Goal: Information Seeking & Learning: Learn about a topic

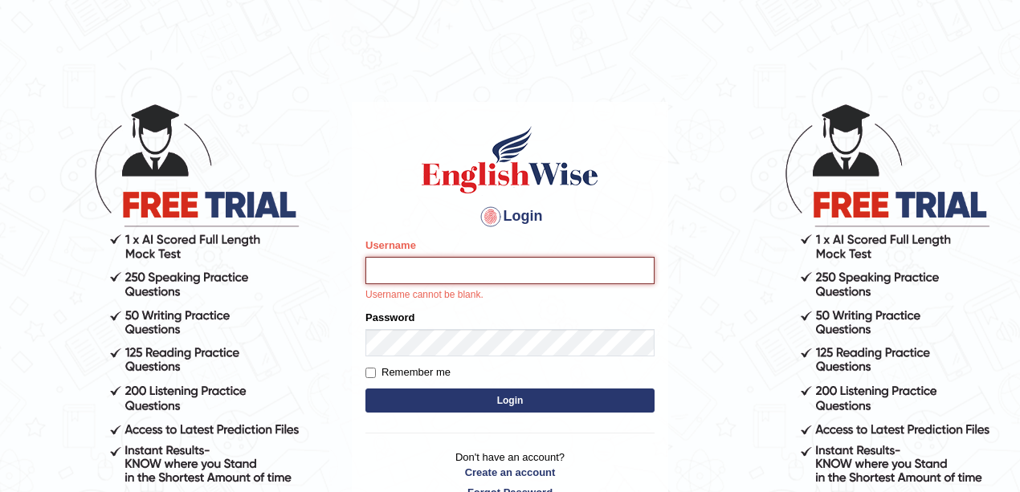
click at [605, 272] on input "Username" at bounding box center [509, 270] width 289 height 27
type input "meryheng"
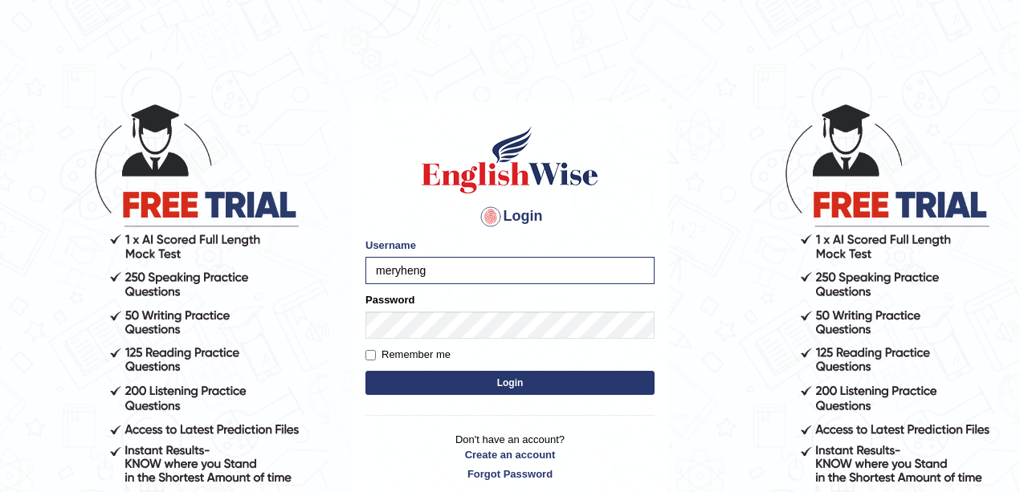
click at [453, 353] on div "Remember me" at bounding box center [509, 355] width 289 height 16
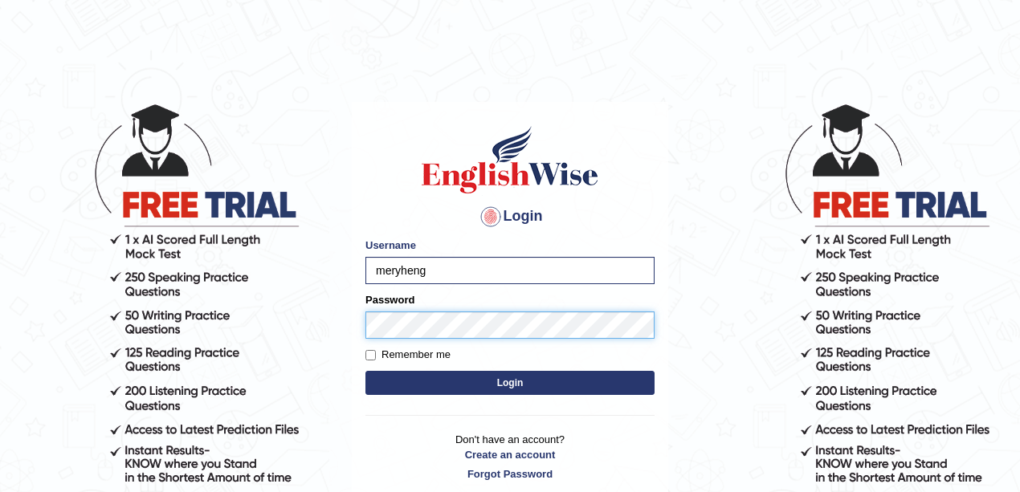
click at [365, 371] on button "Login" at bounding box center [509, 383] width 289 height 24
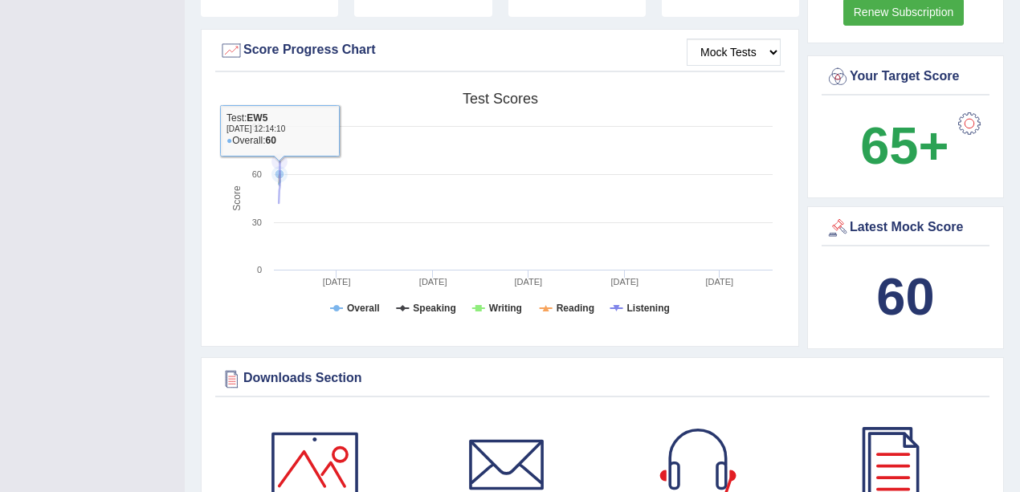
scroll to position [642, 0]
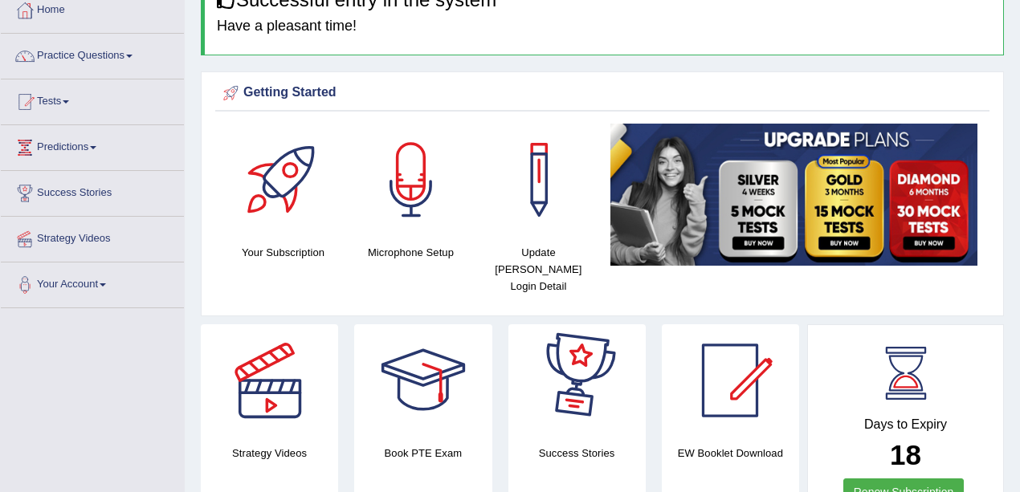
scroll to position [0, 0]
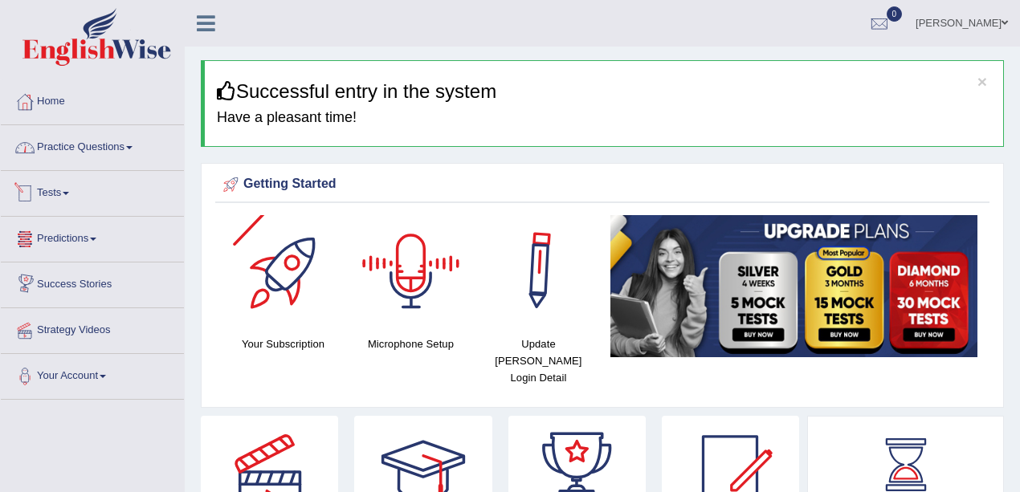
click at [98, 147] on link "Practice Questions" at bounding box center [92, 145] width 183 height 40
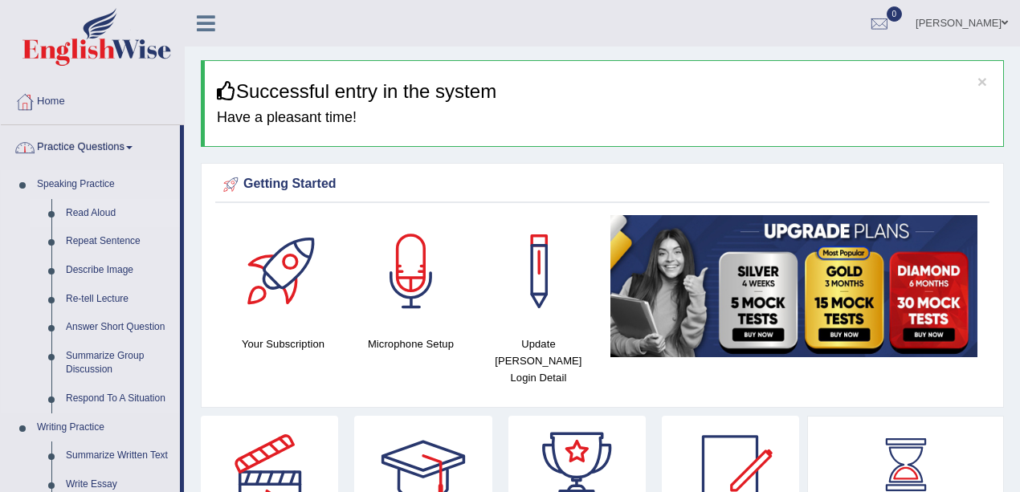
click at [108, 209] on link "Read Aloud" at bounding box center [119, 213] width 121 height 29
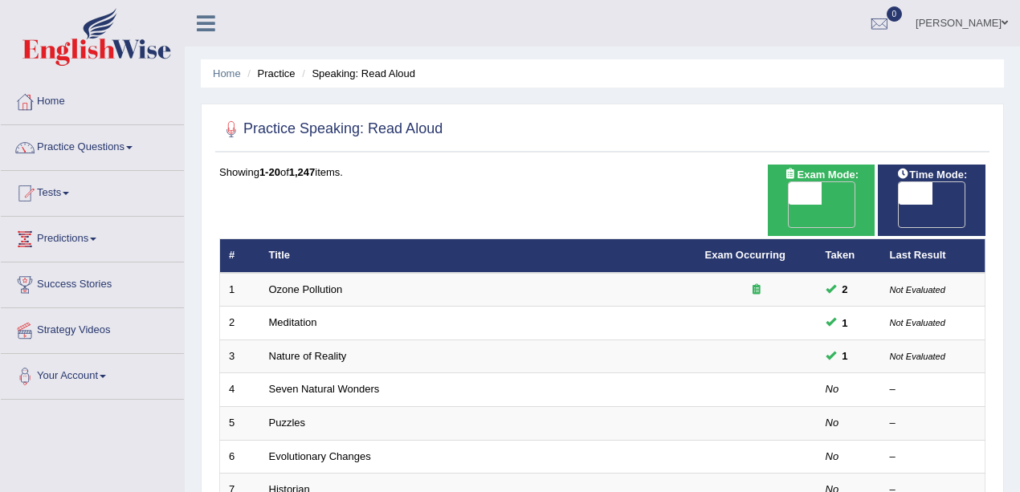
click at [789, 205] on span "OFF" at bounding box center [772, 216] width 34 height 22
checkbox input "true"
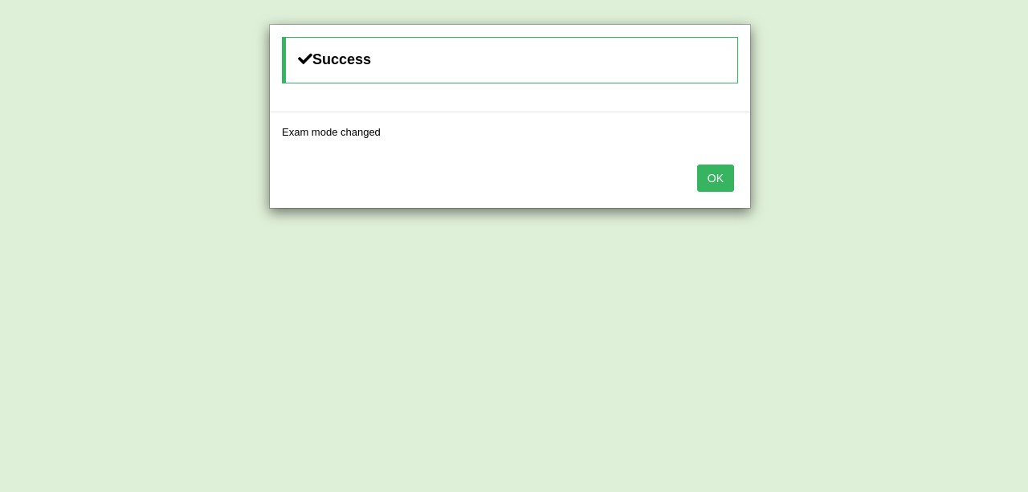
click at [715, 176] on button "OK" at bounding box center [715, 178] width 37 height 27
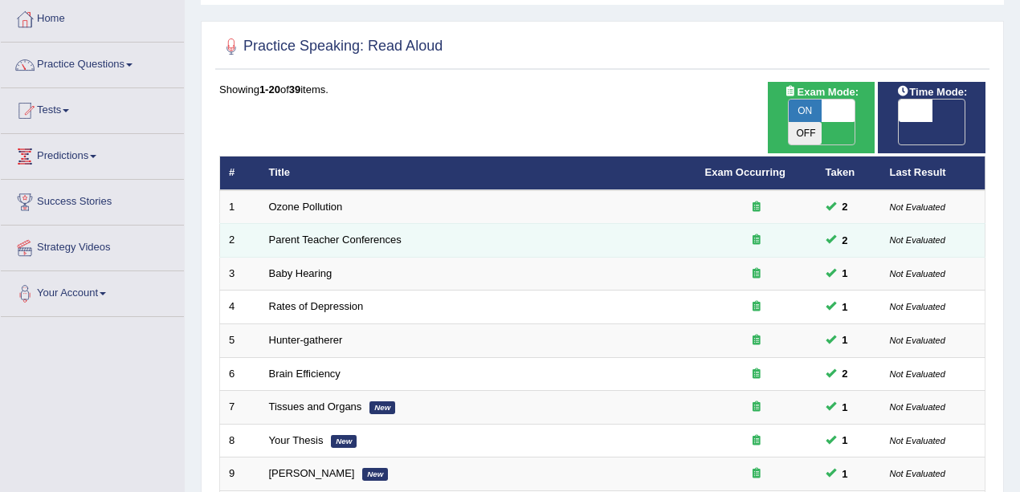
scroll to position [82, 0]
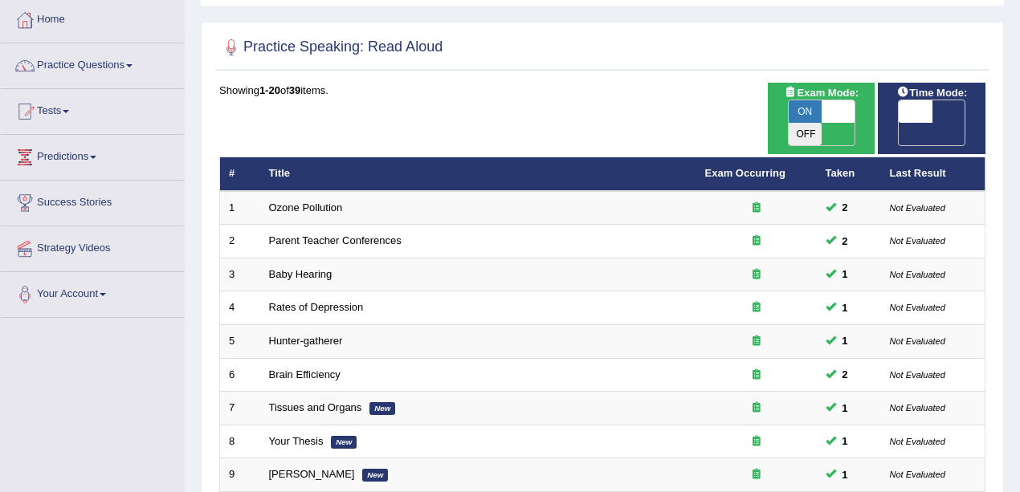
click at [928, 108] on span at bounding box center [916, 111] width 34 height 22
checkbox input "true"
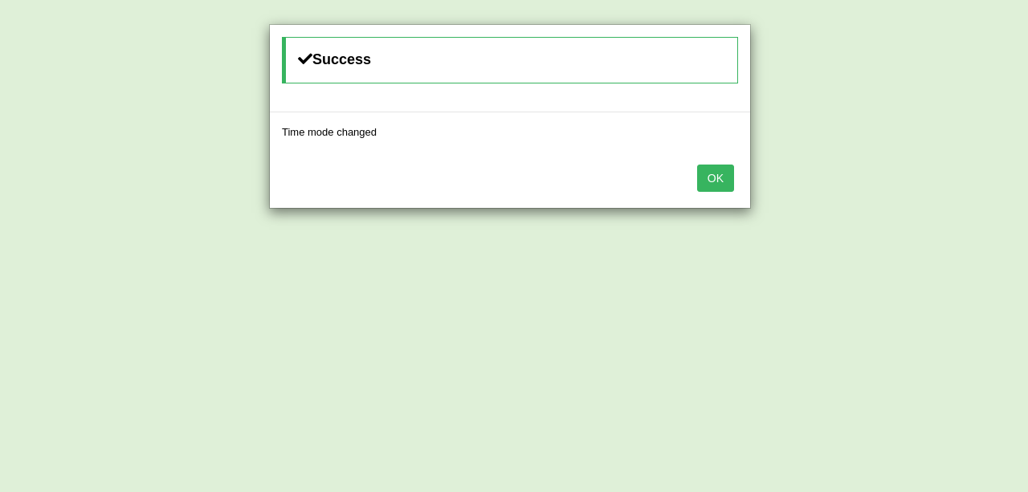
click at [711, 173] on button "OK" at bounding box center [715, 178] width 37 height 27
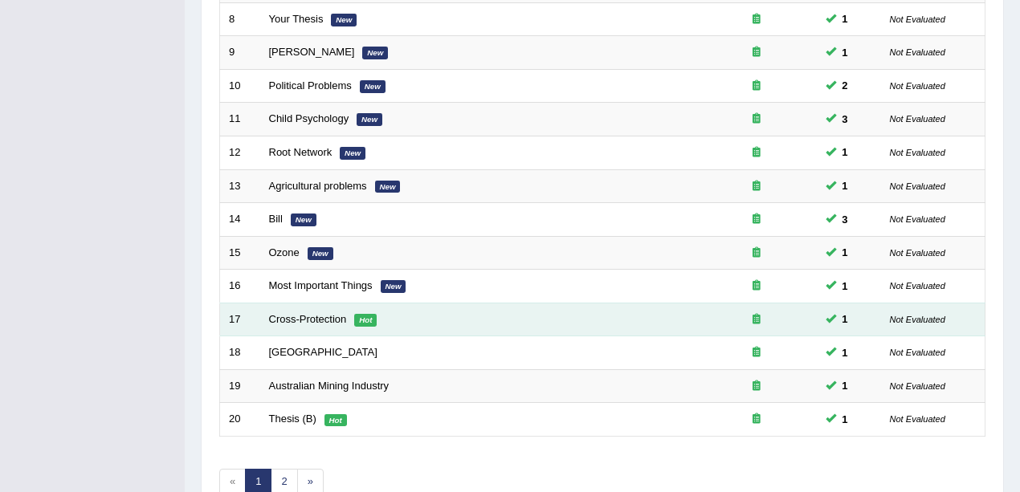
scroll to position [510, 0]
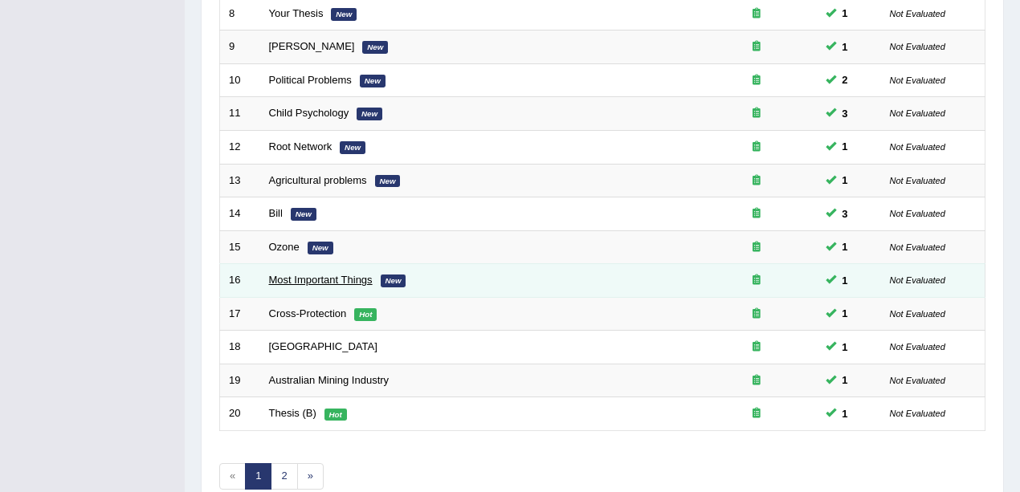
click at [332, 274] on link "Most Important Things" at bounding box center [321, 280] width 104 height 12
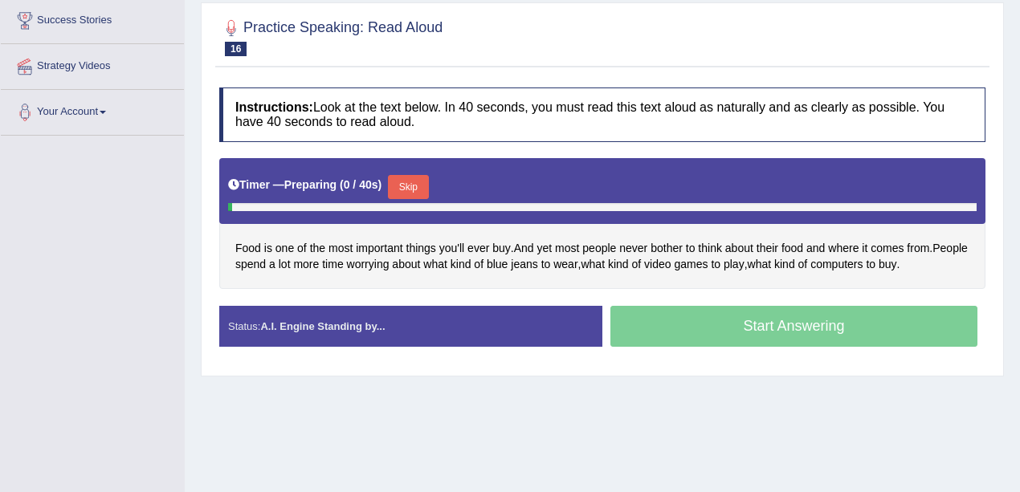
scroll to position [297, 0]
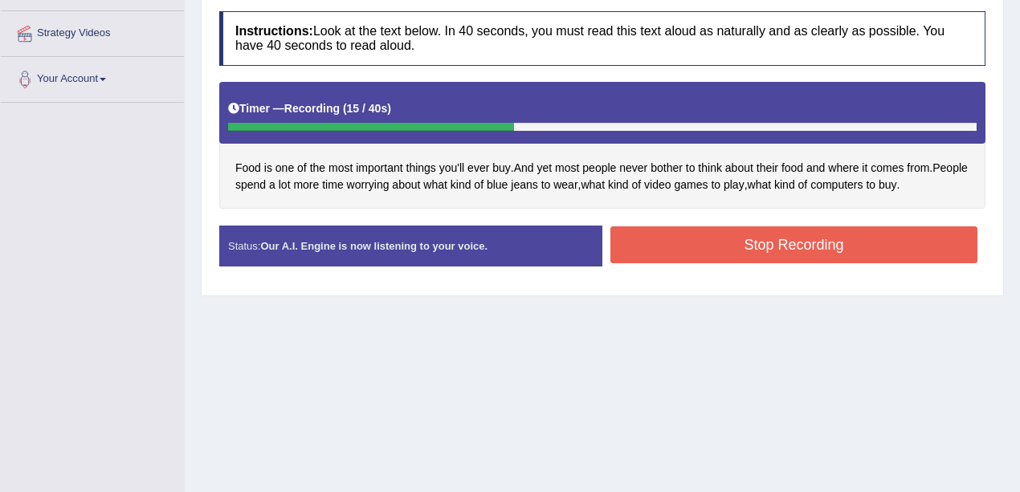
click at [722, 249] on button "Stop Recording" at bounding box center [793, 244] width 367 height 37
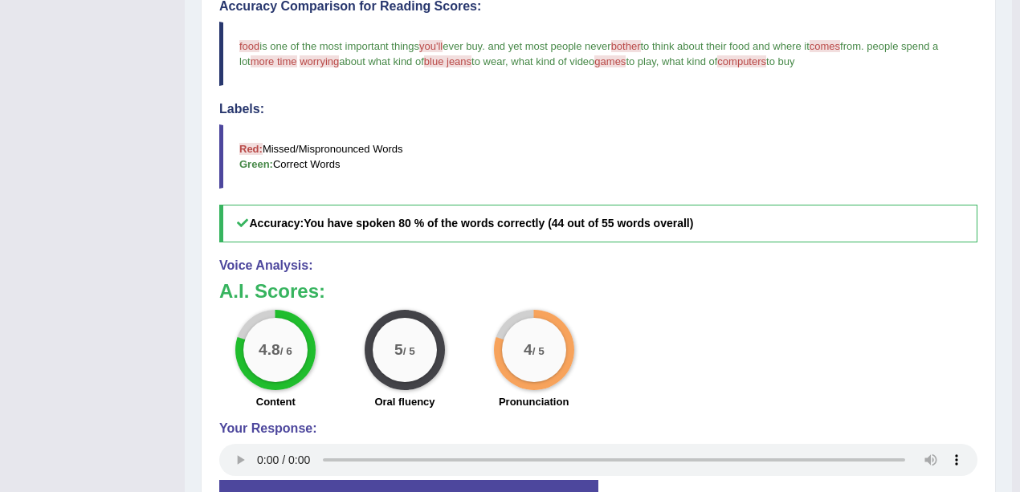
scroll to position [532, 0]
click at [757, 332] on div "4.8 / 6 Content 5 / 5 Oral fluency 4 / 5 Pronunciation" at bounding box center [598, 362] width 774 height 104
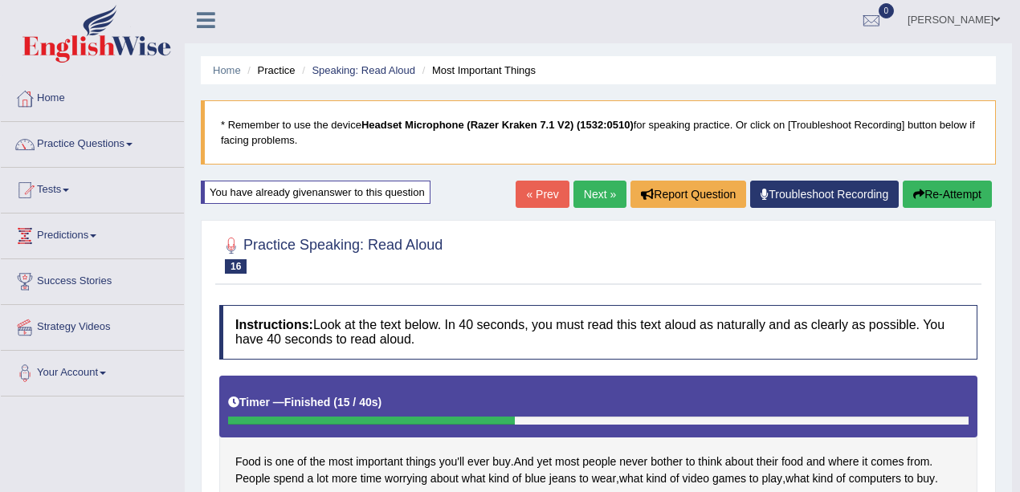
scroll to position [0, 0]
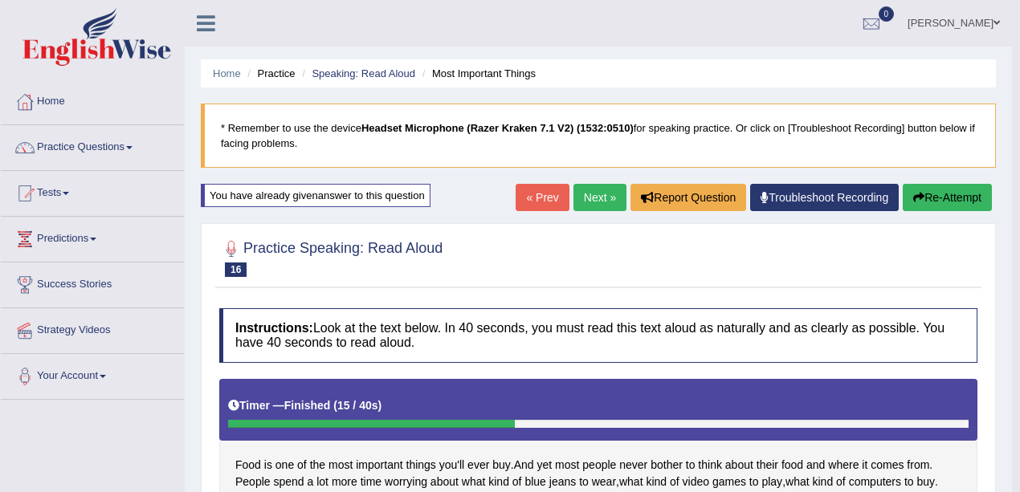
click at [590, 199] on link "Next »" at bounding box center [599, 197] width 53 height 27
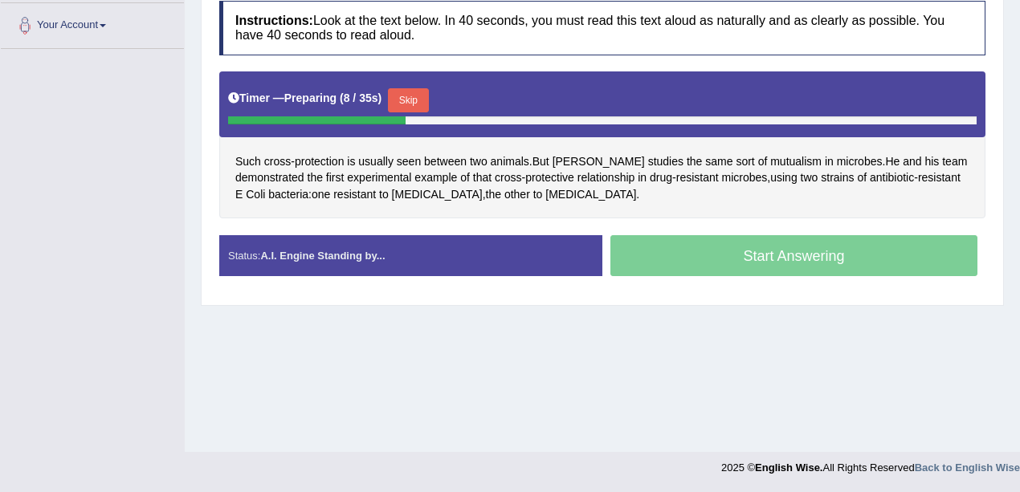
scroll to position [30, 0]
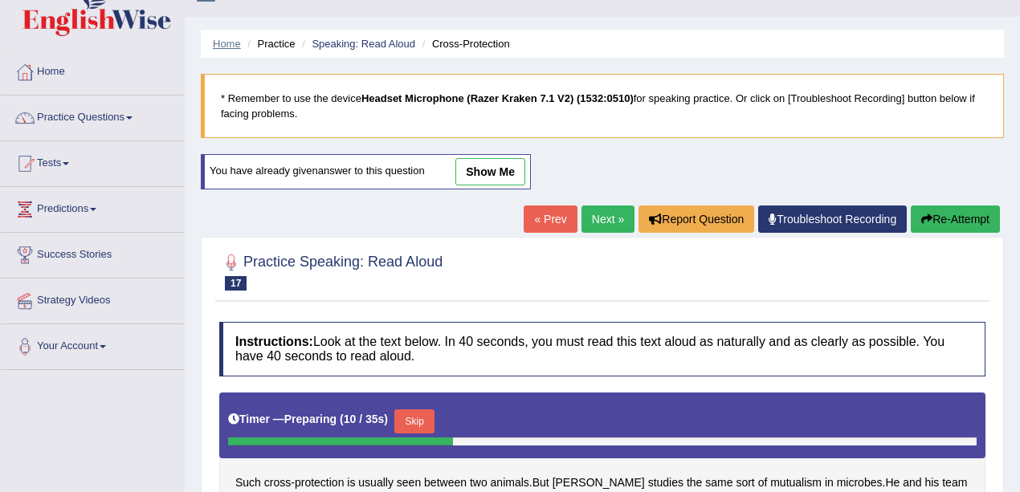
click at [230, 40] on link "Home" at bounding box center [227, 44] width 28 height 12
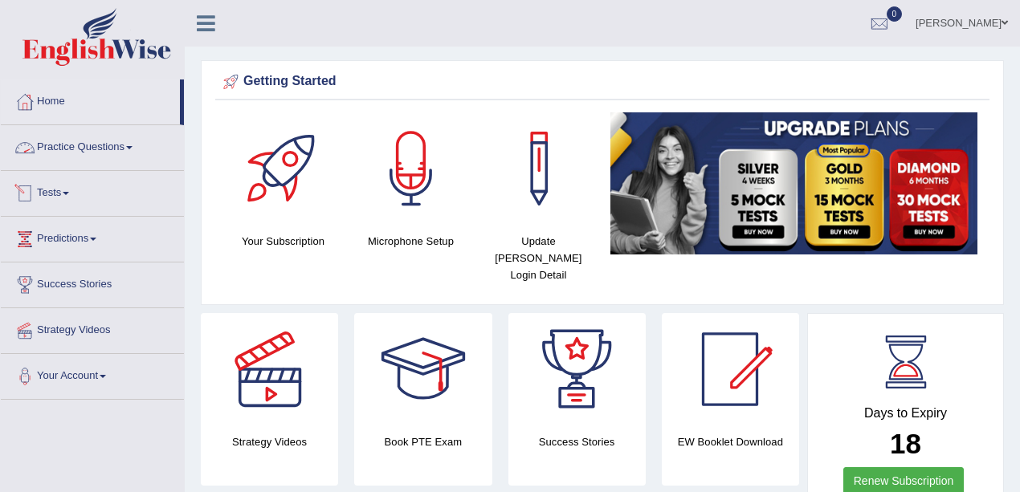
click at [96, 143] on link "Practice Questions" at bounding box center [92, 145] width 183 height 40
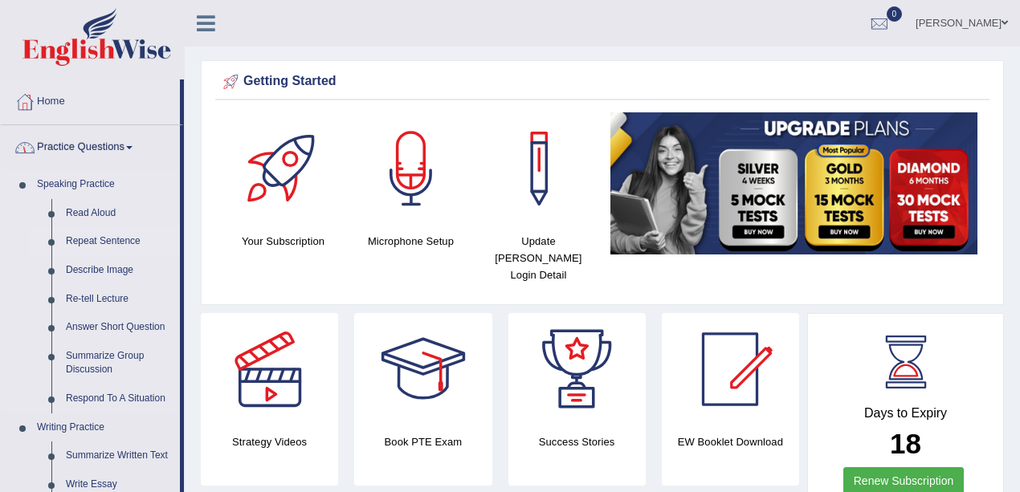
click at [111, 242] on link "Repeat Sentence" at bounding box center [119, 241] width 121 height 29
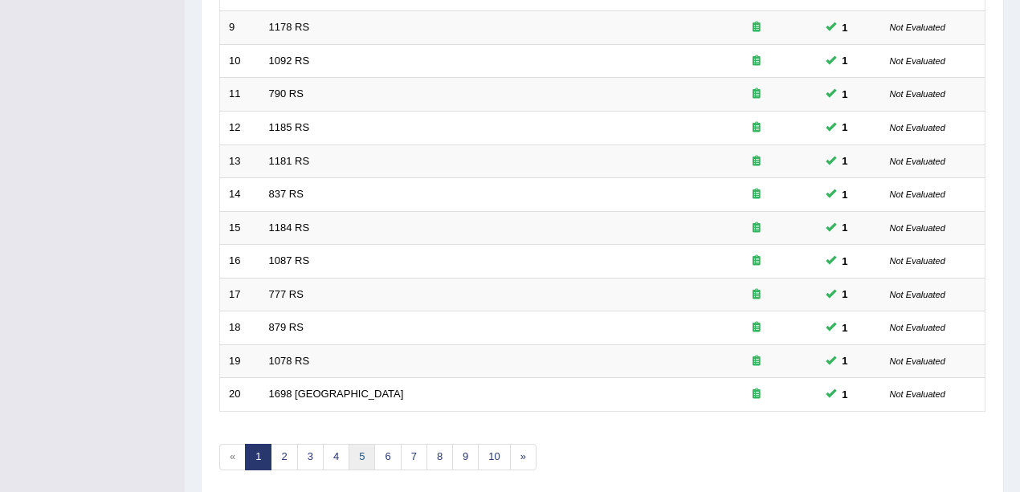
scroll to position [564, 0]
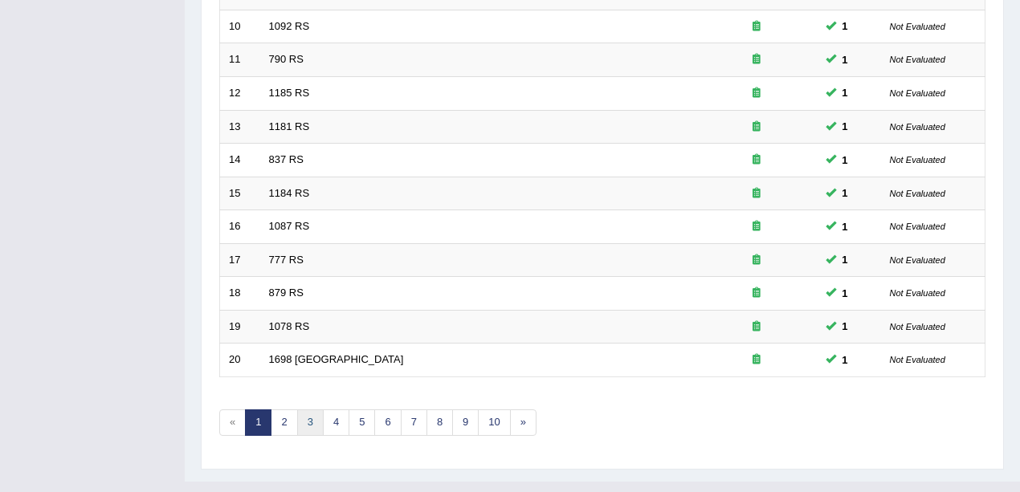
click at [308, 410] on link "3" at bounding box center [310, 423] width 26 height 26
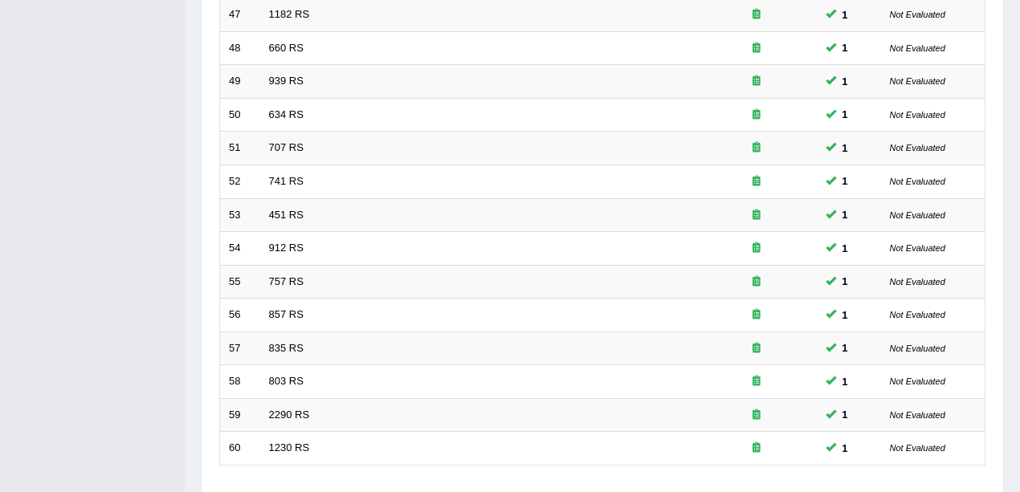
scroll to position [564, 0]
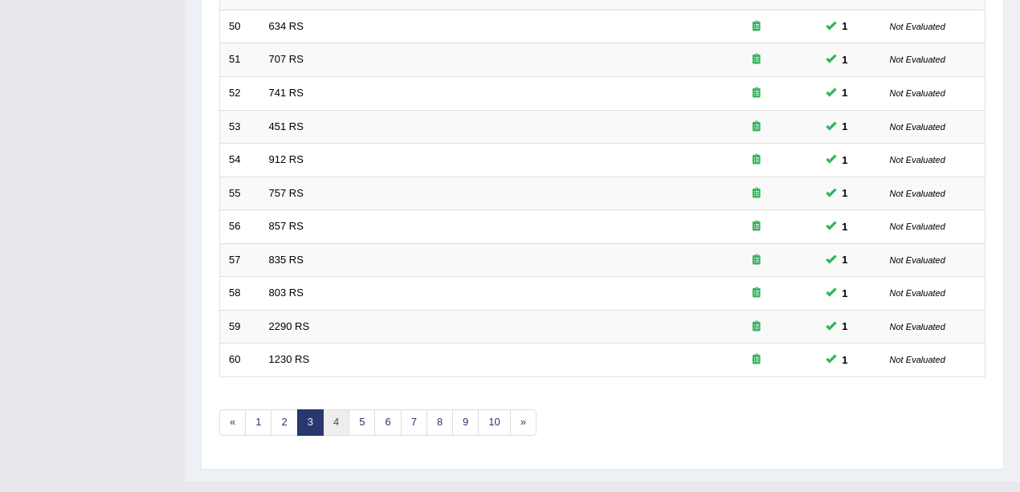
click at [337, 410] on link "4" at bounding box center [336, 423] width 26 height 26
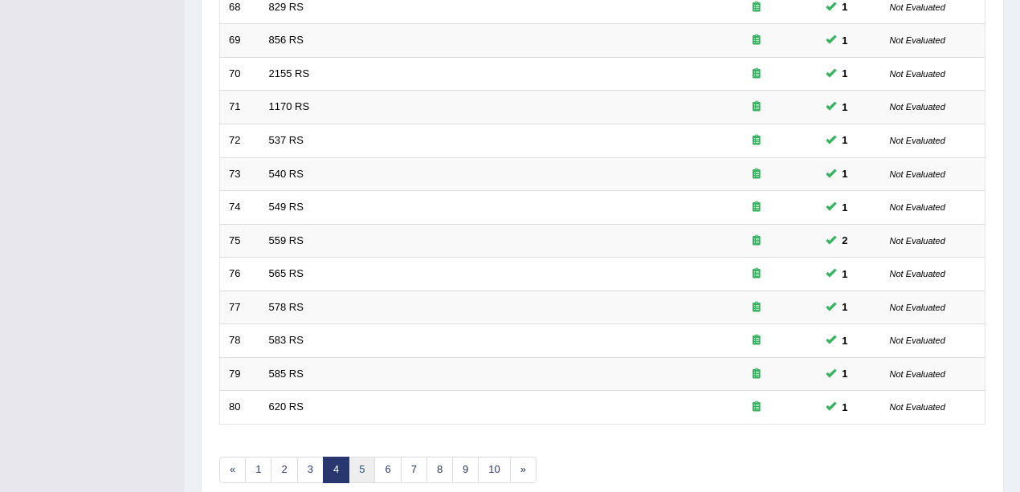
scroll to position [535, 0]
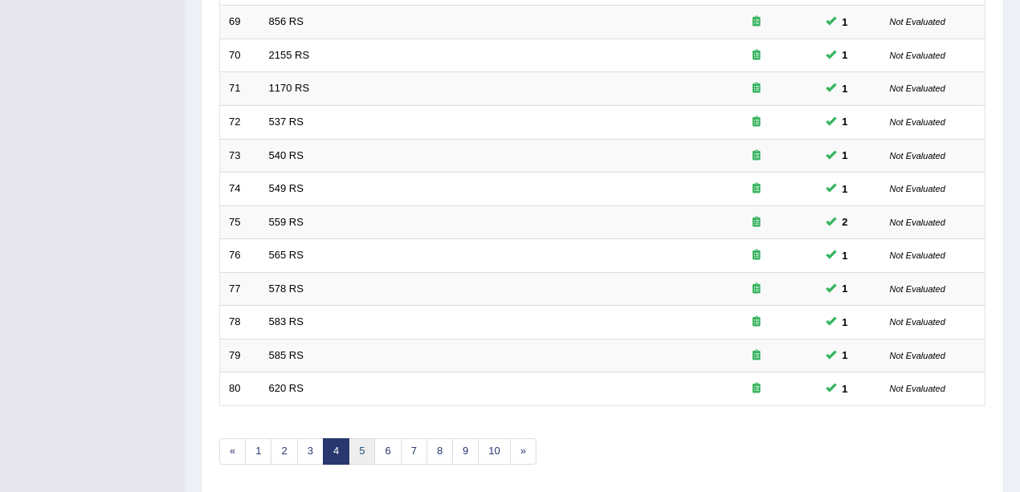
click at [358, 438] on link "5" at bounding box center [361, 451] width 26 height 26
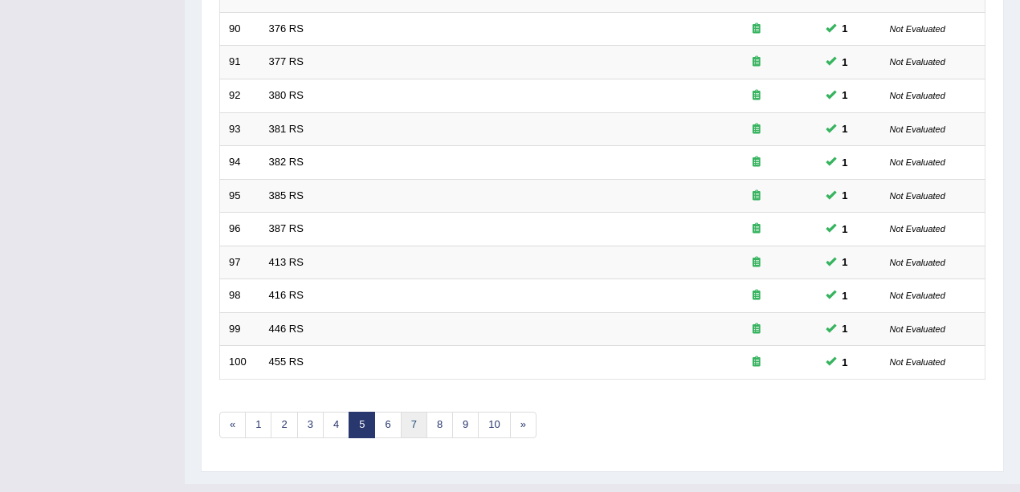
scroll to position [564, 0]
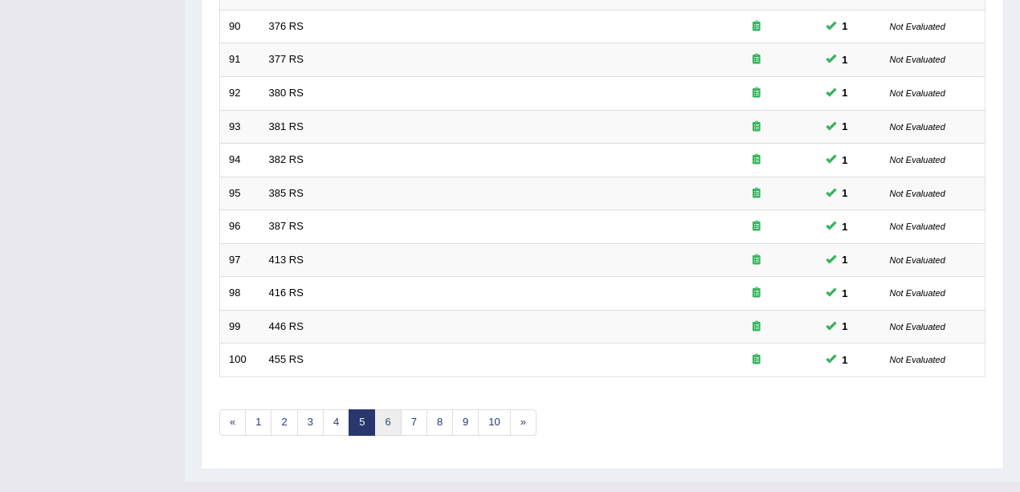
click at [386, 410] on link "6" at bounding box center [387, 423] width 26 height 26
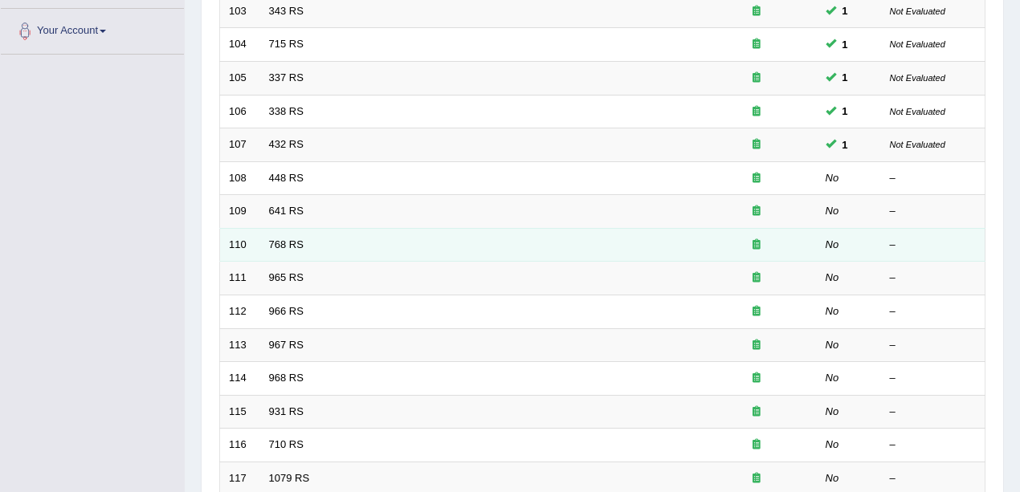
scroll to position [267, 0]
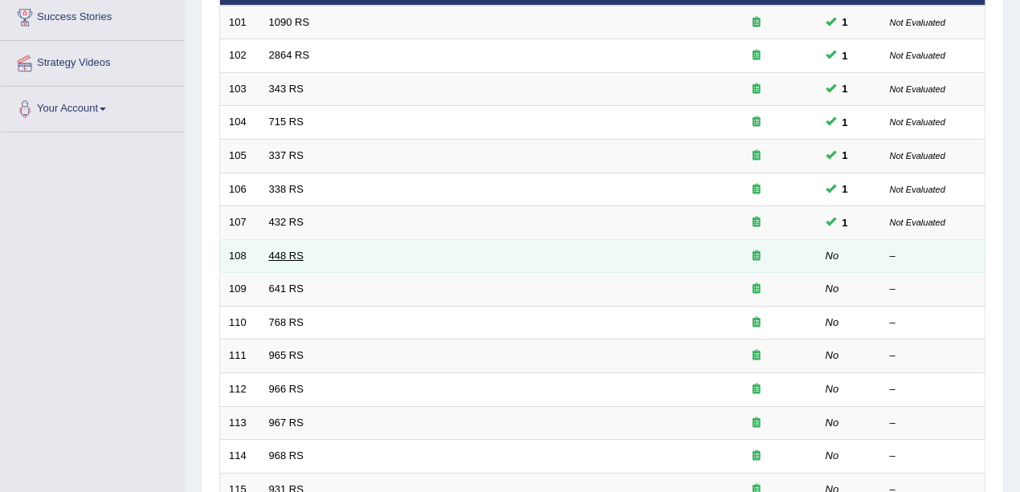
click at [294, 250] on link "448 RS" at bounding box center [286, 256] width 35 height 12
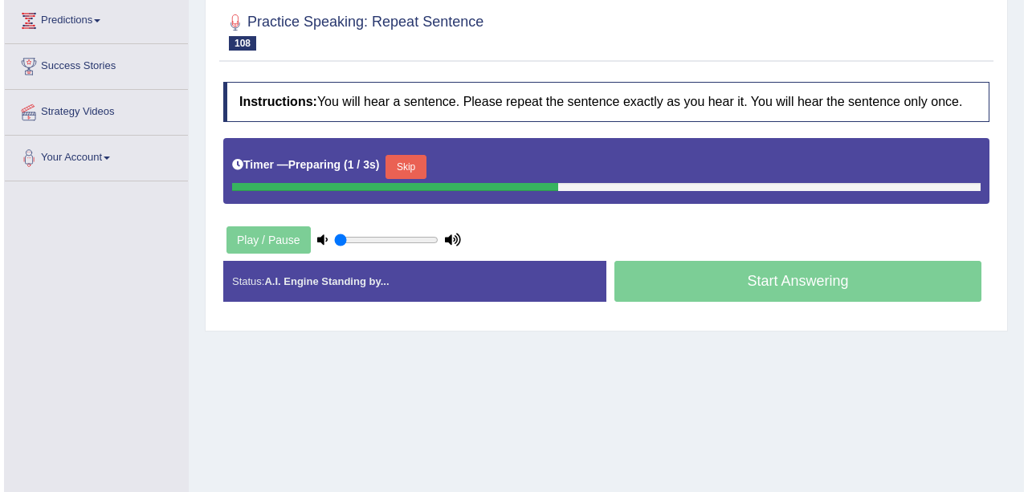
scroll to position [214, 0]
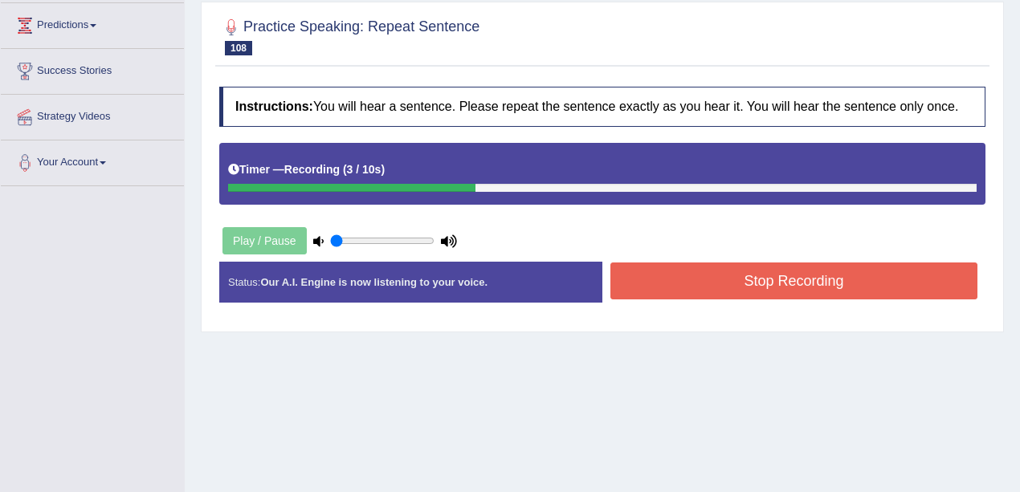
click at [715, 281] on button "Stop Recording" at bounding box center [793, 281] width 367 height 37
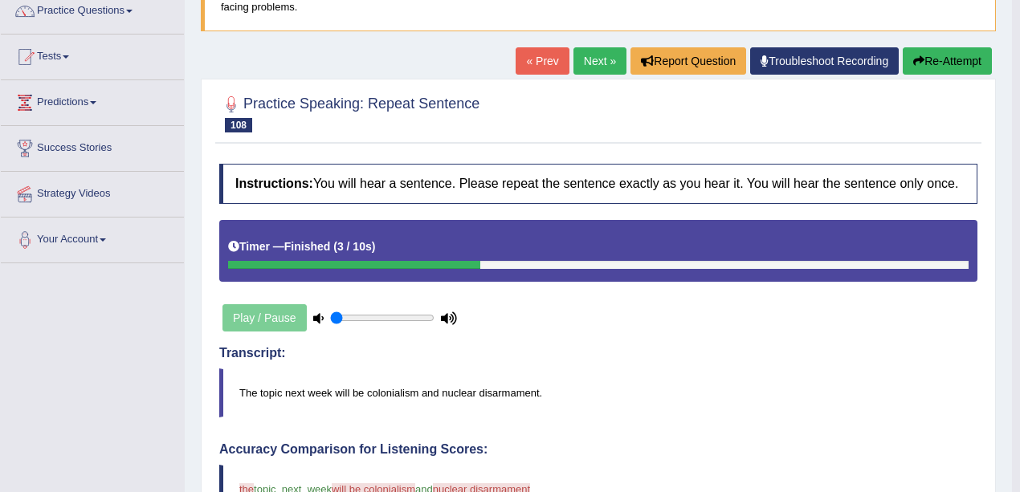
scroll to position [136, 0]
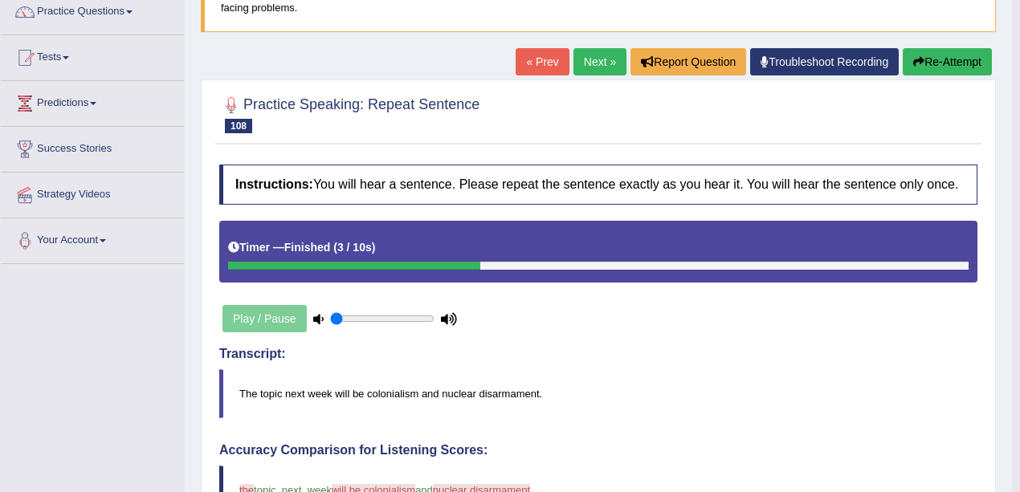
click at [586, 60] on link "Next »" at bounding box center [599, 61] width 53 height 27
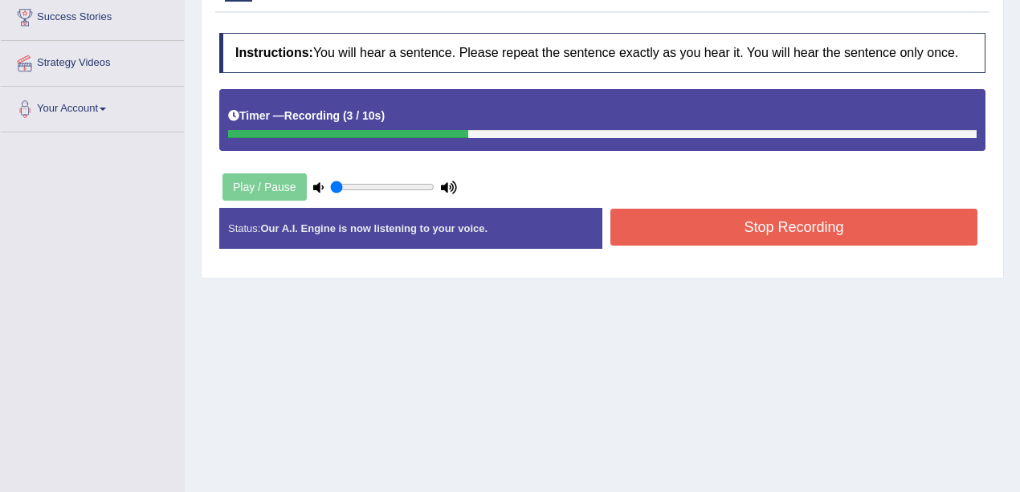
click at [683, 228] on button "Stop Recording" at bounding box center [793, 227] width 367 height 37
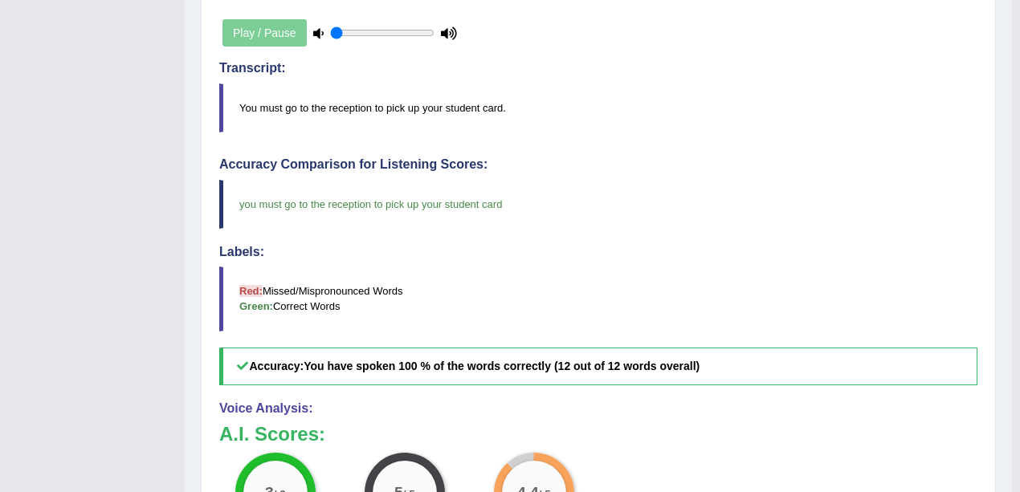
scroll to position [190, 0]
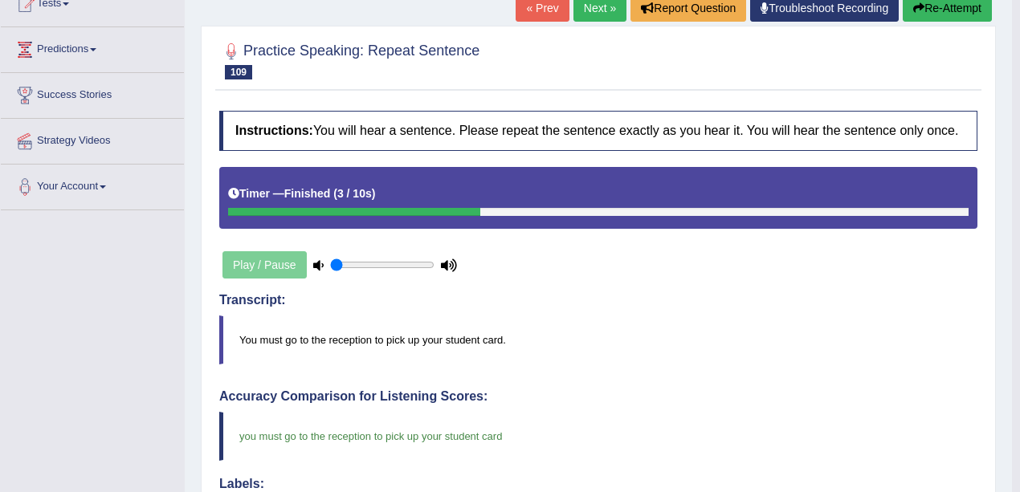
click at [585, 14] on link "Next »" at bounding box center [599, 7] width 53 height 27
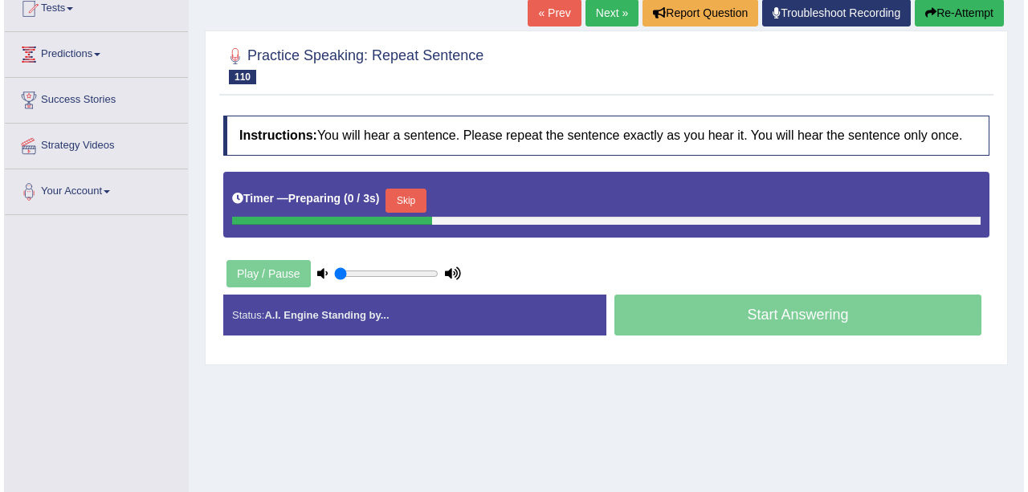
scroll to position [161, 0]
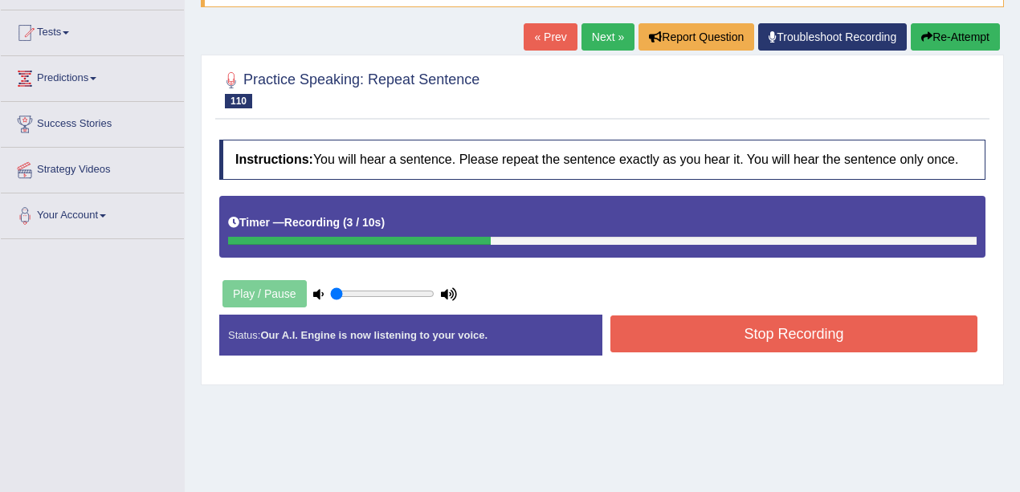
click at [732, 333] on button "Stop Recording" at bounding box center [793, 334] width 367 height 37
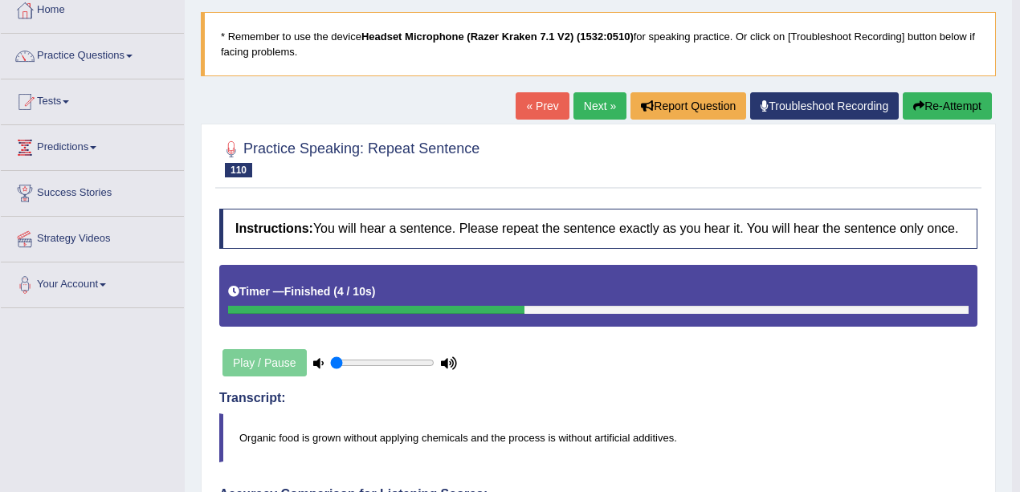
scroll to position [0, 0]
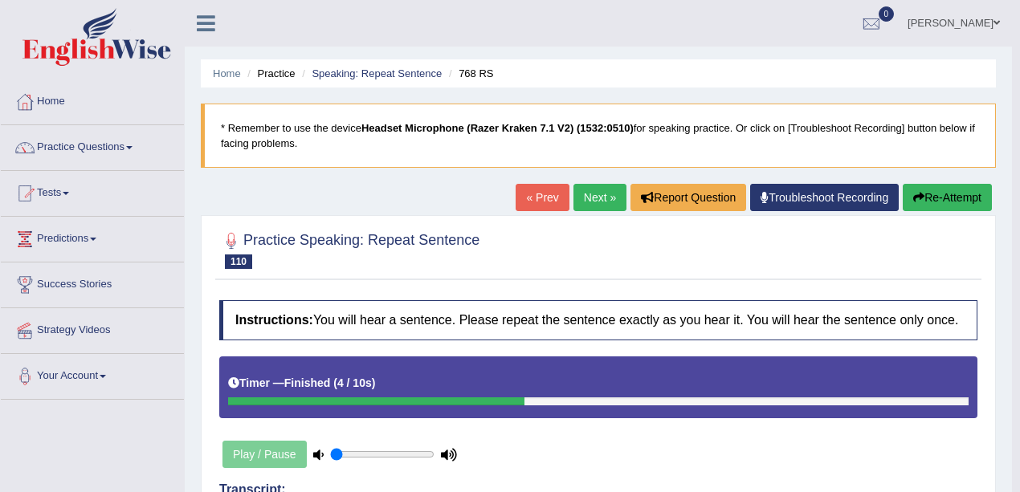
click at [599, 192] on link "Next »" at bounding box center [599, 197] width 53 height 27
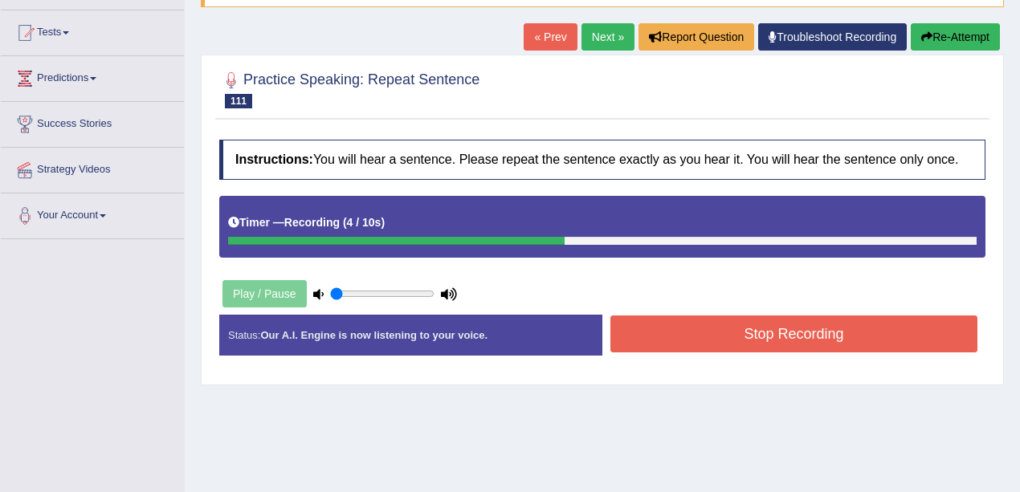
click at [696, 338] on button "Stop Recording" at bounding box center [793, 334] width 367 height 37
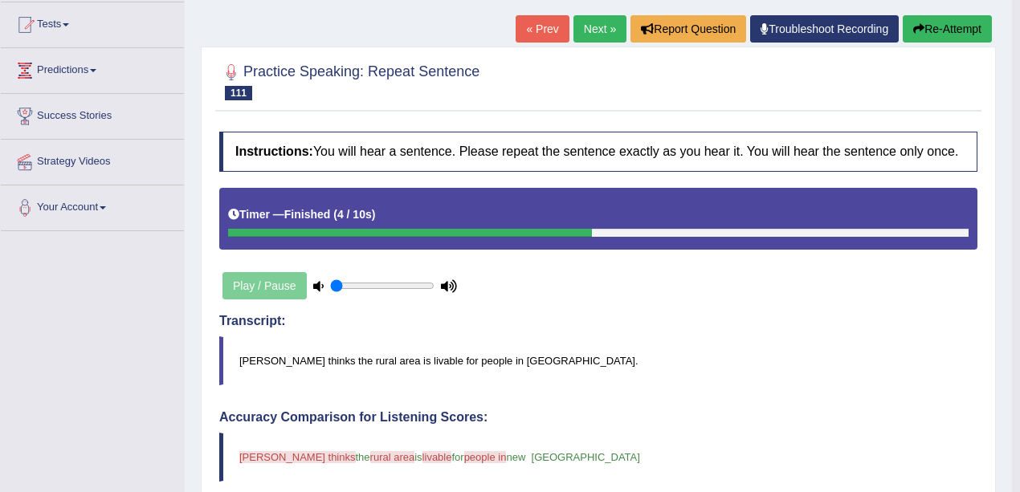
scroll to position [161, 0]
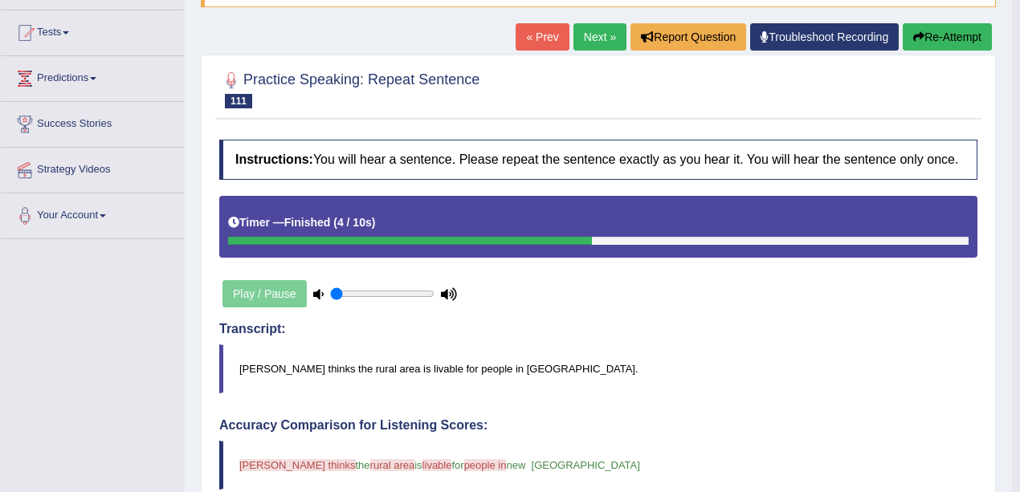
click at [594, 35] on link "Next »" at bounding box center [599, 36] width 53 height 27
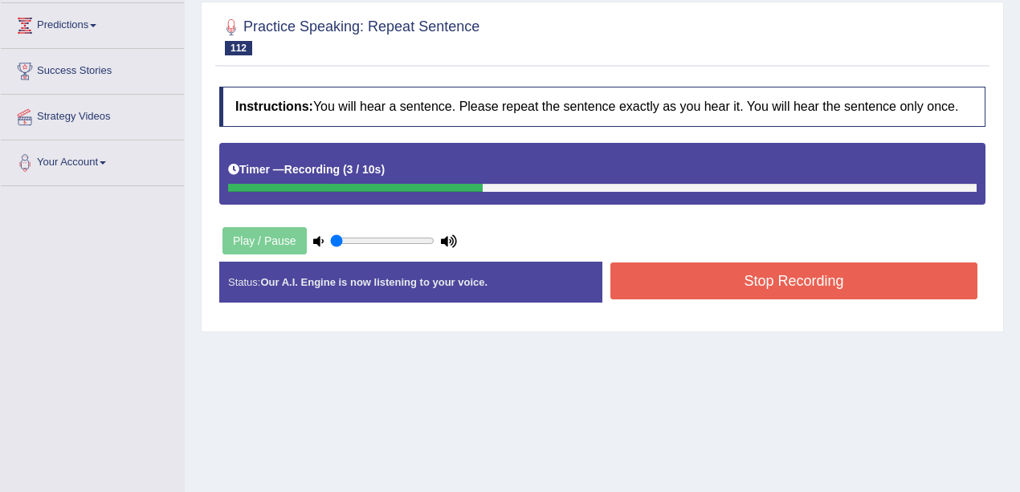
click at [685, 281] on button "Stop Recording" at bounding box center [793, 281] width 367 height 37
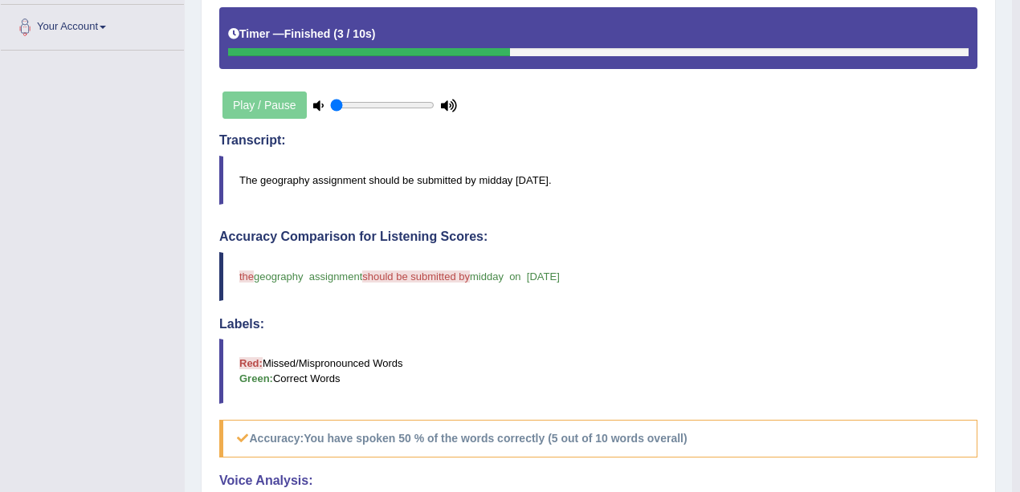
scroll to position [82, 0]
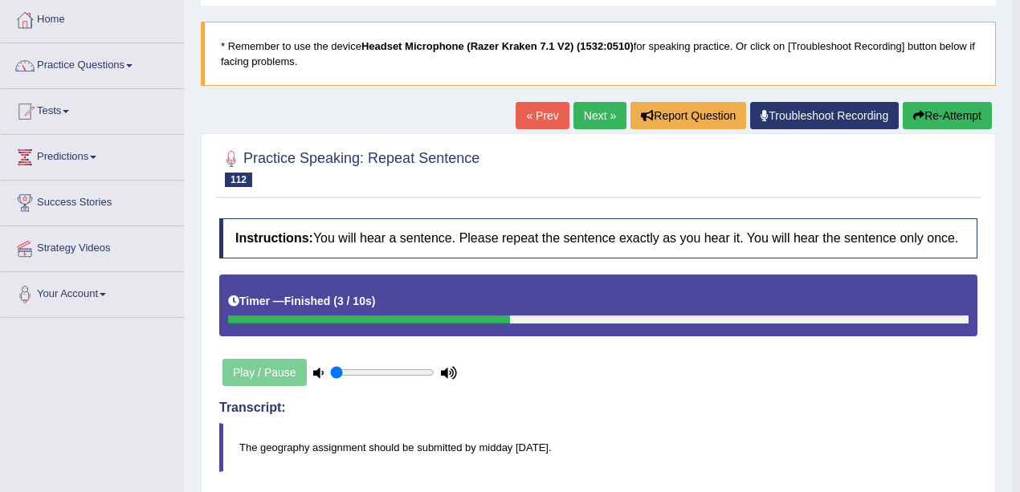
click at [604, 115] on link "Next »" at bounding box center [599, 115] width 53 height 27
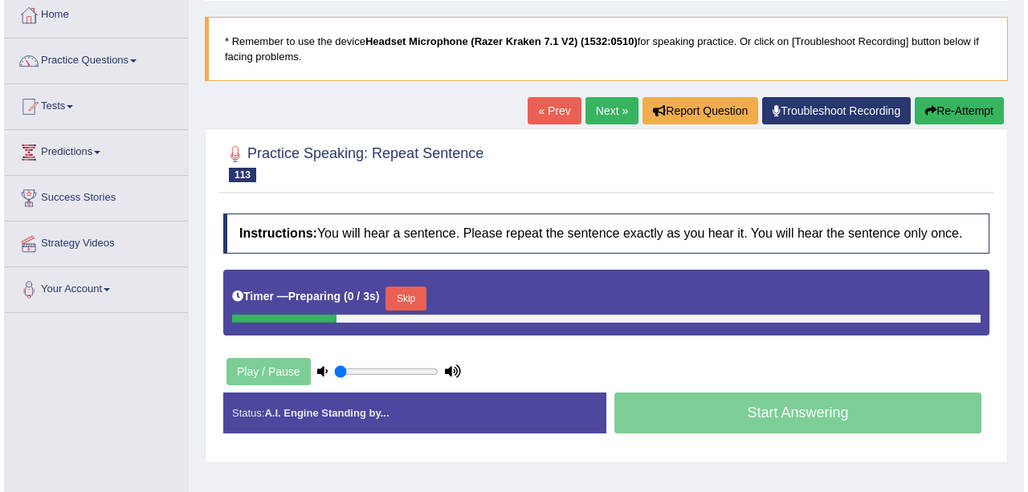
scroll to position [214, 0]
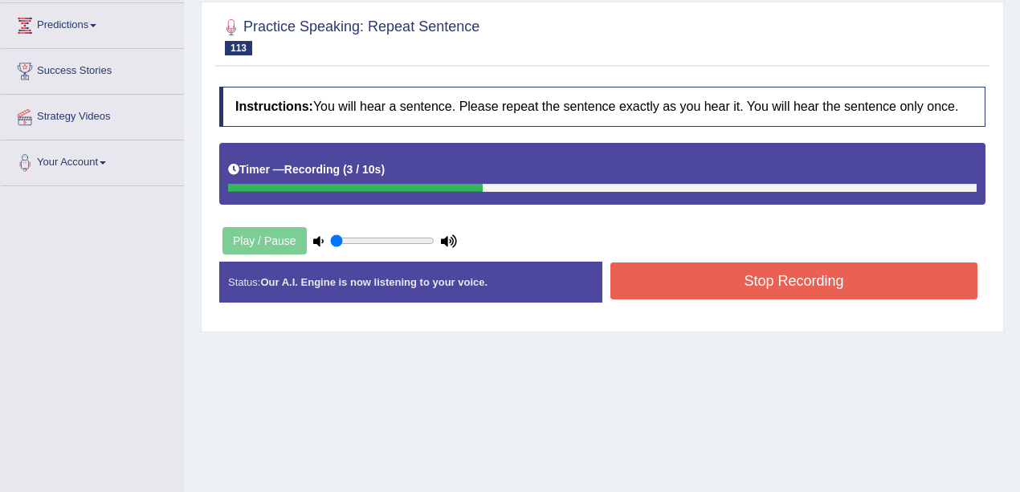
click at [654, 281] on button "Stop Recording" at bounding box center [793, 281] width 367 height 37
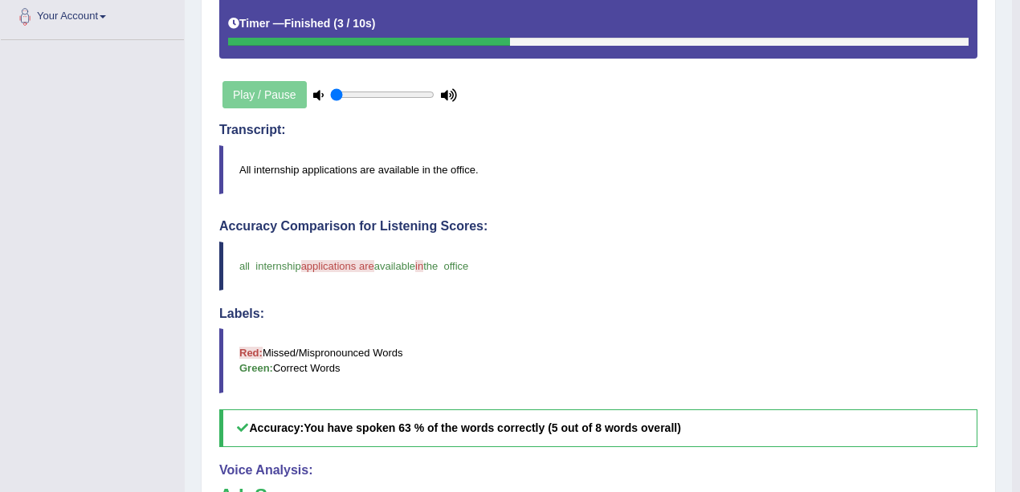
scroll to position [82, 0]
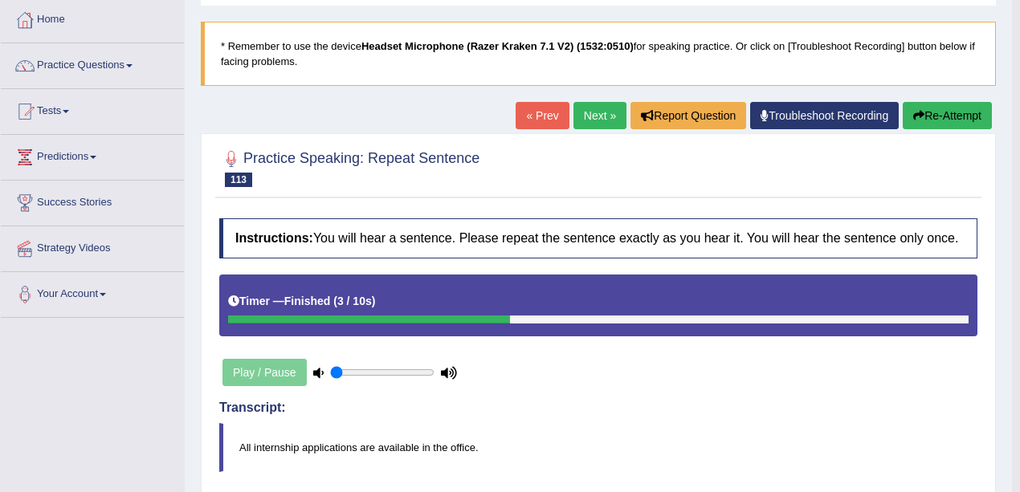
click at [579, 118] on link "Next »" at bounding box center [599, 115] width 53 height 27
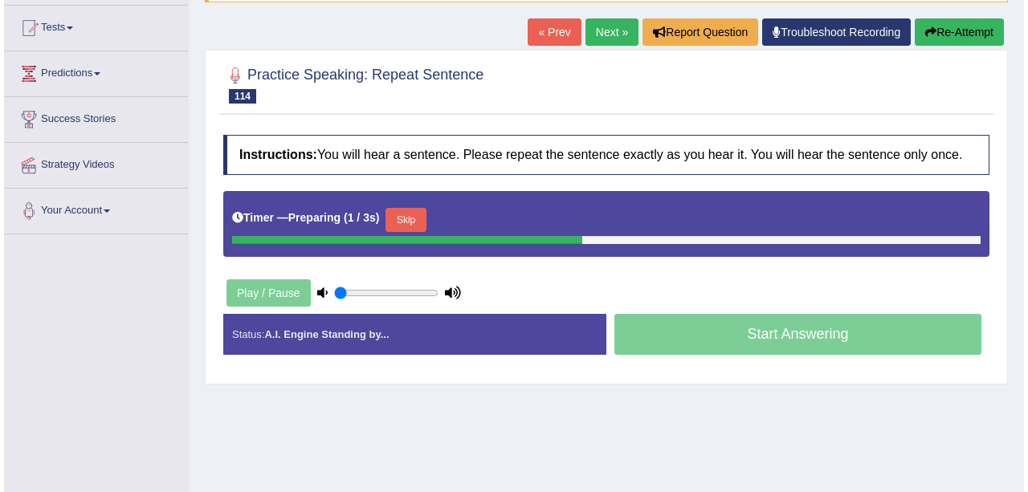
scroll to position [161, 0]
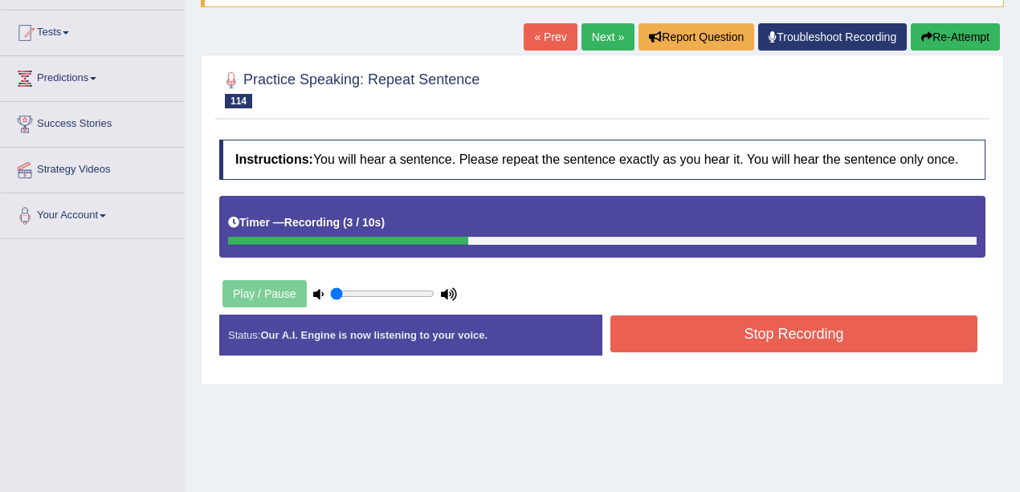
click at [704, 328] on button "Stop Recording" at bounding box center [793, 334] width 367 height 37
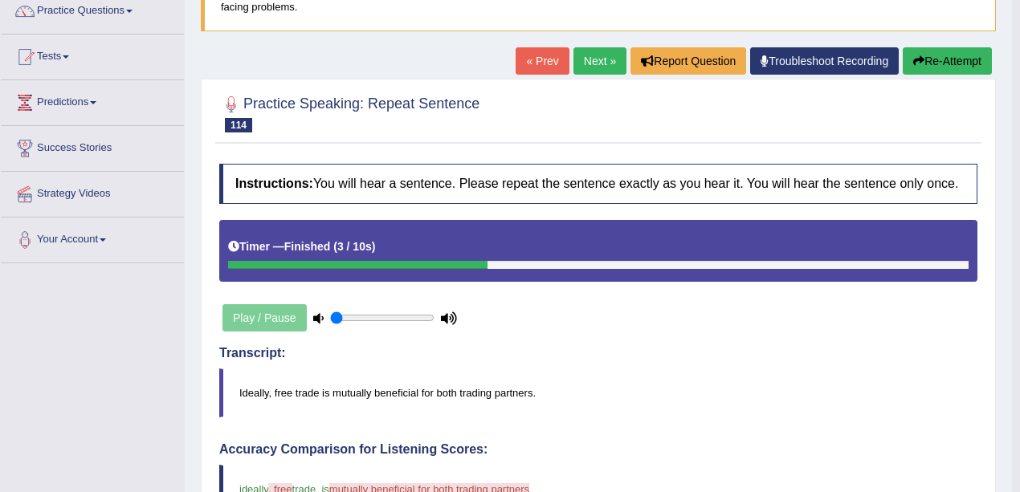
scroll to position [136, 0]
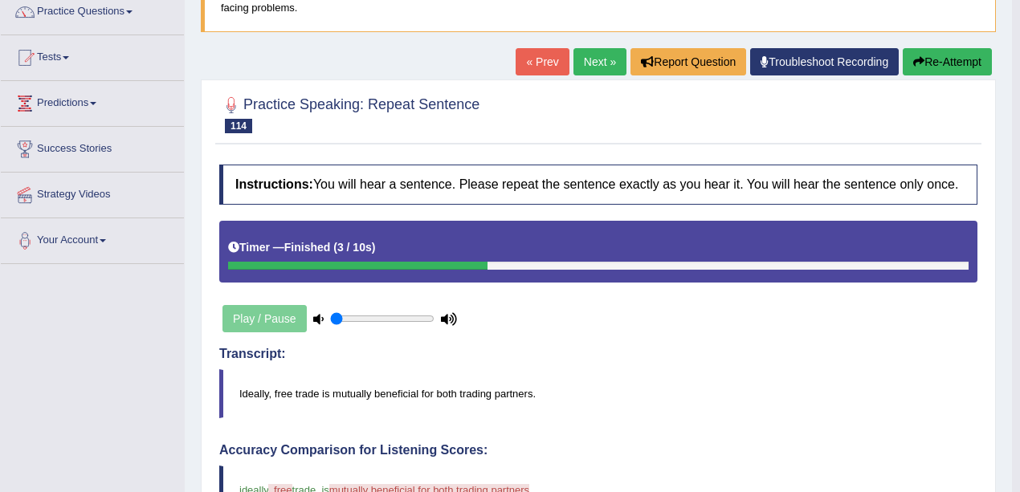
click at [596, 55] on link "Next »" at bounding box center [599, 61] width 53 height 27
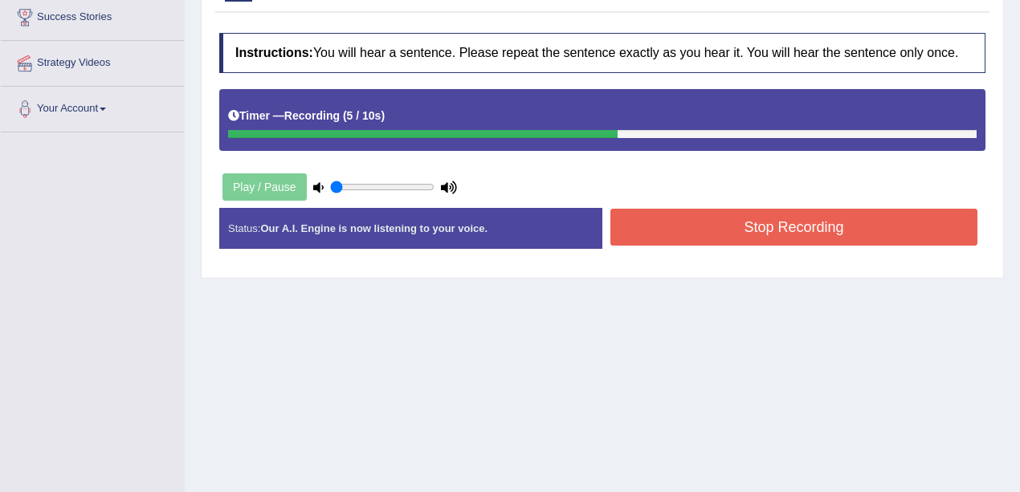
click at [667, 225] on button "Stop Recording" at bounding box center [793, 227] width 367 height 37
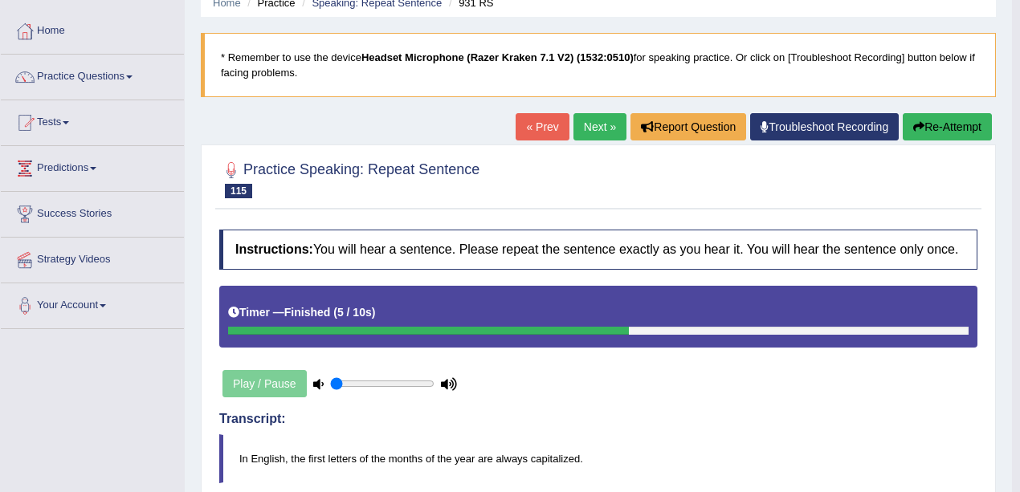
scroll to position [29, 0]
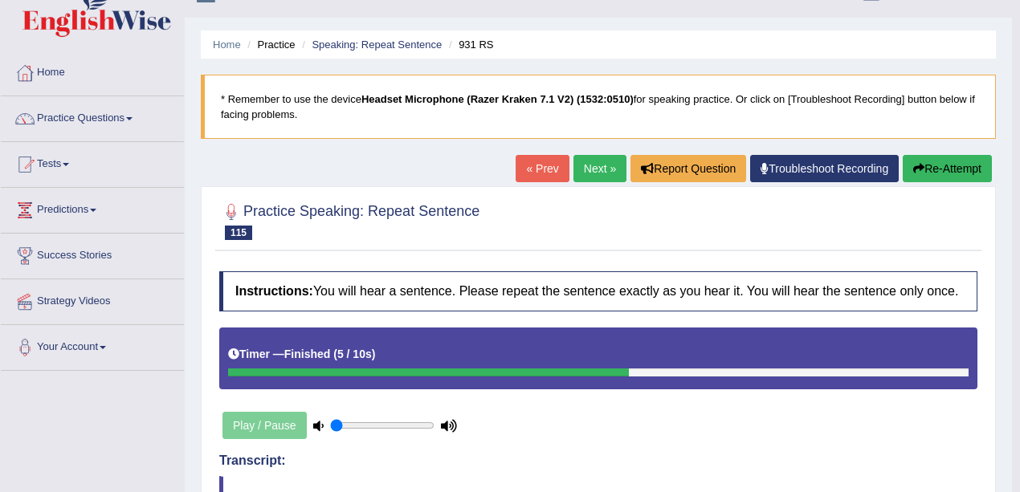
click at [597, 167] on link "Next »" at bounding box center [599, 168] width 53 height 27
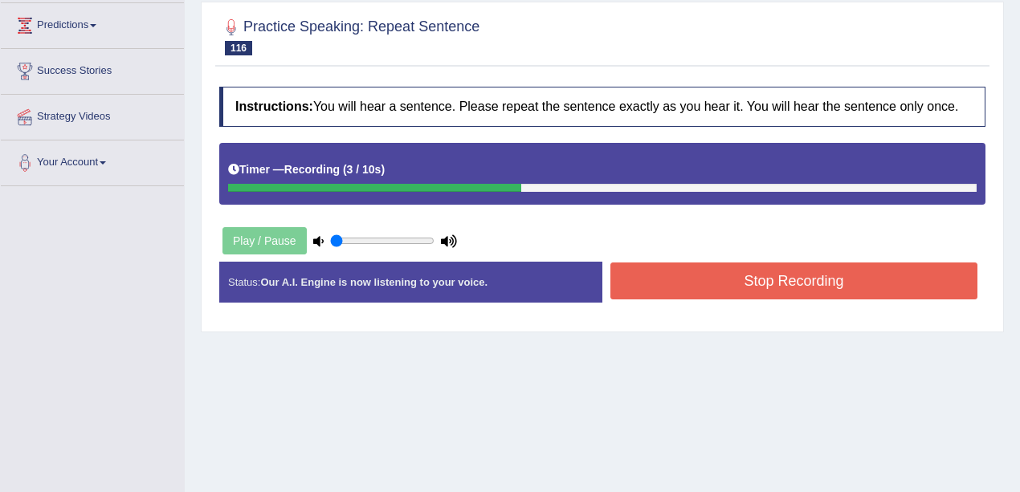
click at [717, 277] on button "Stop Recording" at bounding box center [793, 281] width 367 height 37
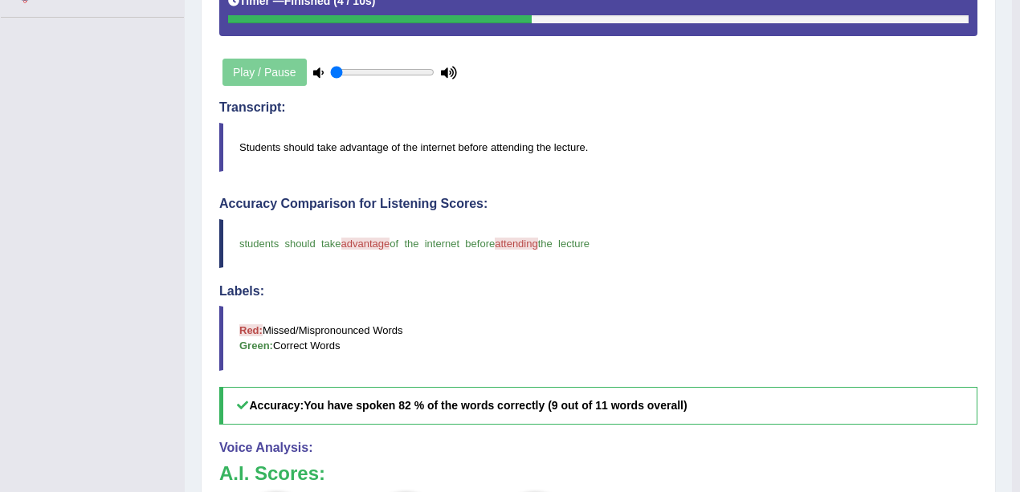
scroll to position [136, 0]
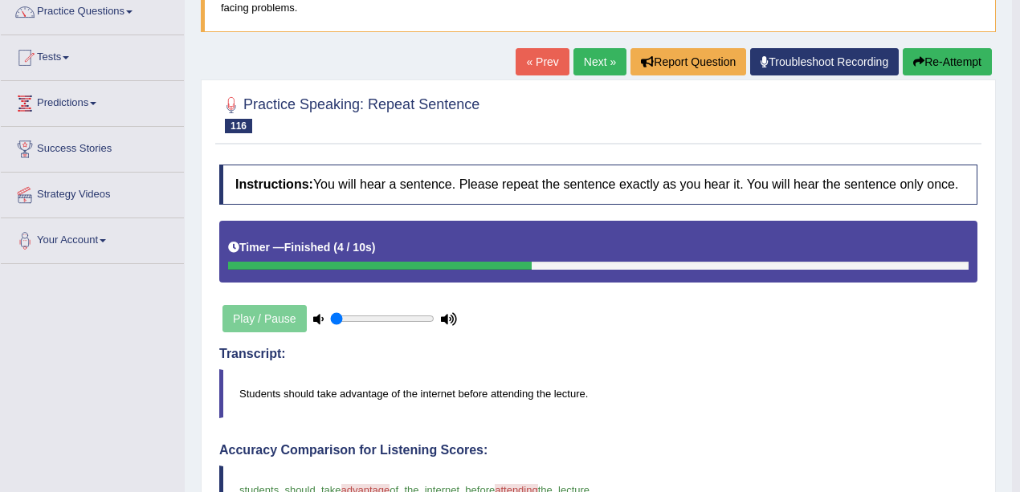
click at [597, 66] on link "Next »" at bounding box center [599, 61] width 53 height 27
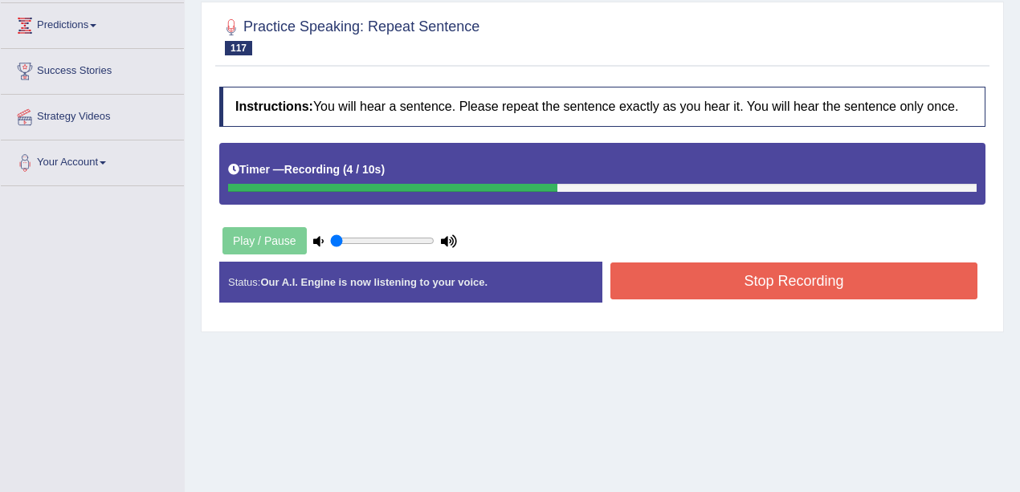
click at [682, 279] on button "Stop Recording" at bounding box center [793, 281] width 367 height 37
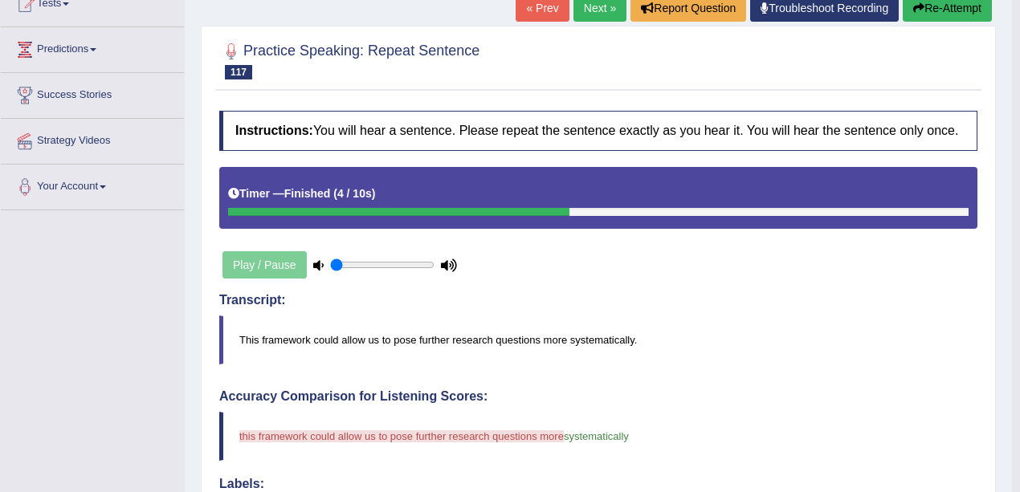
scroll to position [29, 0]
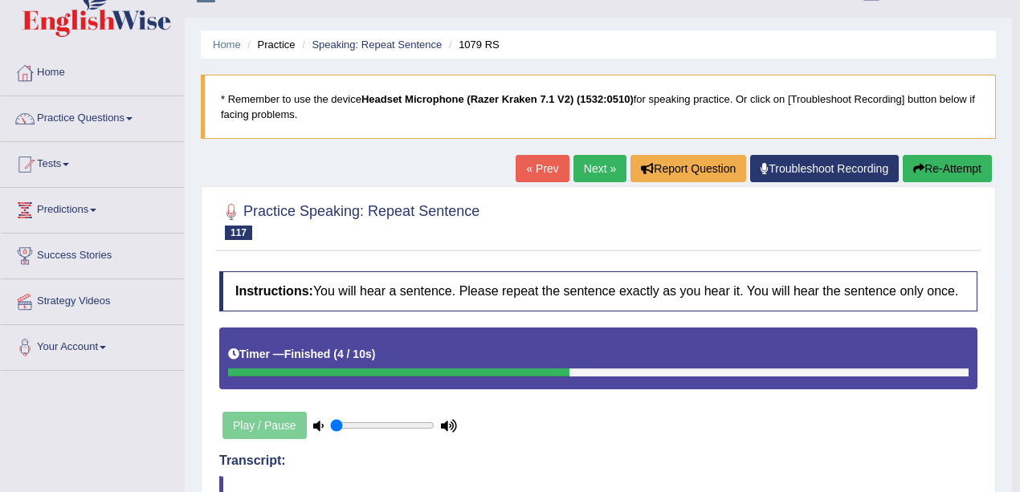
click at [611, 167] on link "Next »" at bounding box center [599, 168] width 53 height 27
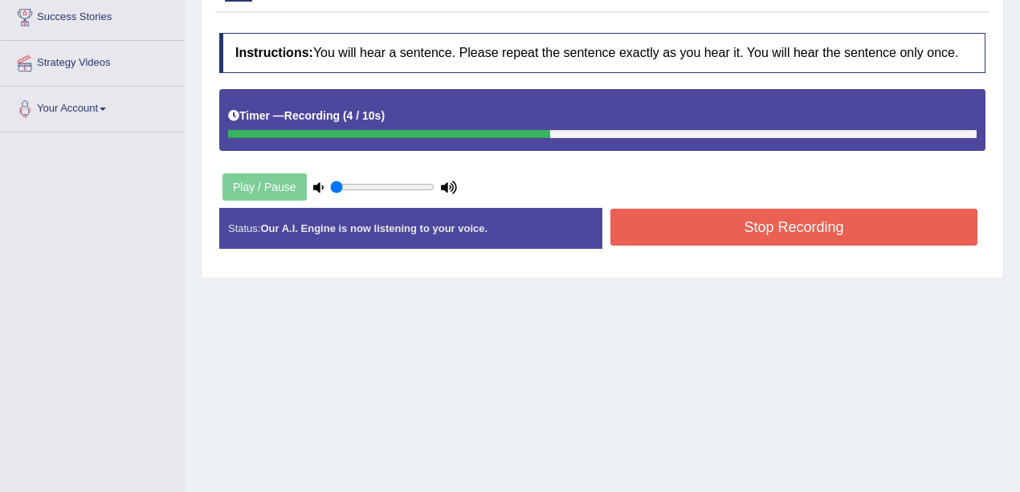
click at [681, 226] on button "Stop Recording" at bounding box center [793, 227] width 367 height 37
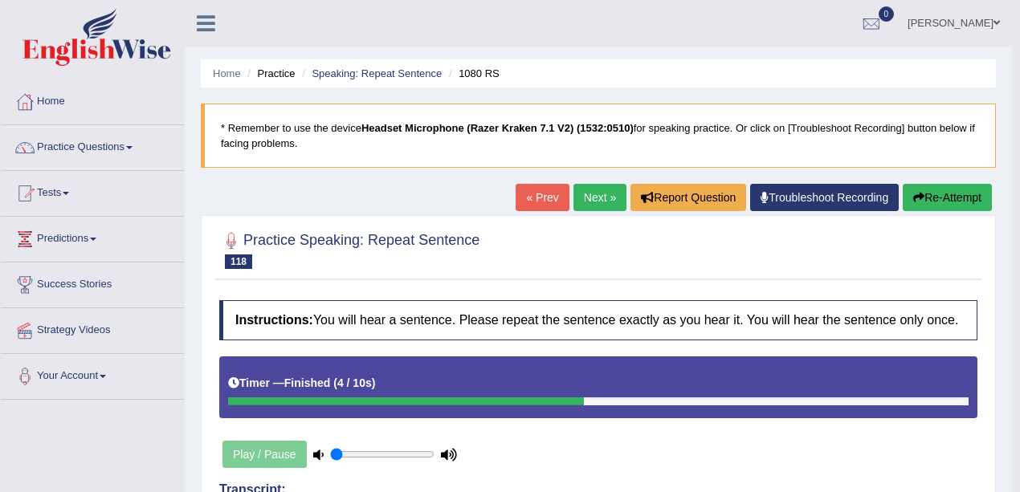
click at [604, 197] on link "Next »" at bounding box center [599, 197] width 53 height 27
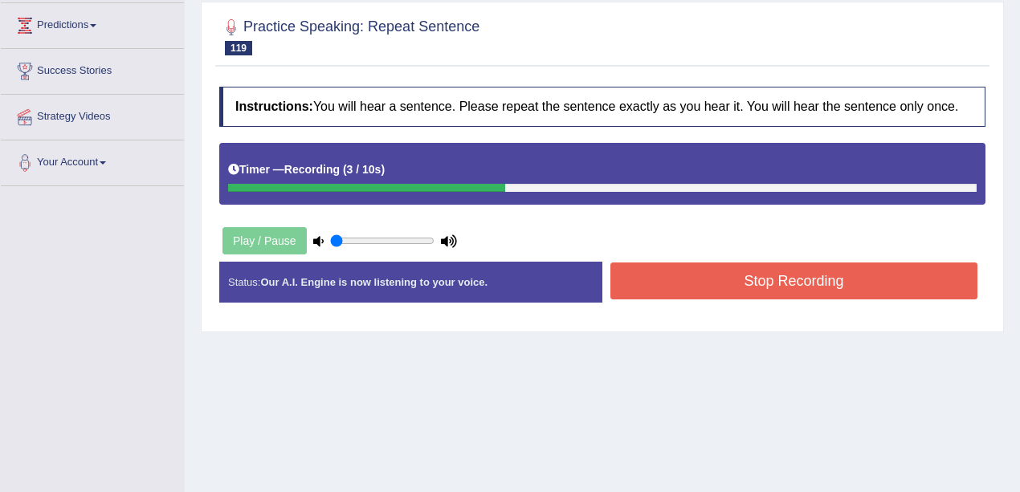
click at [670, 275] on button "Stop Recording" at bounding box center [793, 281] width 367 height 37
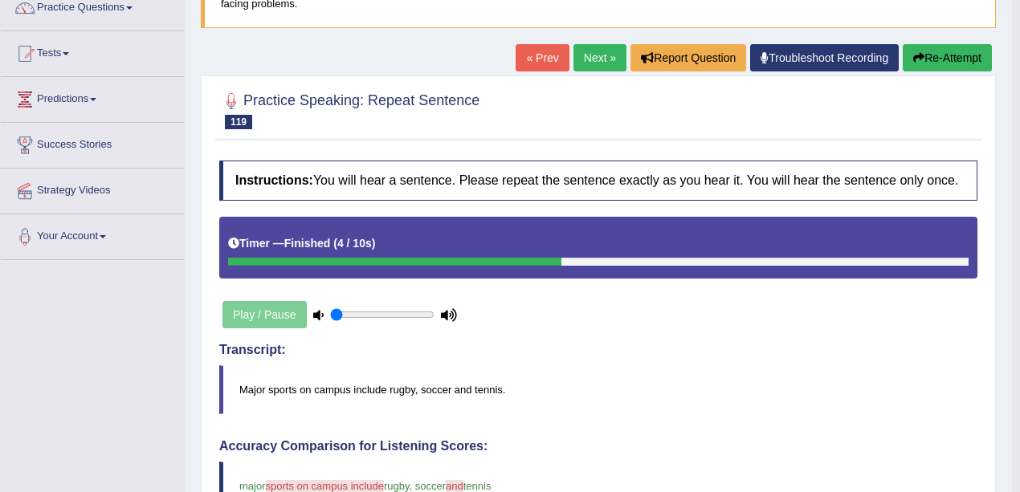
scroll to position [136, 0]
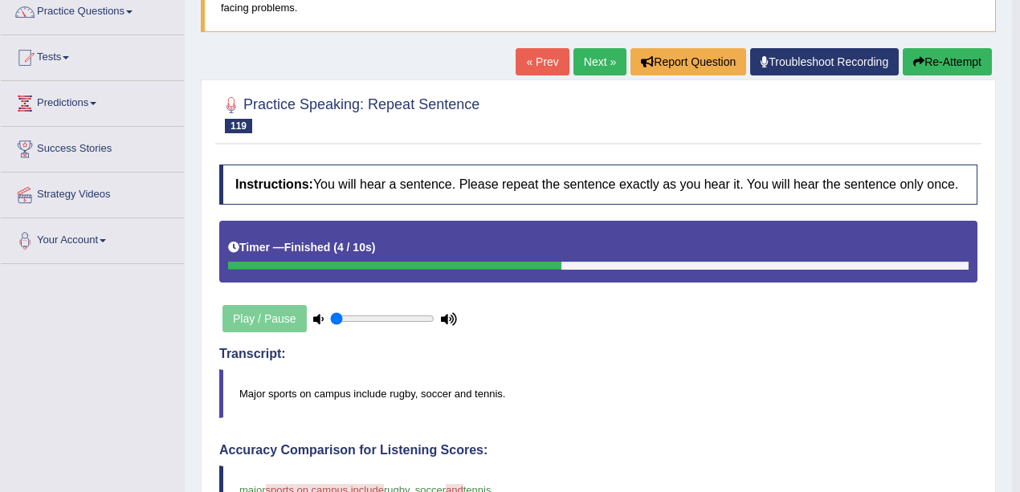
click at [599, 64] on link "Next »" at bounding box center [599, 61] width 53 height 27
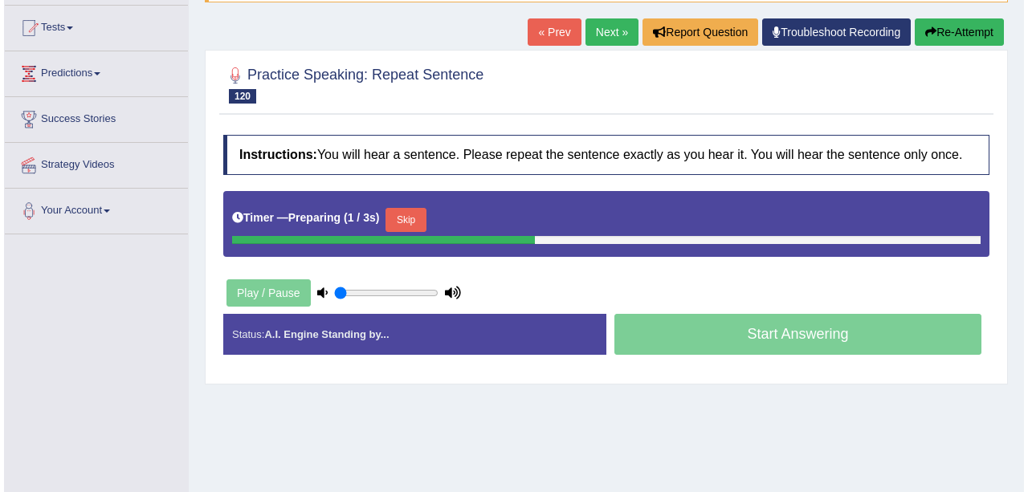
scroll to position [161, 0]
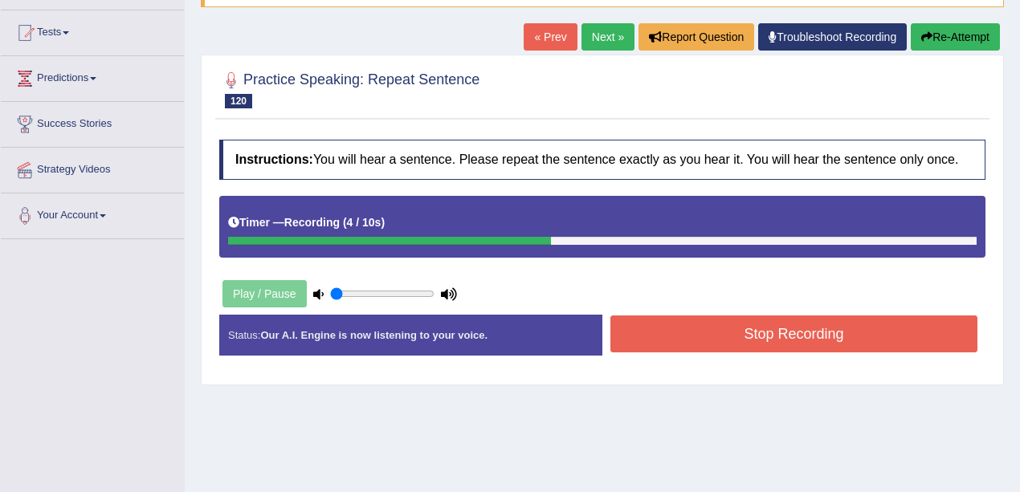
click at [676, 334] on button "Stop Recording" at bounding box center [793, 334] width 367 height 37
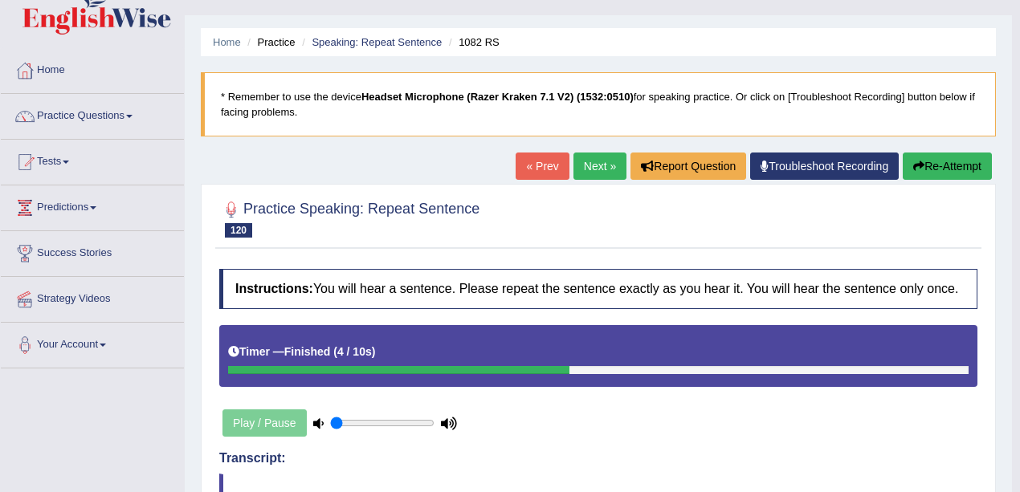
scroll to position [0, 0]
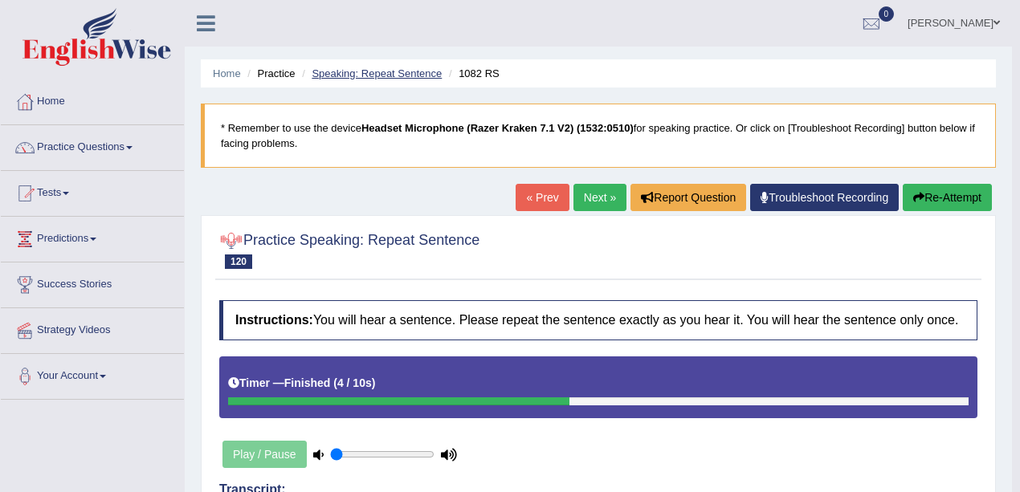
click at [384, 73] on link "Speaking: Repeat Sentence" at bounding box center [377, 73] width 130 height 12
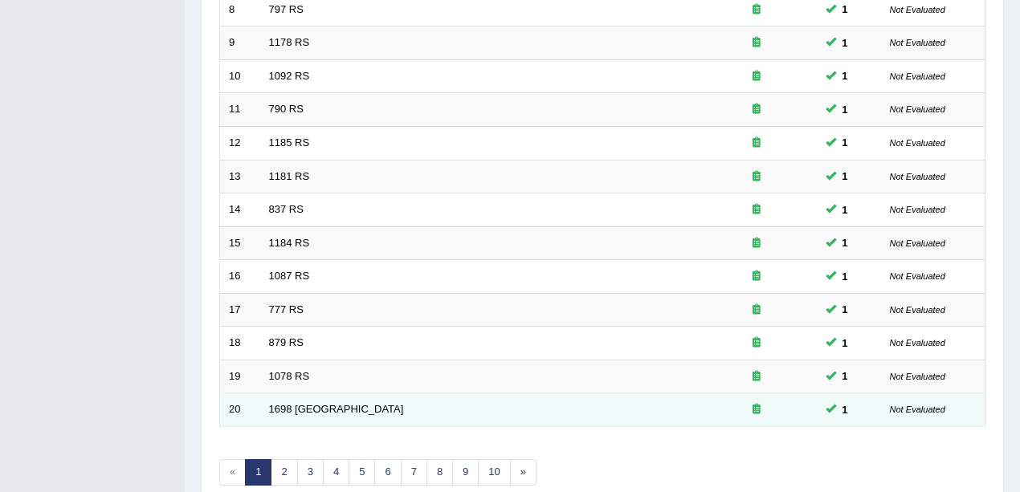
scroll to position [564, 0]
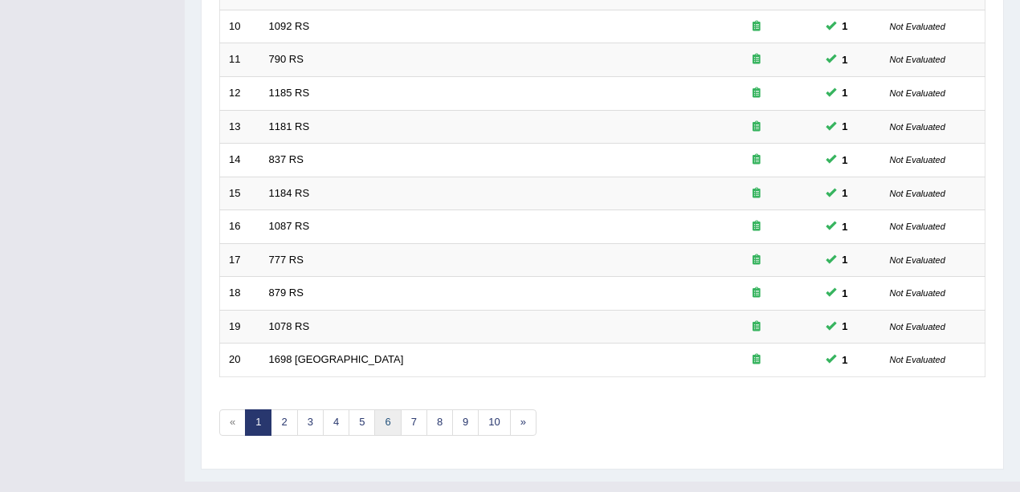
click at [385, 410] on link "6" at bounding box center [387, 423] width 26 height 26
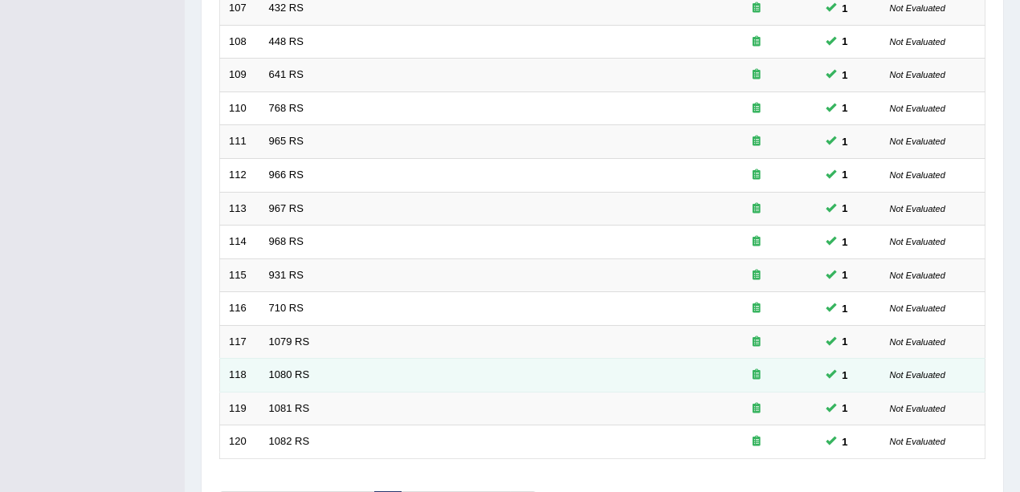
scroll to position [482, 0]
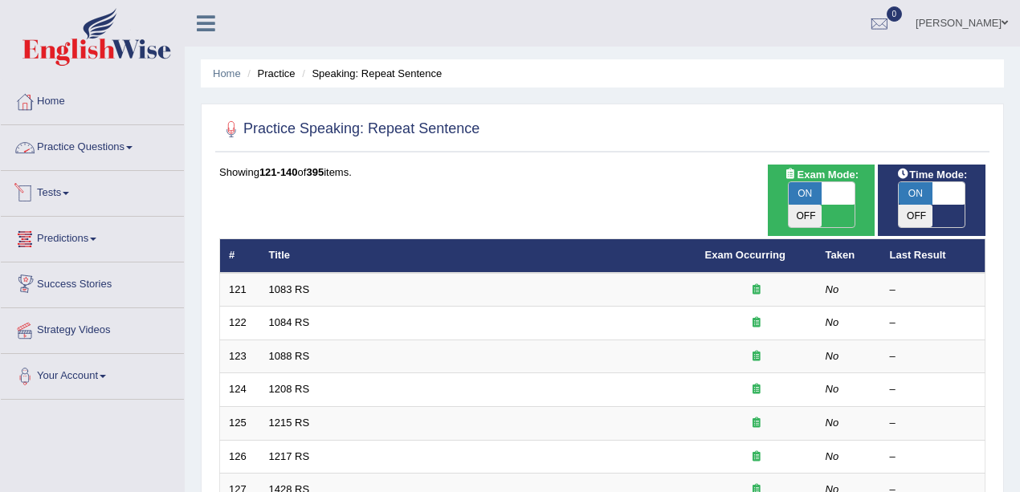
click at [113, 141] on link "Practice Questions" at bounding box center [92, 145] width 183 height 40
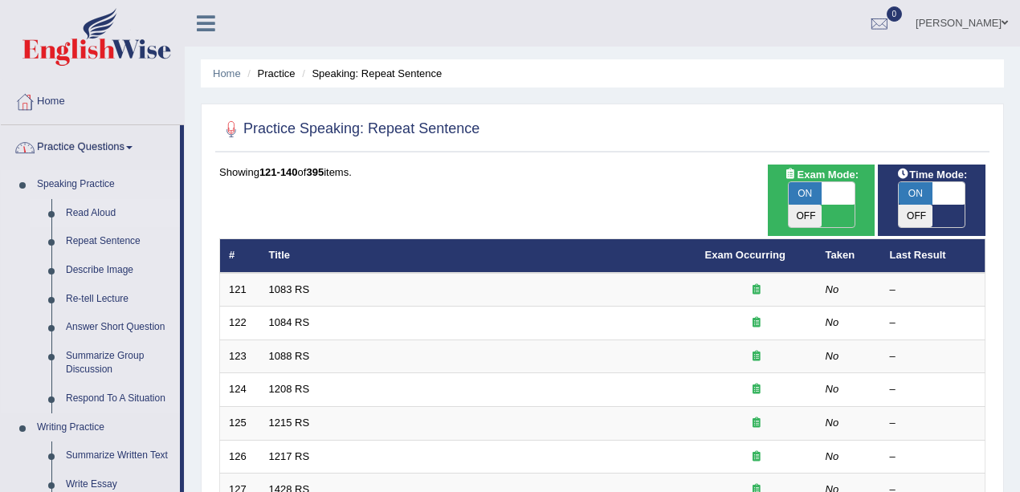
click at [96, 208] on link "Read Aloud" at bounding box center [119, 213] width 121 height 29
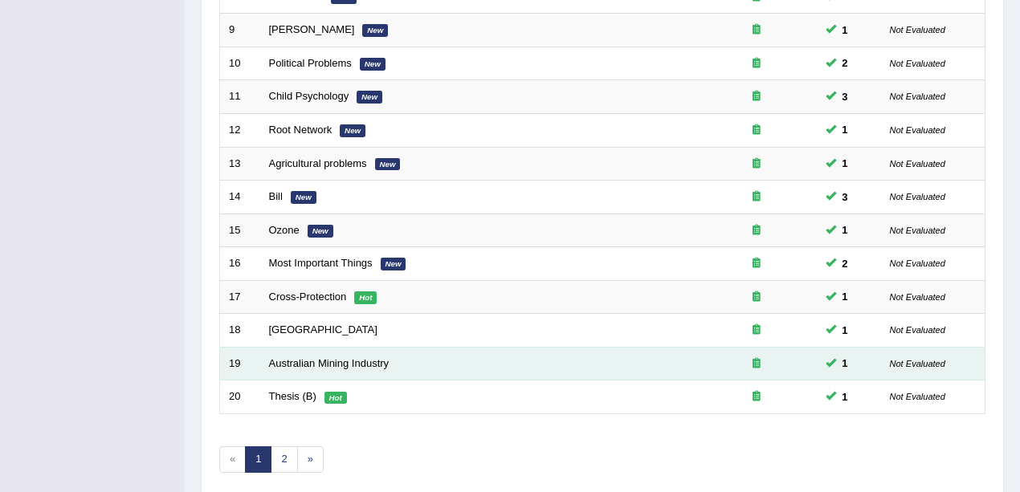
scroll to position [564, 0]
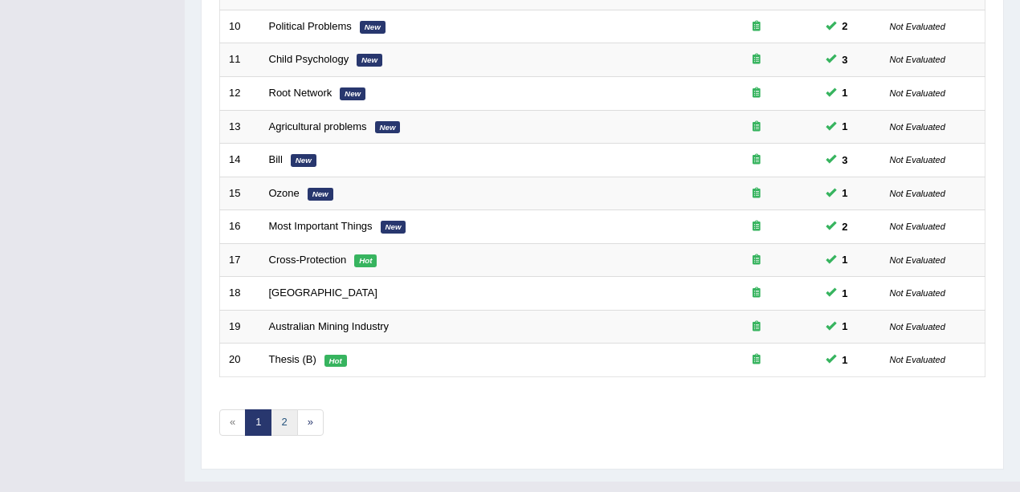
click at [276, 410] on link "2" at bounding box center [284, 423] width 26 height 26
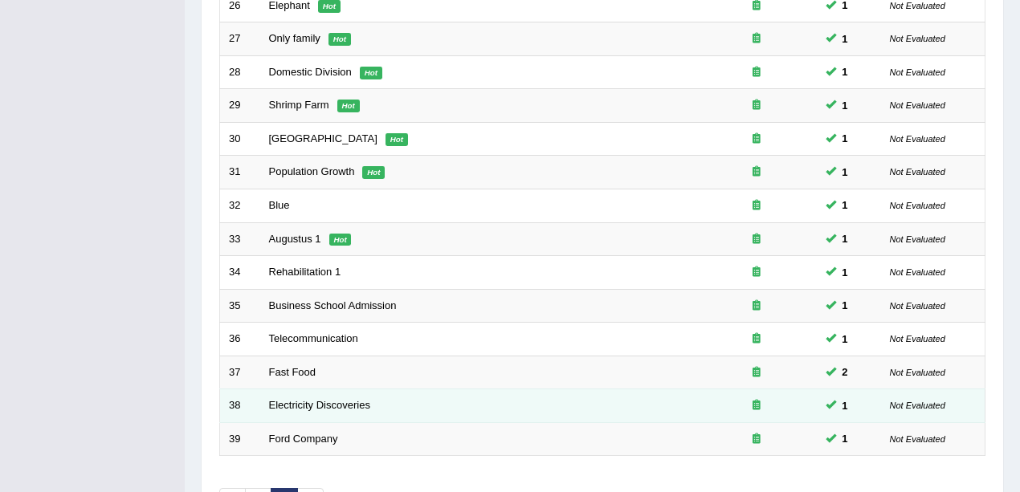
scroll to position [423, 0]
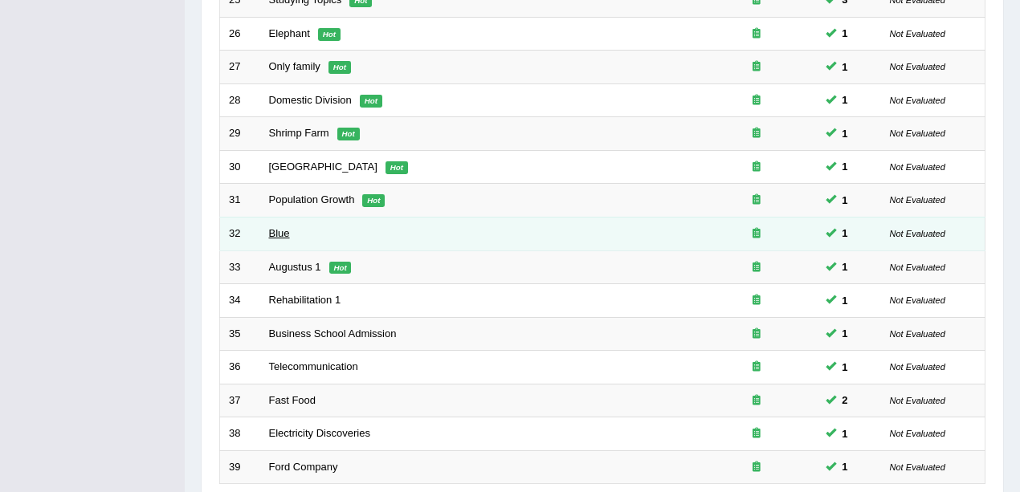
click at [281, 227] on link "Blue" at bounding box center [279, 233] width 21 height 12
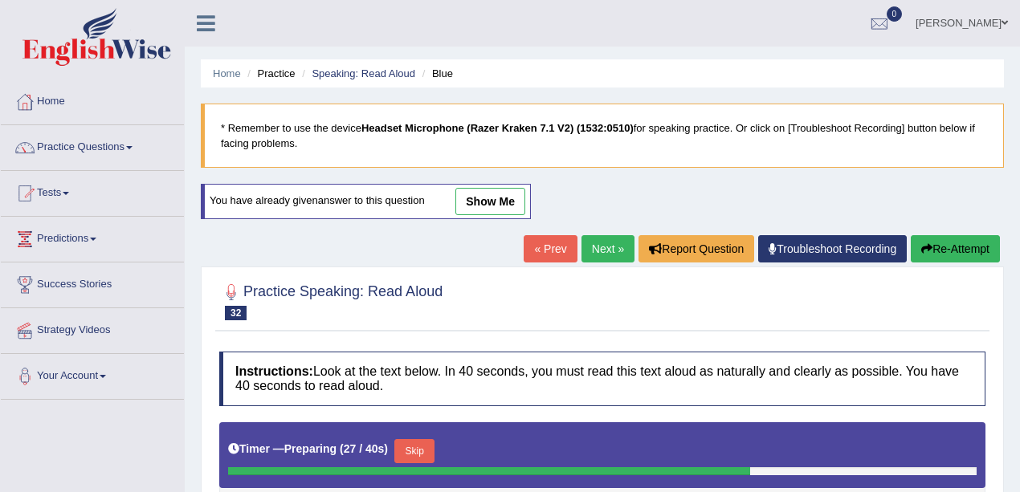
click at [483, 199] on link "show me" at bounding box center [490, 201] width 70 height 27
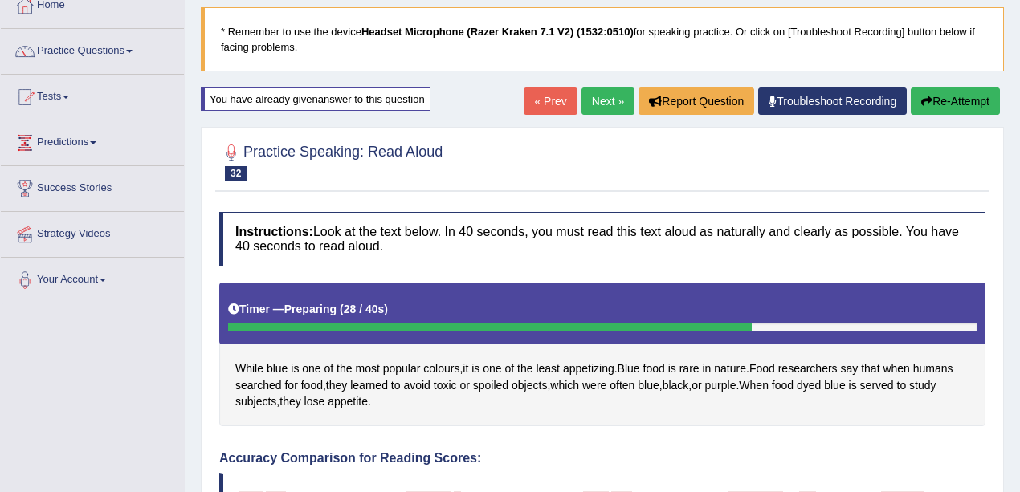
scroll to position [95, 0]
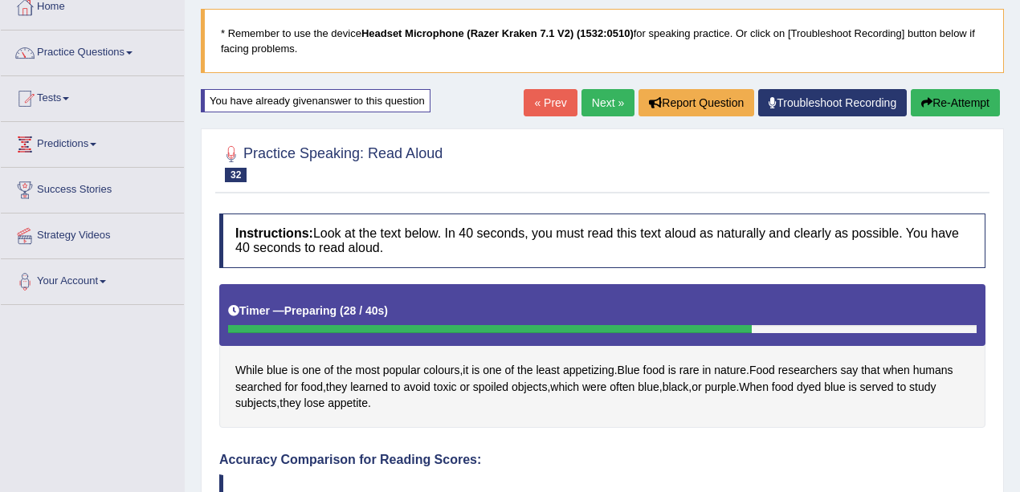
click at [948, 104] on button "Re-Attempt" at bounding box center [955, 102] width 89 height 27
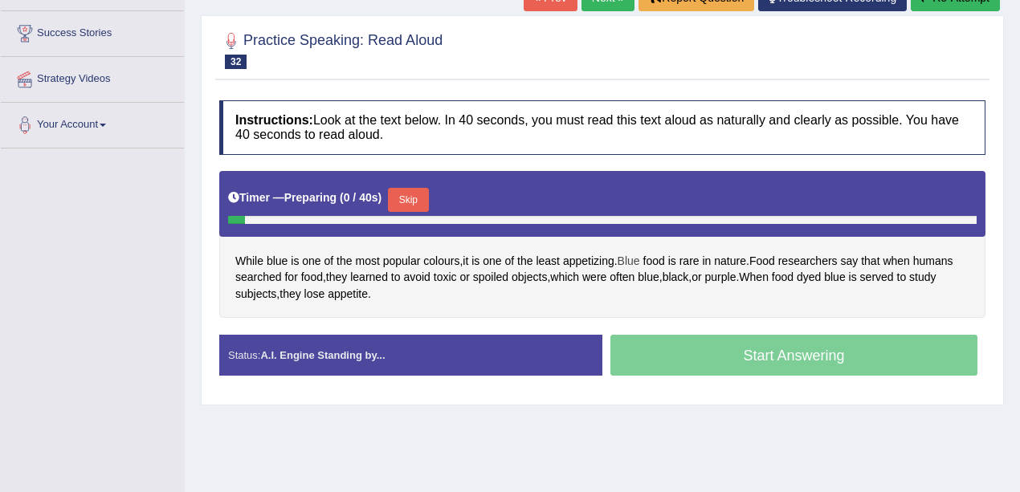
scroll to position [244, 0]
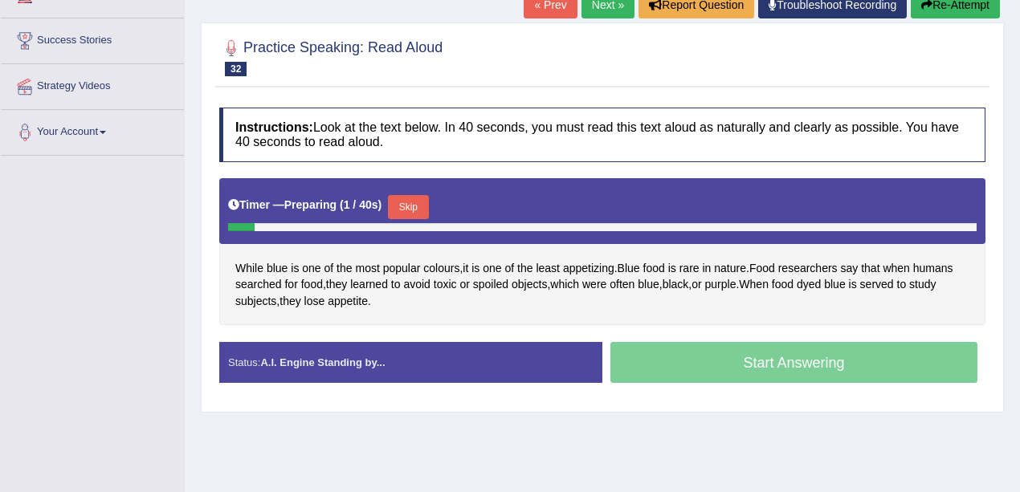
click at [410, 199] on button "Skip" at bounding box center [408, 207] width 40 height 24
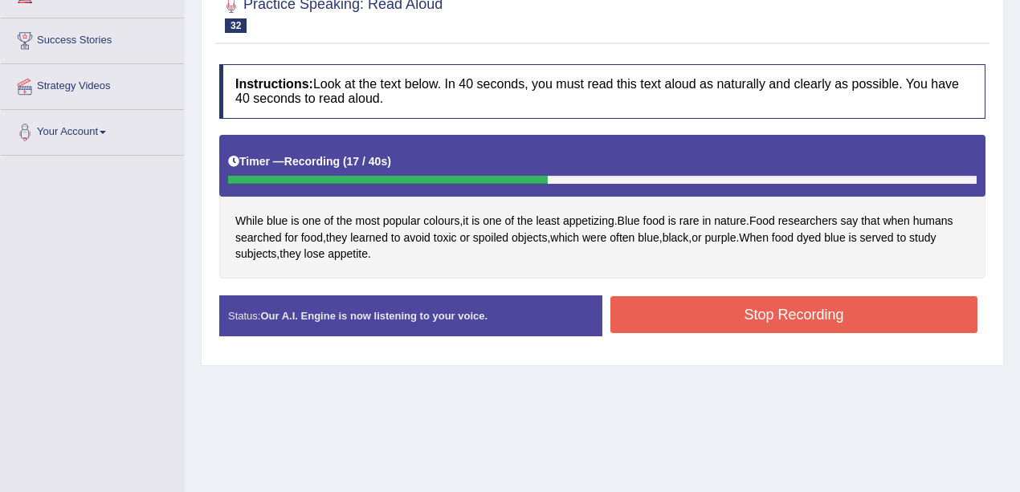
click at [703, 307] on button "Stop Recording" at bounding box center [793, 314] width 367 height 37
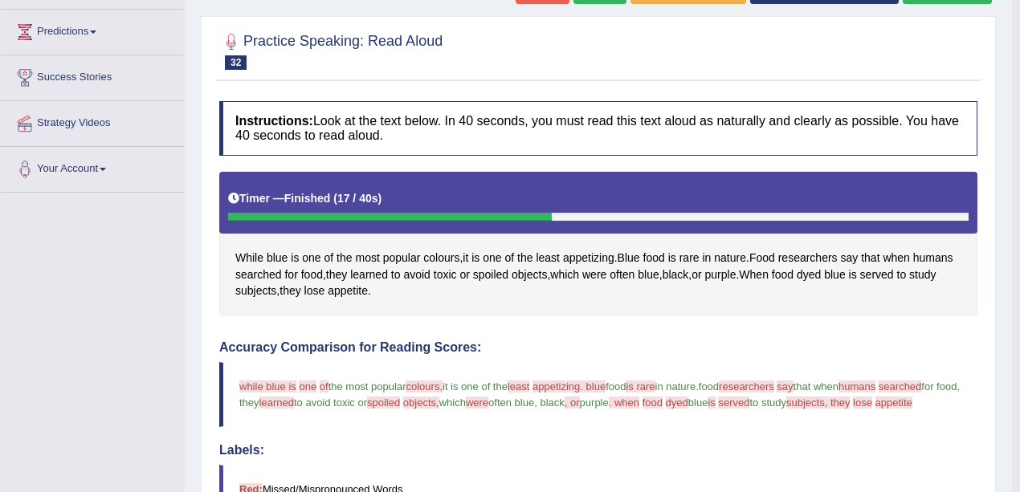
scroll to position [0, 0]
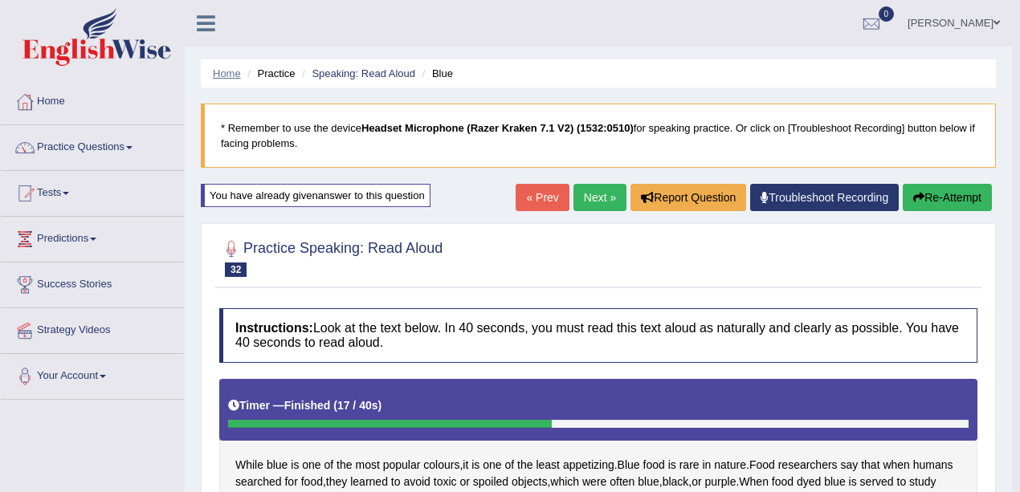
click at [218, 75] on link "Home" at bounding box center [227, 73] width 28 height 12
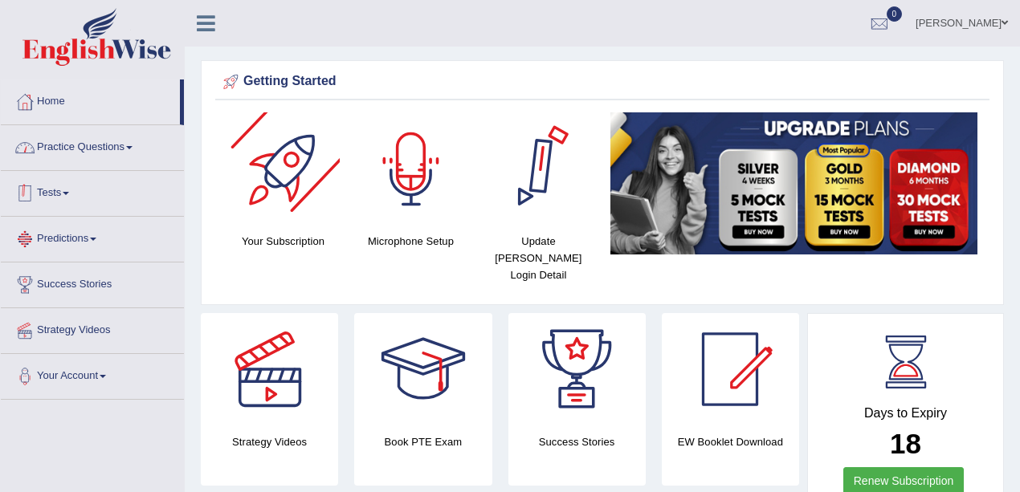
click at [126, 149] on link "Practice Questions" at bounding box center [92, 145] width 183 height 40
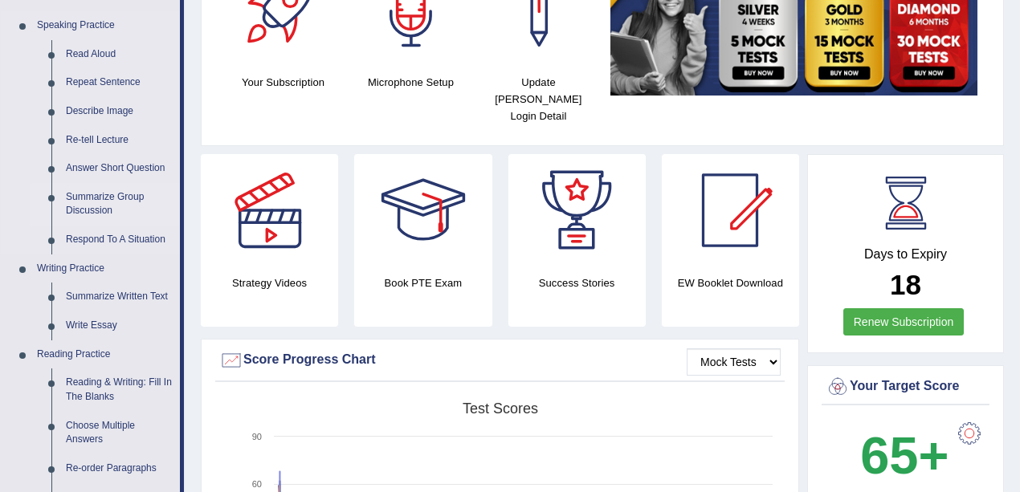
scroll to position [161, 0]
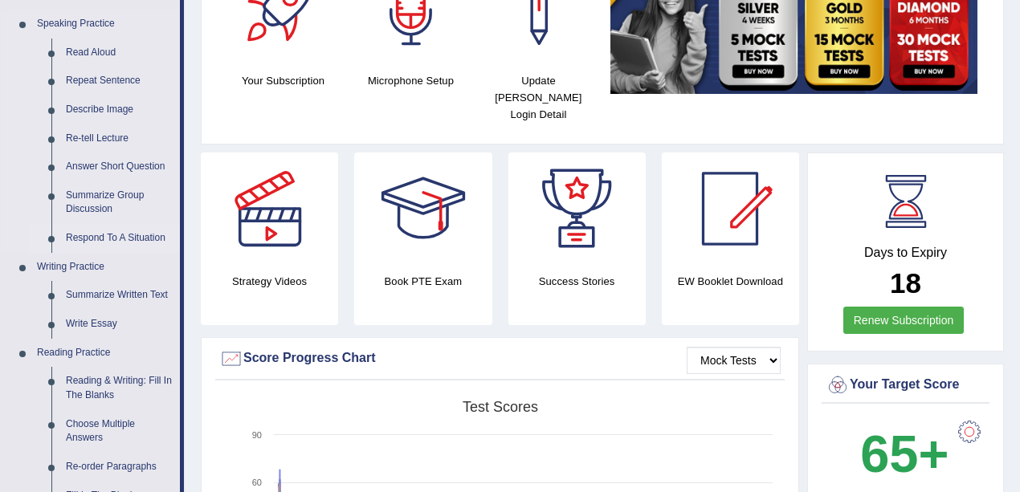
click at [157, 246] on link "Respond To A Situation" at bounding box center [119, 238] width 121 height 29
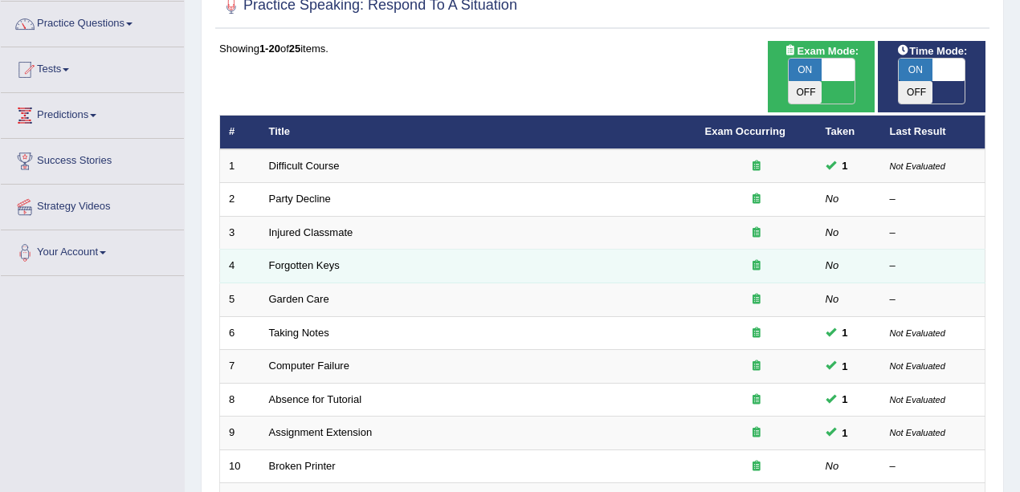
scroll to position [53, 0]
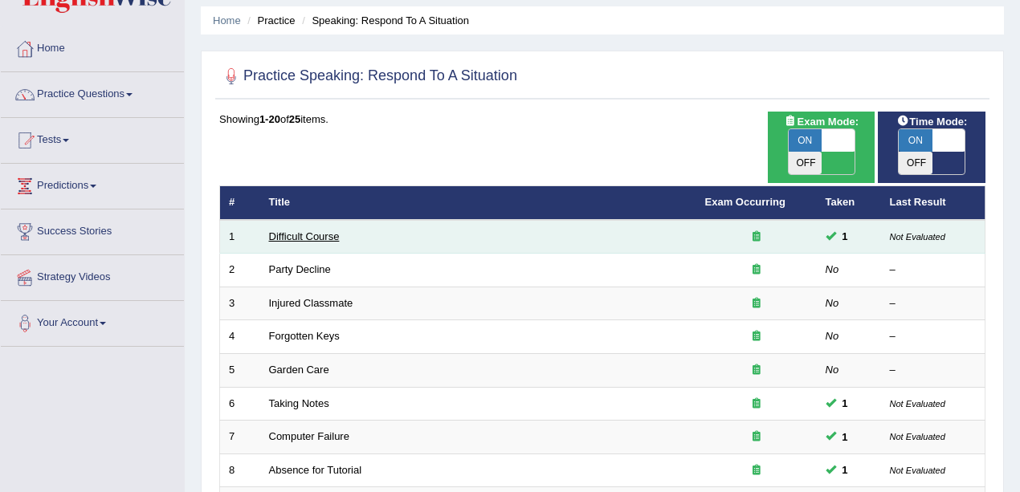
click at [321, 230] on link "Difficult Course" at bounding box center [304, 236] width 71 height 12
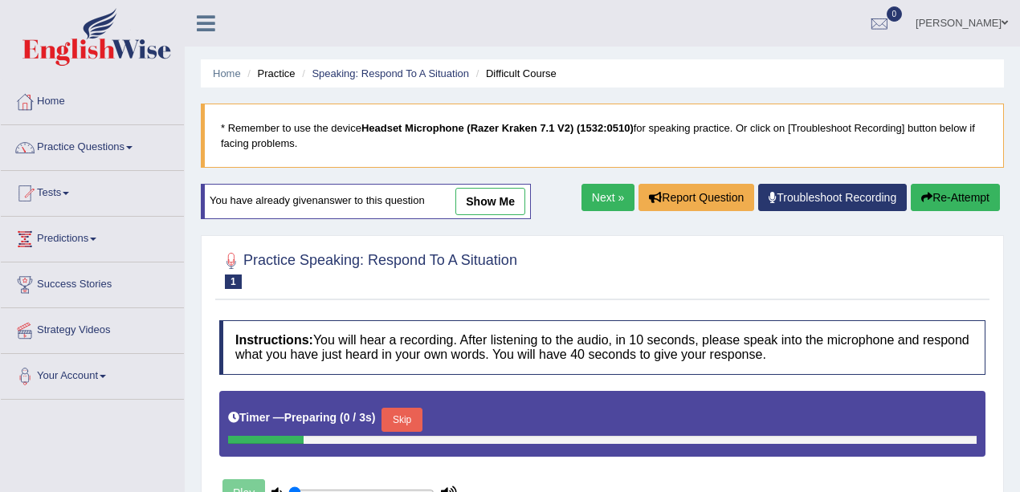
click at [481, 199] on link "show me" at bounding box center [490, 201] width 70 height 27
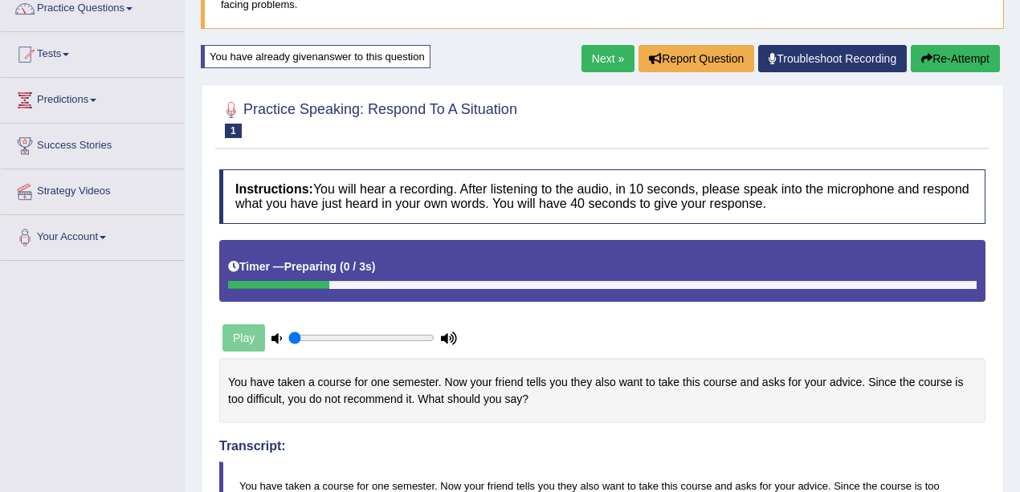
scroll to position [53, 0]
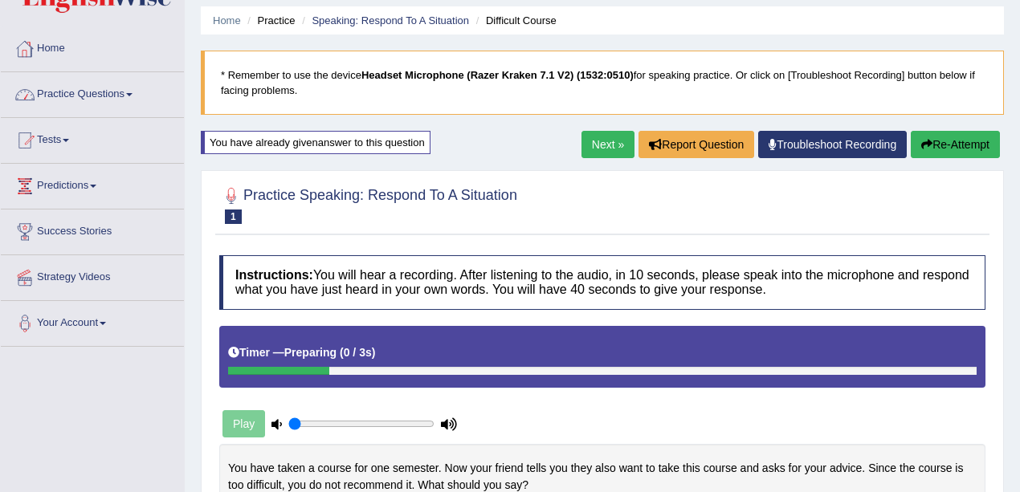
click at [117, 96] on link "Practice Questions" at bounding box center [92, 92] width 183 height 40
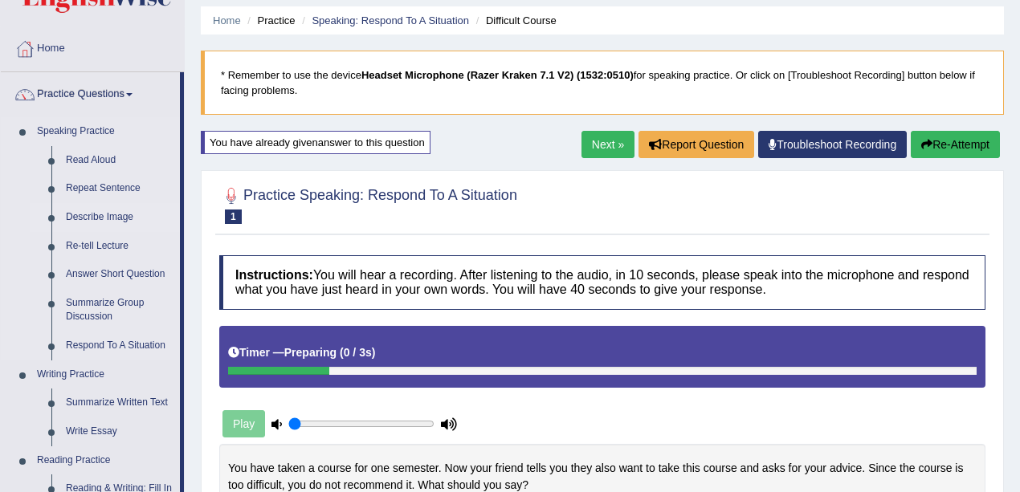
click at [103, 219] on link "Describe Image" at bounding box center [119, 217] width 121 height 29
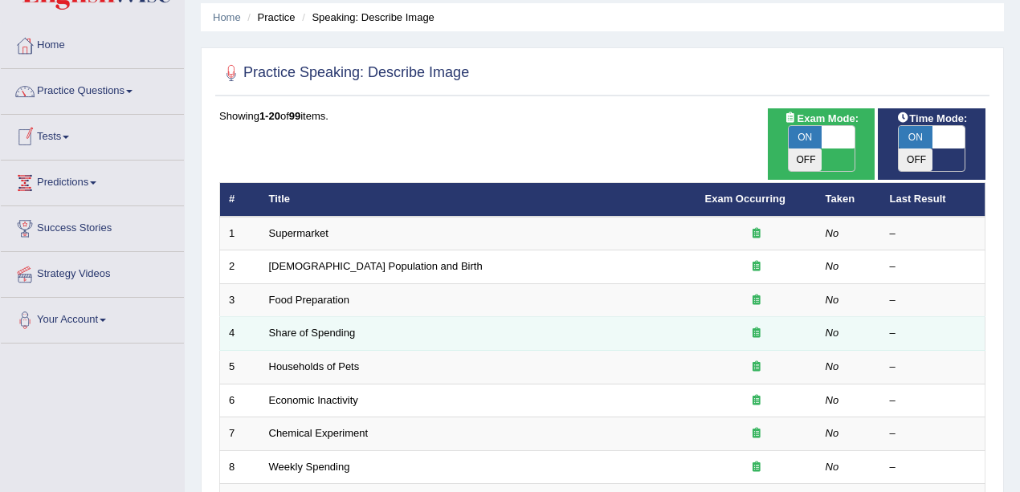
scroll to position [107, 0]
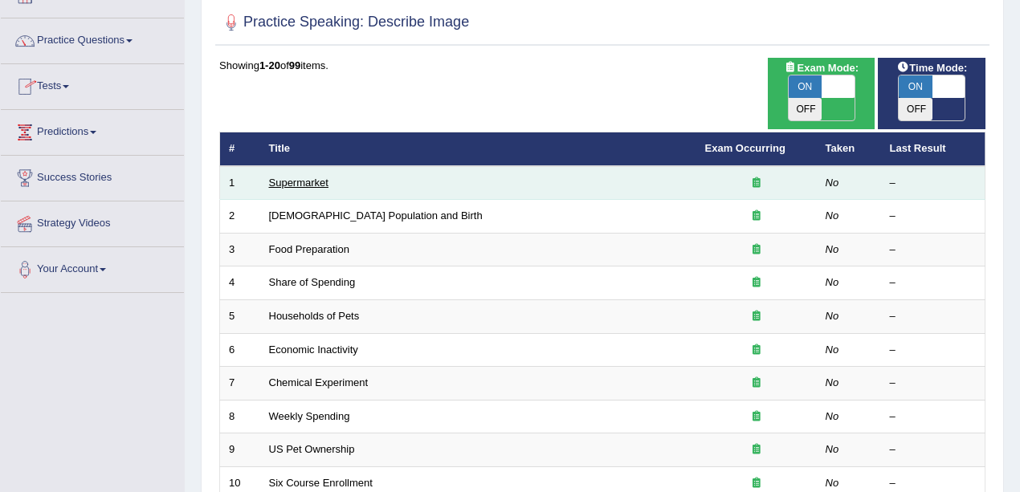
click at [303, 177] on link "Supermarket" at bounding box center [298, 183] width 59 height 12
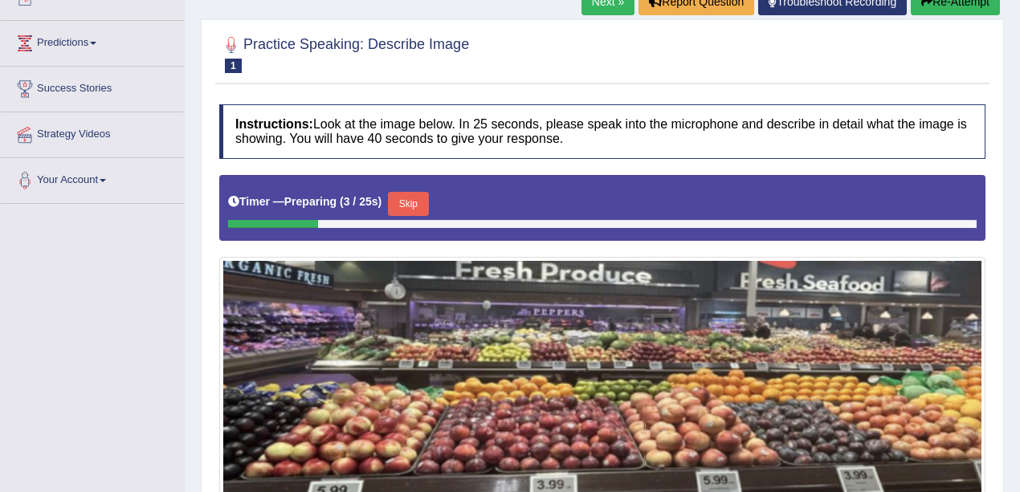
scroll to position [30, 0]
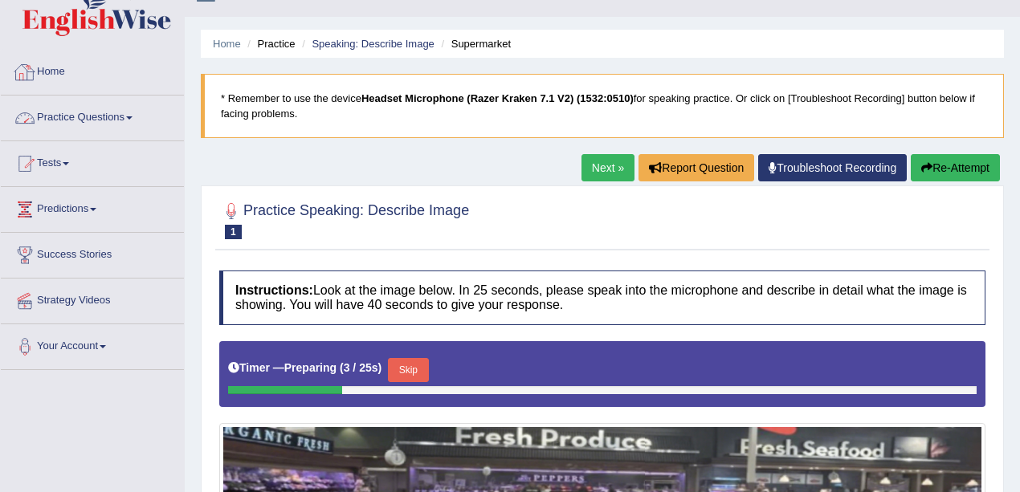
click at [63, 79] on link "Home" at bounding box center [92, 70] width 183 height 40
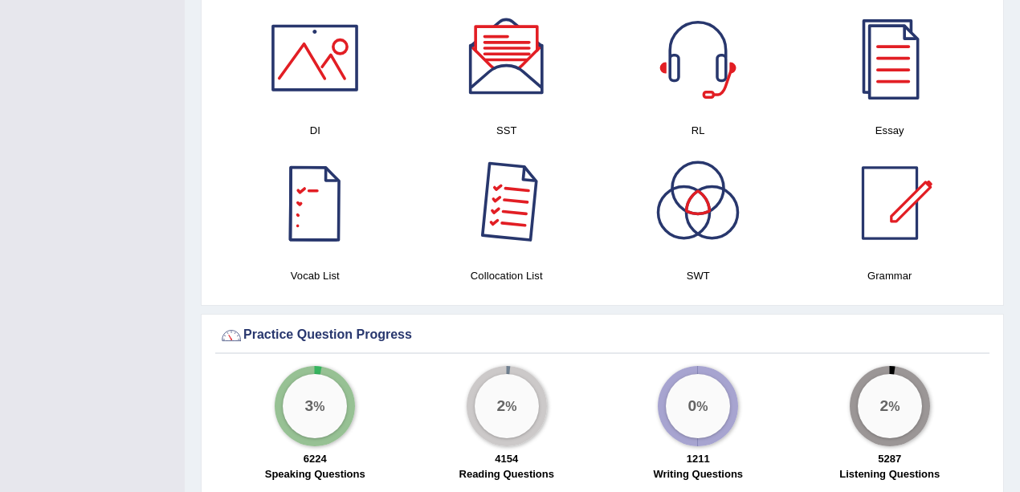
scroll to position [856, 0]
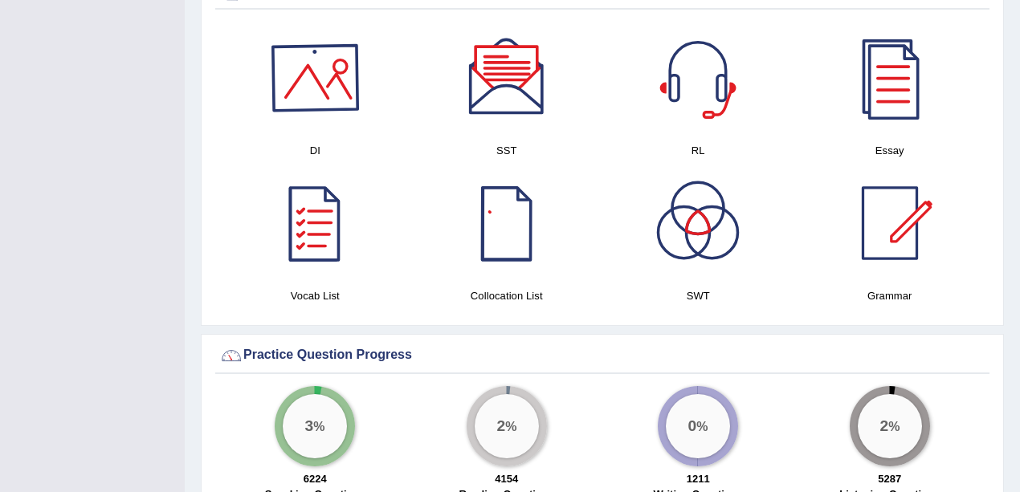
click at [304, 63] on div at bounding box center [315, 78] width 112 height 112
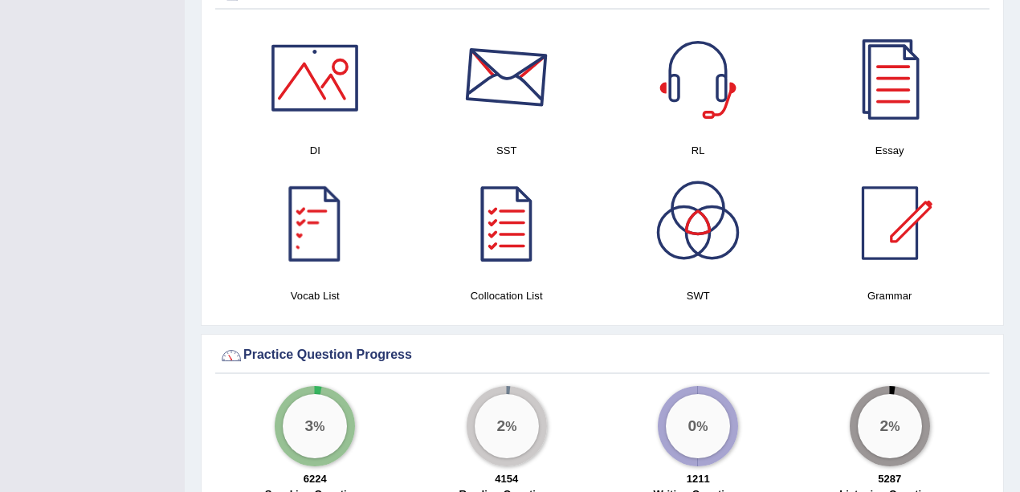
click at [497, 70] on div at bounding box center [506, 78] width 112 height 112
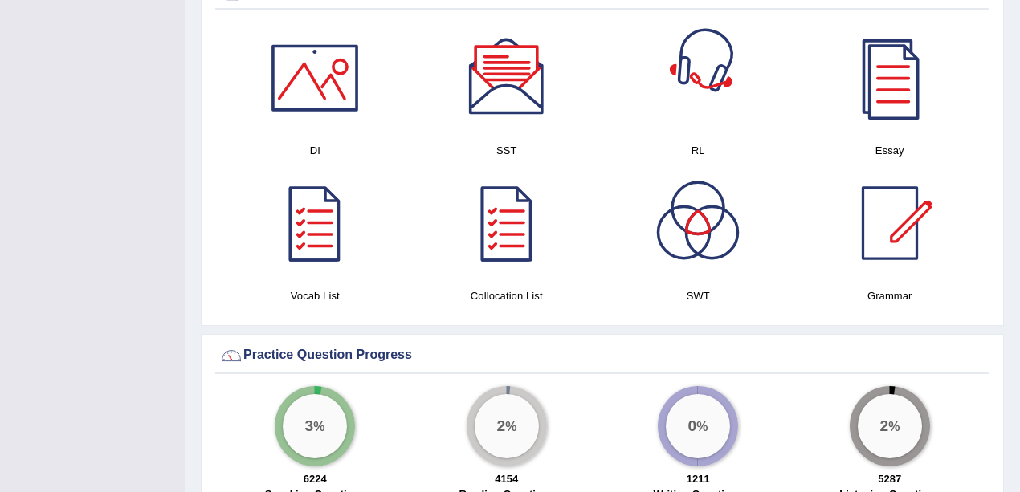
click at [705, 43] on div at bounding box center [698, 78] width 112 height 112
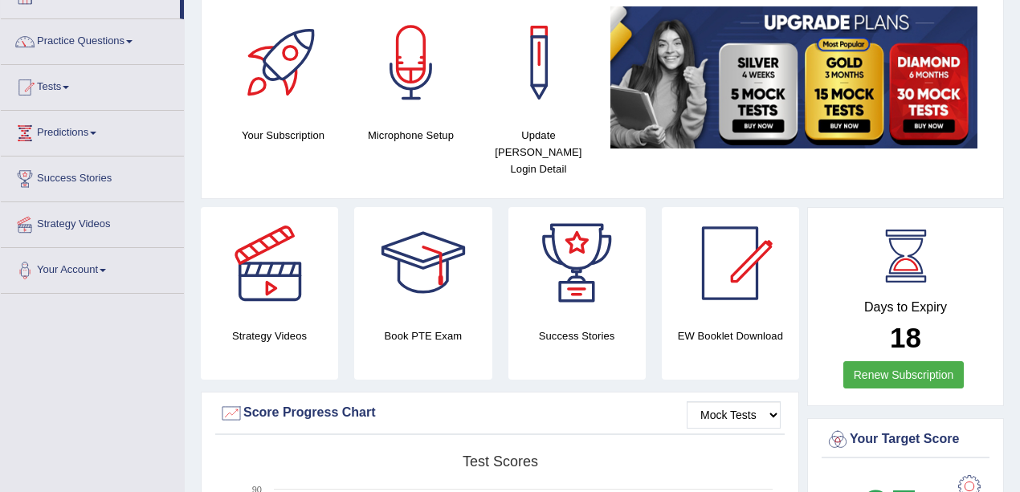
scroll to position [107, 0]
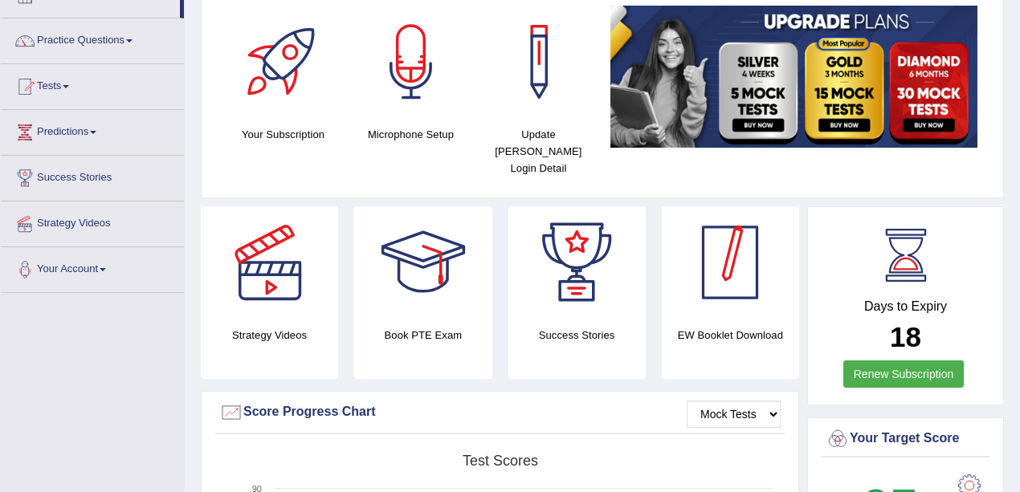
click at [745, 262] on div at bounding box center [730, 262] width 112 height 112
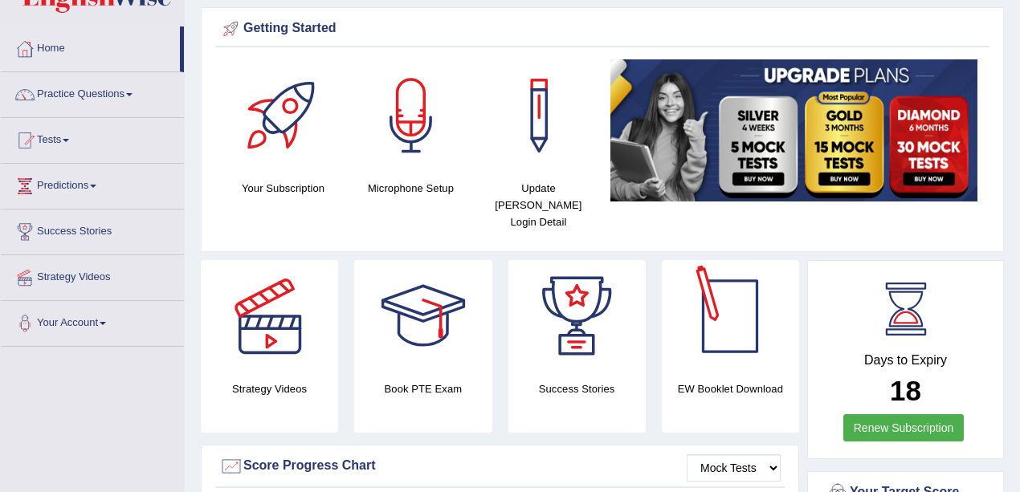
scroll to position [0, 0]
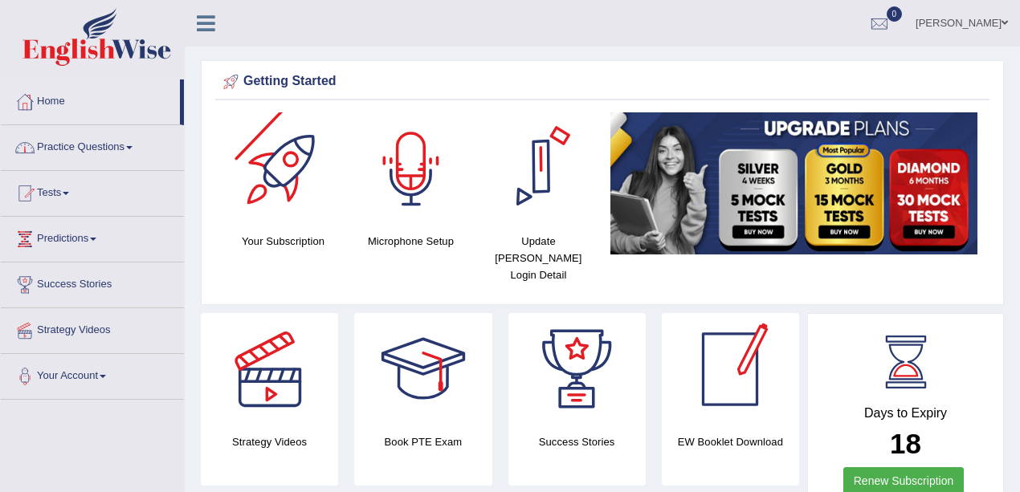
click at [63, 138] on link "Practice Questions" at bounding box center [92, 145] width 183 height 40
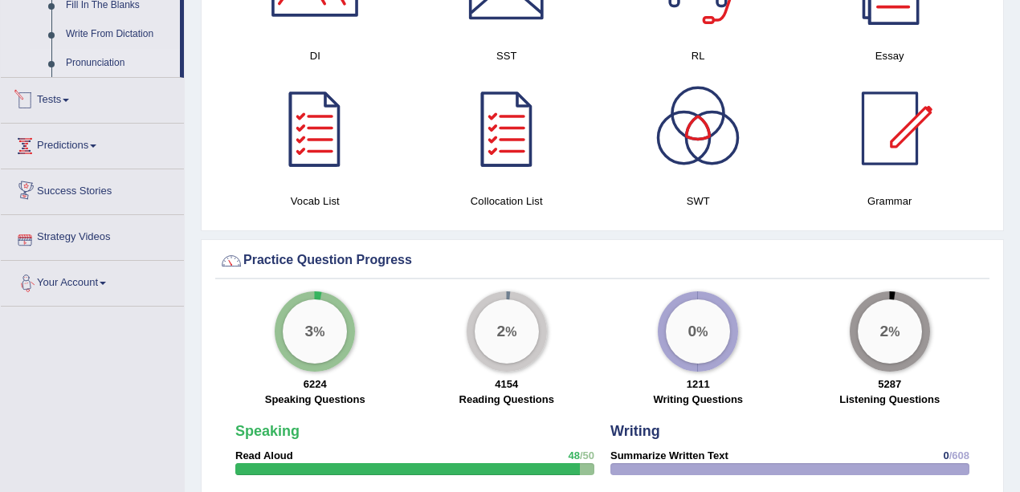
scroll to position [910, 0]
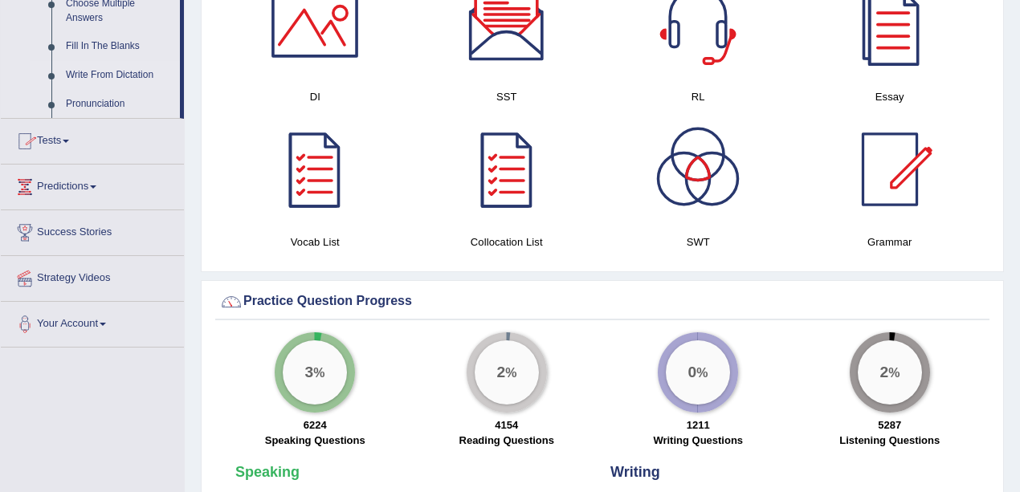
click at [122, 78] on link "Write From Dictation" at bounding box center [119, 75] width 121 height 29
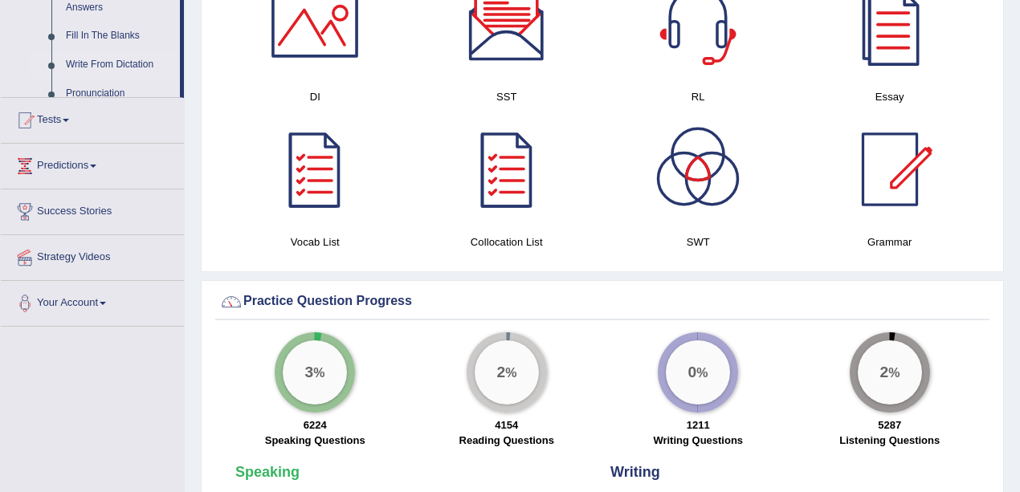
scroll to position [496, 0]
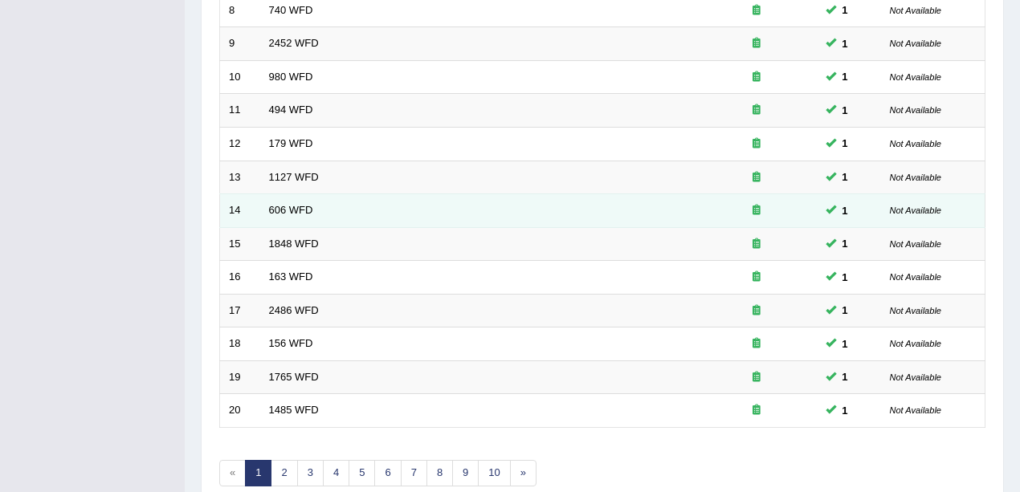
scroll to position [564, 0]
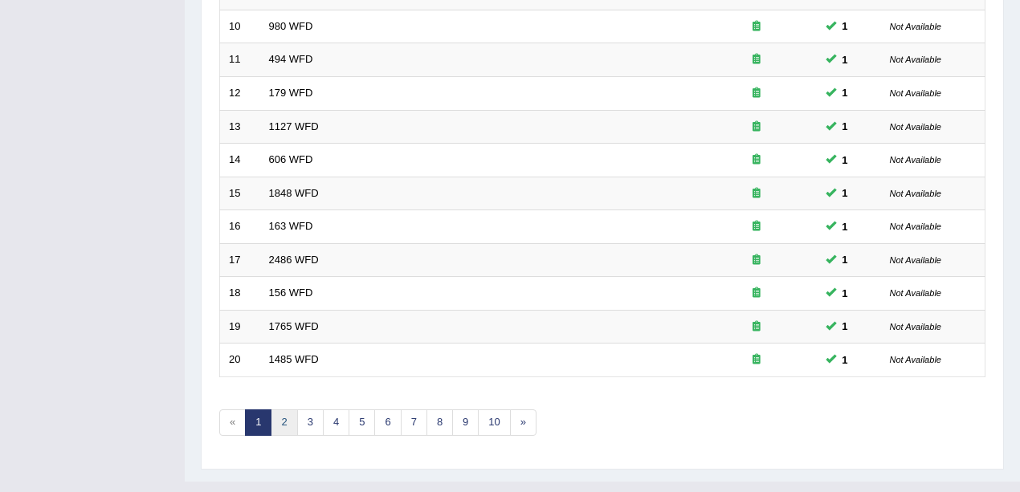
click at [286, 410] on link "2" at bounding box center [284, 423] width 26 height 26
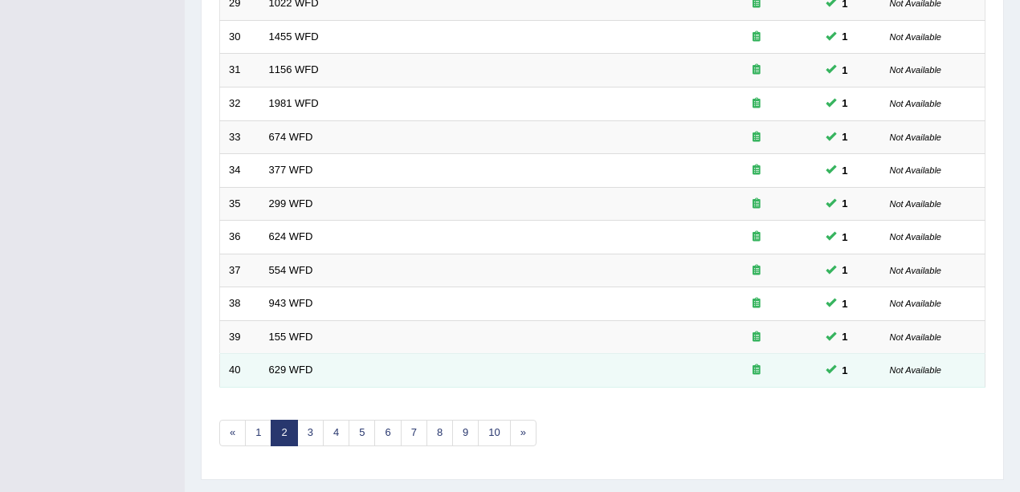
scroll to position [564, 0]
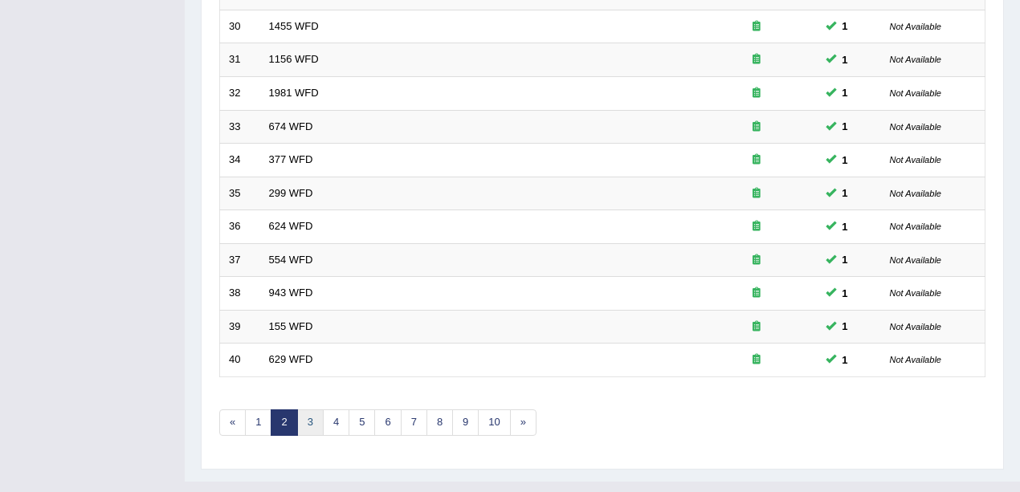
click at [306, 410] on link "3" at bounding box center [310, 423] width 26 height 26
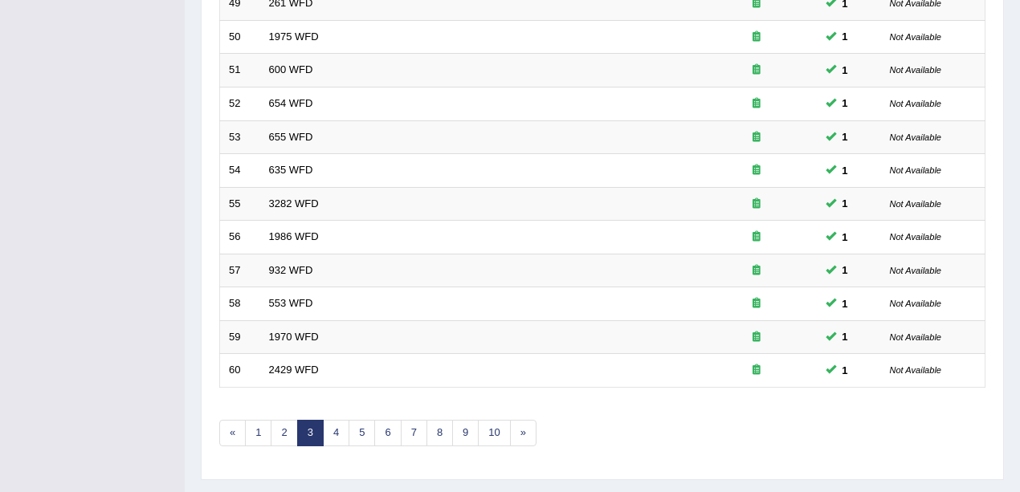
scroll to position [564, 0]
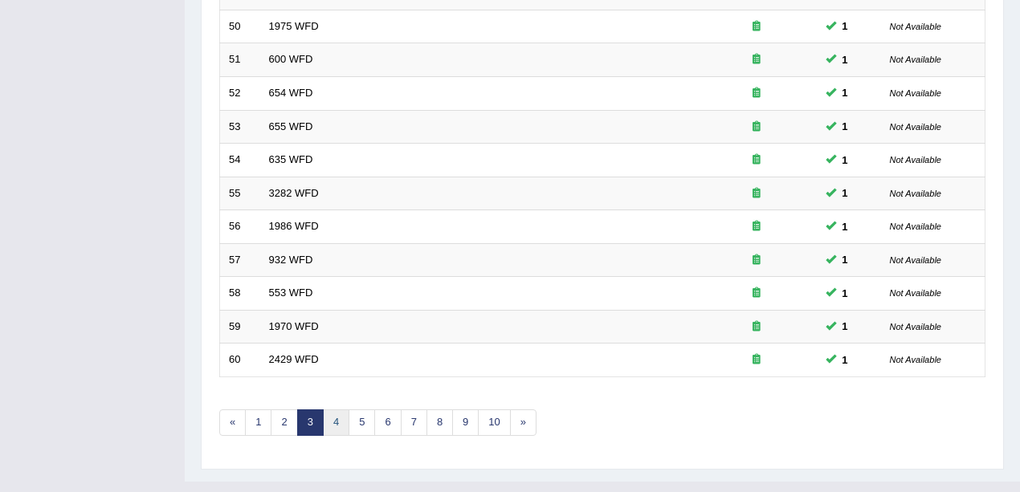
click at [336, 410] on link "4" at bounding box center [336, 423] width 26 height 26
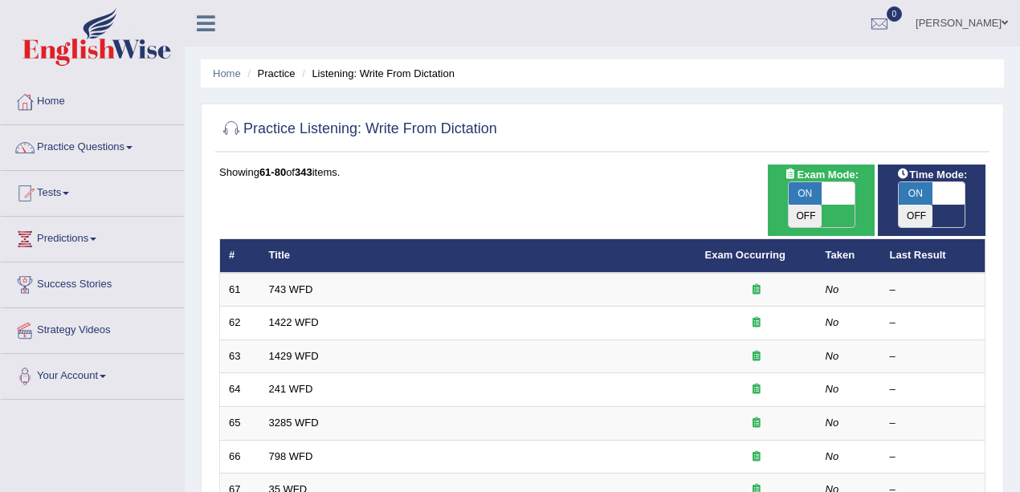
click at [914, 183] on span "ON" at bounding box center [916, 193] width 34 height 22
checkbox input "false"
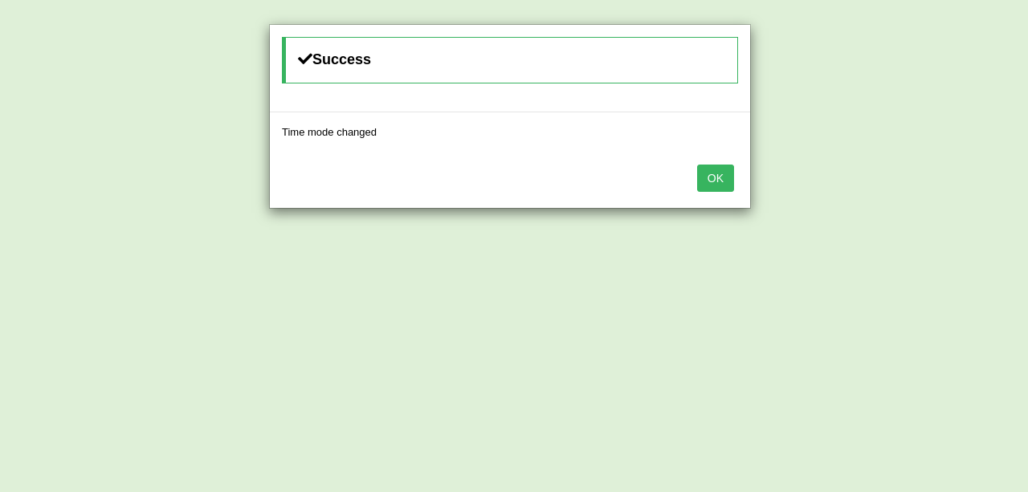
click at [737, 177] on div "OK" at bounding box center [510, 180] width 480 height 56
click at [715, 178] on button "OK" at bounding box center [715, 178] width 37 height 27
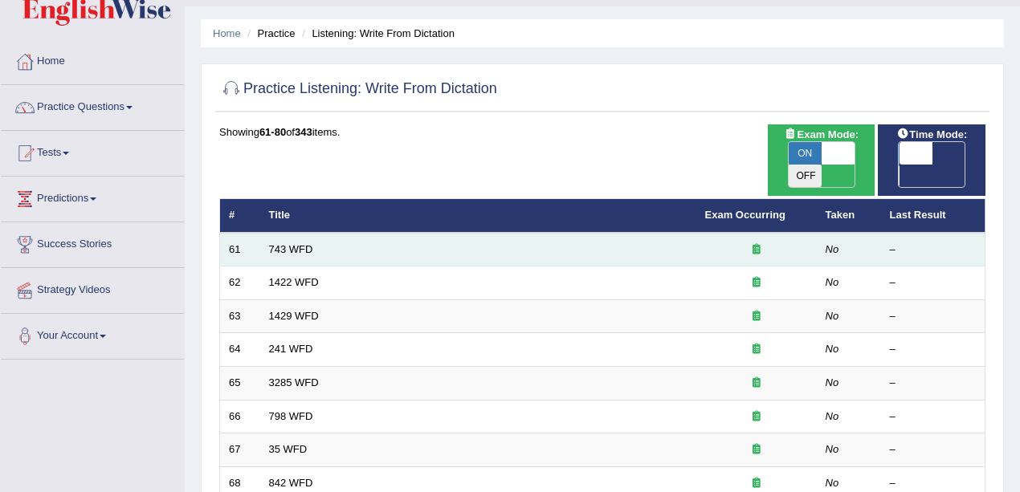
scroll to position [107, 0]
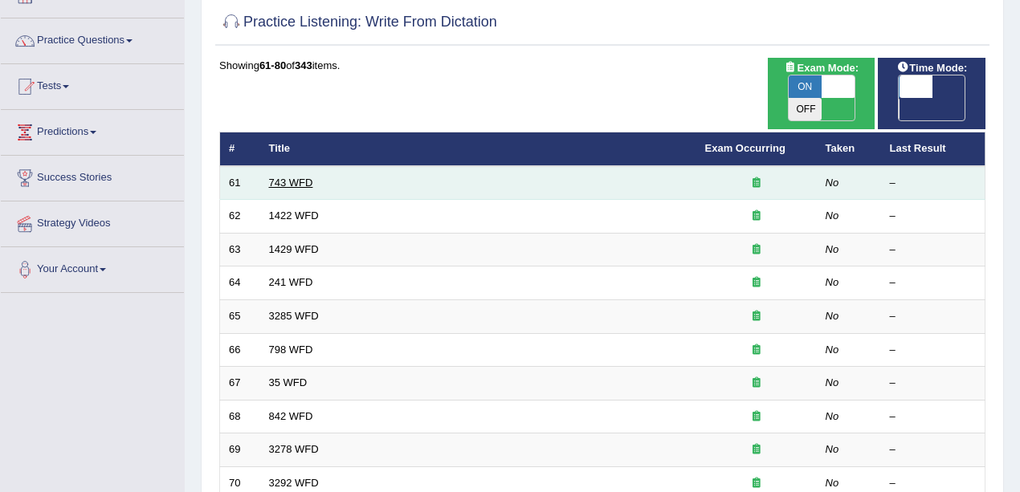
click at [278, 177] on link "743 WFD" at bounding box center [291, 183] width 44 height 12
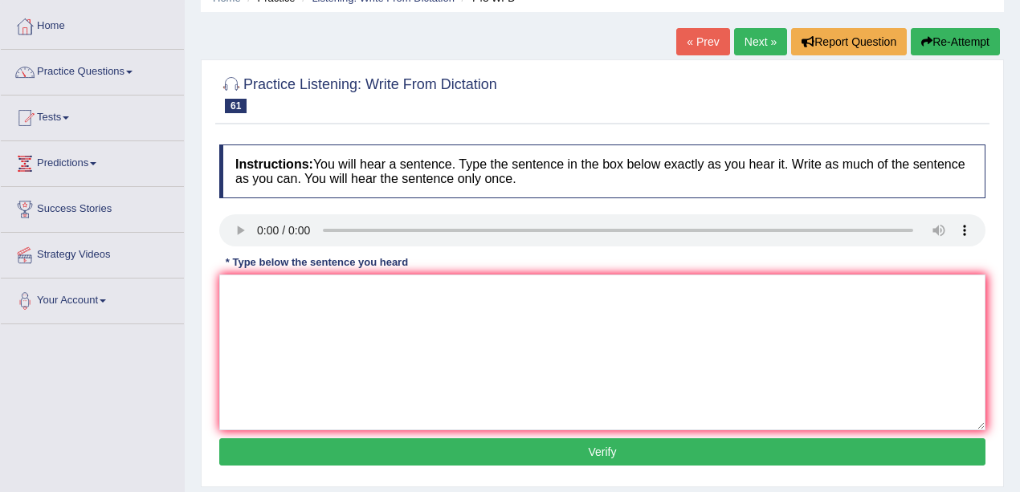
scroll to position [161, 0]
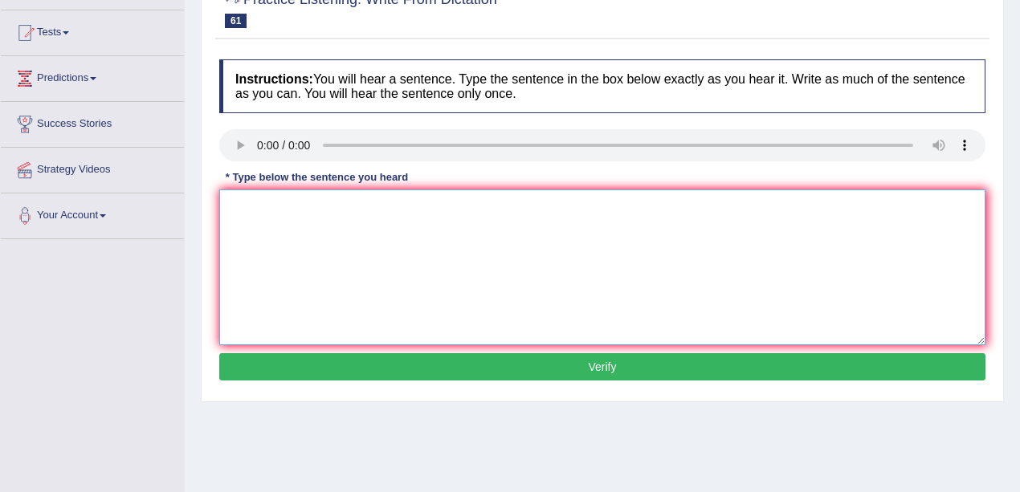
click at [265, 212] on textarea at bounding box center [602, 268] width 766 height 156
click at [385, 210] on textarea "Being bi is not nescary mean to ananly the languages." at bounding box center [602, 268] width 766 height 156
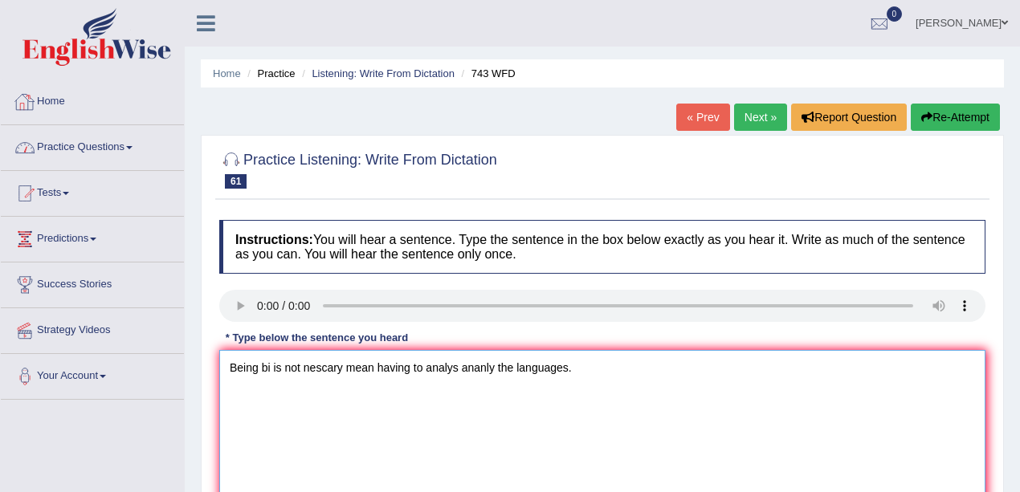
type textarea "Being bi is not nescary mean having to analys ananly the languages."
click at [64, 100] on link "Home" at bounding box center [92, 99] width 183 height 40
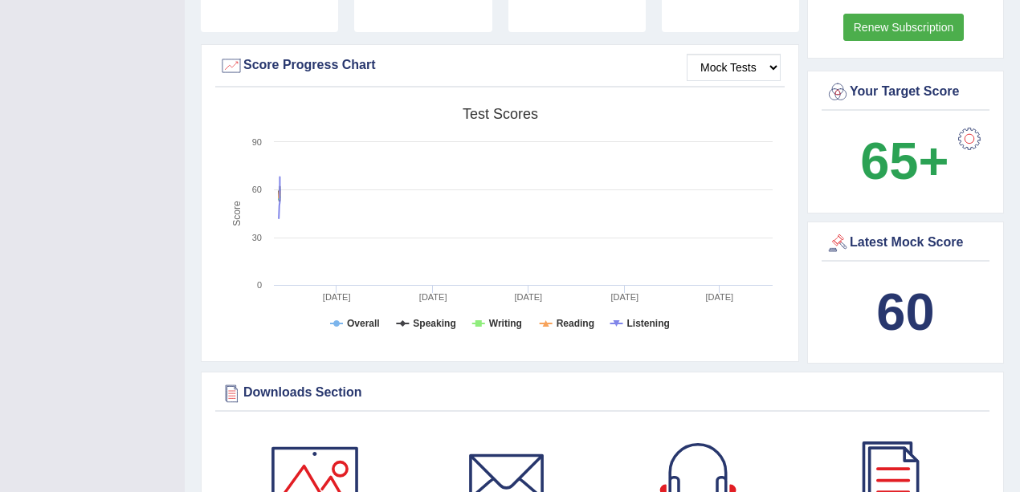
scroll to position [482, 0]
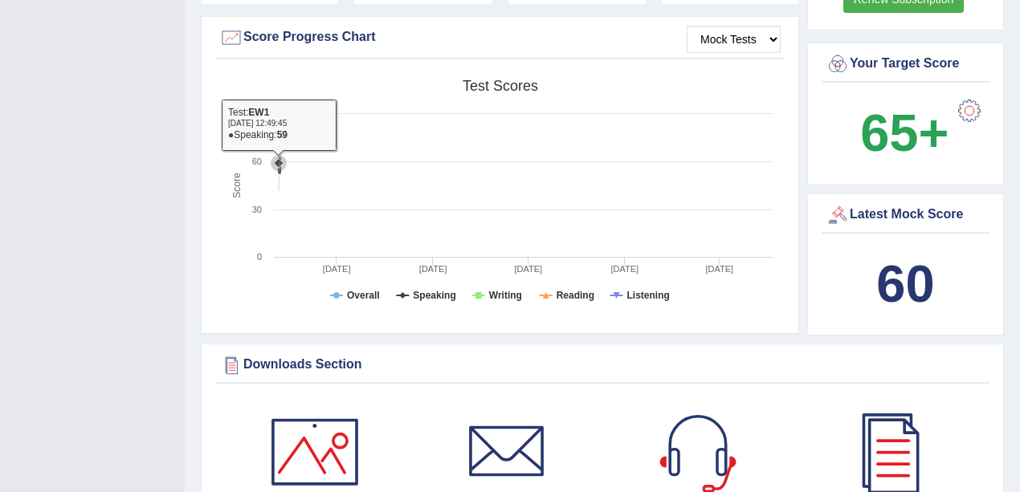
click at [278, 149] on icon at bounding box center [279, 169] width 17 height 41
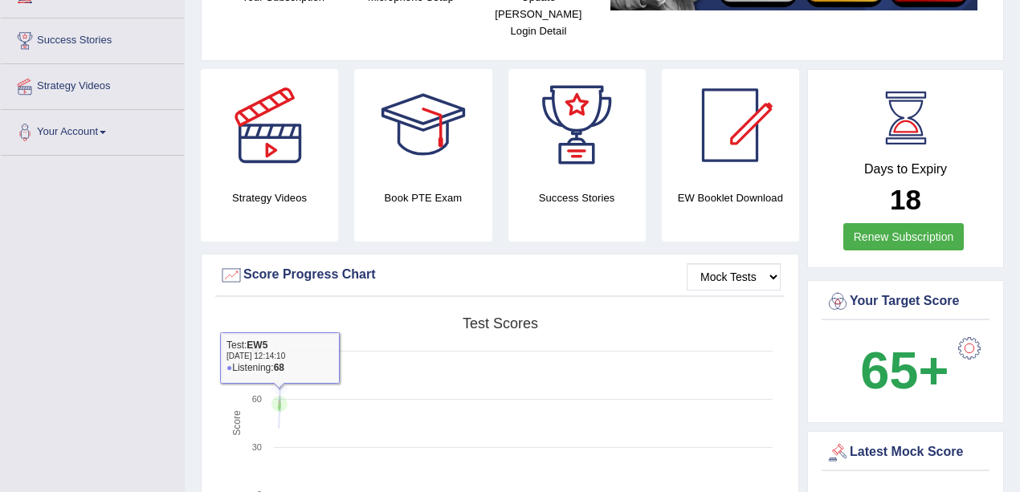
scroll to position [0, 0]
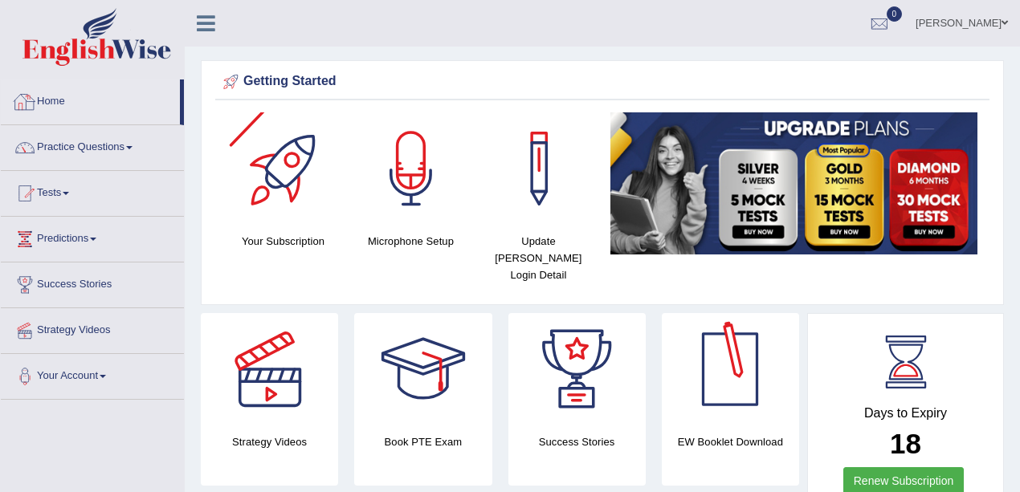
click at [103, 103] on link "Home" at bounding box center [90, 99] width 179 height 40
click at [48, 142] on link "Practice Questions" at bounding box center [92, 145] width 183 height 40
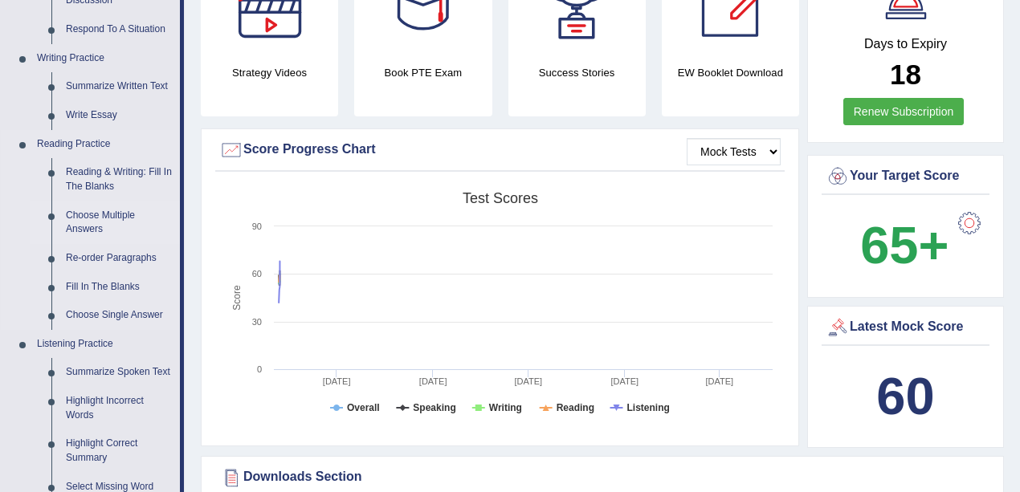
scroll to position [374, 0]
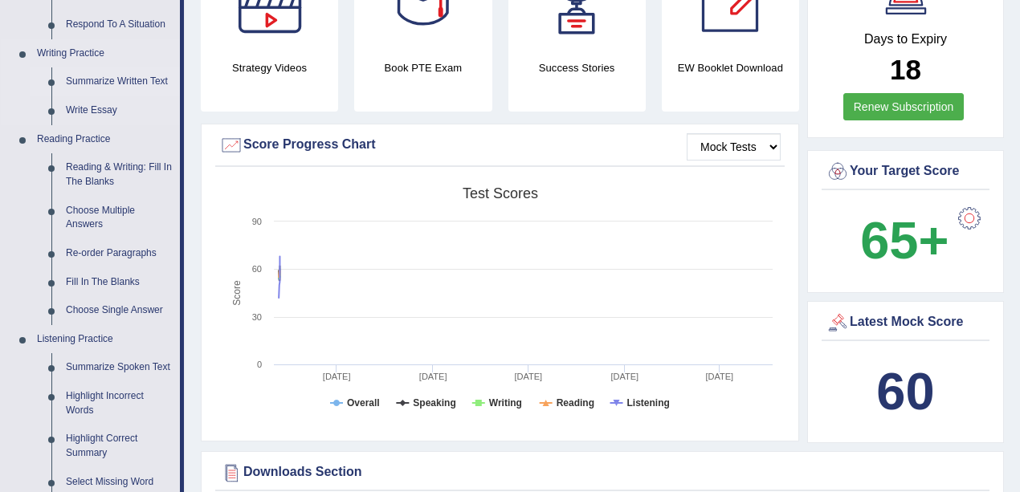
click at [118, 84] on link "Summarize Written Text" at bounding box center [119, 81] width 121 height 29
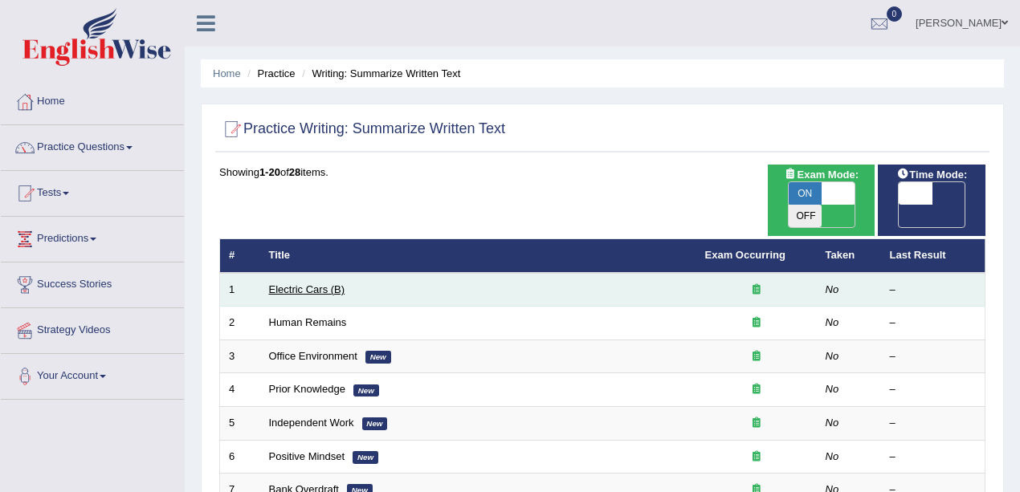
click at [316, 283] on link "Electric Cars (B)" at bounding box center [307, 289] width 76 height 12
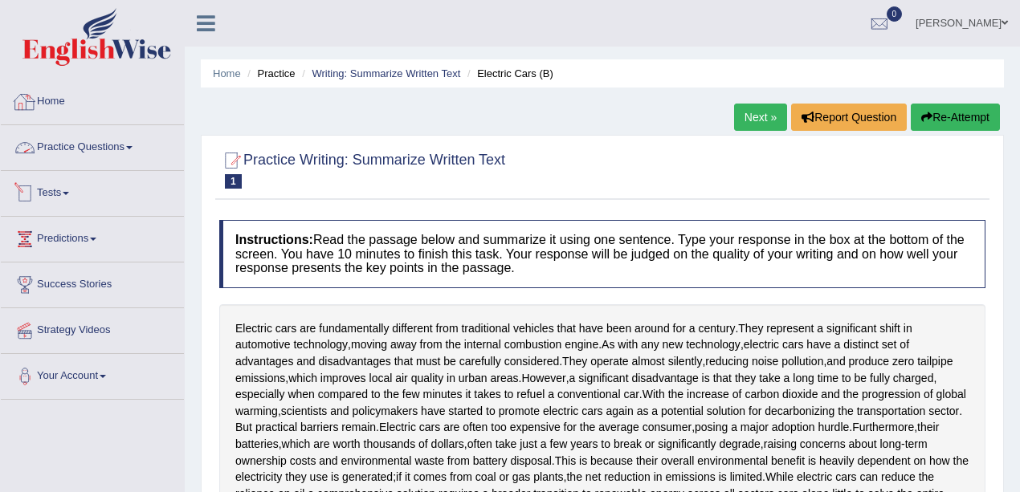
click at [63, 96] on link "Home" at bounding box center [92, 99] width 183 height 40
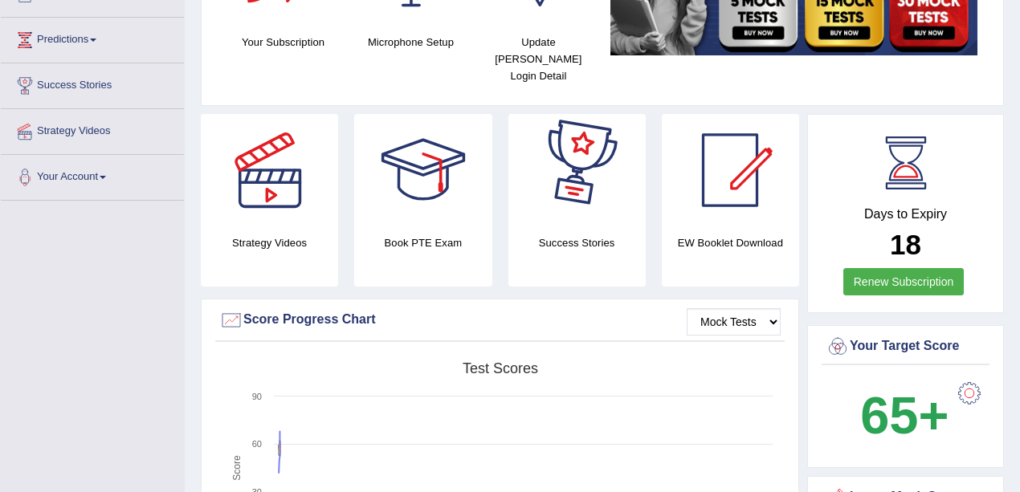
scroll to position [53, 0]
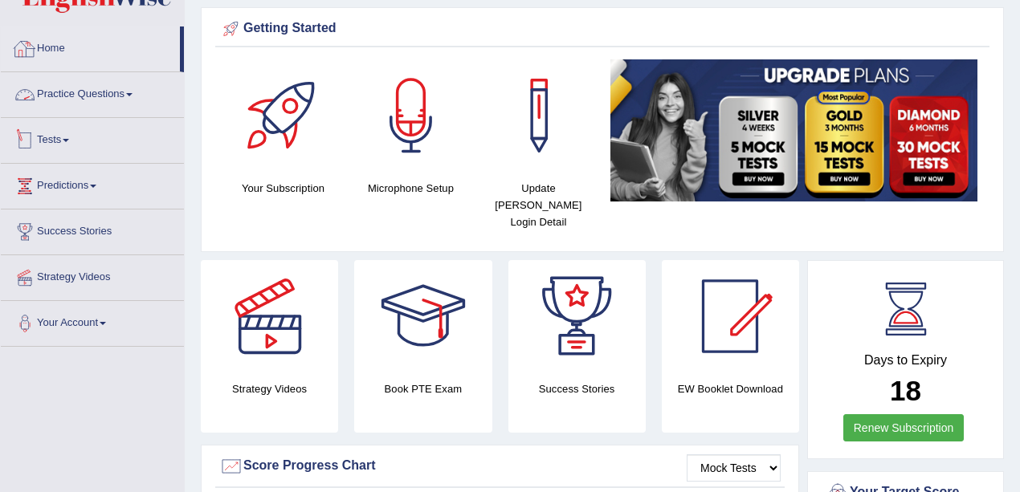
click at [105, 93] on link "Practice Questions" at bounding box center [92, 92] width 183 height 40
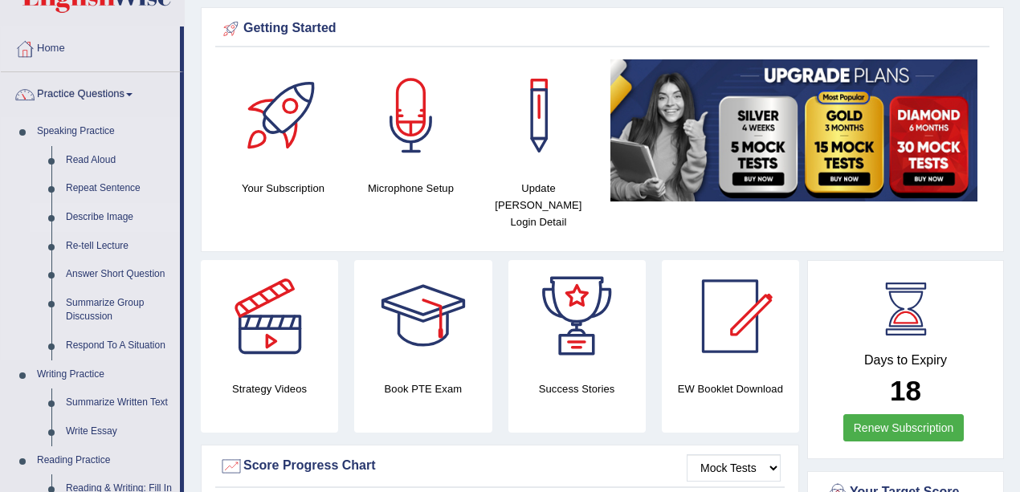
click at [101, 220] on link "Describe Image" at bounding box center [119, 217] width 121 height 29
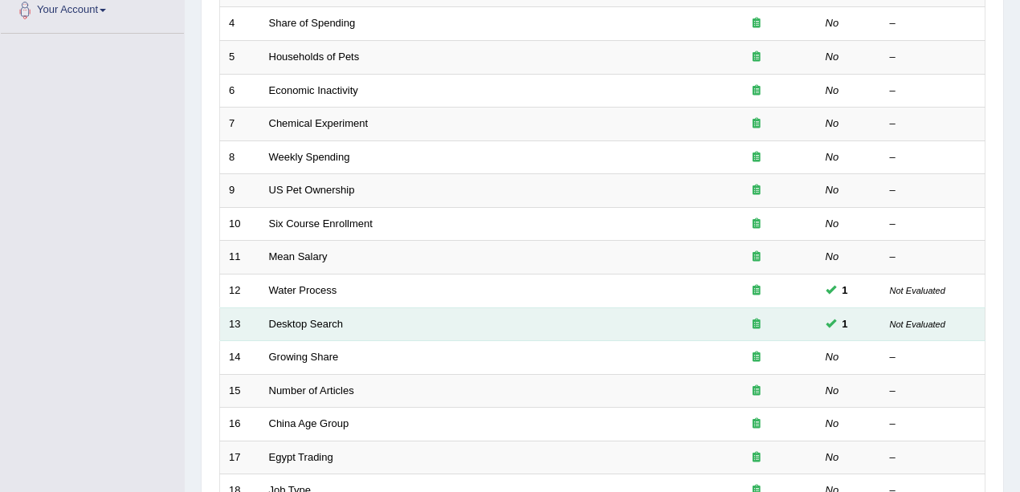
scroll to position [267, 0]
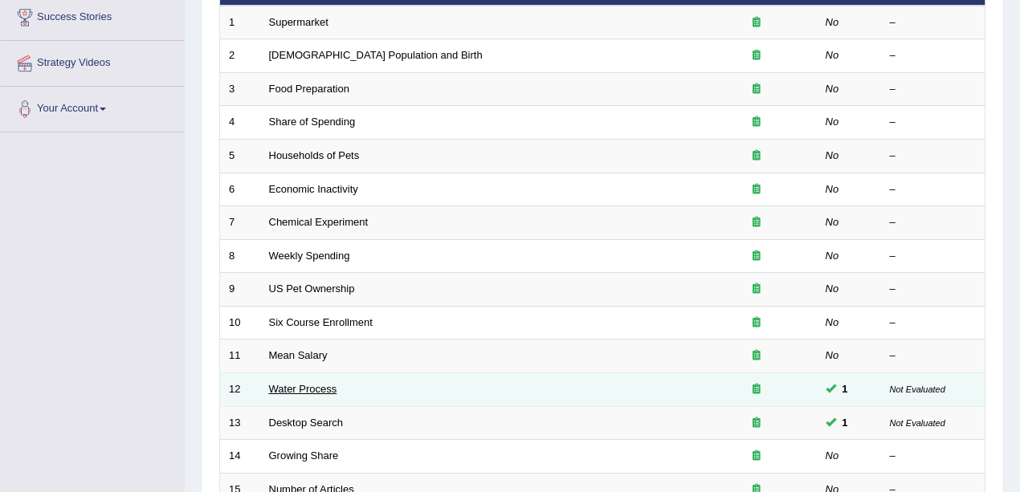
click at [311, 383] on link "Water Process" at bounding box center [303, 389] width 68 height 12
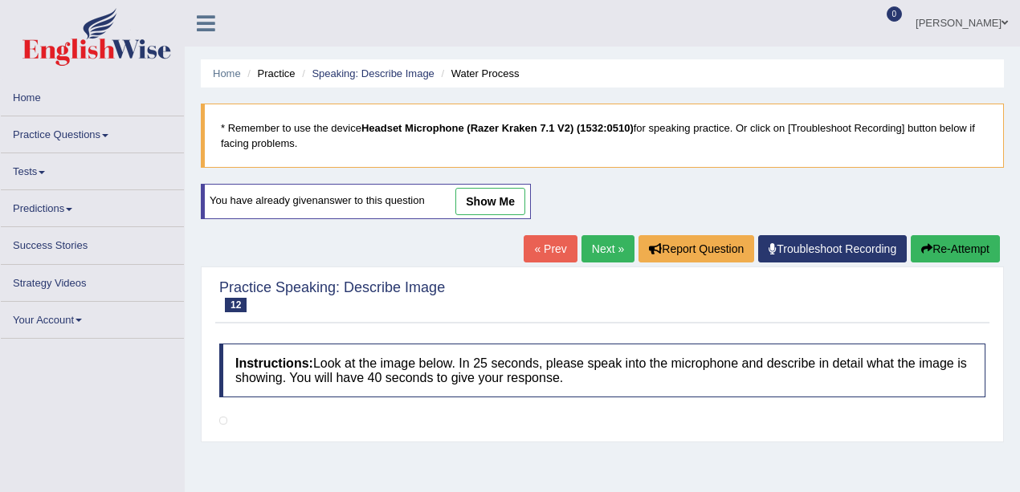
click at [479, 191] on link "show me" at bounding box center [490, 201] width 70 height 27
click at [481, 202] on div "Home Practice Speaking: Describe Image Water Process * Remember to use the devi…" at bounding box center [602, 401] width 835 height 803
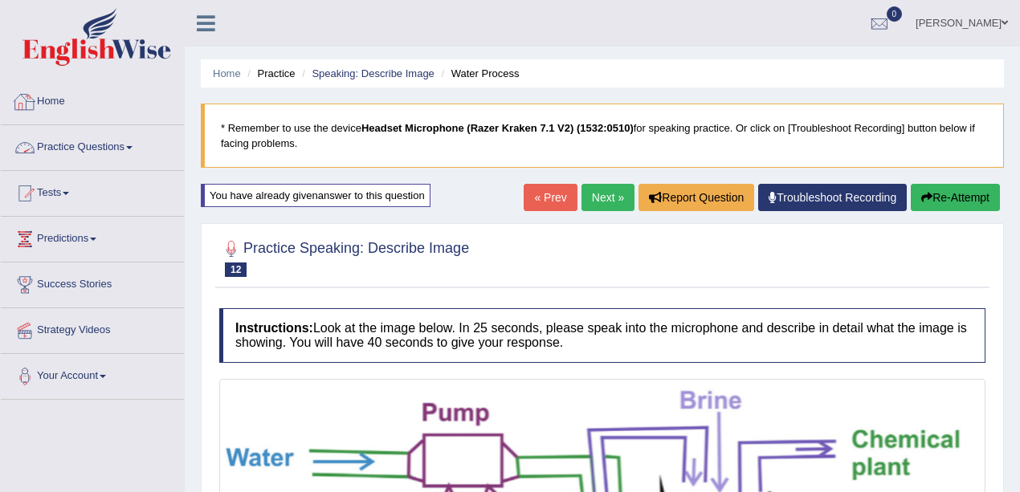
click at [67, 99] on link "Home" at bounding box center [92, 99] width 183 height 40
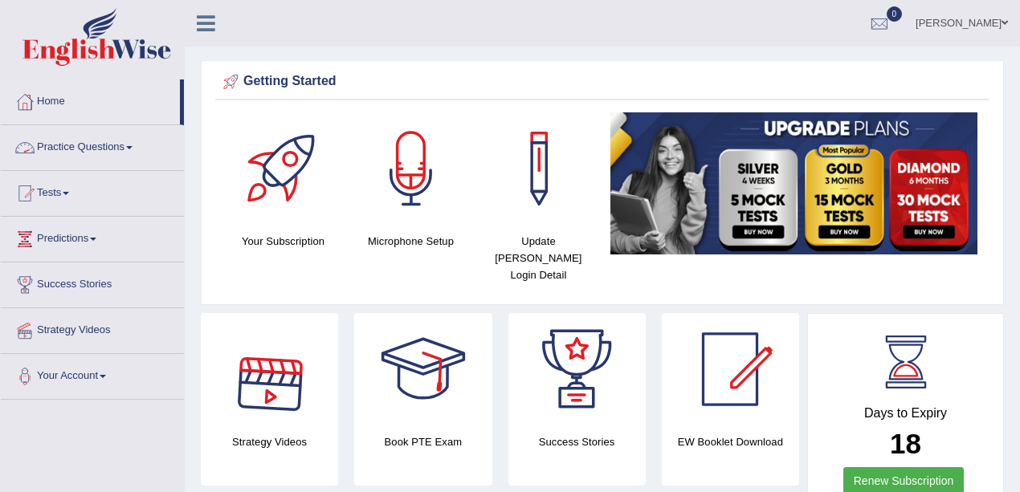
click at [85, 149] on link "Practice Questions" at bounding box center [92, 145] width 183 height 40
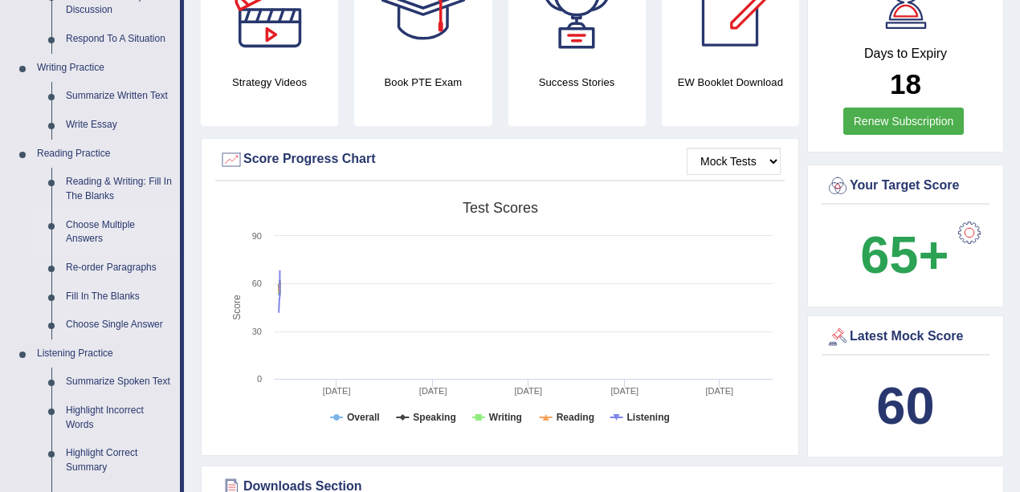
scroll to position [374, 0]
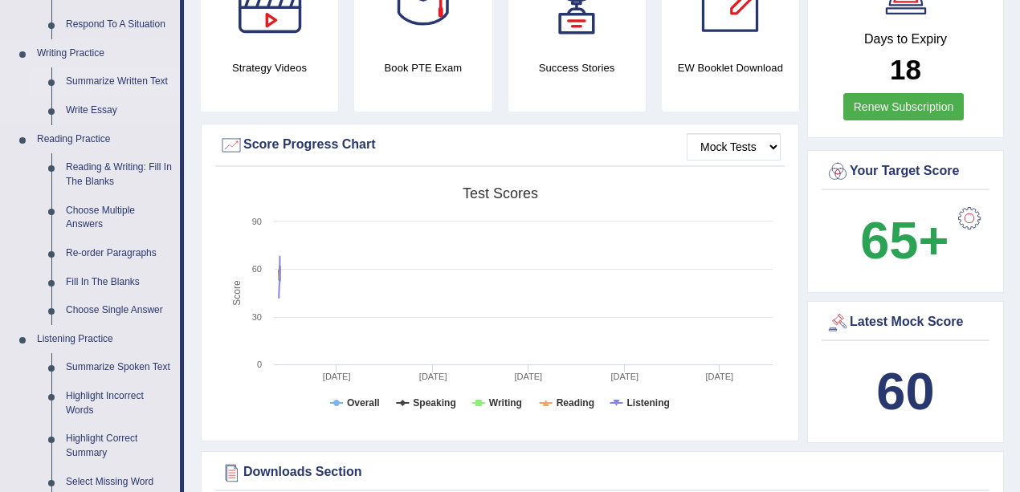
click at [125, 82] on link "Summarize Written Text" at bounding box center [119, 81] width 121 height 29
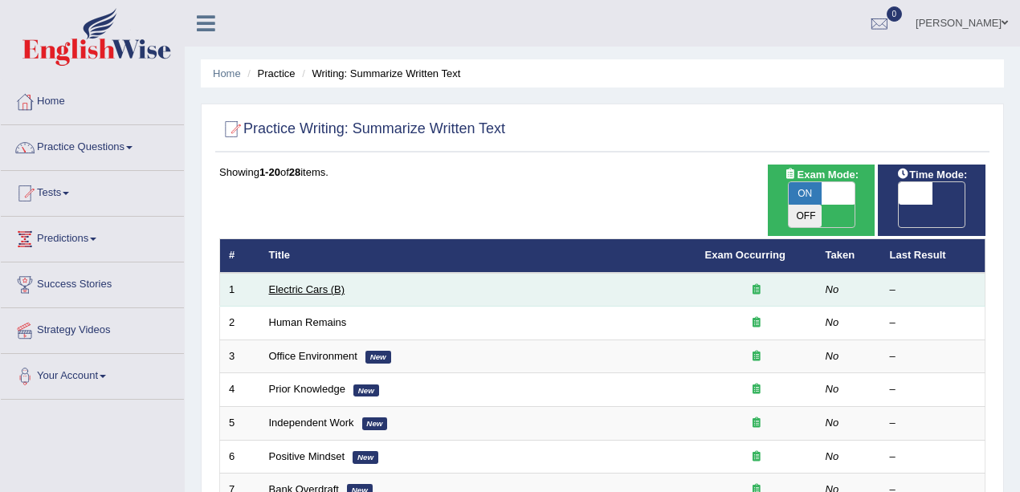
click at [306, 283] on link "Electric Cars (B)" at bounding box center [307, 289] width 76 height 12
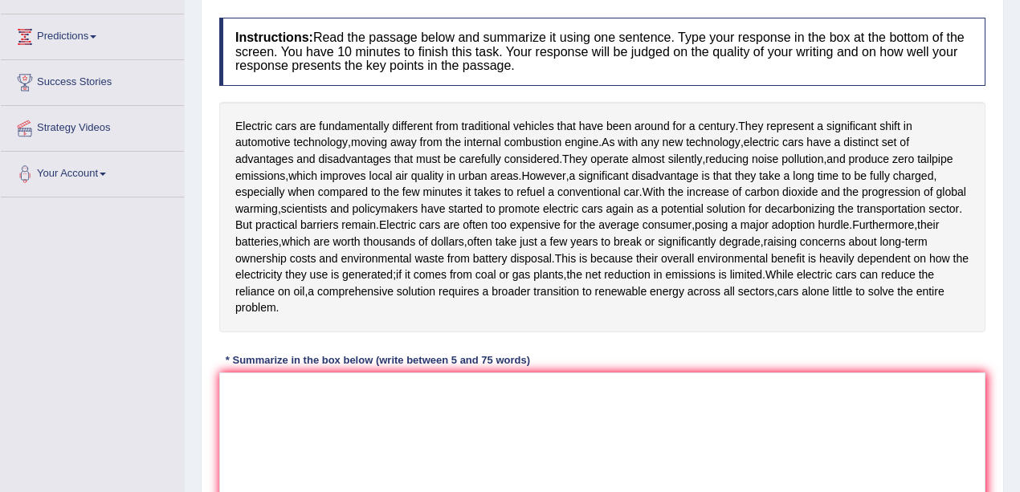
scroll to position [353, 0]
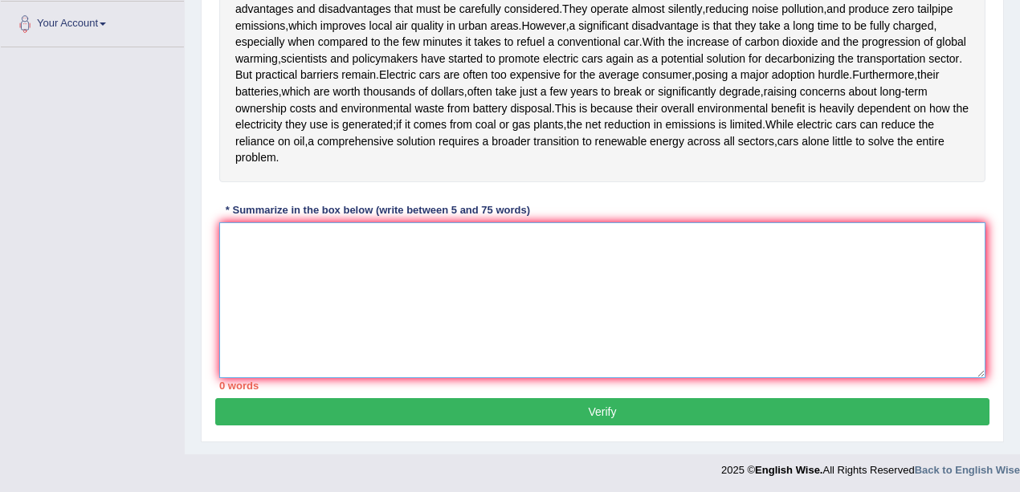
click at [401, 276] on textarea at bounding box center [602, 300] width 766 height 156
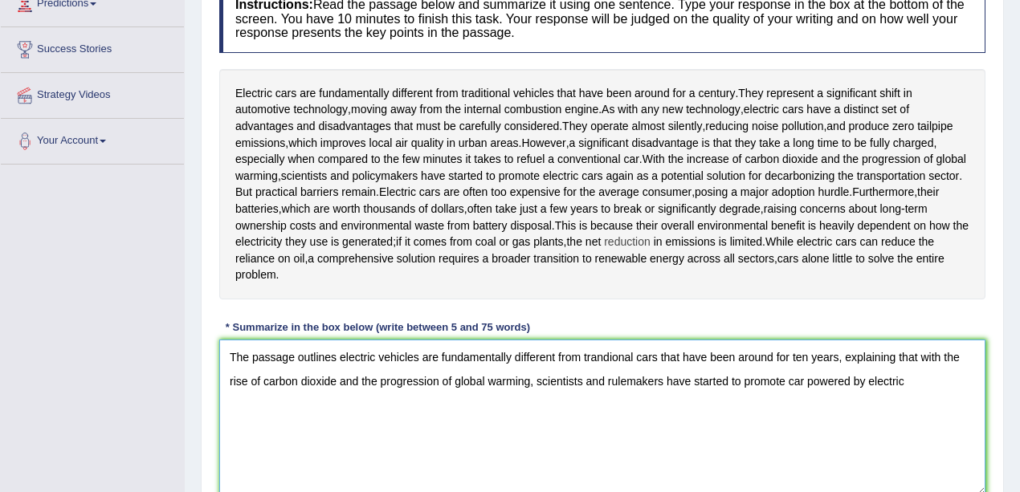
scroll to position [246, 0]
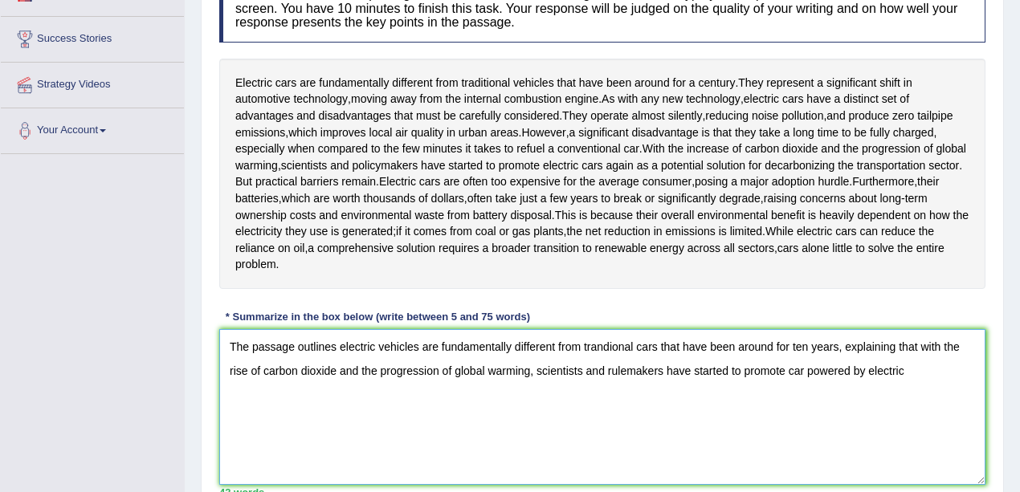
click at [806, 369] on textarea "The passage outlines electric vehicles are fundamentally different from trandio…" at bounding box center [602, 407] width 766 height 156
click at [938, 370] on textarea "The passage outlines electric vehicles are fundamentally different from trandio…" at bounding box center [602, 407] width 766 height 156
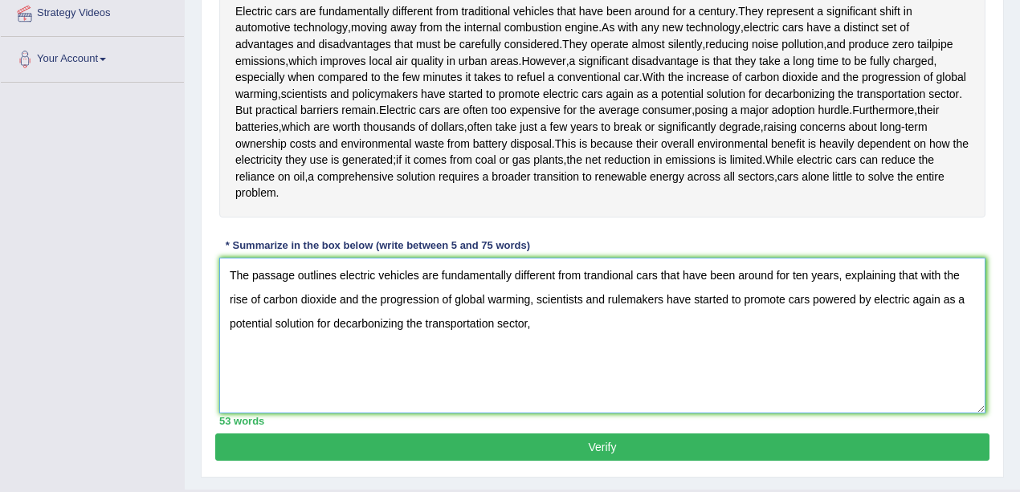
scroll to position [353, 0]
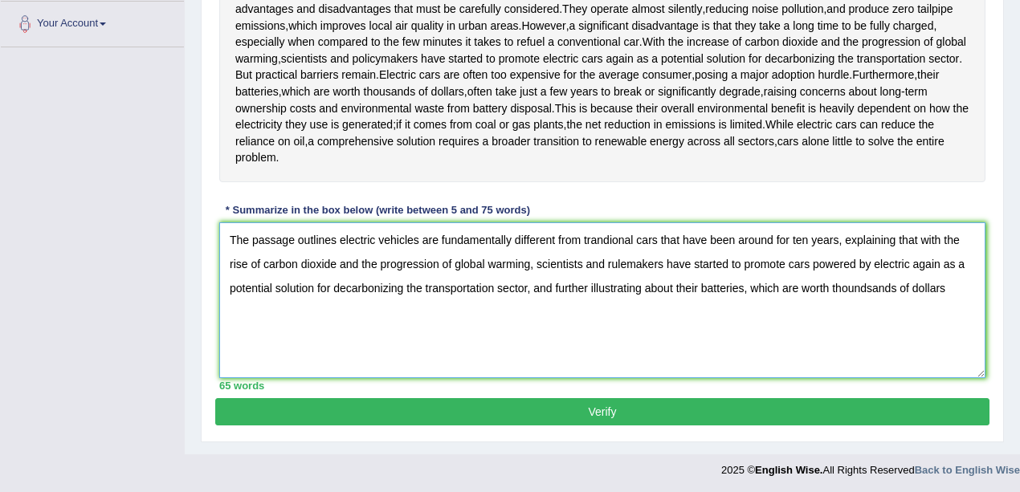
click at [836, 287] on textarea "The passage outlines electric vehicles are fundamentally different from trandio…" at bounding box center [602, 300] width 766 height 156
click at [952, 289] on textarea "The passage outlines electric vehicles are fundamentally different from trandio…" at bounding box center [602, 300] width 766 height 156
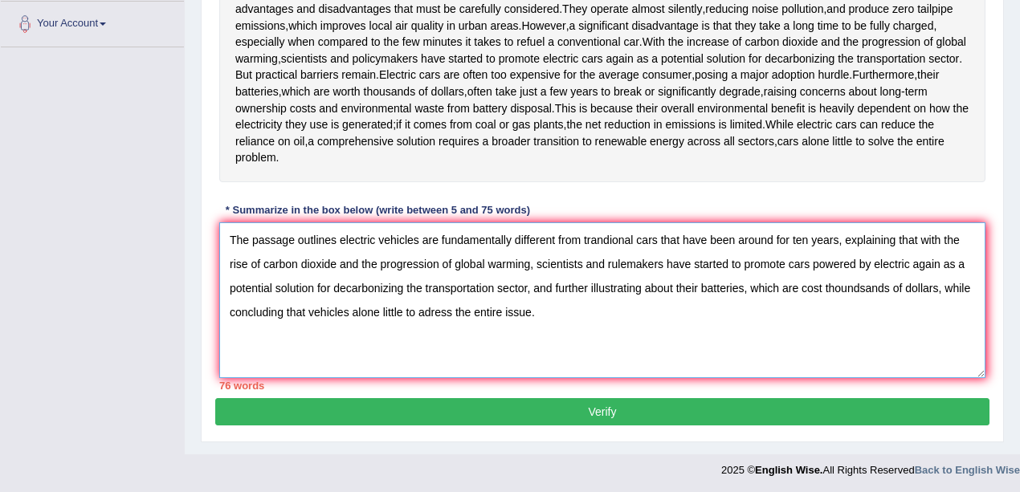
click at [585, 262] on textarea "The passage outlines electric vehicles are fundamentally different from trandio…" at bounding box center [602, 300] width 766 height 156
drag, startPoint x: 336, startPoint y: 267, endPoint x: 265, endPoint y: 267, distance: 70.7
click at [265, 267] on textarea "The passage outlines electric vehicles are fundamentally different from trandio…" at bounding box center [602, 300] width 766 height 156
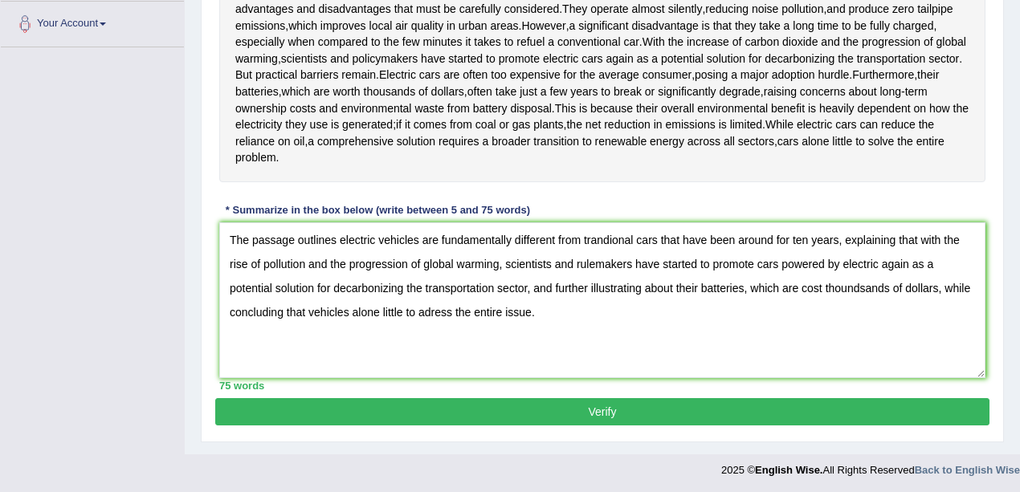
click at [610, 204] on div "Instructions: Read the passage below and summarize it using one sentence. Type …" at bounding box center [602, 128] width 774 height 539
drag, startPoint x: 482, startPoint y: 313, endPoint x: 450, endPoint y: 308, distance: 32.5
click at [450, 308] on textarea "The passage outlines electric vehicles are fundamentally different from trandio…" at bounding box center [602, 300] width 766 height 156
type textarea "The passage outlines electric vehicles are fundamentally different from trandio…"
click at [576, 307] on textarea "The passage outlines electric vehicles are fundamentally different from trandio…" at bounding box center [602, 300] width 766 height 156
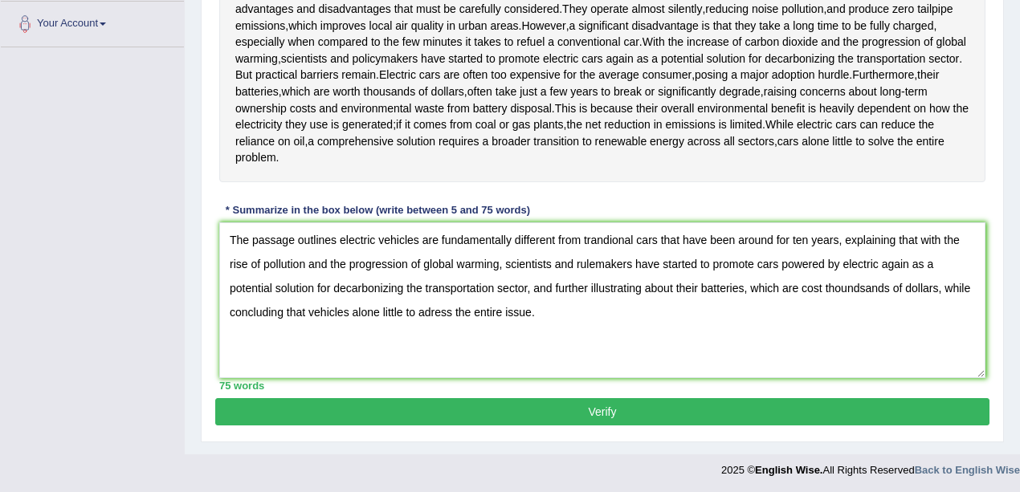
click at [554, 411] on button "Verify" at bounding box center [602, 411] width 774 height 27
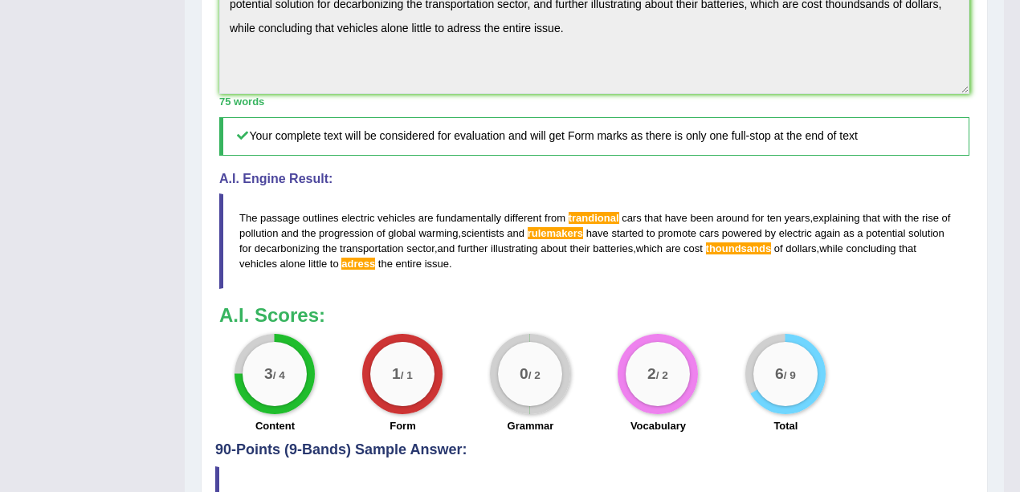
scroll to position [710, 0]
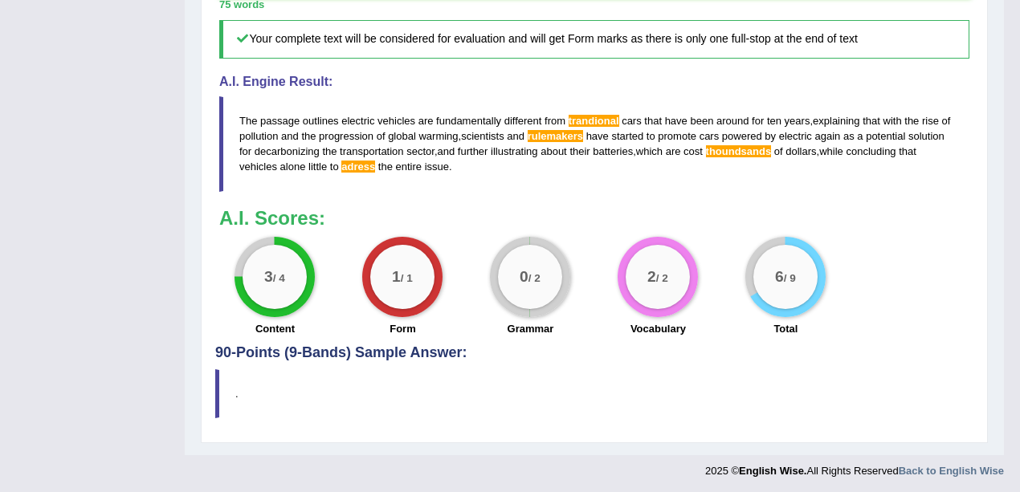
click at [342, 153] on span "transportation" at bounding box center [372, 151] width 64 height 12
click at [362, 164] on span "adress" at bounding box center [358, 167] width 34 height 12
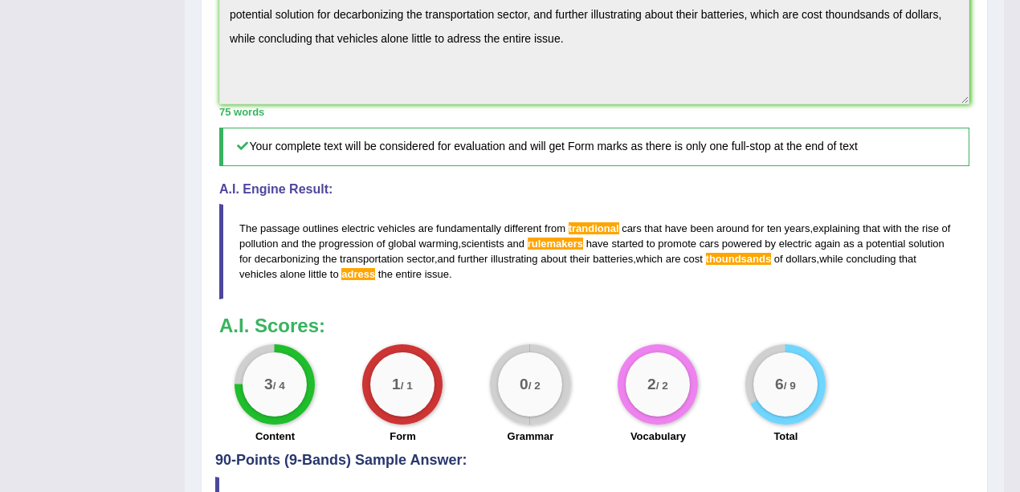
click at [596, 225] on span "trandional" at bounding box center [594, 228] width 51 height 12
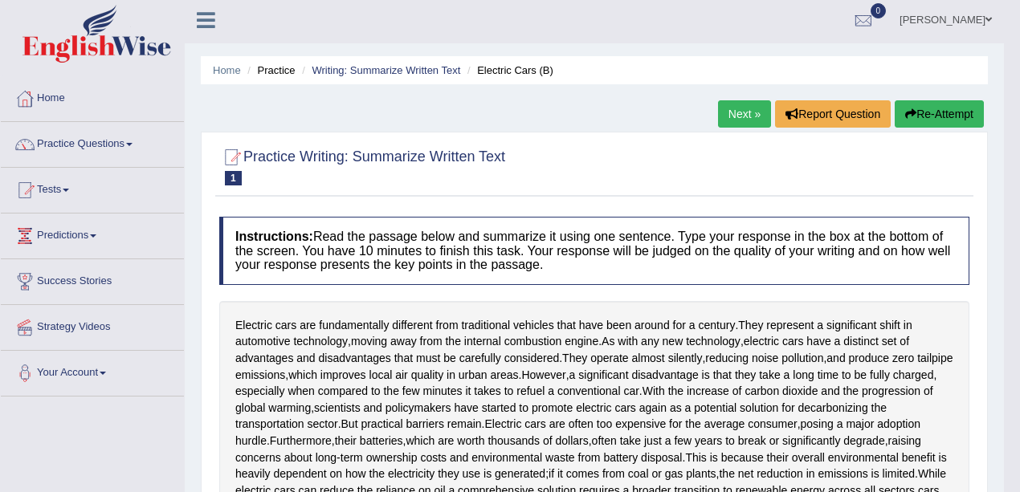
scroll to position [0, 0]
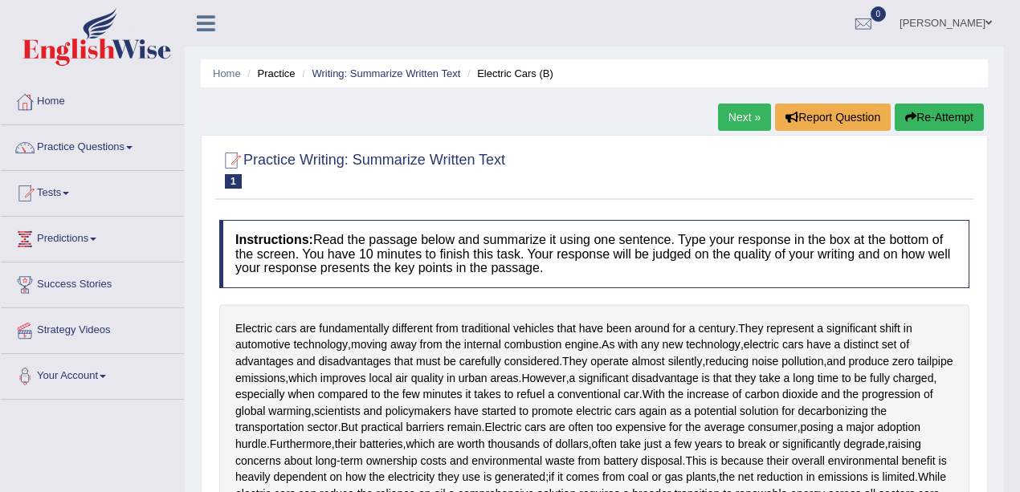
click at [742, 116] on link "Next »" at bounding box center [744, 117] width 53 height 27
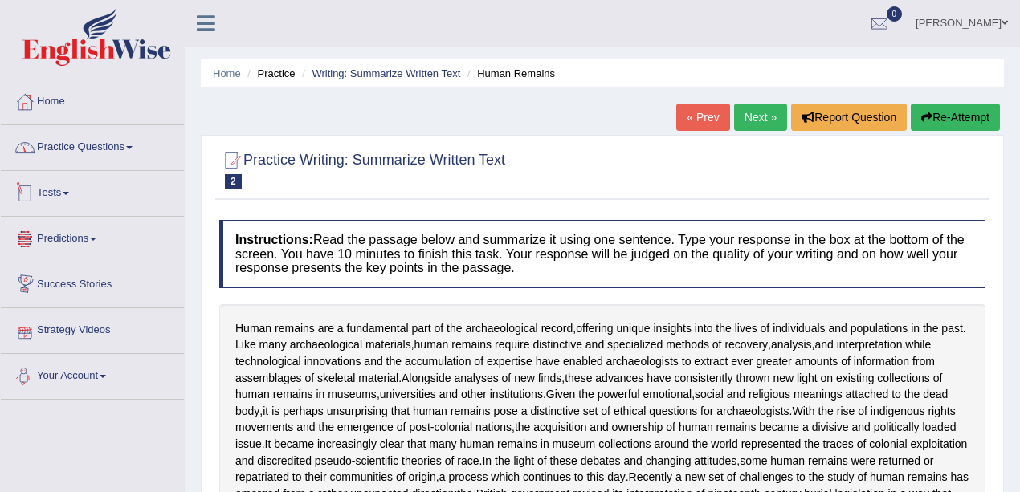
click at [90, 149] on link "Practice Questions" at bounding box center [92, 145] width 183 height 40
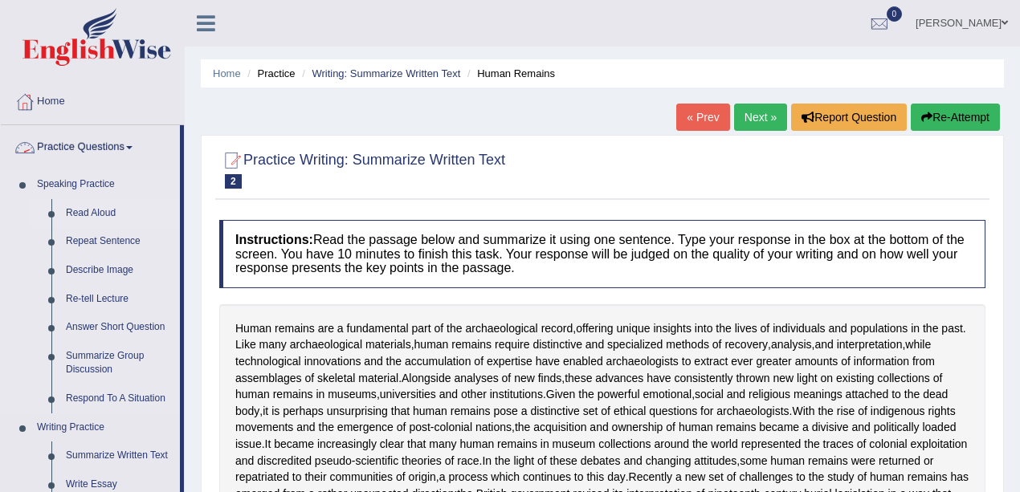
click at [92, 210] on link "Read Aloud" at bounding box center [119, 213] width 121 height 29
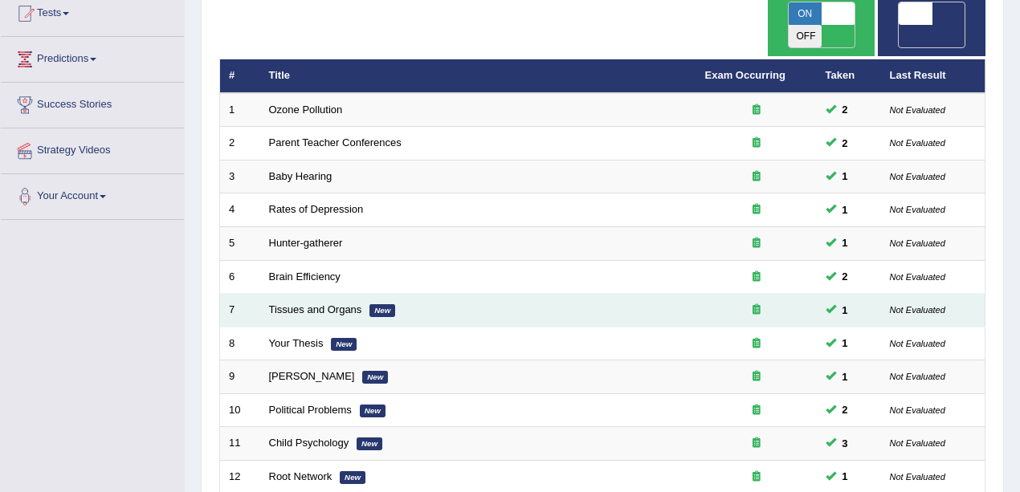
scroll to position [161, 0]
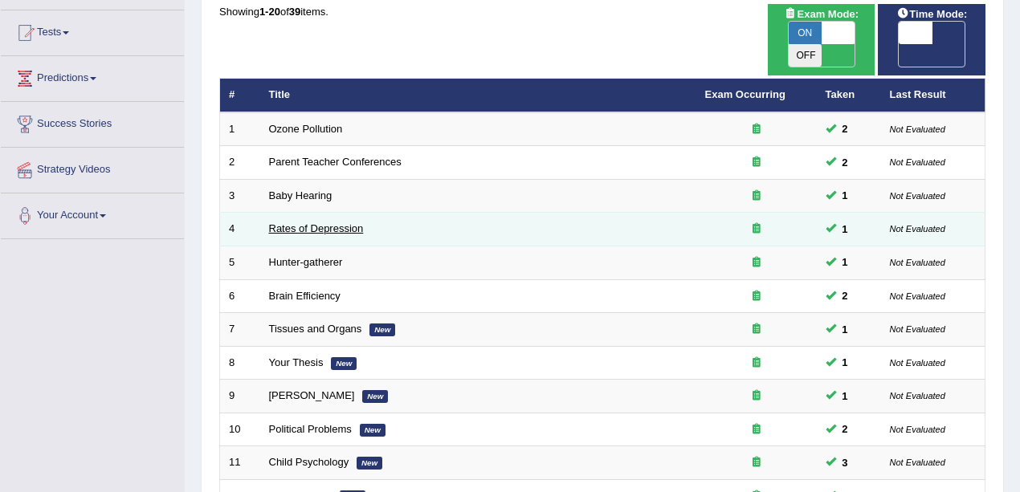
click at [318, 222] on link "Rates of Depression" at bounding box center [316, 228] width 95 height 12
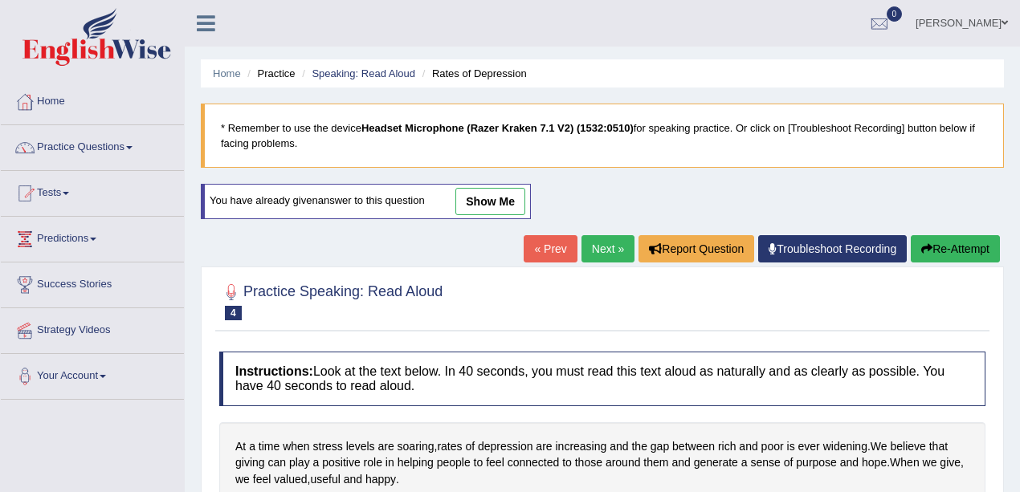
drag, startPoint x: 475, startPoint y: 191, endPoint x: 432, endPoint y: 217, distance: 50.4
click at [475, 191] on link "show me" at bounding box center [490, 201] width 70 height 27
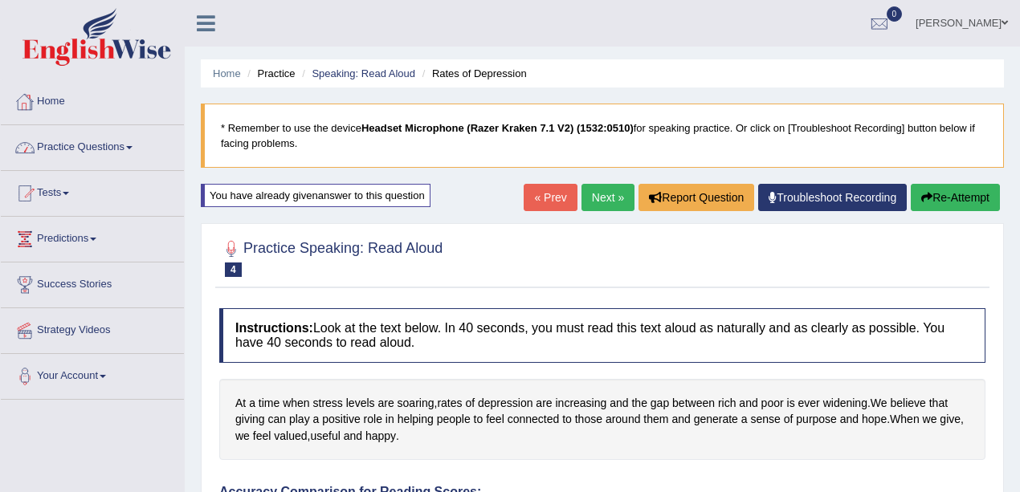
click at [42, 104] on link "Home" at bounding box center [92, 99] width 183 height 40
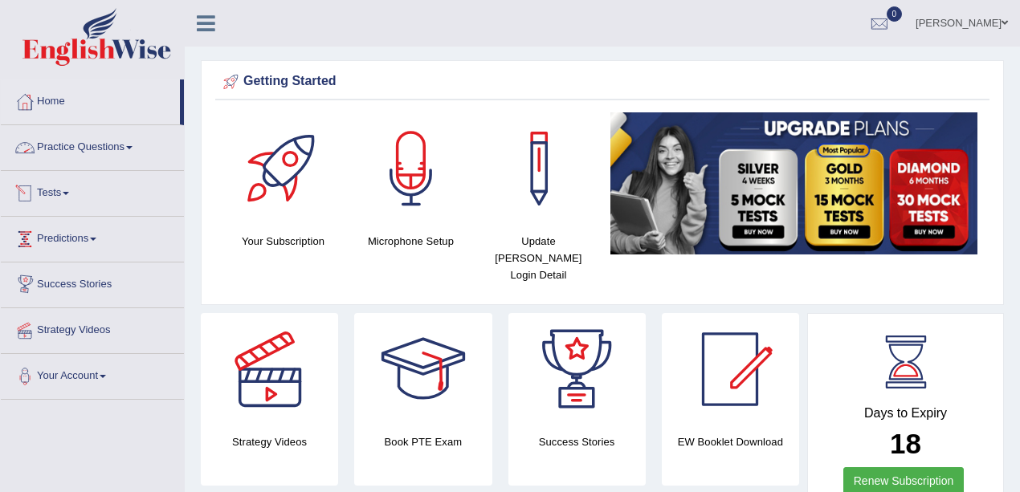
click at [98, 146] on link "Practice Questions" at bounding box center [92, 145] width 183 height 40
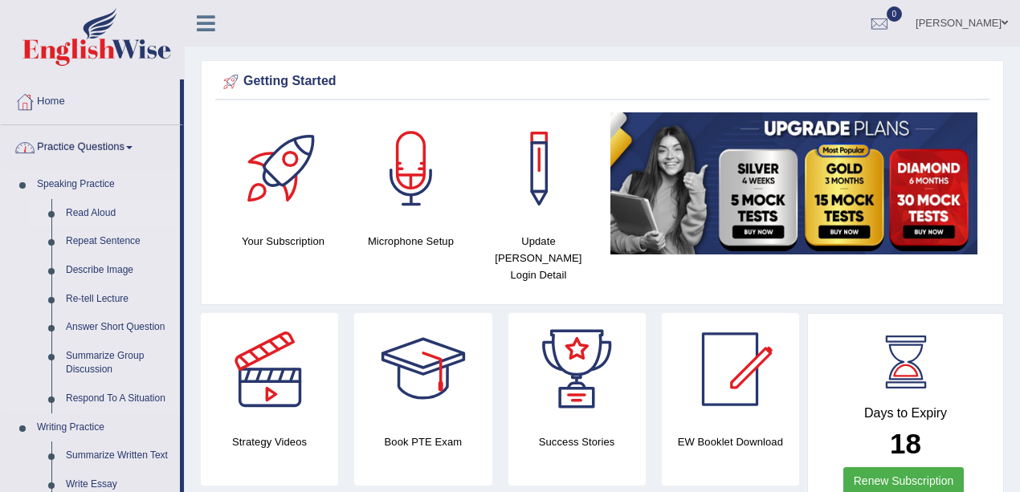
click at [103, 210] on link "Read Aloud" at bounding box center [119, 213] width 121 height 29
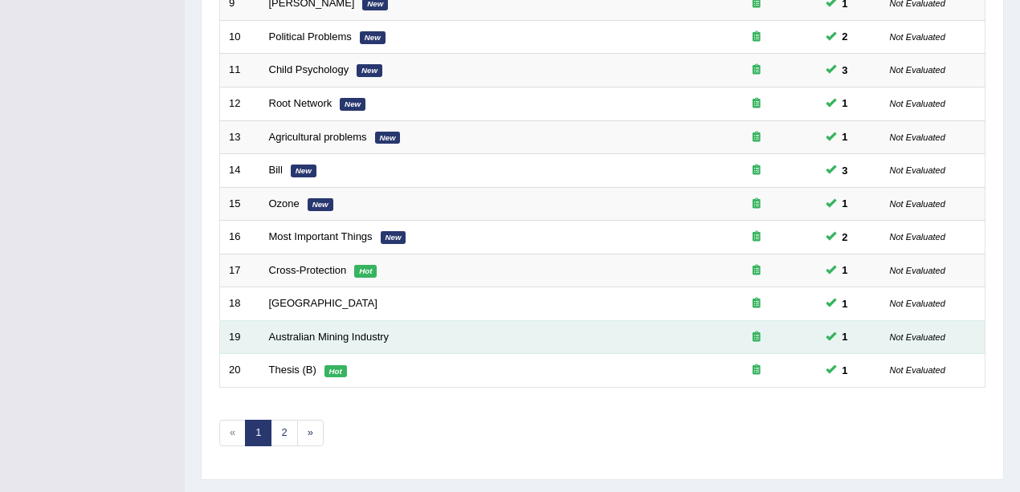
scroll to position [564, 0]
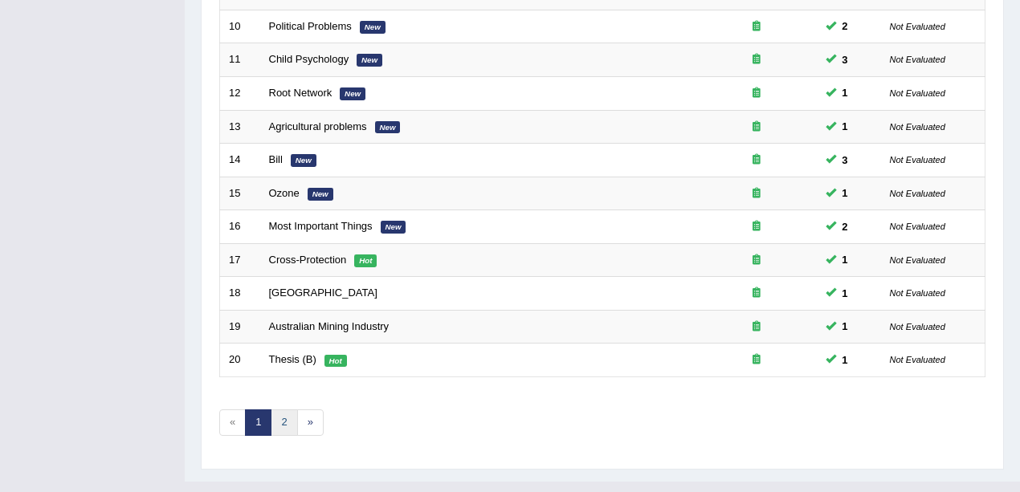
click at [281, 410] on link "2" at bounding box center [284, 423] width 26 height 26
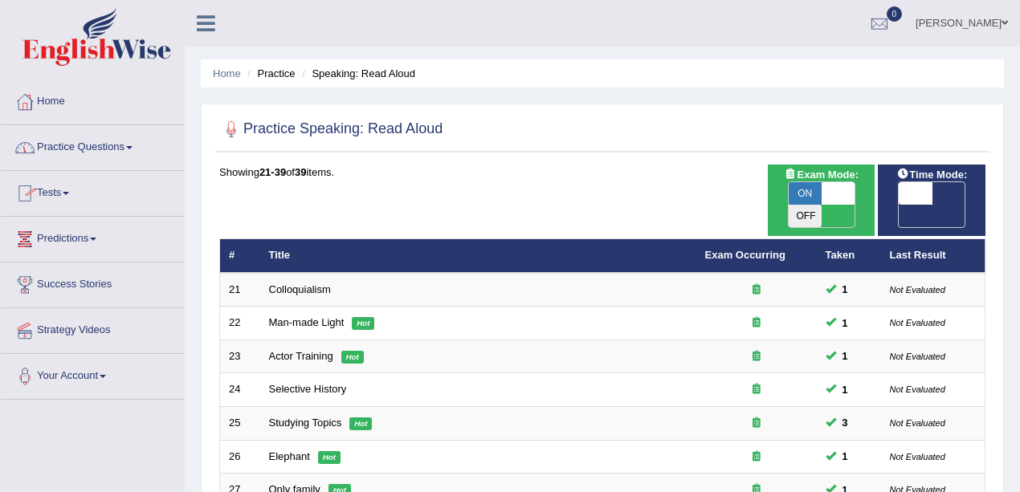
click at [102, 149] on link "Practice Questions" at bounding box center [92, 145] width 183 height 40
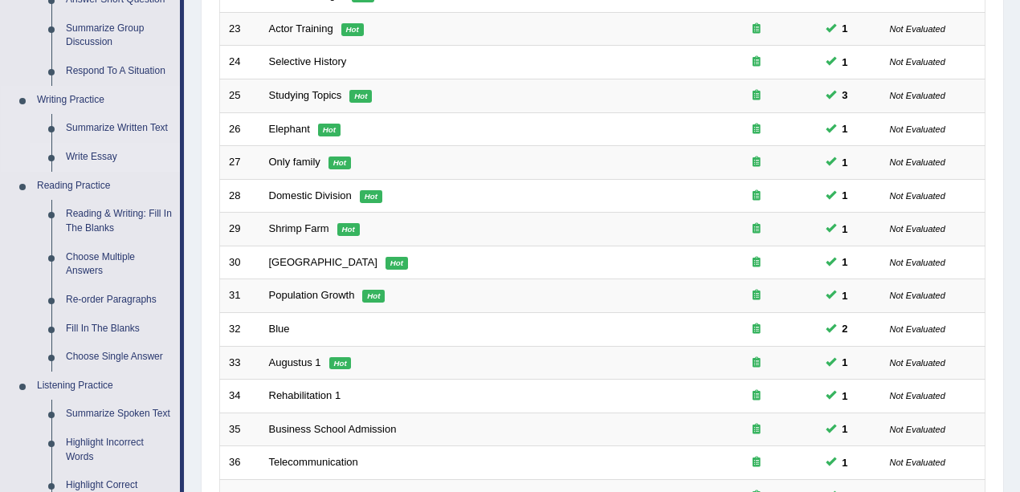
scroll to position [321, 0]
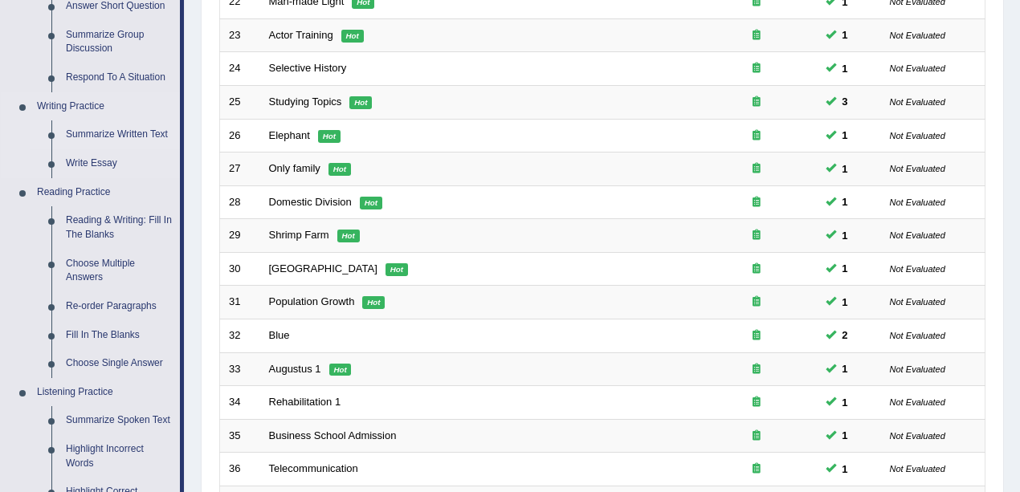
click at [105, 130] on link "Summarize Written Text" at bounding box center [119, 134] width 121 height 29
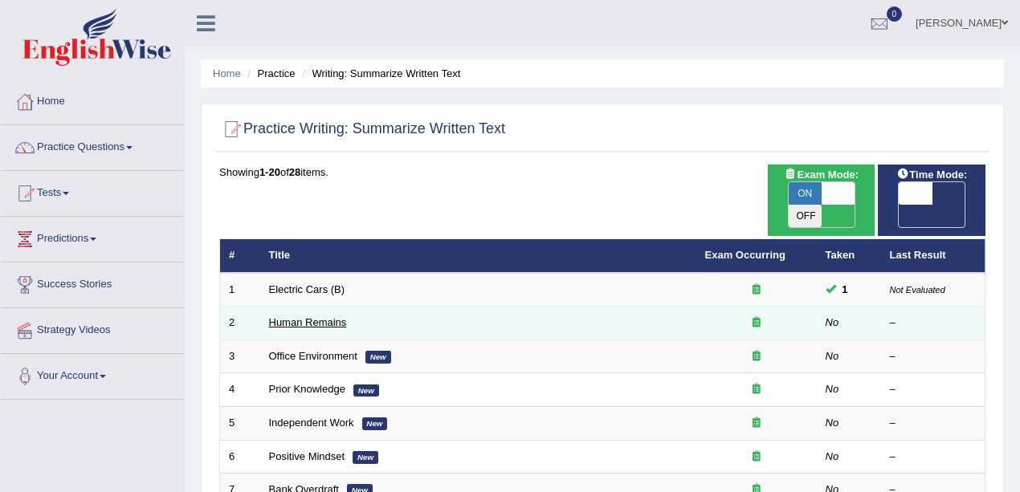
click at [308, 316] on link "Human Remains" at bounding box center [308, 322] width 78 height 12
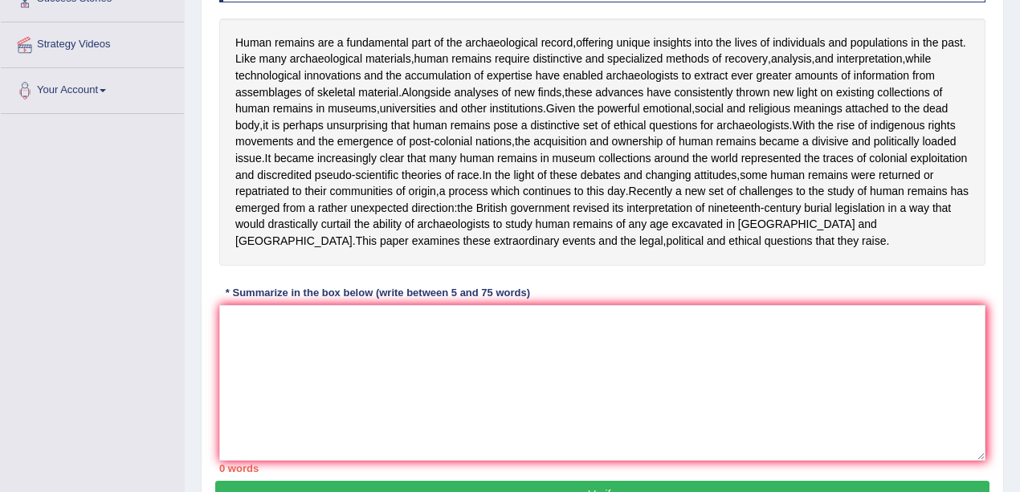
scroll to position [267, 0]
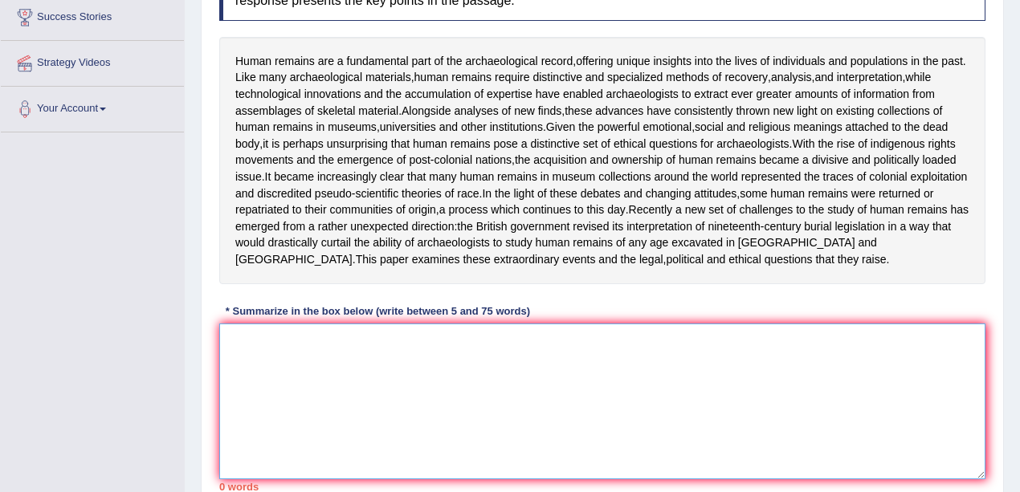
click at [430, 422] on textarea at bounding box center [602, 402] width 766 height 156
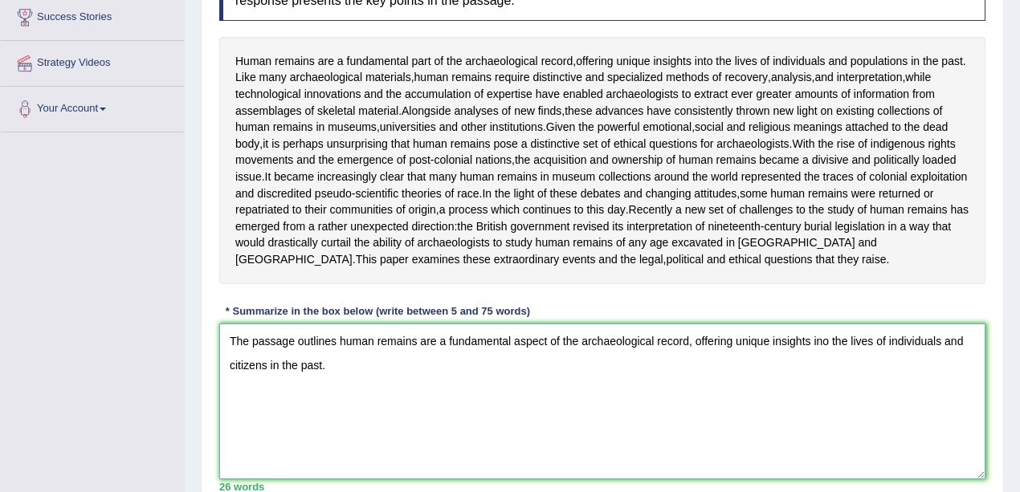
click at [688, 358] on textarea "The passage outlines human remains are a fundamental aspect of the archaeologic…" at bounding box center [602, 402] width 766 height 156
click at [718, 359] on textarea "The passage outlines human remains are a fundamental aspect of the archaeologic…" at bounding box center [602, 402] width 766 height 156
click at [732, 361] on textarea "The passage outlines human remains are a fundamental aspect of the archaeologic…" at bounding box center [602, 402] width 766 height 156
click at [637, 387] on textarea "The passage outlines human remains are a fundamental aspect of the archaeologic…" at bounding box center [602, 402] width 766 height 156
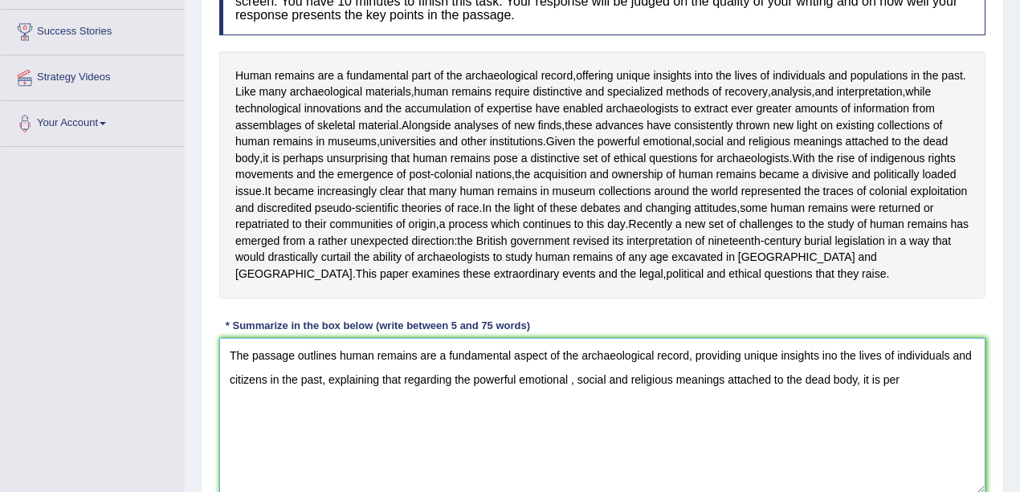
scroll to position [278, 0]
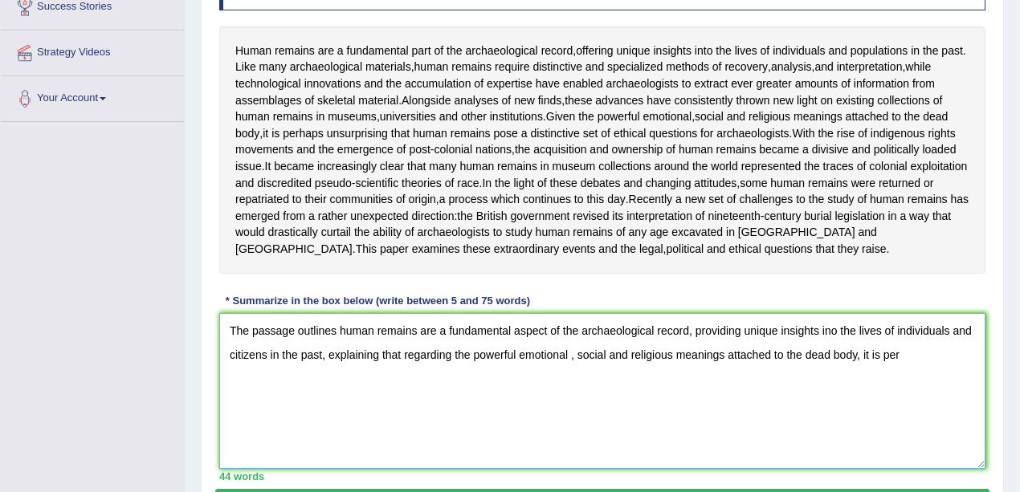
drag, startPoint x: 774, startPoint y: 373, endPoint x: 729, endPoint y: 373, distance: 45.0
click at [729, 373] on textarea "The passage outlines human remains are a fundamental aspect of the archaeologic…" at bounding box center [602, 391] width 766 height 156
click at [920, 369] on textarea "The passage outlines human remains are a fundamental aspect of the archaeologic…" at bounding box center [602, 391] width 766 height 156
click at [878, 385] on textarea "The passage outlines human remains are a fundamental aspect of the archaeologic…" at bounding box center [602, 391] width 766 height 156
drag, startPoint x: 930, startPoint y: 373, endPoint x: 870, endPoint y: 369, distance: 59.5
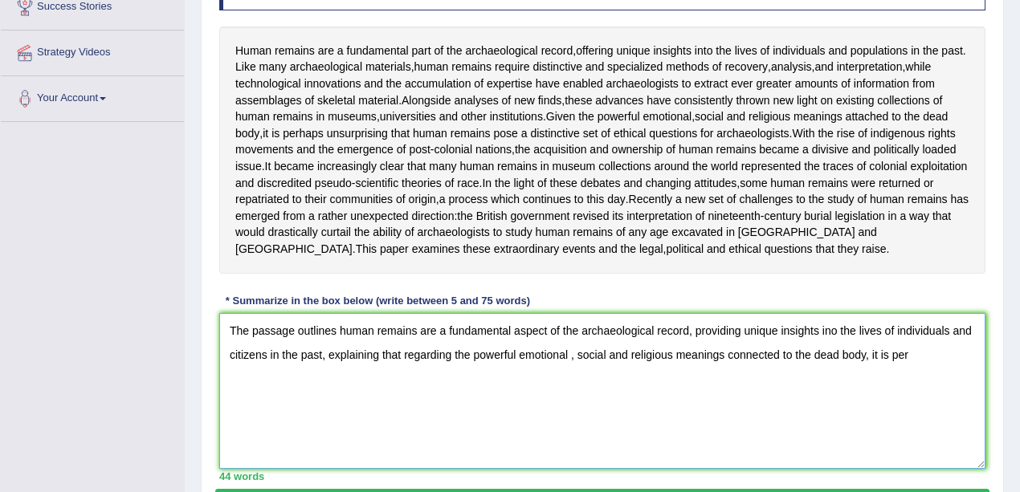
click at [870, 369] on textarea "The passage outlines human remains are a fundamental aspect of the archaeologic…" at bounding box center [602, 391] width 766 height 156
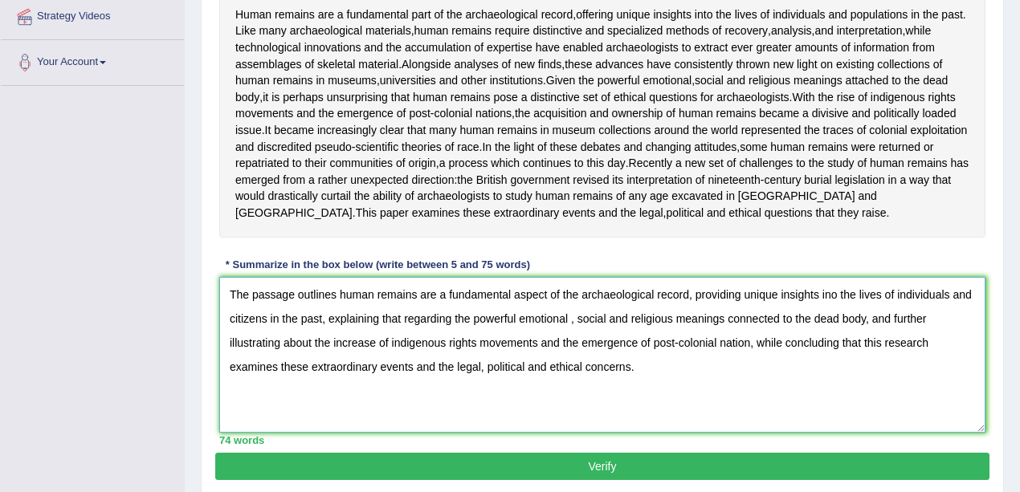
scroll to position [332, 0]
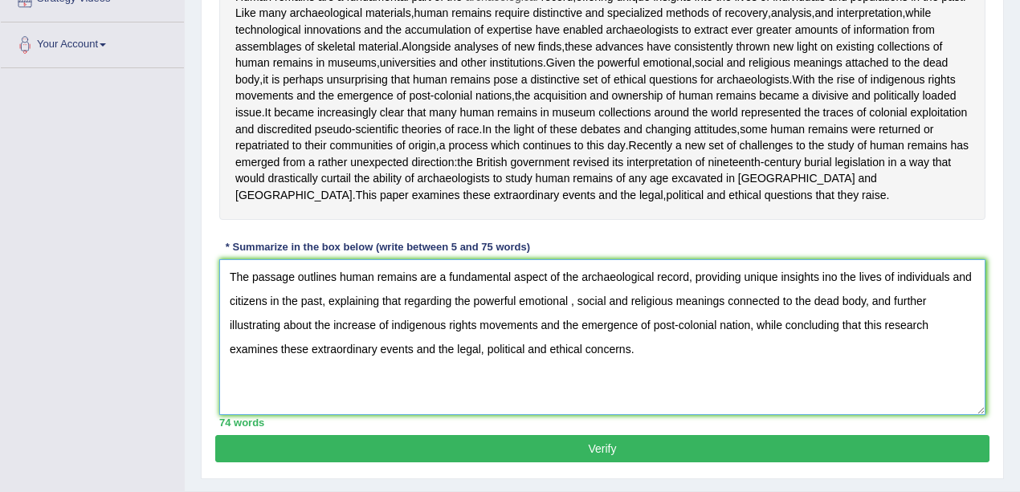
type textarea "The passage outlines human remains are a fundamental aspect of the archaeologic…"
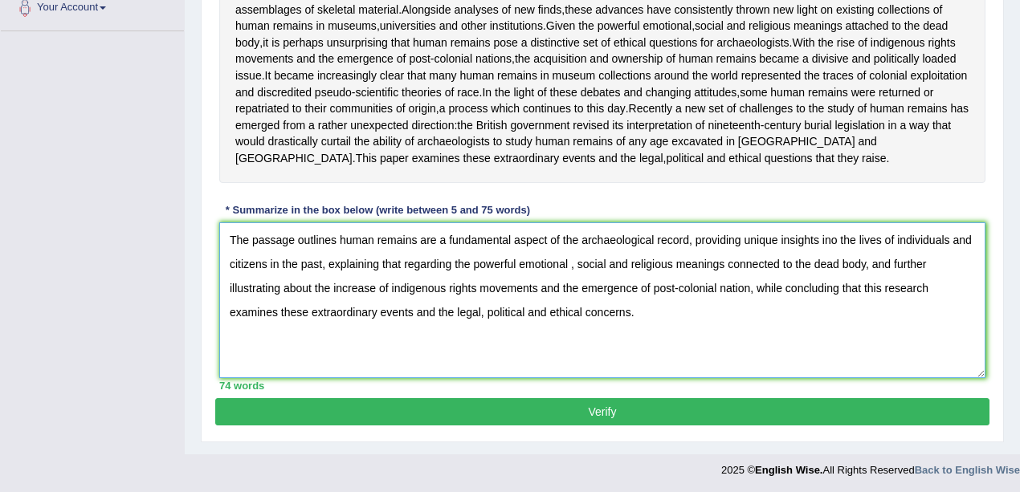
scroll to position [385, 0]
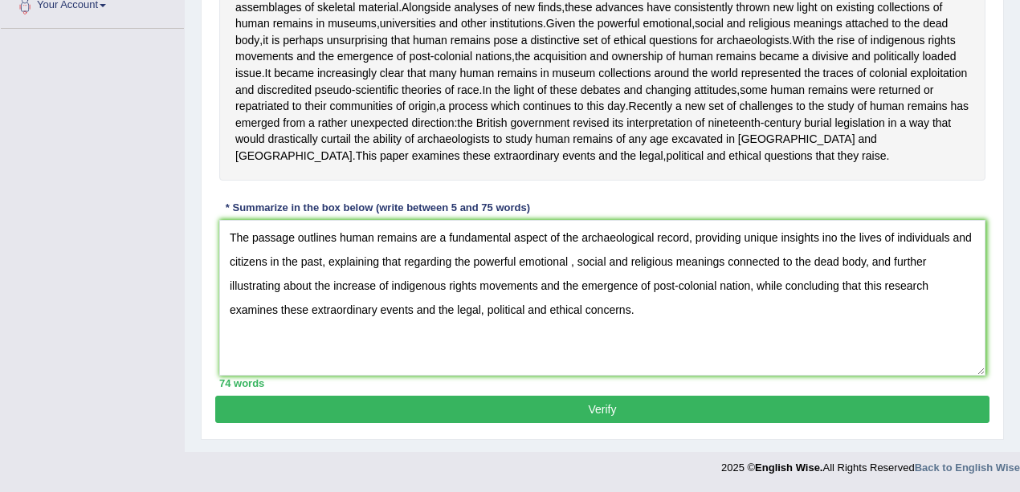
click at [686, 405] on button "Verify" at bounding box center [602, 409] width 774 height 27
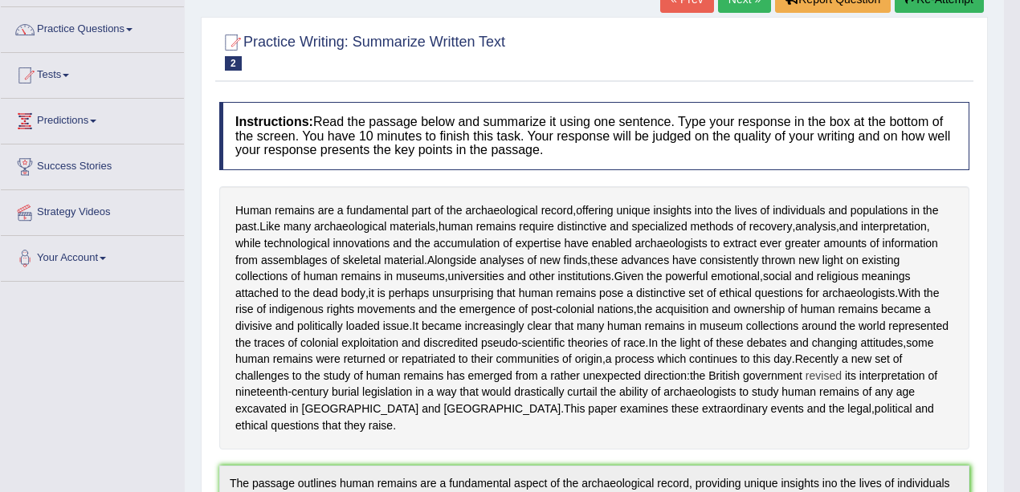
scroll to position [0, 0]
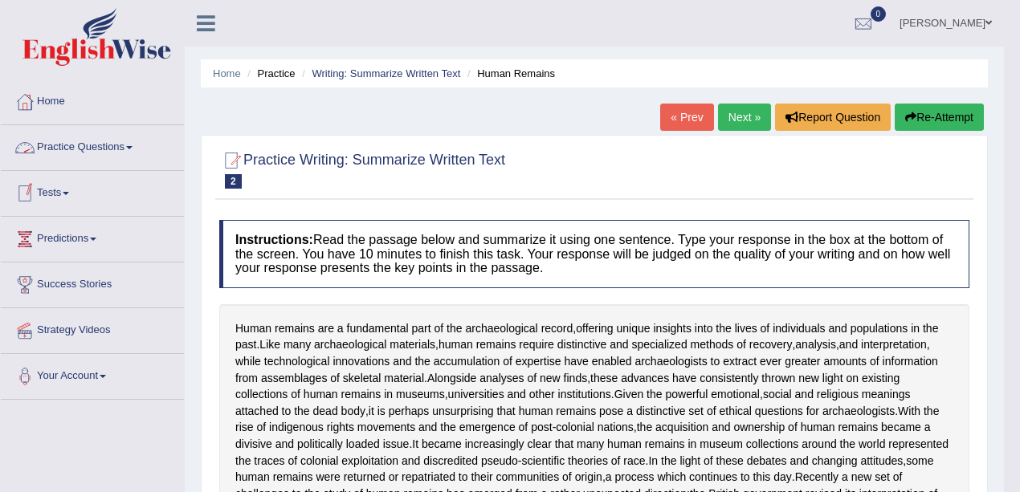
click at [110, 152] on link "Practice Questions" at bounding box center [92, 145] width 183 height 40
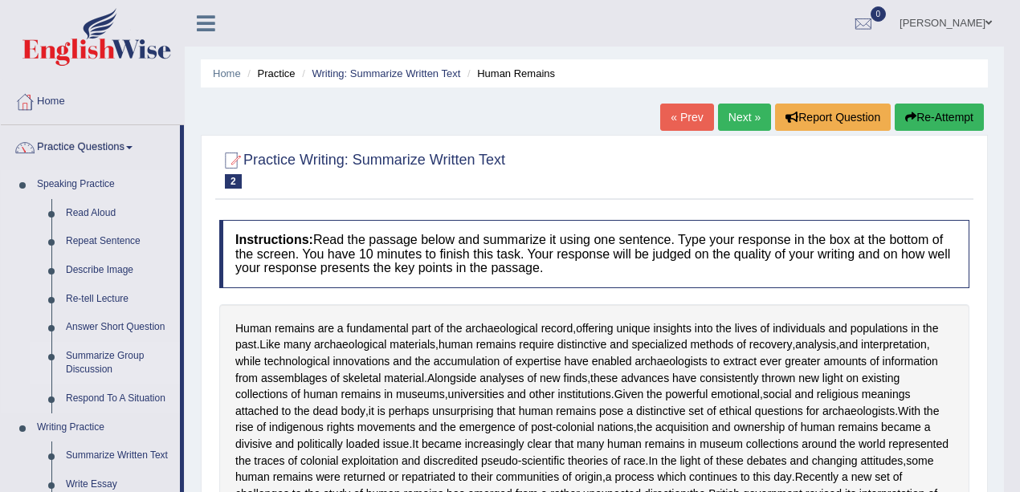
click at [109, 360] on link "Summarize Group Discussion" at bounding box center [119, 363] width 121 height 43
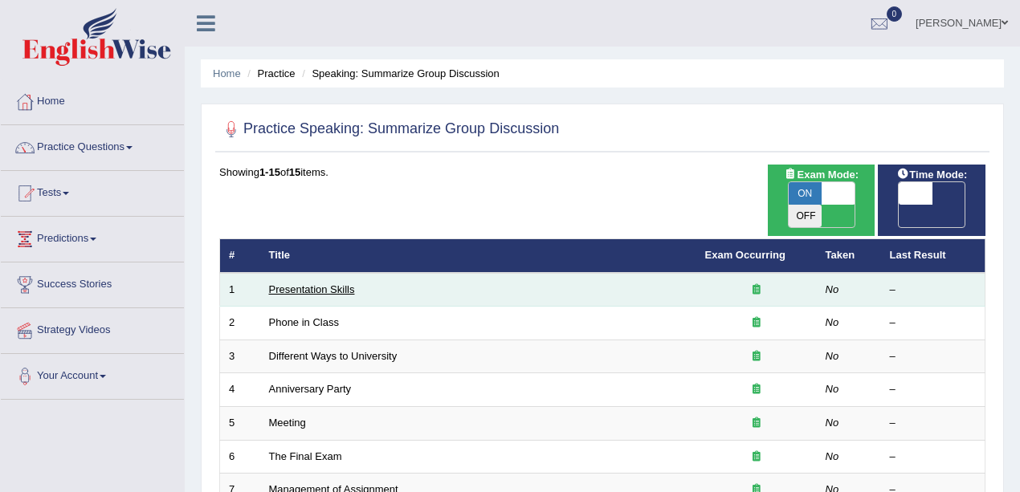
click at [342, 283] on link "Presentation Skills" at bounding box center [312, 289] width 86 height 12
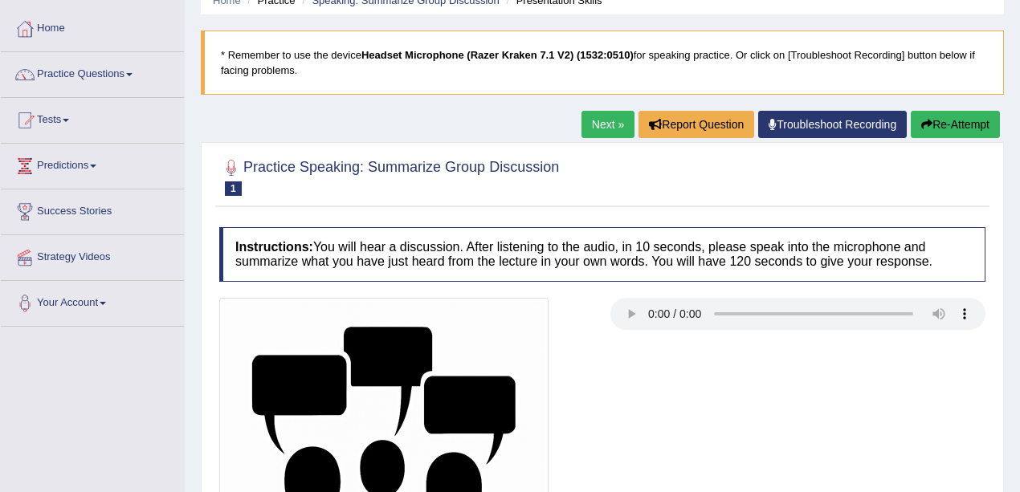
scroll to position [107, 0]
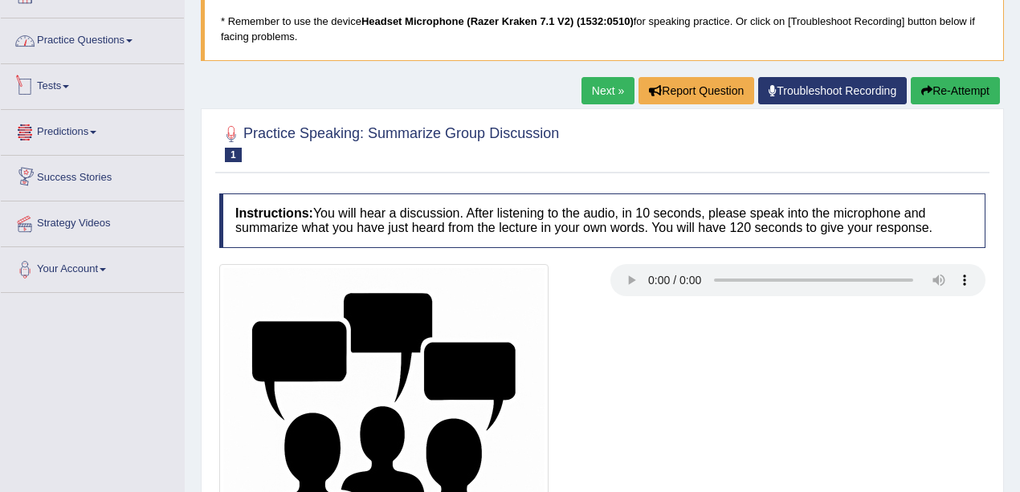
click at [116, 45] on link "Practice Questions" at bounding box center [92, 38] width 183 height 40
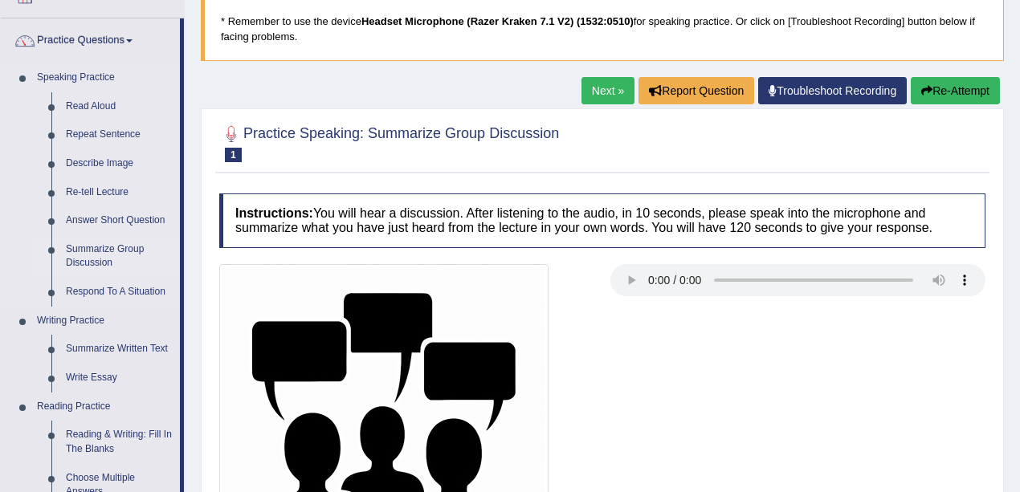
click at [103, 260] on link "Summarize Group Discussion" at bounding box center [119, 256] width 121 height 43
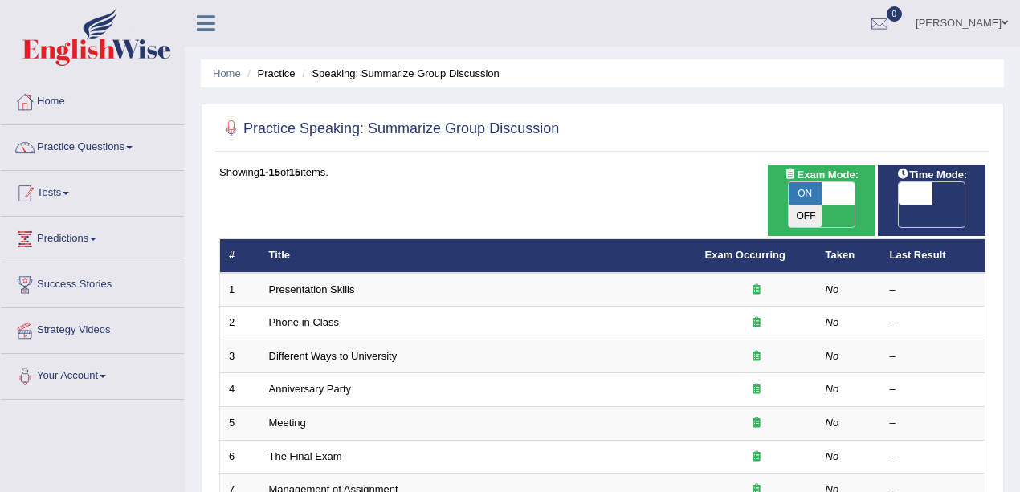
click at [114, 141] on link "Practice Questions" at bounding box center [92, 145] width 183 height 40
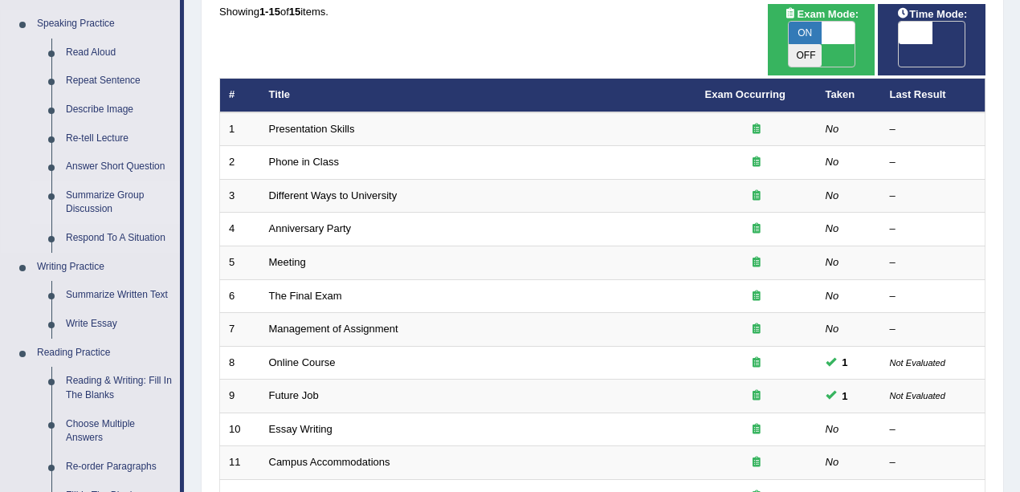
scroll to position [161, 0]
click at [96, 138] on link "Re-tell Lecture" at bounding box center [119, 138] width 121 height 29
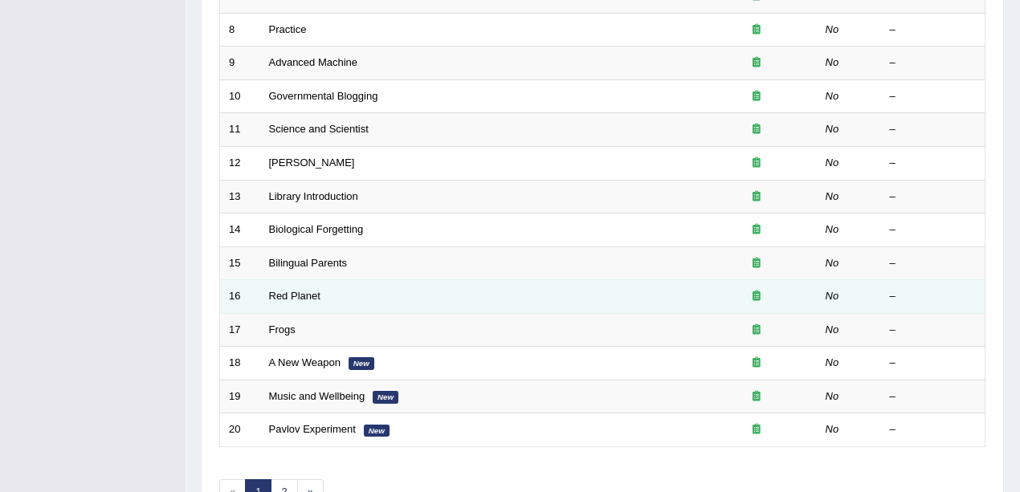
scroll to position [564, 0]
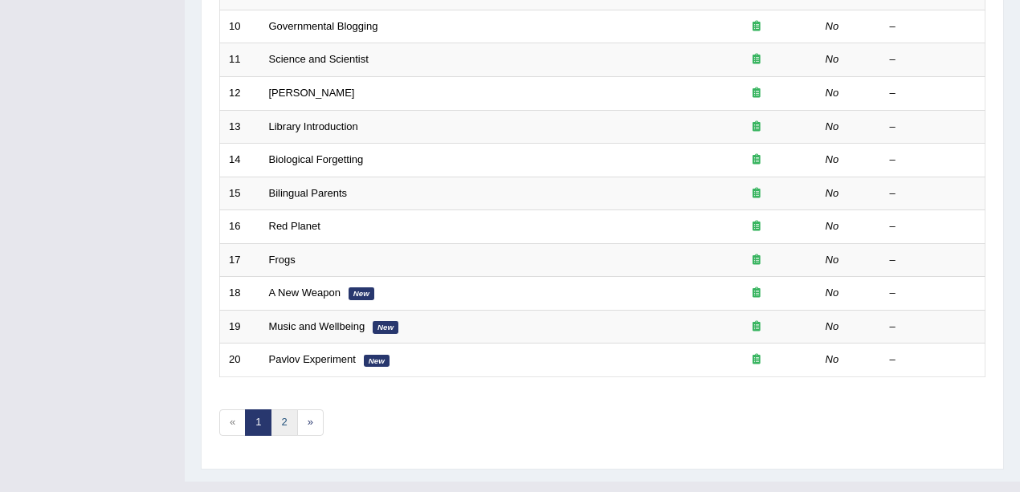
click at [283, 410] on link "2" at bounding box center [284, 423] width 26 height 26
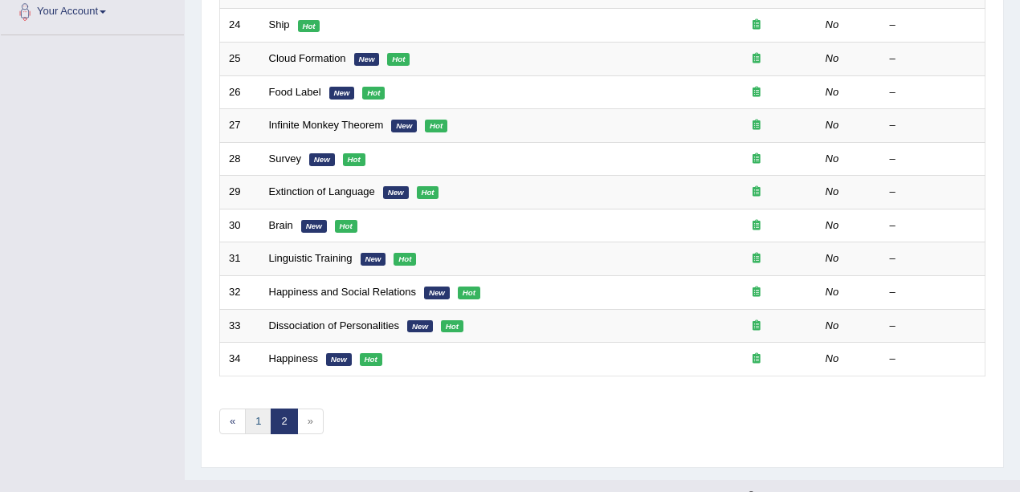
click at [253, 409] on link "1" at bounding box center [258, 422] width 26 height 26
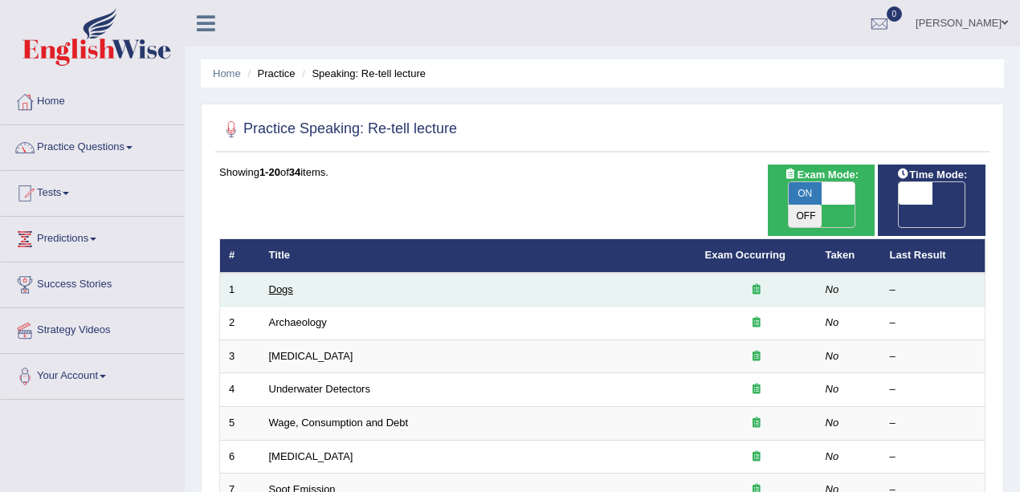
click at [283, 283] on link "Dogs" at bounding box center [281, 289] width 24 height 12
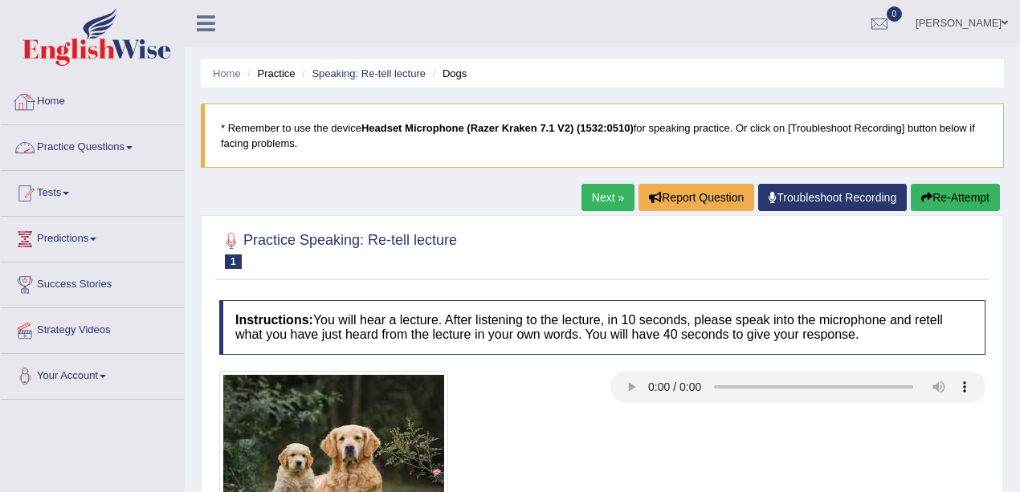
click at [54, 109] on link "Home" at bounding box center [92, 99] width 183 height 40
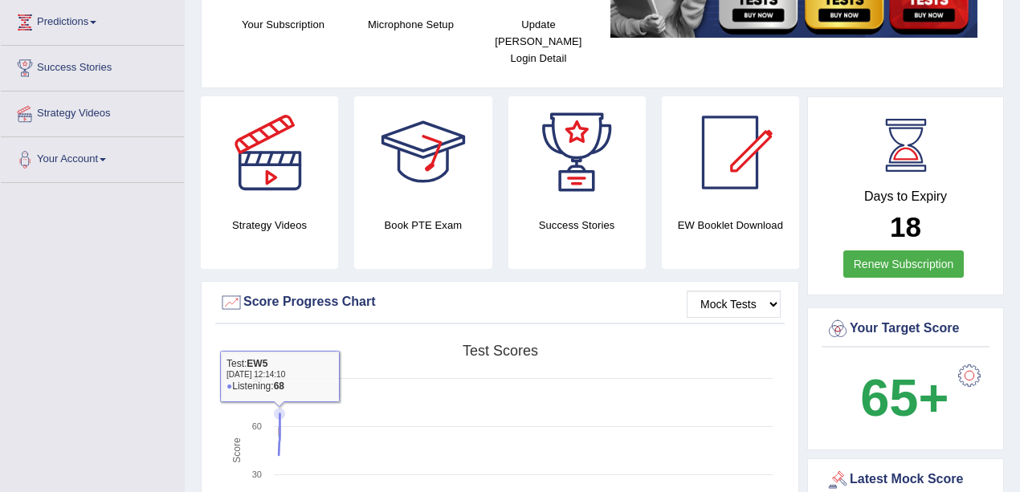
scroll to position [214, 0]
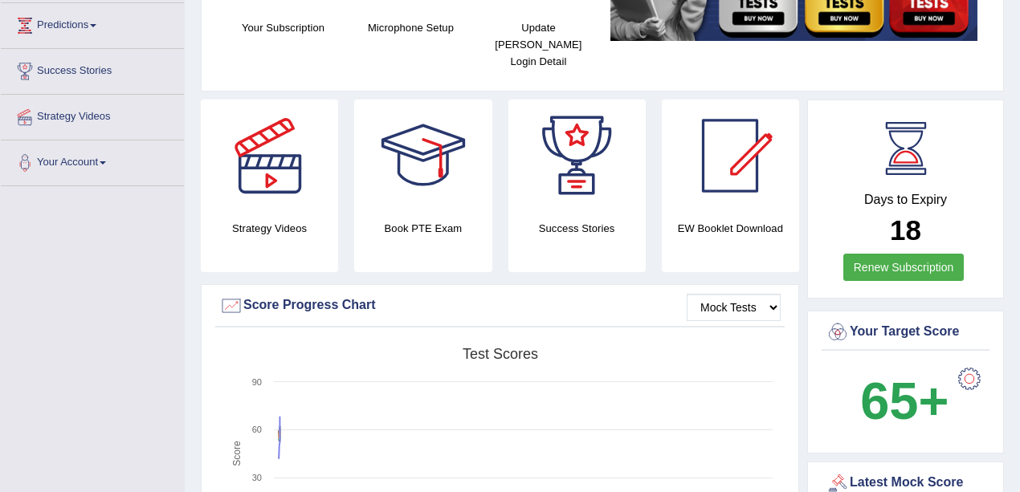
click at [978, 363] on div at bounding box center [969, 379] width 32 height 32
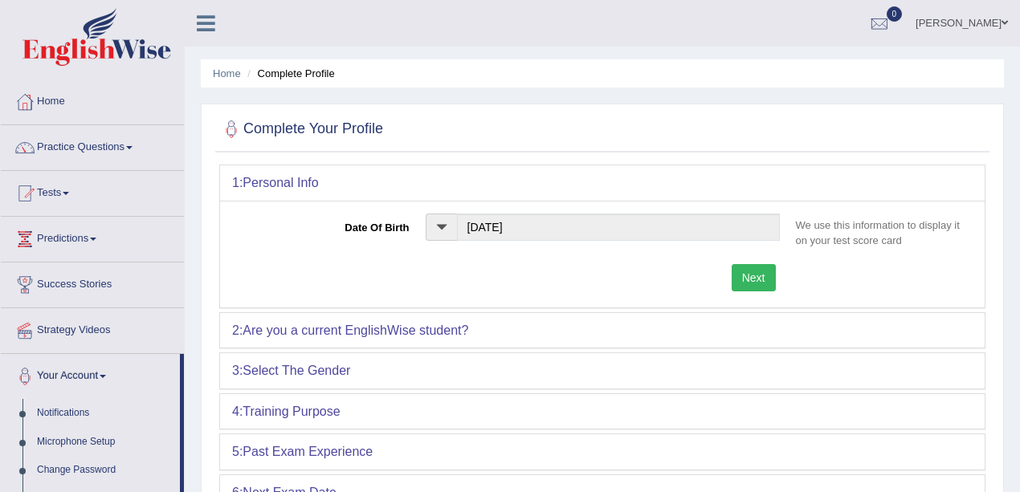
click at [752, 282] on button "Next" at bounding box center [754, 277] width 44 height 27
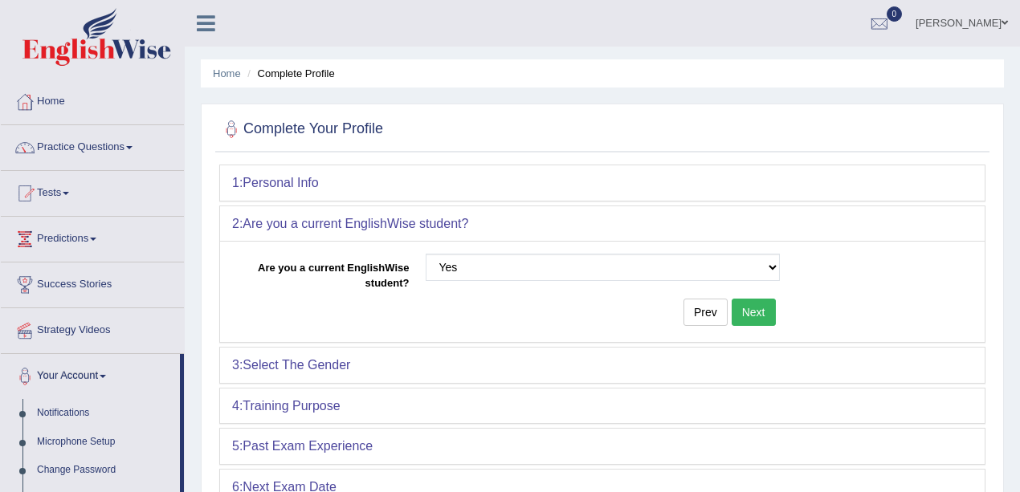
click at [758, 312] on button "Next" at bounding box center [754, 312] width 44 height 27
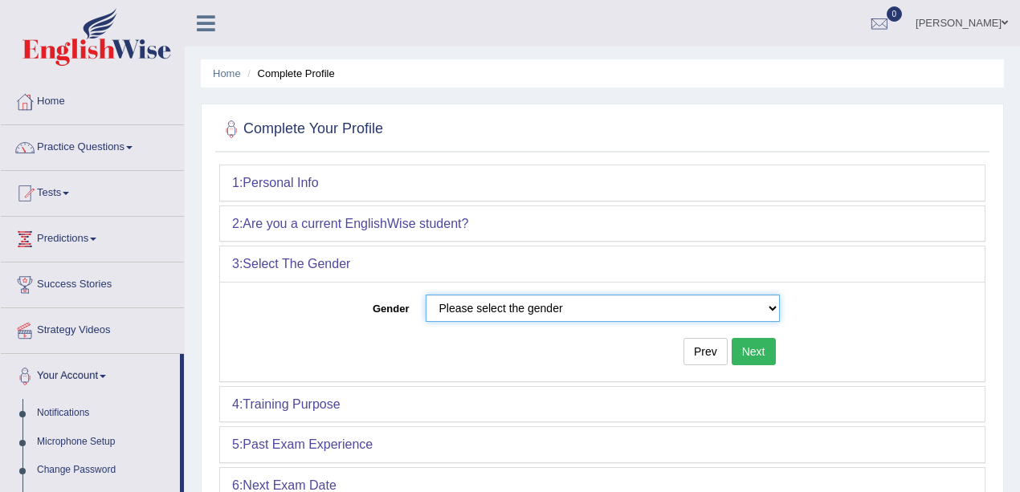
click at [683, 313] on select "Please select the gender Male Female" at bounding box center [603, 308] width 354 height 27
select select "Female"
click at [426, 295] on select "Please select the gender Male Female" at bounding box center [603, 308] width 354 height 27
click at [760, 350] on button "Next" at bounding box center [754, 351] width 44 height 27
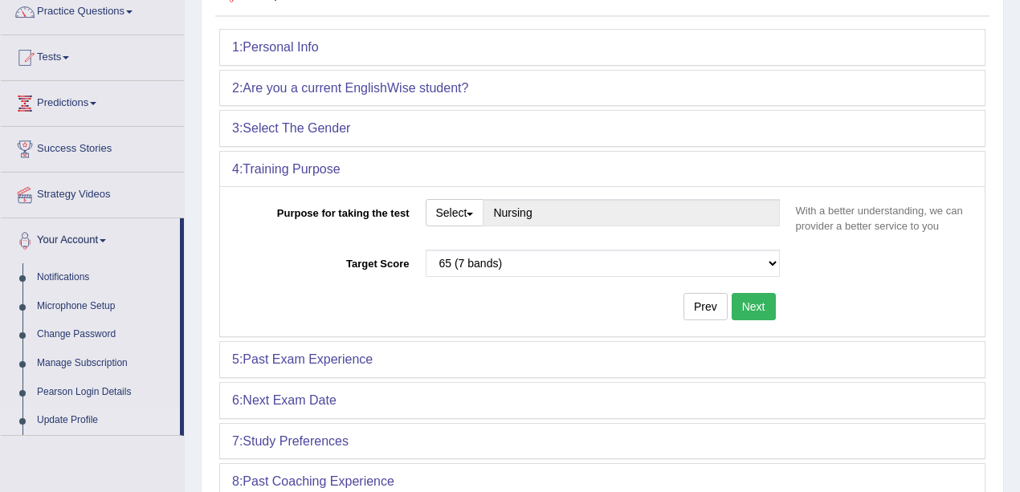
scroll to position [161, 0]
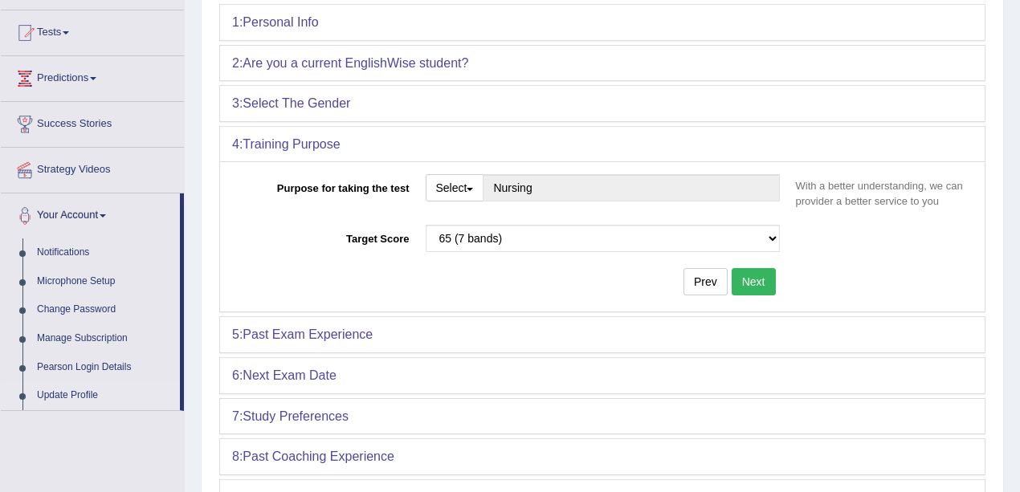
click at [612, 251] on div "Please select the correct value 50 (6 bands) 58 (6.5 bands) 65 (7 bands) 79 (8 …" at bounding box center [603, 242] width 370 height 35
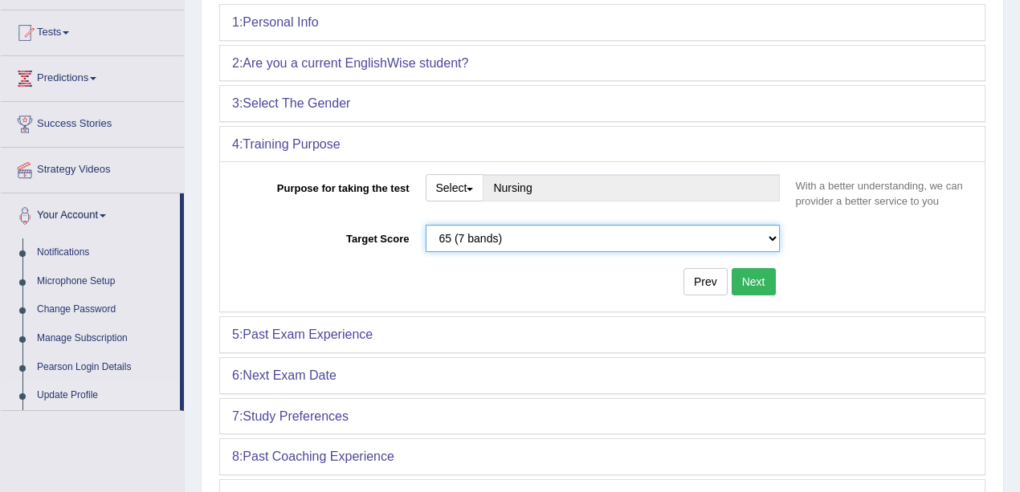
click at [542, 238] on select "Please select the correct value 50 (6 bands) 58 (6.5 bands) 65 (7 bands) 79 (8 …" at bounding box center [603, 238] width 354 height 27
click at [426, 225] on select "Please select the correct value 50 (6 bands) 58 (6.5 bands) 65 (7 bands) 79 (8 …" at bounding box center [603, 238] width 354 height 27
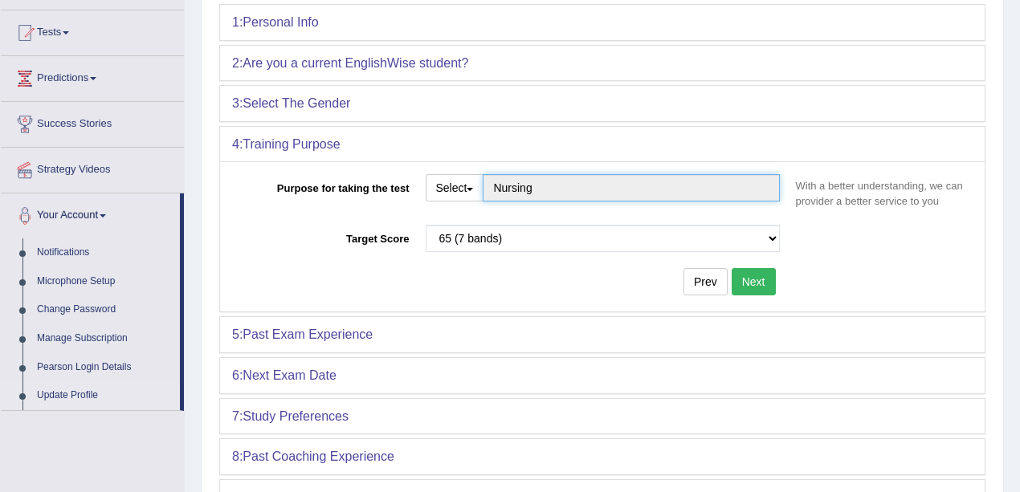
click at [560, 190] on input "Nursing" at bounding box center [631, 187] width 296 height 27
click at [495, 191] on input "Nursing" at bounding box center [631, 187] width 296 height 27
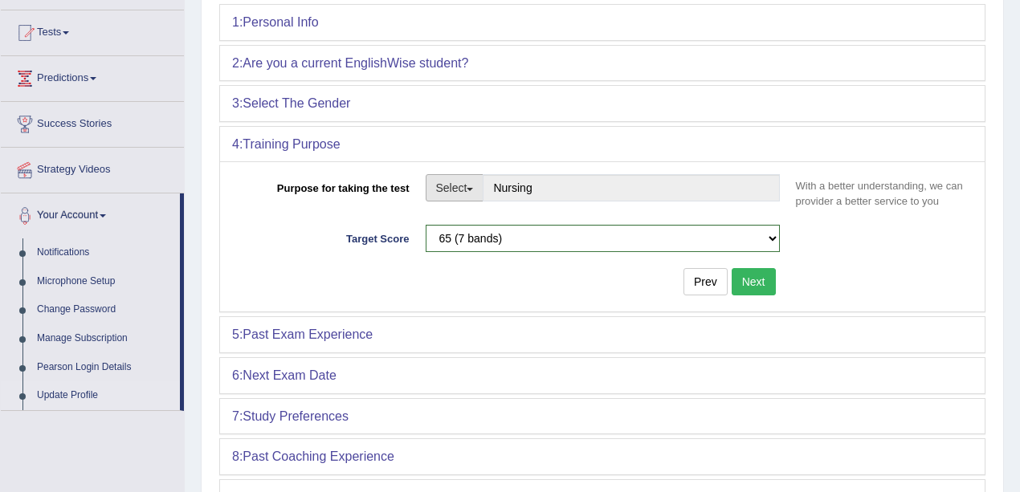
click at [465, 188] on button "Select" at bounding box center [455, 187] width 59 height 27
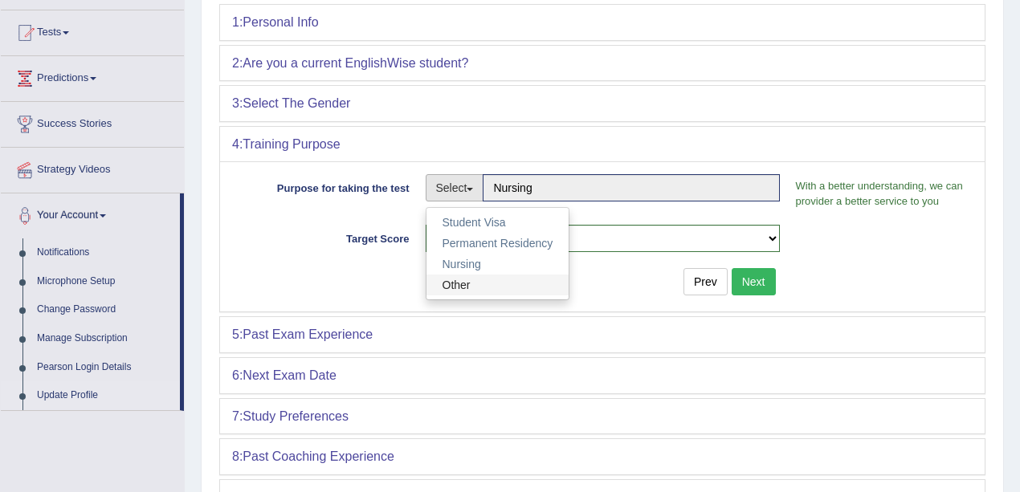
click at [513, 283] on link "Other" at bounding box center [497, 285] width 143 height 21
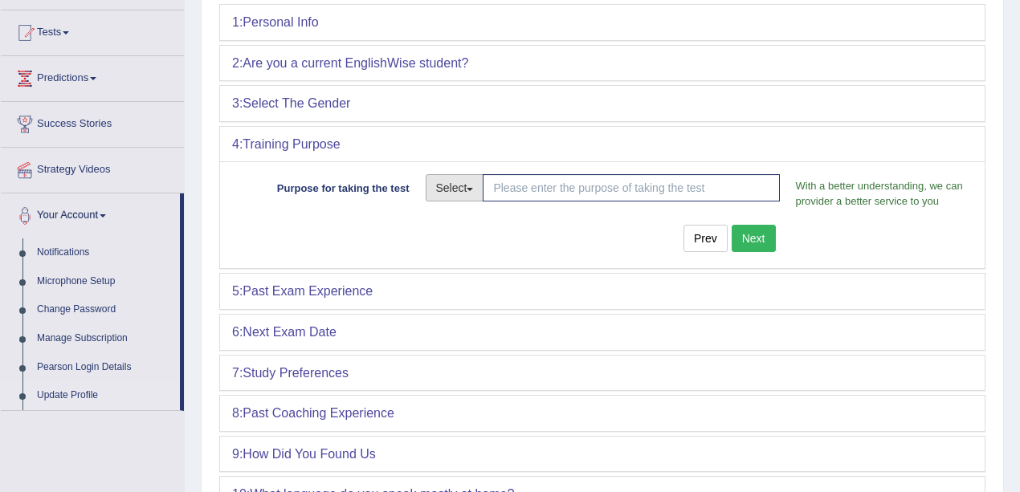
click at [473, 188] on span "button" at bounding box center [470, 189] width 6 height 3
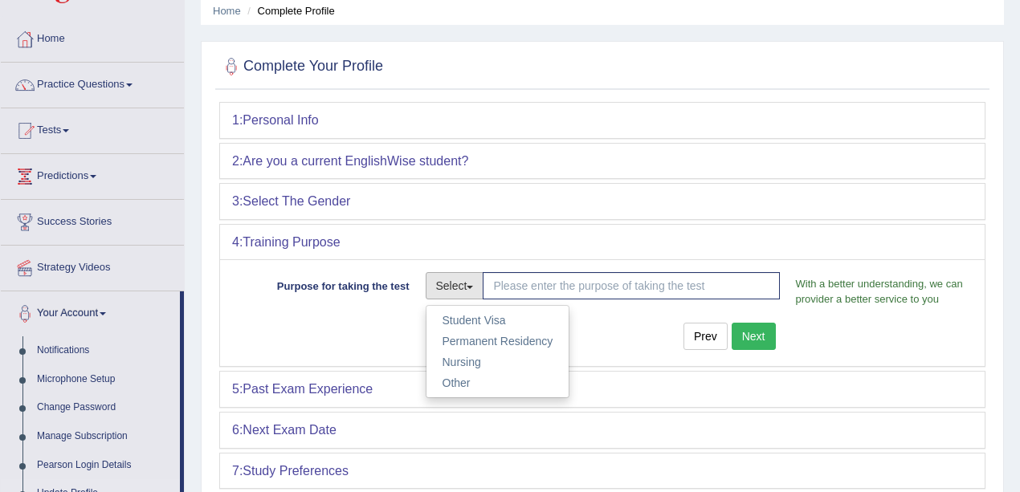
scroll to position [0, 0]
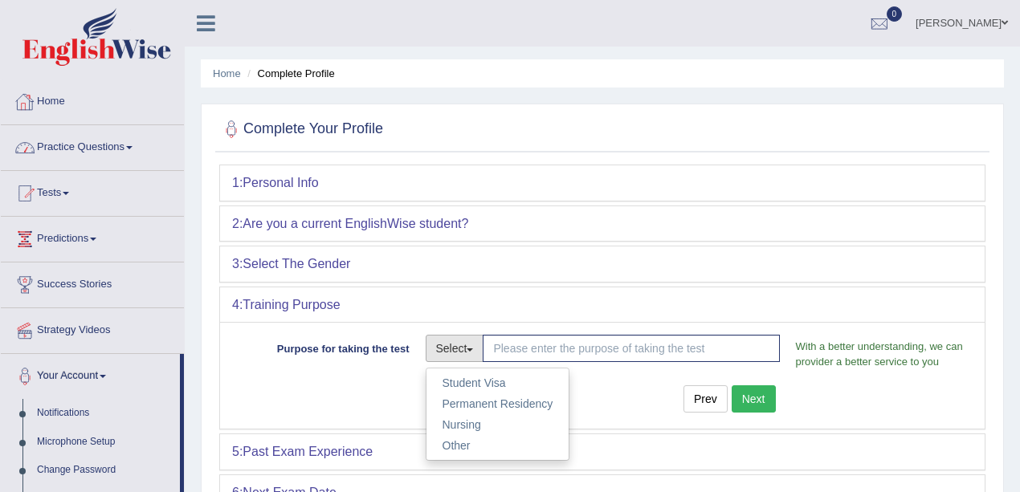
click at [62, 100] on link "Home" at bounding box center [92, 99] width 183 height 40
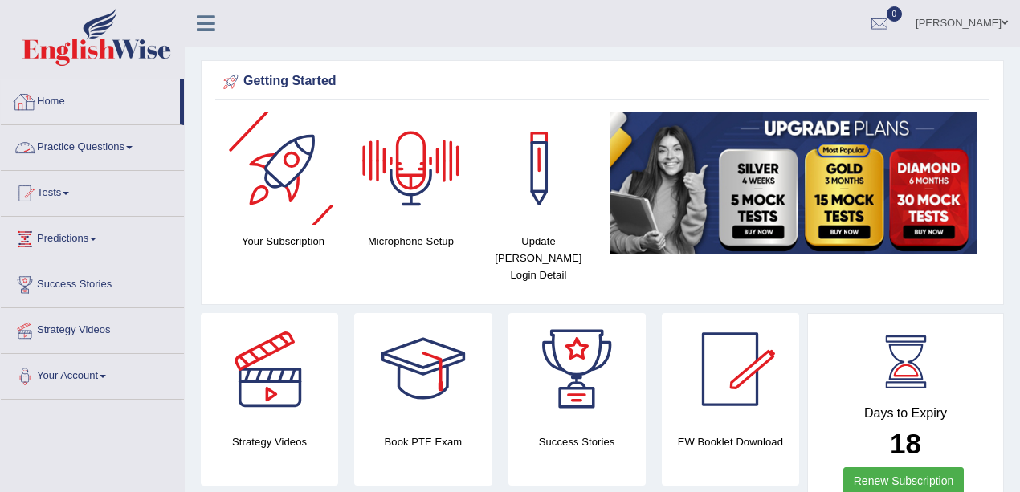
click at [59, 108] on link "Home" at bounding box center [90, 99] width 179 height 40
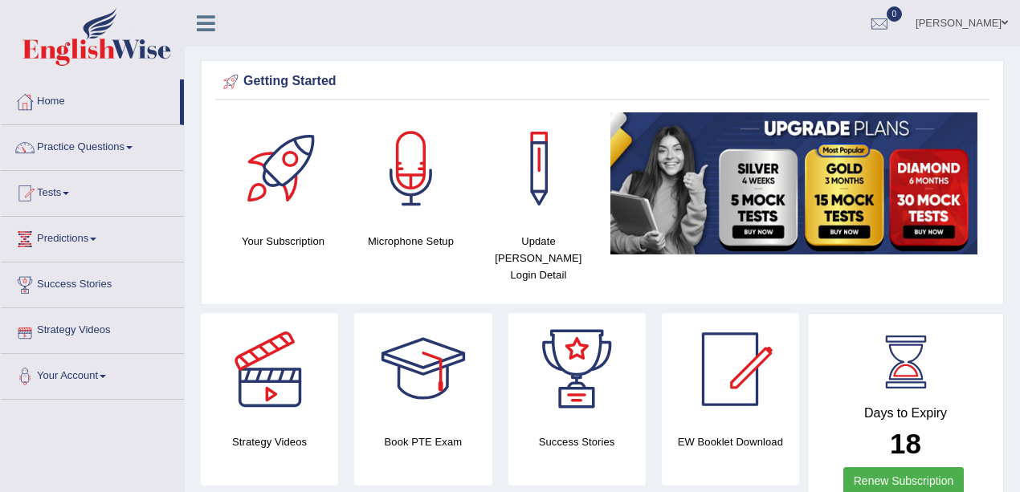
click at [82, 241] on link "Predictions" at bounding box center [92, 237] width 183 height 40
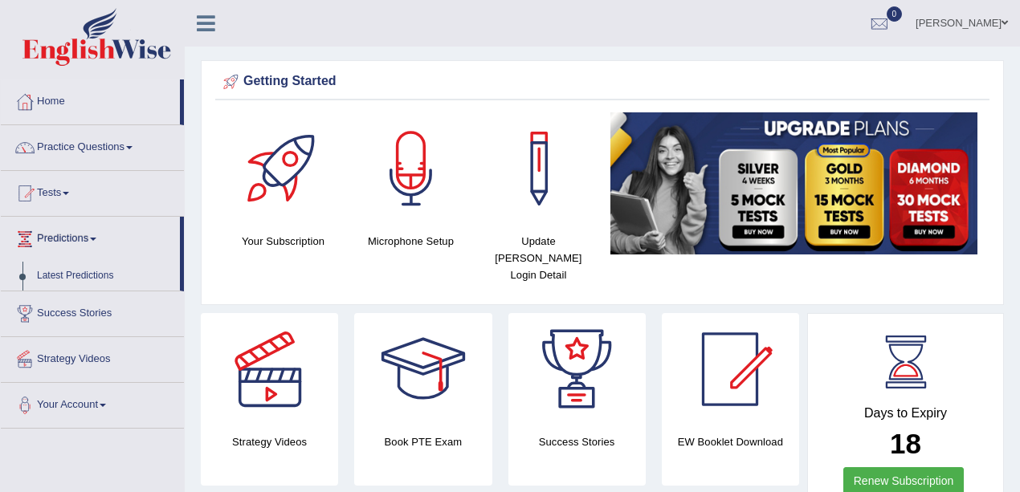
click at [80, 242] on link "Predictions" at bounding box center [90, 237] width 179 height 40
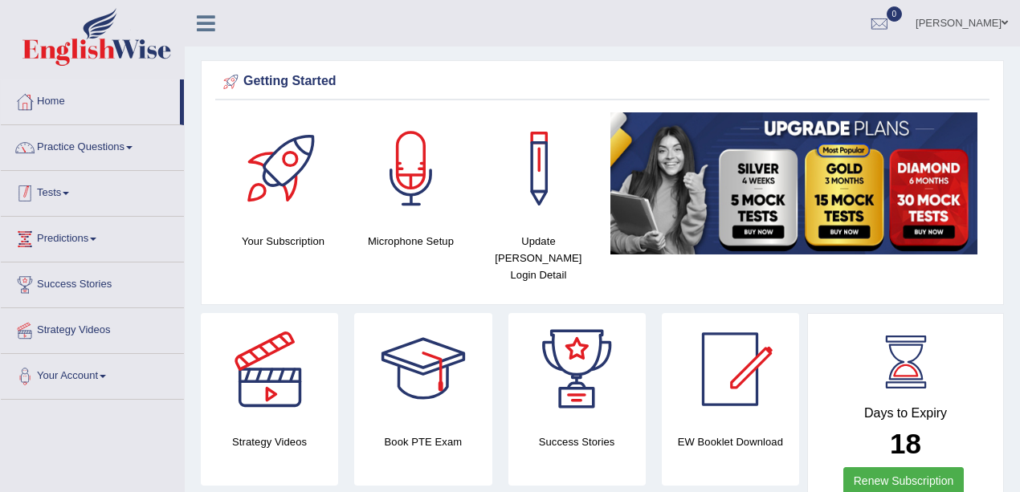
click at [63, 194] on link "Tests" at bounding box center [92, 191] width 183 height 40
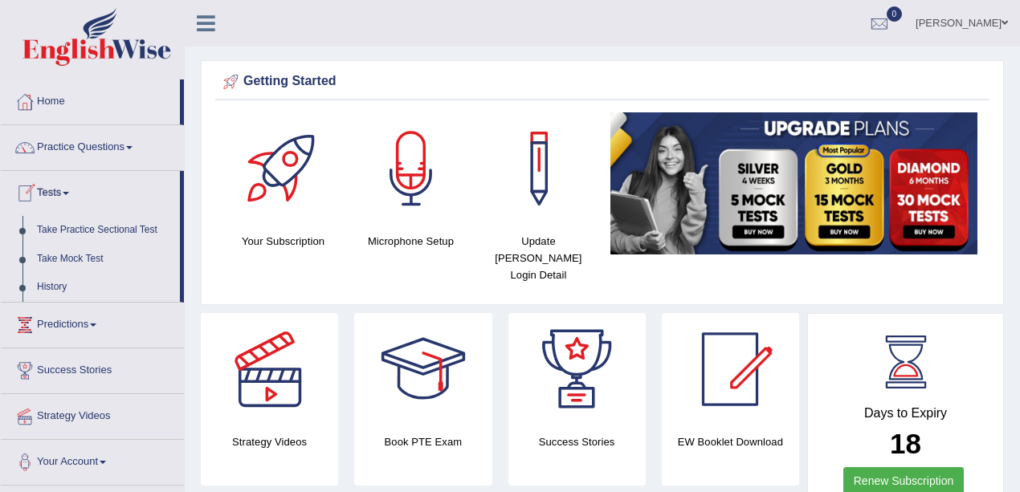
click at [63, 194] on link "Tests" at bounding box center [90, 191] width 179 height 40
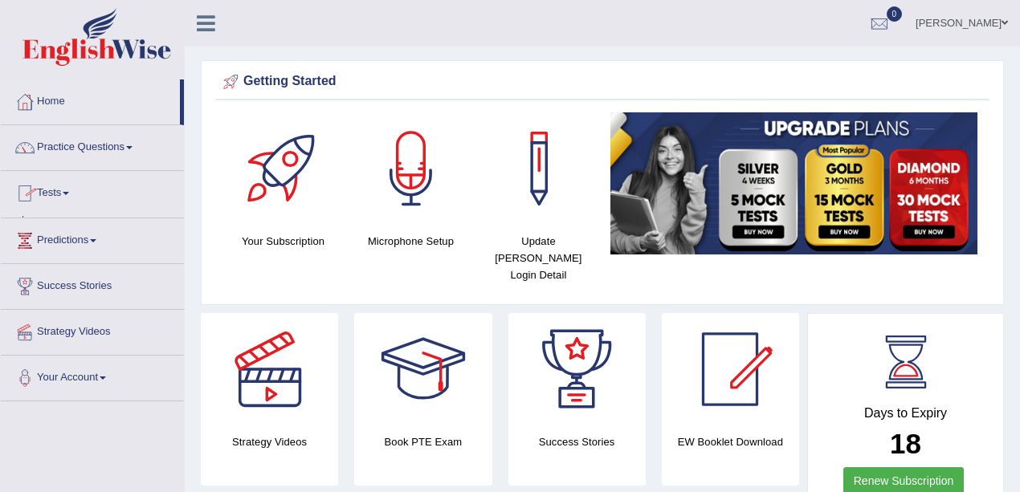
click at [63, 194] on link "Tests" at bounding box center [92, 191] width 183 height 40
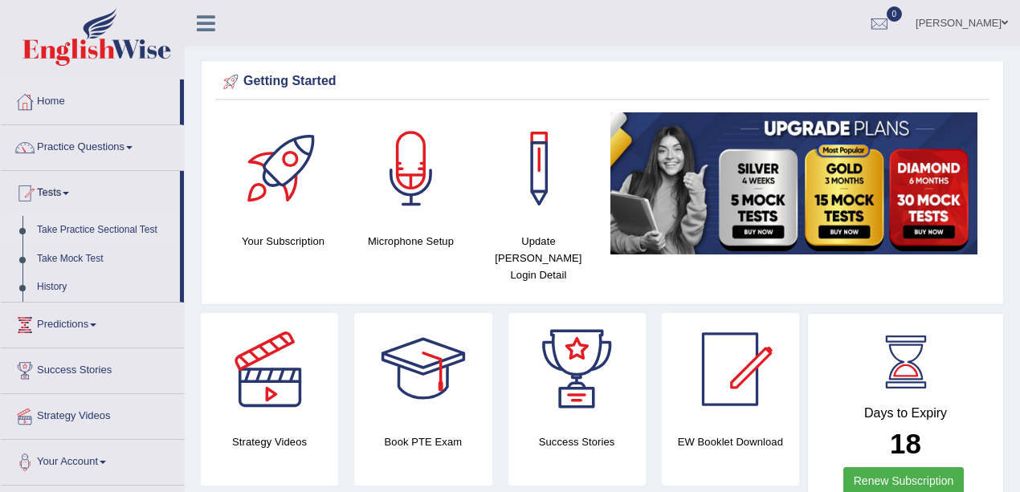
click at [88, 231] on link "Take Practice Sectional Test" at bounding box center [105, 230] width 150 height 29
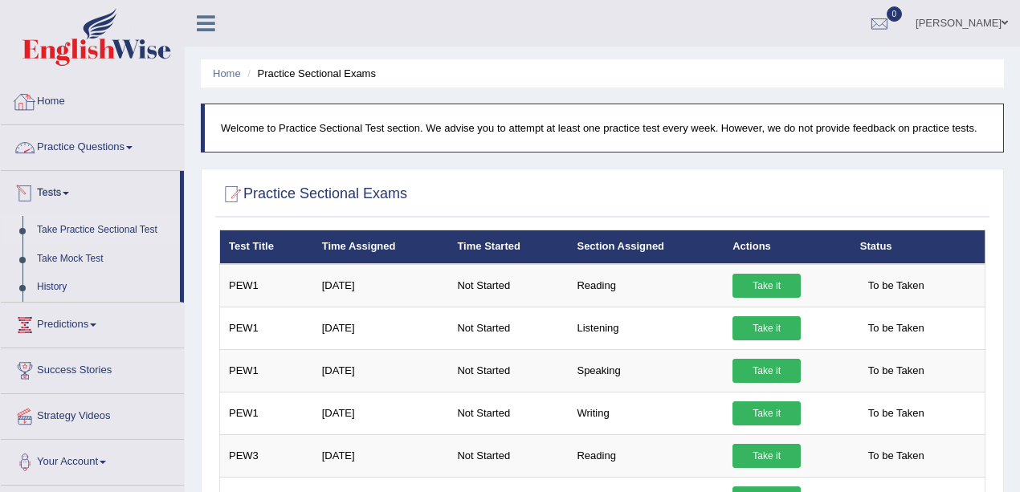
click at [51, 104] on link "Home" at bounding box center [92, 99] width 183 height 40
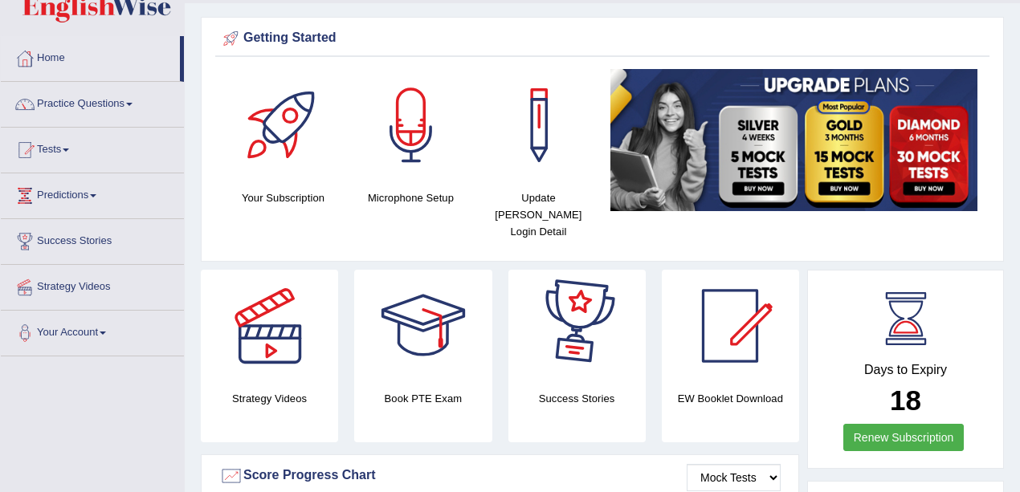
scroll to position [161, 0]
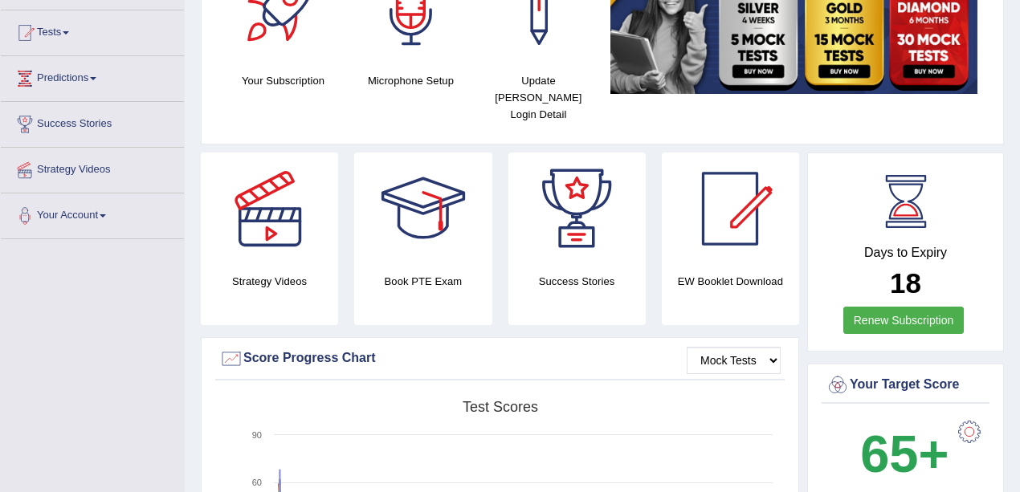
click at [1002, 62] on div "Getting Started Your Subscription Microphone Setup Update Pearson Login Detail ×" at bounding box center [602, 22] width 803 height 245
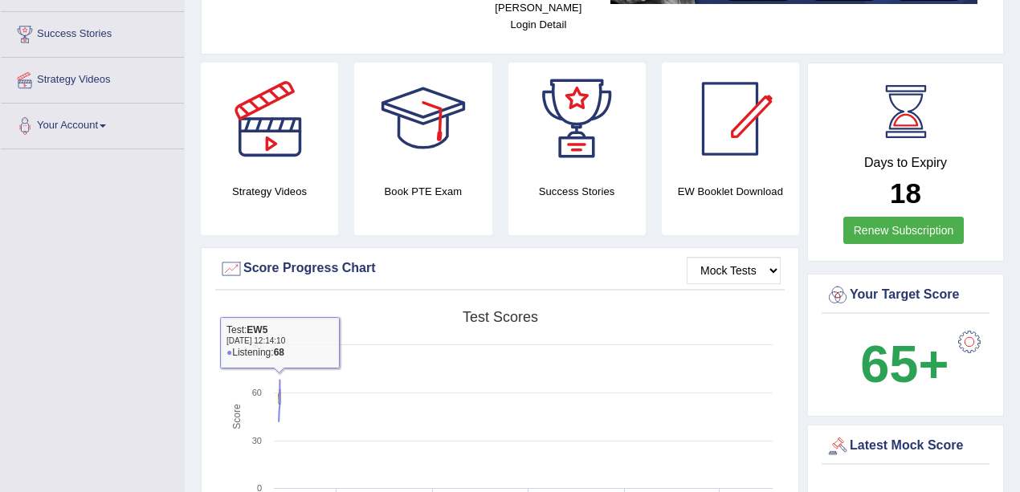
scroll to position [107, 0]
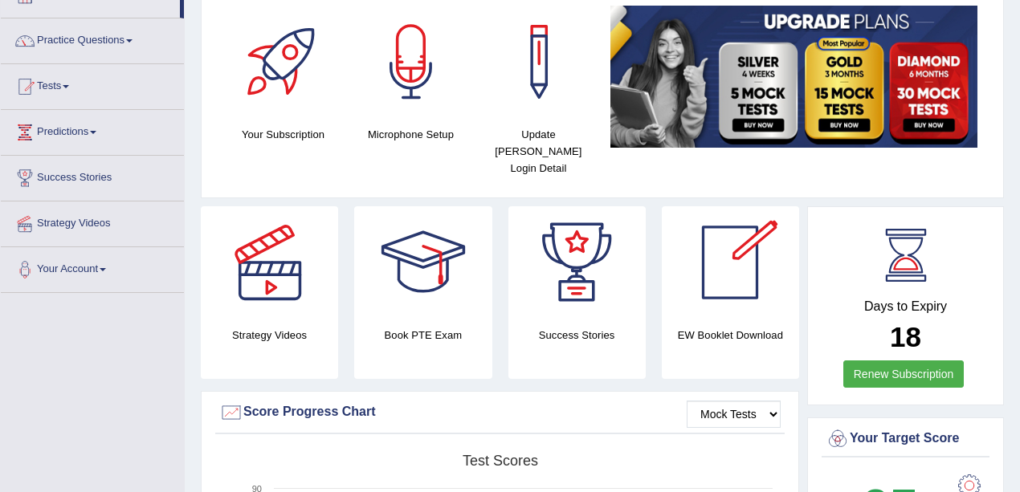
click at [895, 361] on link "Renew Subscription" at bounding box center [903, 374] width 121 height 27
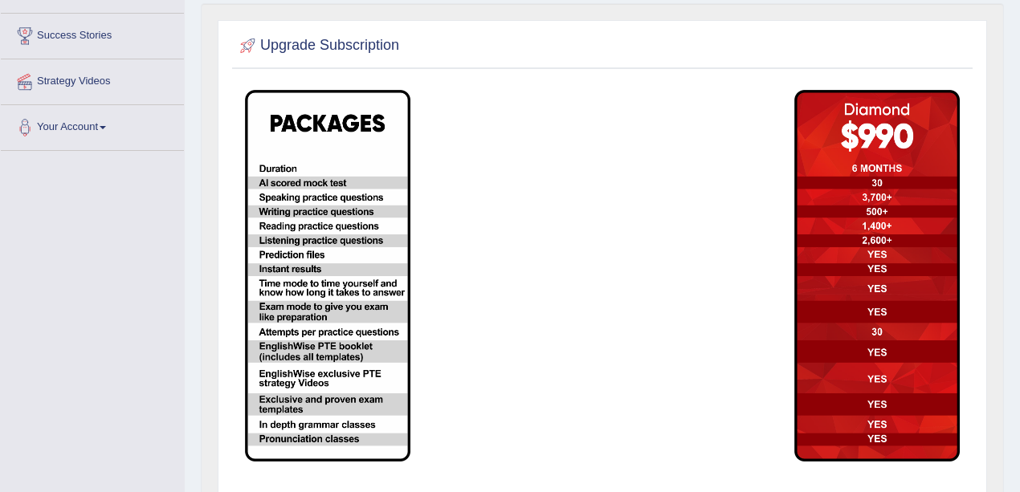
scroll to position [244, 0]
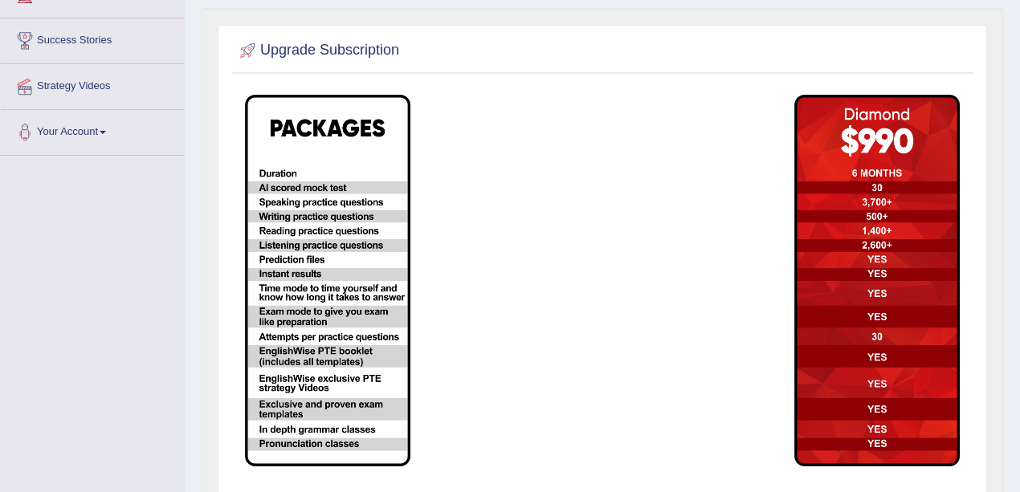
click at [381, 340] on img at bounding box center [327, 281] width 165 height 372
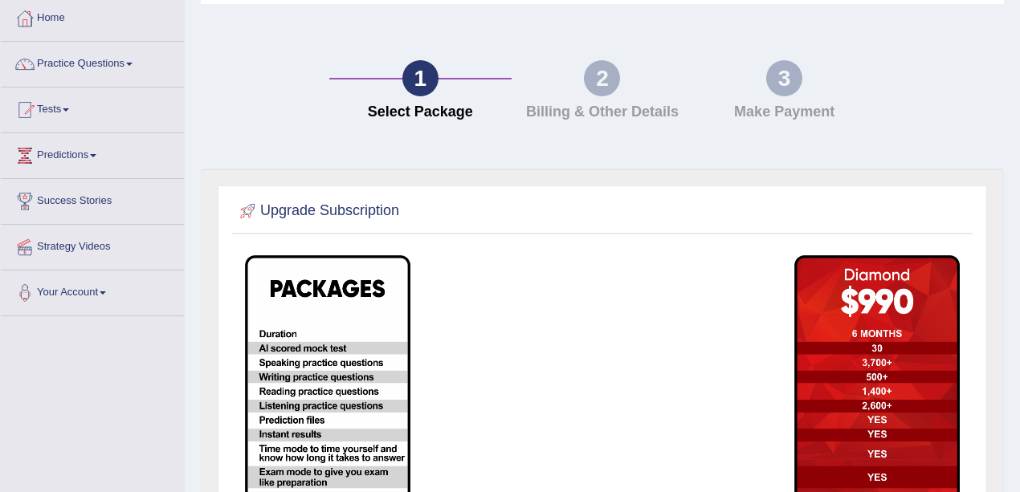
scroll to position [84, 0]
click at [586, 69] on div "2" at bounding box center [602, 78] width 36 height 36
click at [365, 214] on h2 "Upgrade Subscription" at bounding box center [317, 211] width 163 height 24
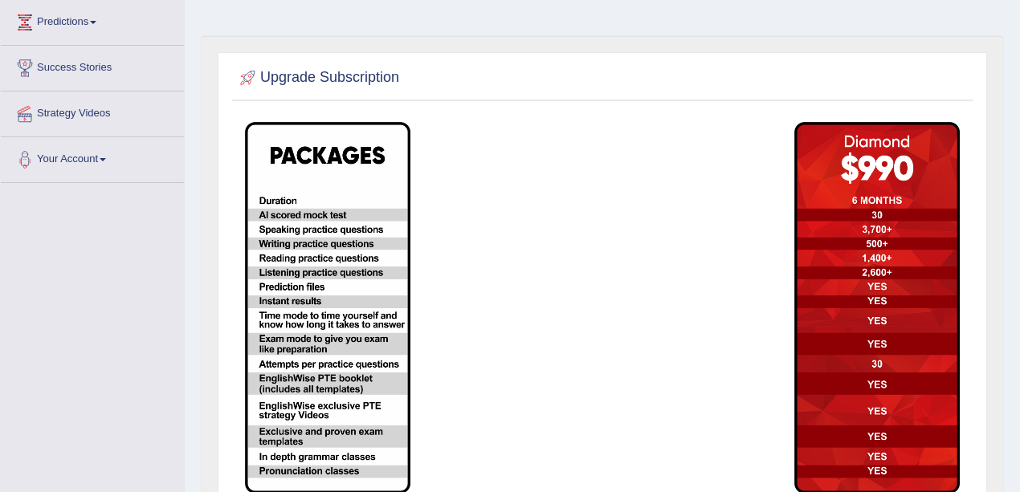
scroll to position [190, 0]
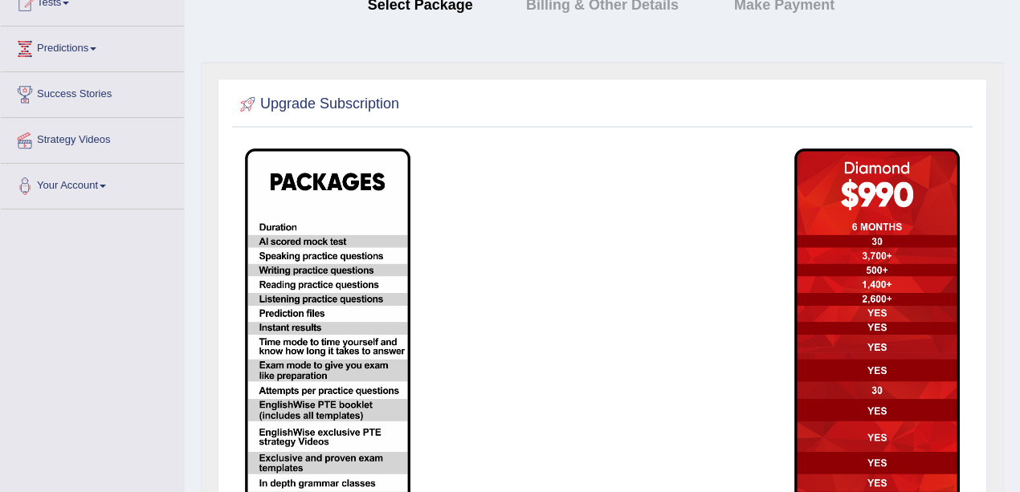
click at [459, 175] on td at bounding box center [510, 334] width 183 height 389
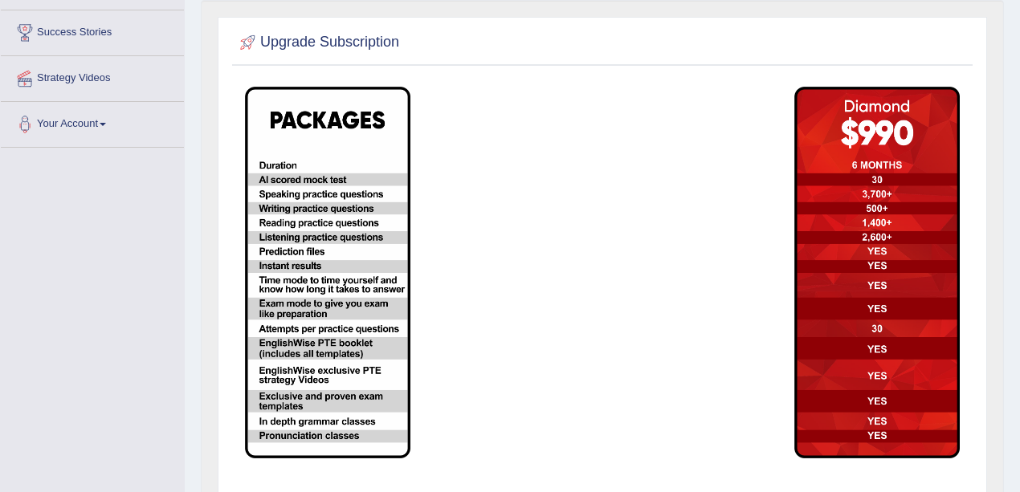
scroll to position [137, 0]
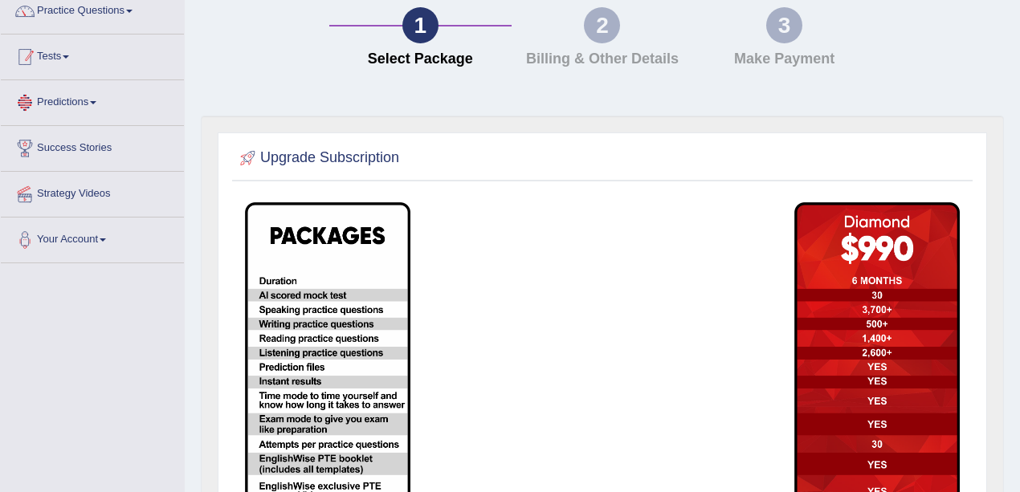
click at [65, 56] on link "Tests" at bounding box center [92, 55] width 183 height 40
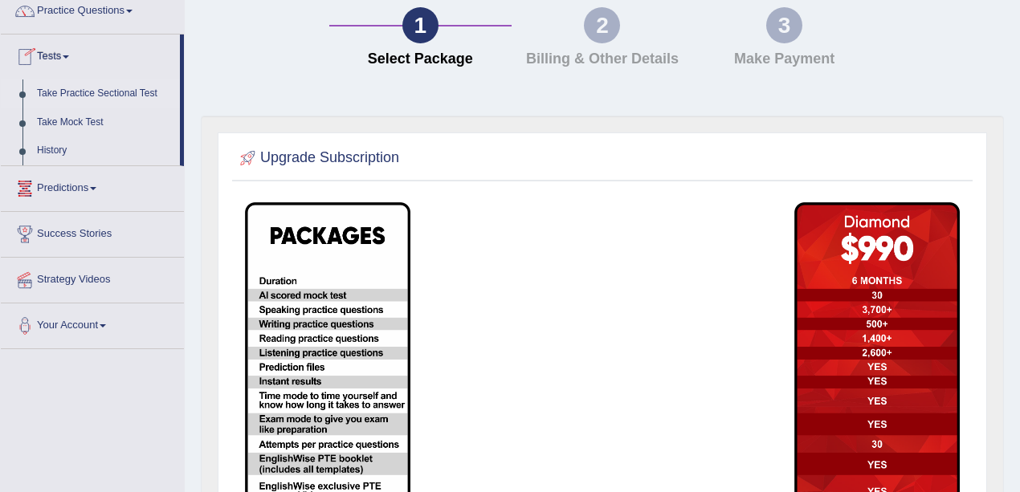
click at [89, 95] on link "Take Practice Sectional Test" at bounding box center [105, 93] width 150 height 29
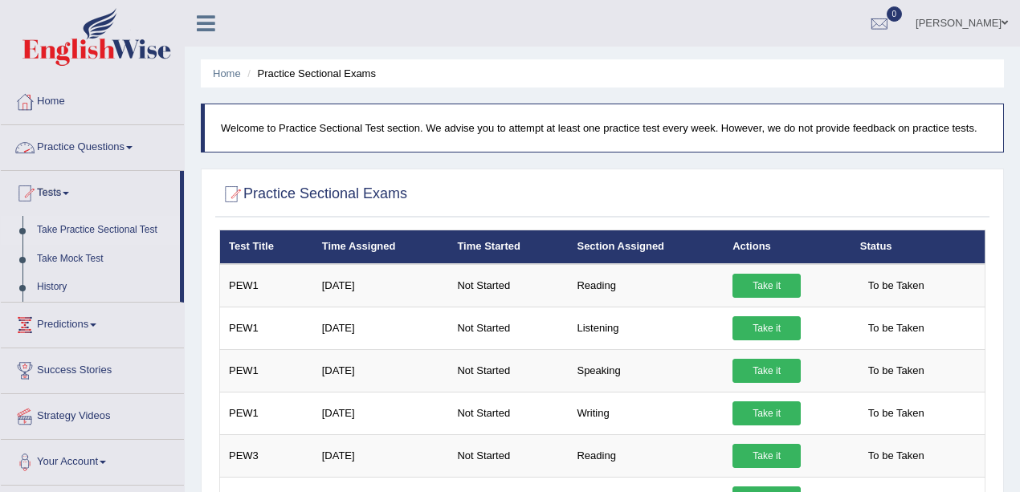
click at [91, 147] on link "Practice Questions" at bounding box center [92, 145] width 183 height 40
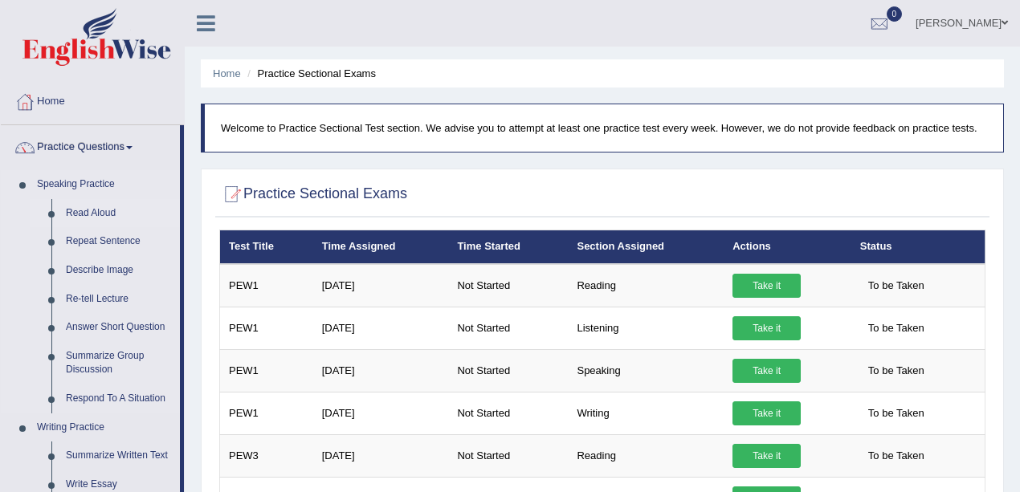
click at [93, 210] on link "Read Aloud" at bounding box center [119, 213] width 121 height 29
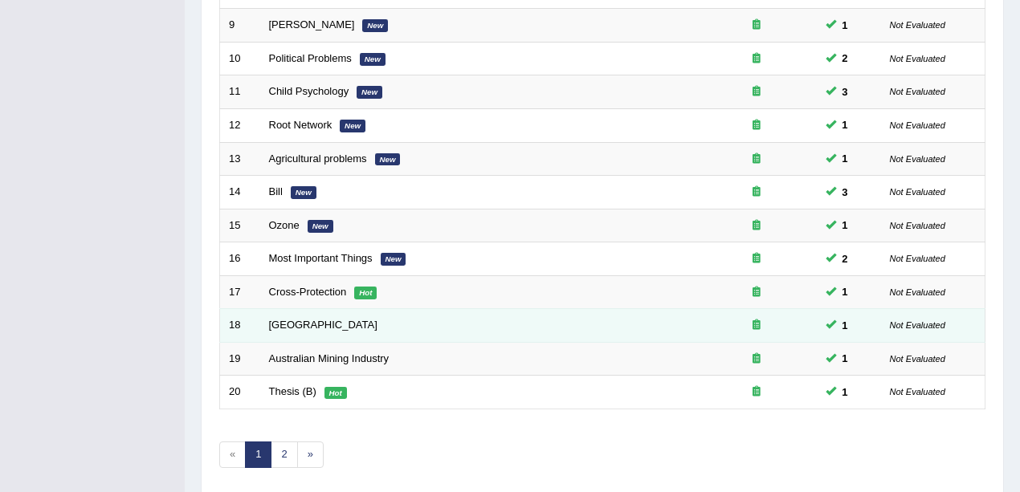
scroll to position [535, 0]
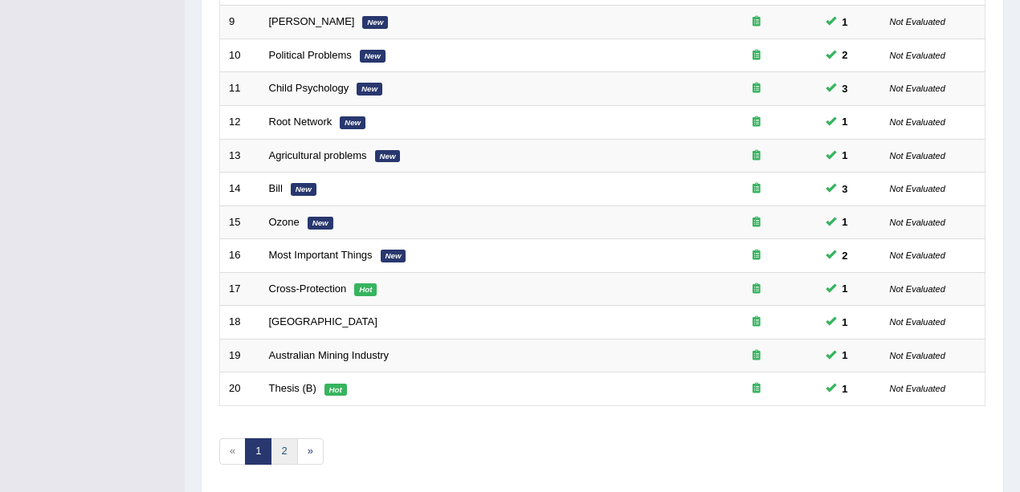
click at [275, 438] on link "2" at bounding box center [284, 451] width 26 height 26
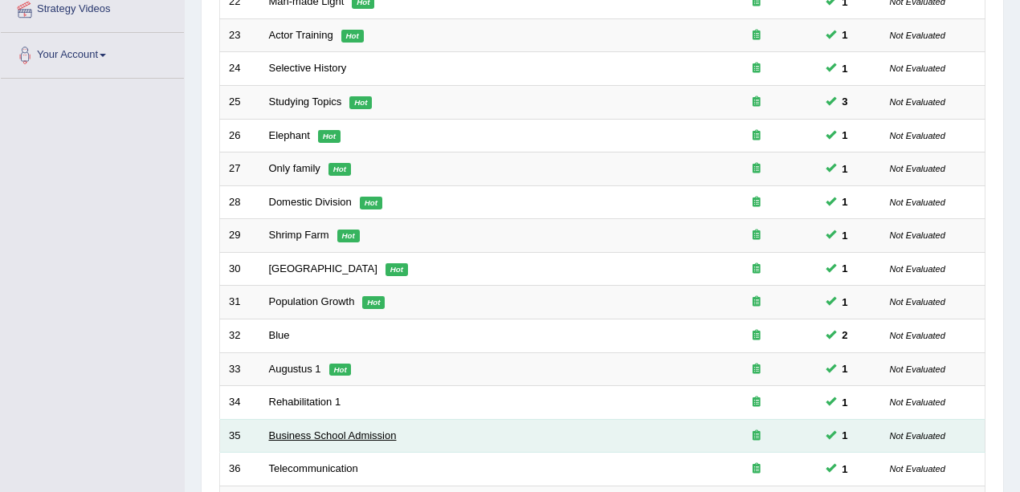
click at [312, 430] on link "Business School Admission" at bounding box center [333, 436] width 128 height 12
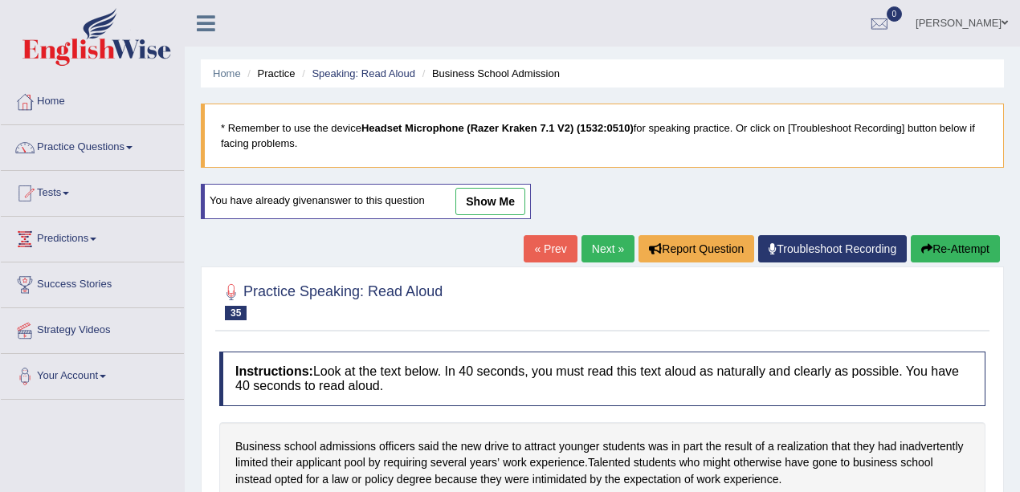
click at [466, 201] on link "show me" at bounding box center [490, 201] width 70 height 27
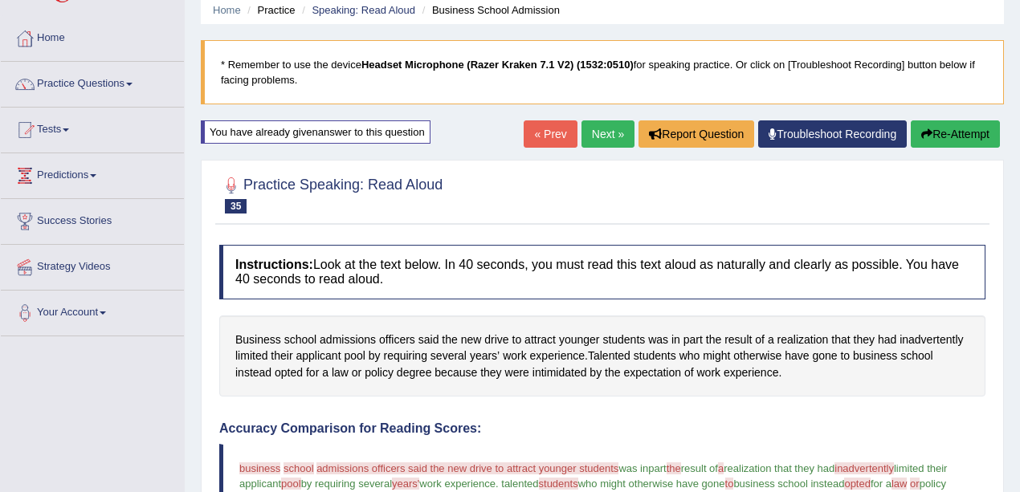
scroll to position [53, 0]
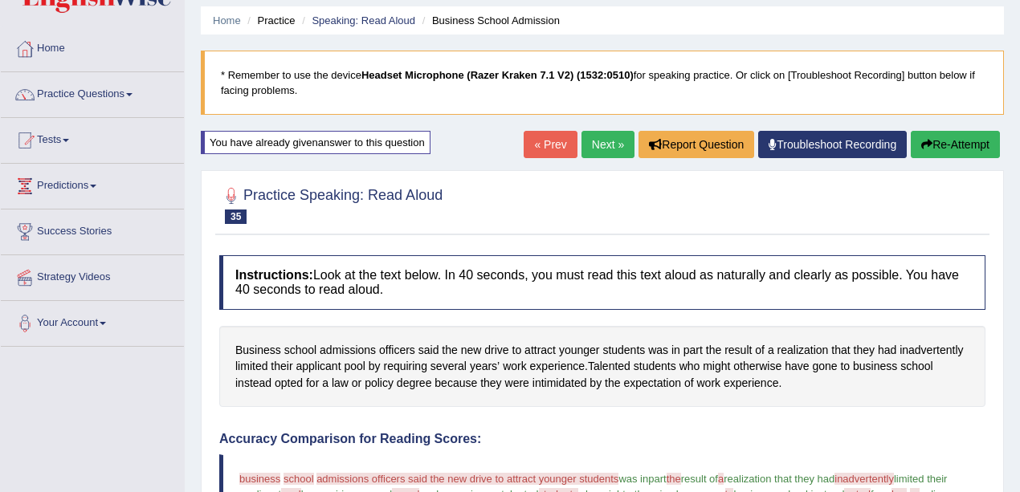
click at [952, 133] on button "Re-Attempt" at bounding box center [955, 144] width 89 height 27
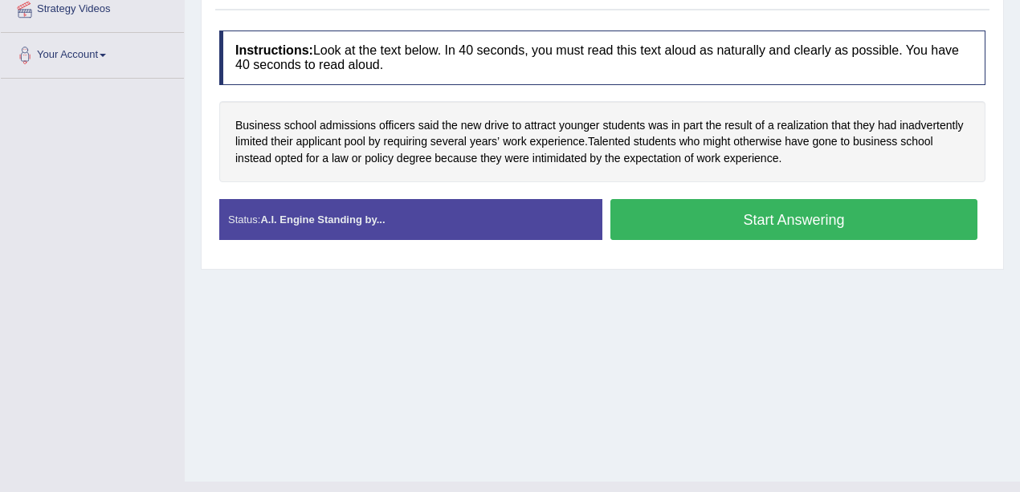
click at [694, 219] on button "Start Answering" at bounding box center [793, 219] width 367 height 41
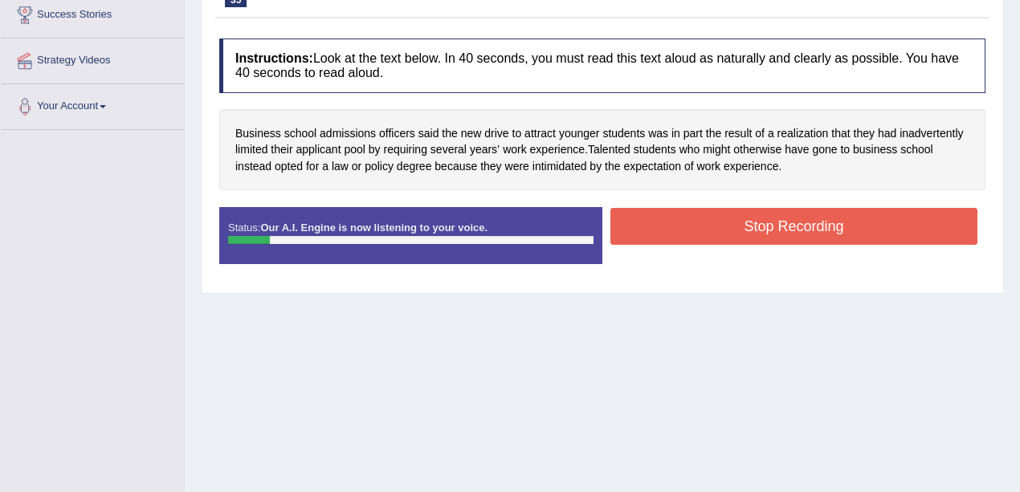
scroll to position [107, 0]
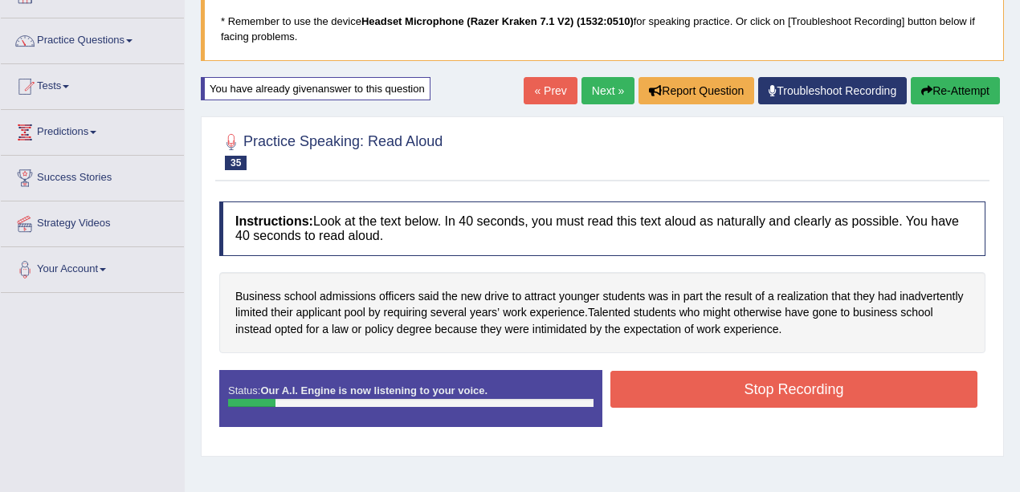
click at [932, 87] on button "Re-Attempt" at bounding box center [955, 90] width 89 height 27
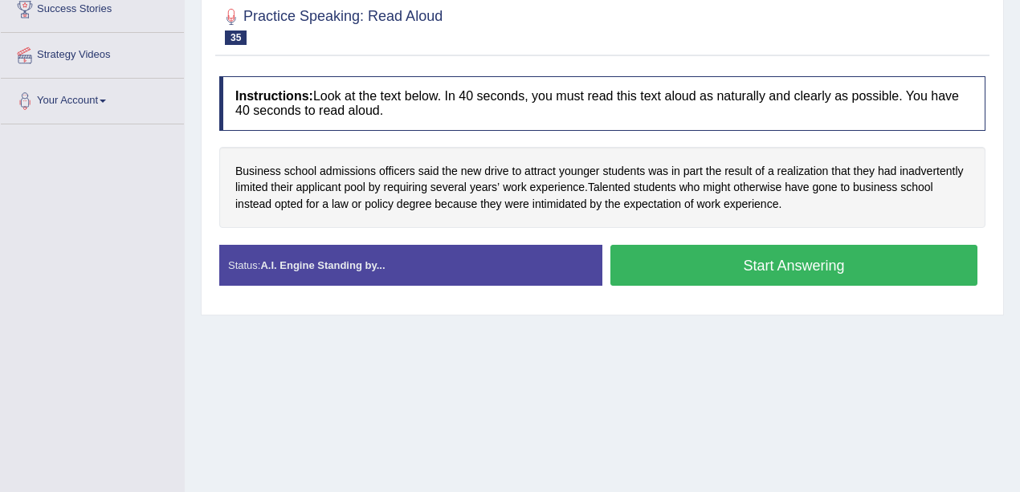
scroll to position [321, 0]
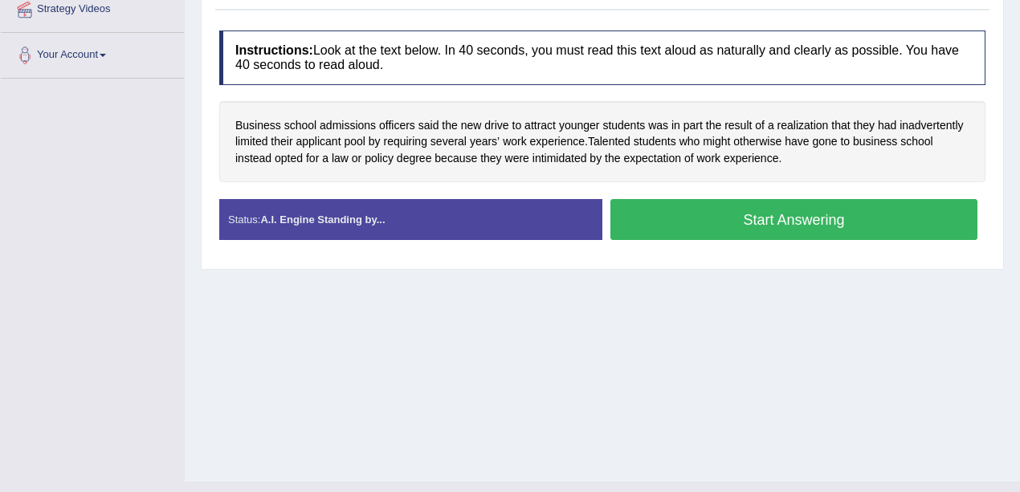
click at [646, 198] on div "Instructions: Look at the text below. In 40 seconds, you must read this text al…" at bounding box center [602, 141] width 774 height 238
click at [648, 208] on button "Start Answering" at bounding box center [793, 219] width 367 height 41
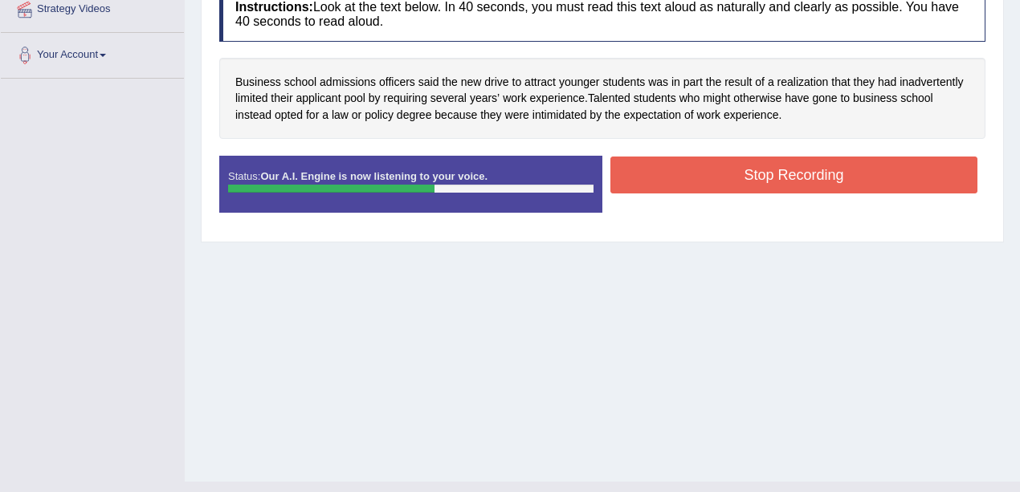
click at [658, 176] on button "Stop Recording" at bounding box center [793, 175] width 367 height 37
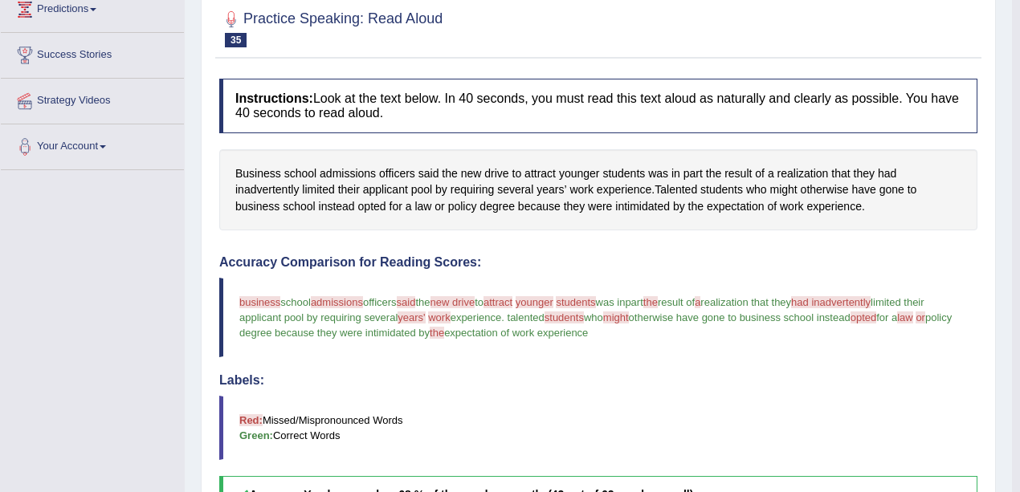
scroll to position [48, 0]
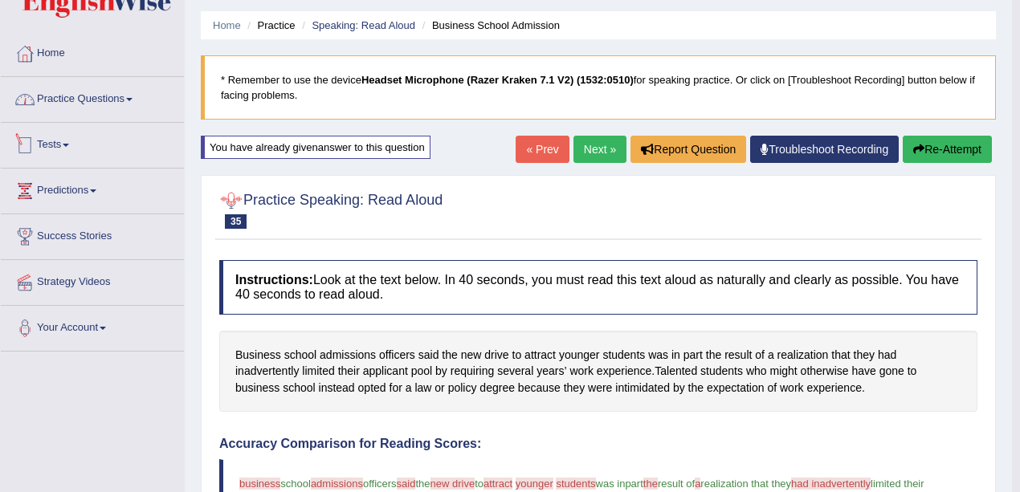
click at [115, 109] on link "Practice Questions" at bounding box center [92, 97] width 183 height 40
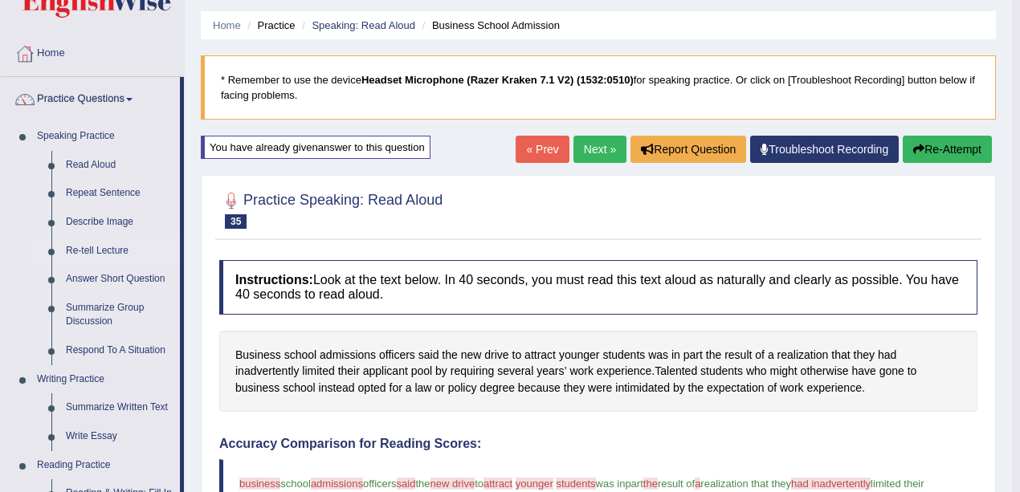
click at [111, 248] on link "Re-tell Lecture" at bounding box center [119, 251] width 121 height 29
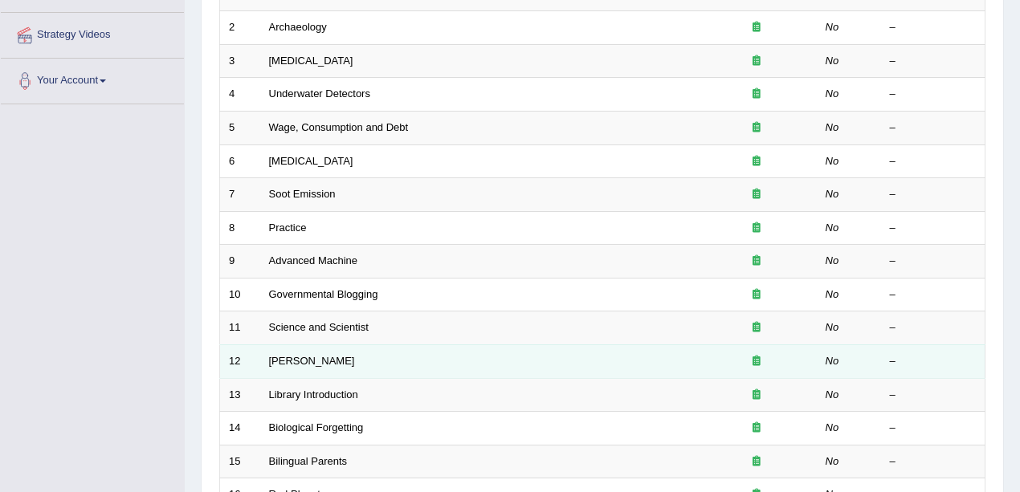
scroll to position [28, 0]
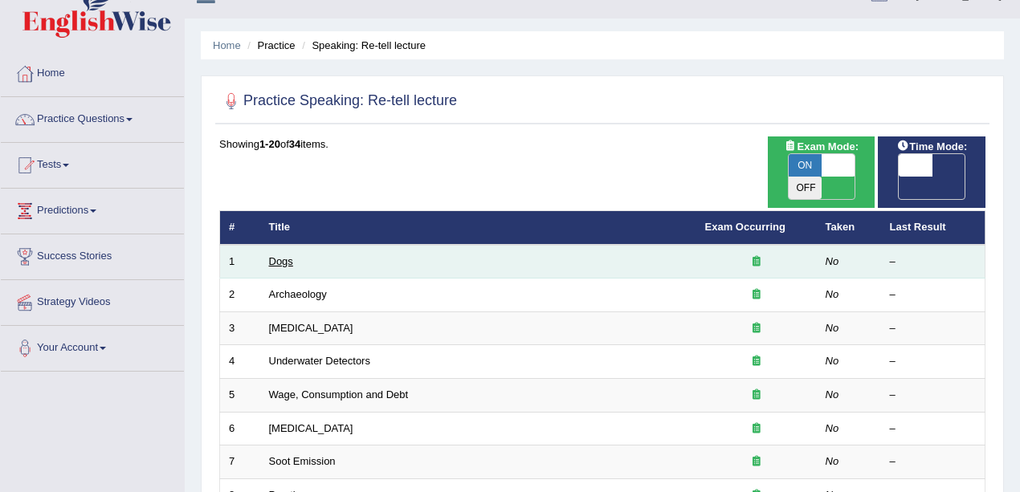
click at [286, 255] on link "Dogs" at bounding box center [281, 261] width 24 height 12
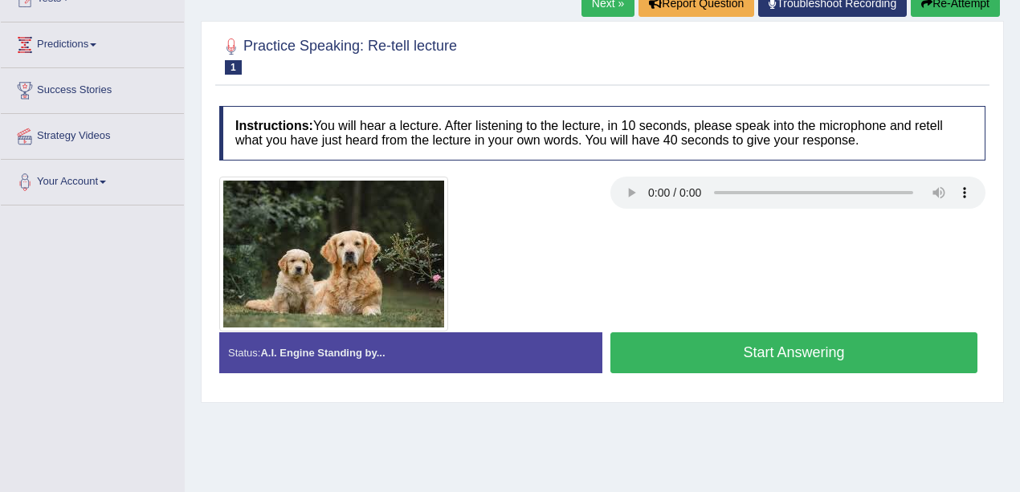
scroll to position [214, 0]
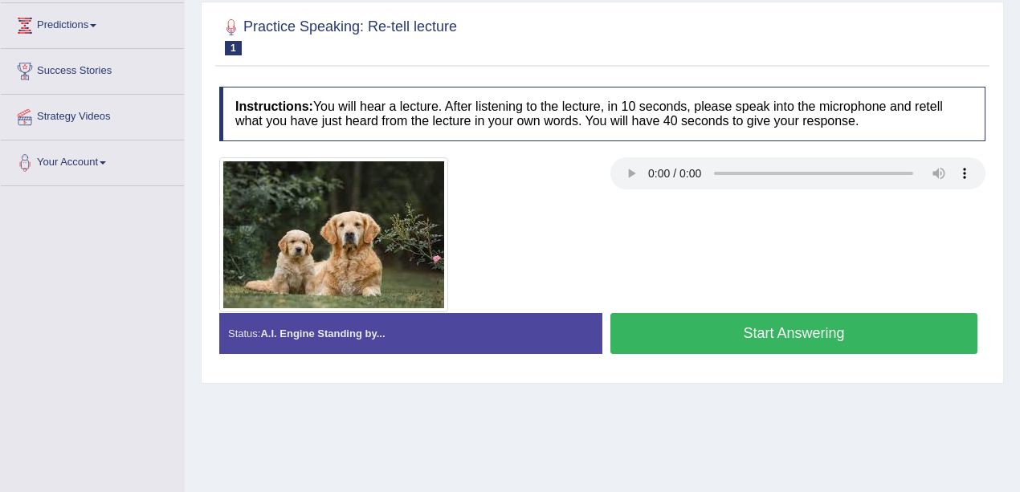
click at [779, 329] on button "Start Answering" at bounding box center [793, 333] width 367 height 41
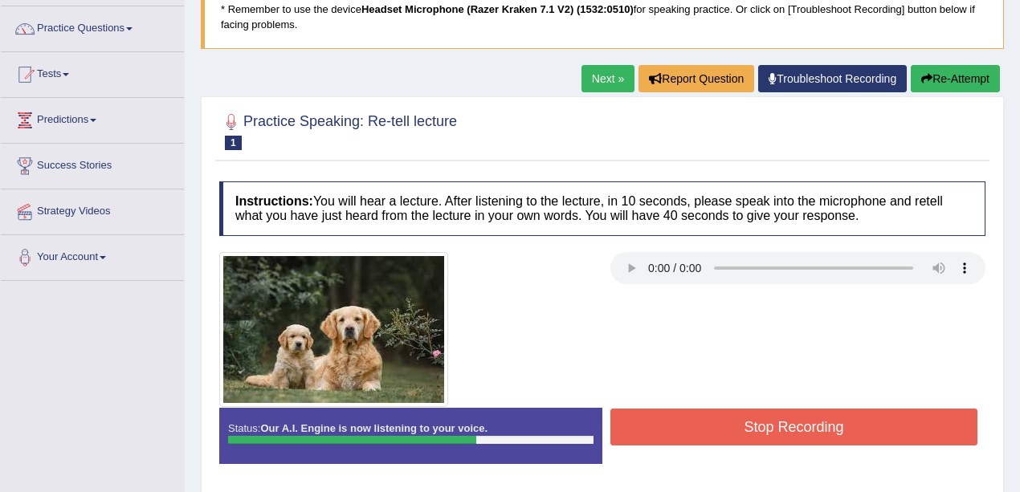
scroll to position [0, 0]
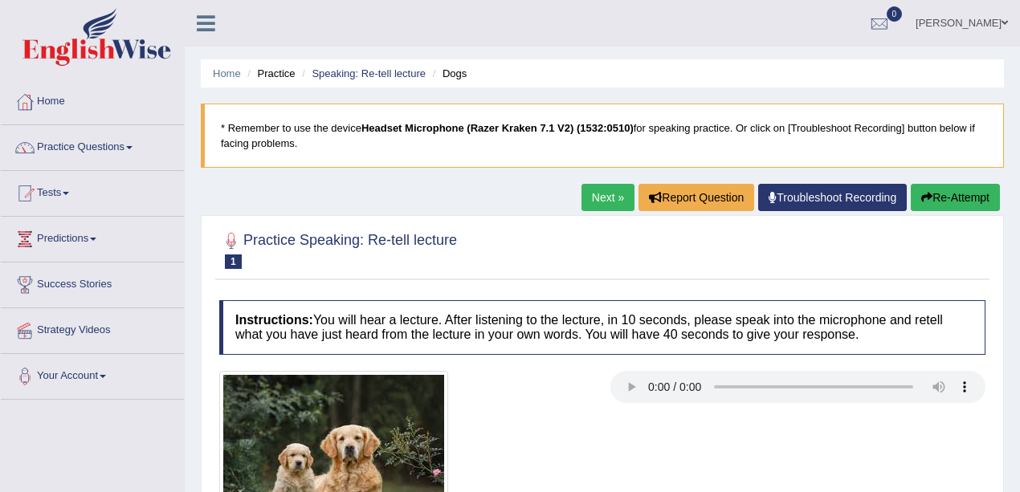
click at [938, 201] on button "Re-Attempt" at bounding box center [955, 197] width 89 height 27
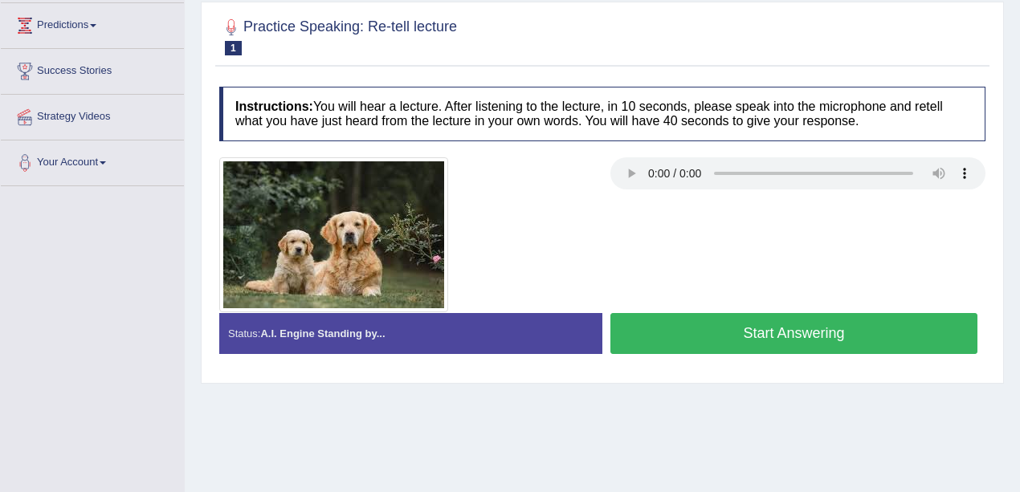
click at [686, 334] on button "Start Answering" at bounding box center [793, 333] width 367 height 41
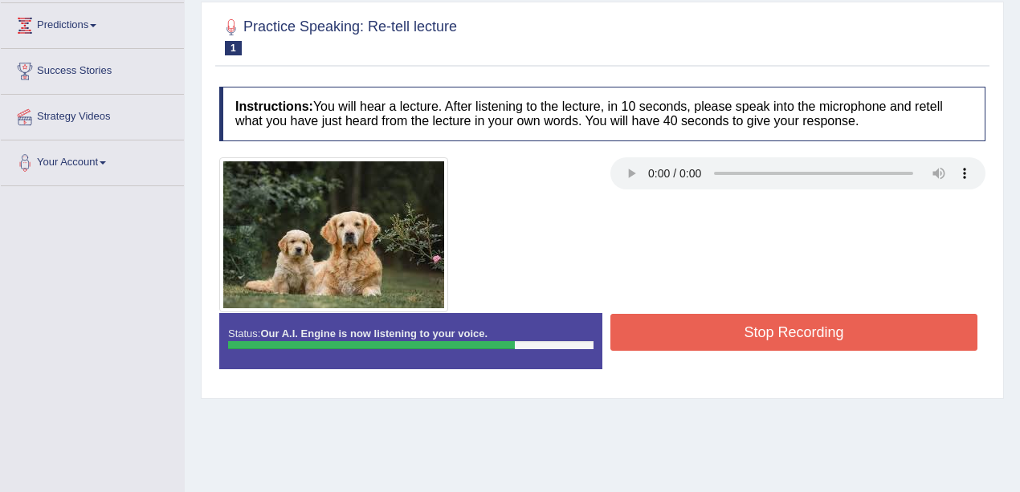
click at [869, 316] on button "Stop Recording" at bounding box center [793, 332] width 367 height 37
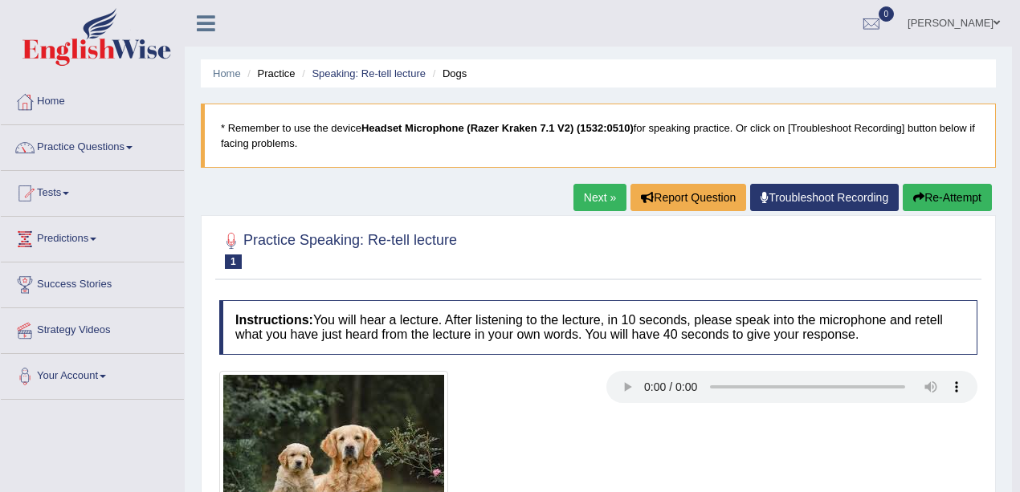
click at [580, 194] on link "Next »" at bounding box center [599, 197] width 53 height 27
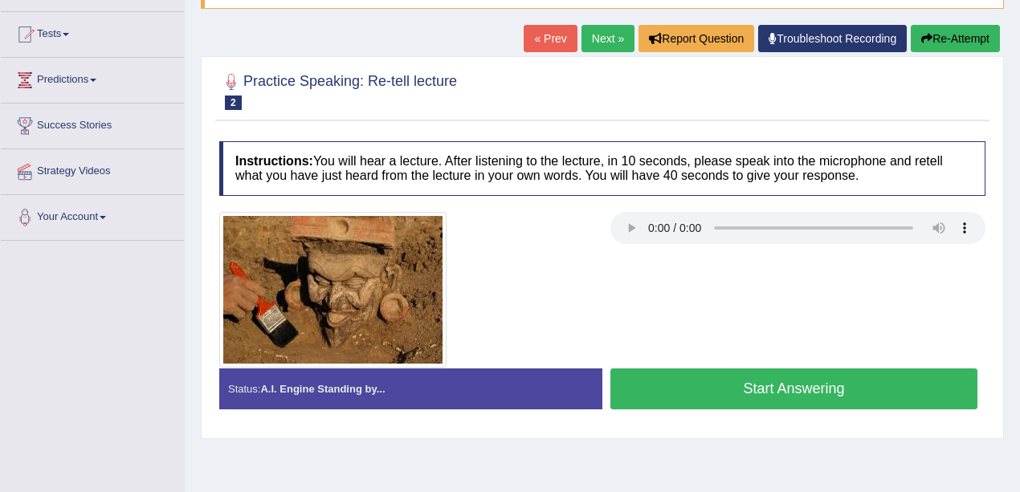
scroll to position [161, 0]
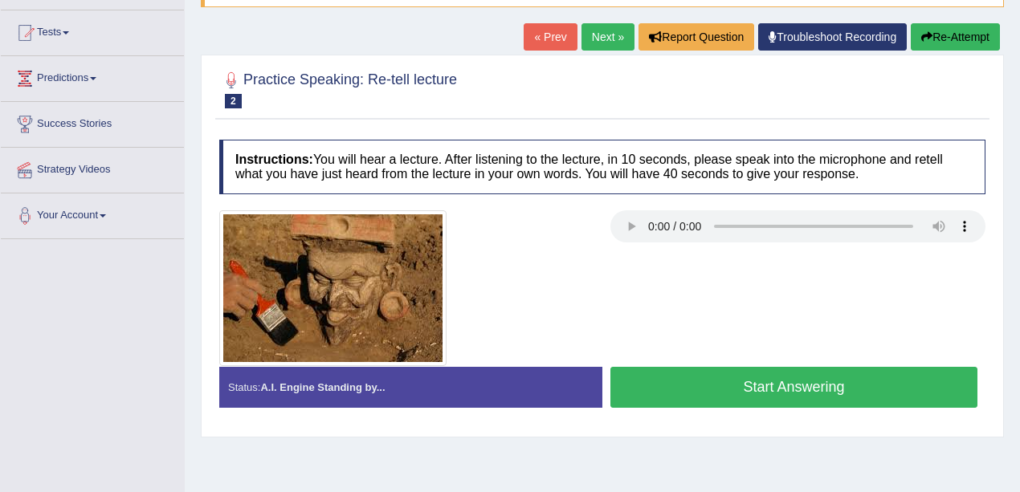
click at [700, 375] on button "Start Answering" at bounding box center [793, 387] width 367 height 41
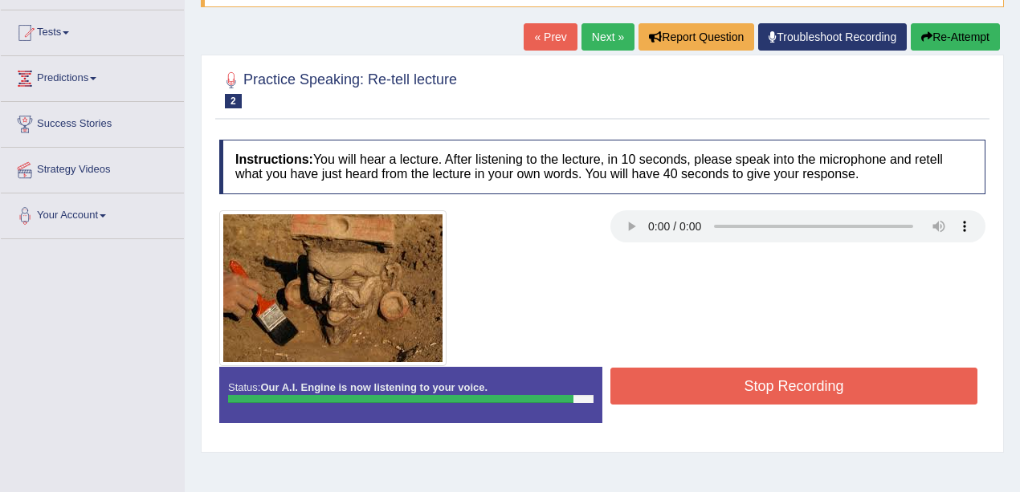
click at [805, 385] on button "Stop Recording" at bounding box center [793, 386] width 367 height 37
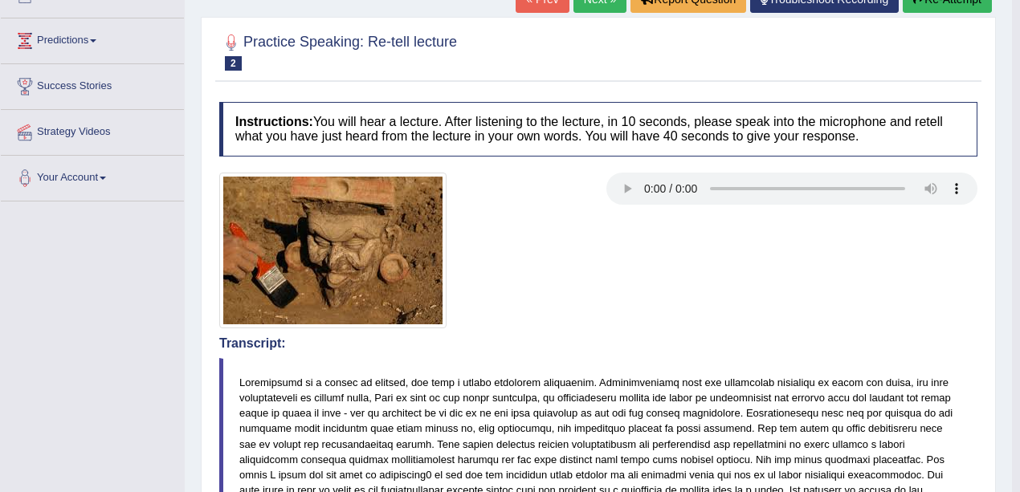
scroll to position [0, 0]
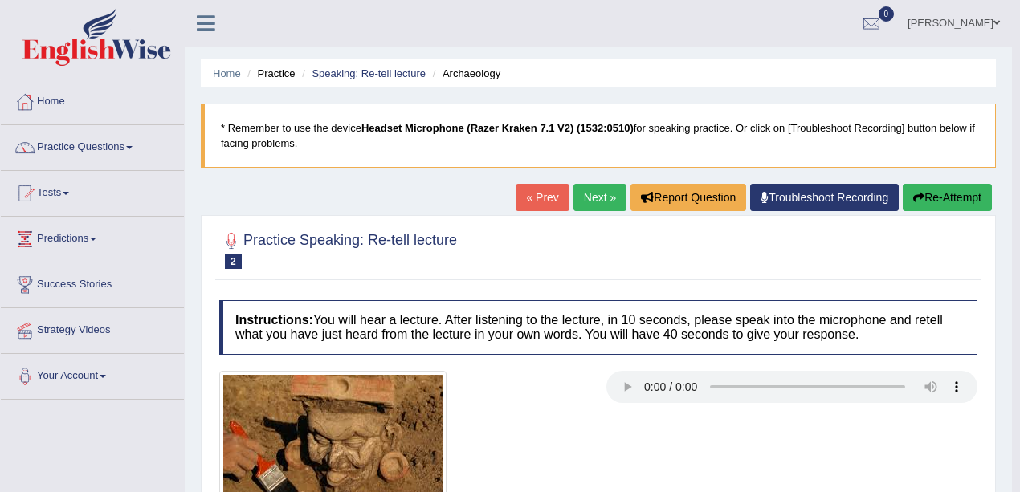
click at [599, 198] on link "Next »" at bounding box center [599, 197] width 53 height 27
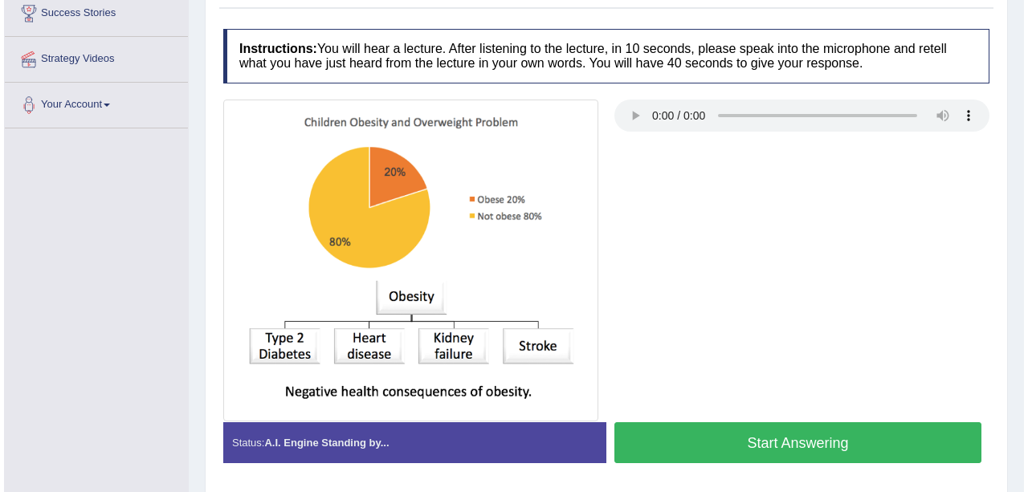
scroll to position [321, 0]
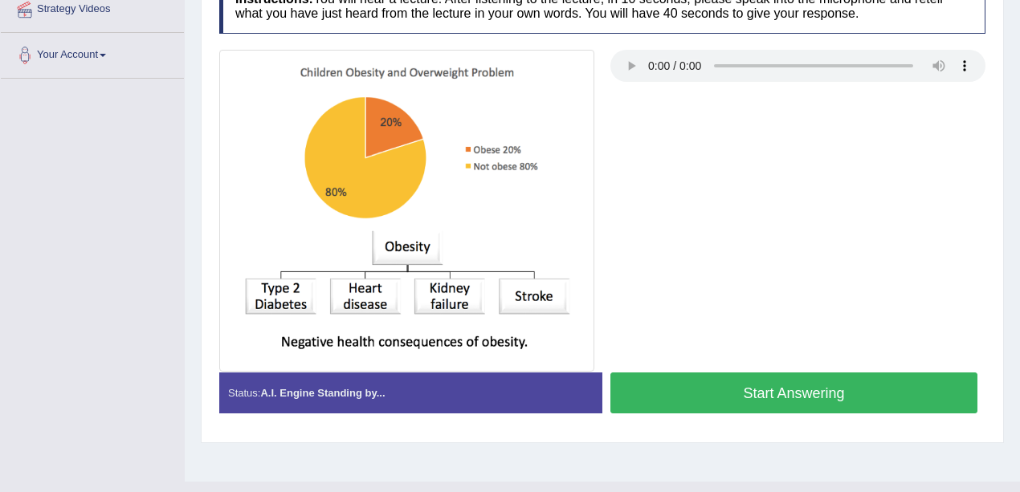
click at [760, 386] on button "Start Answering" at bounding box center [793, 393] width 367 height 41
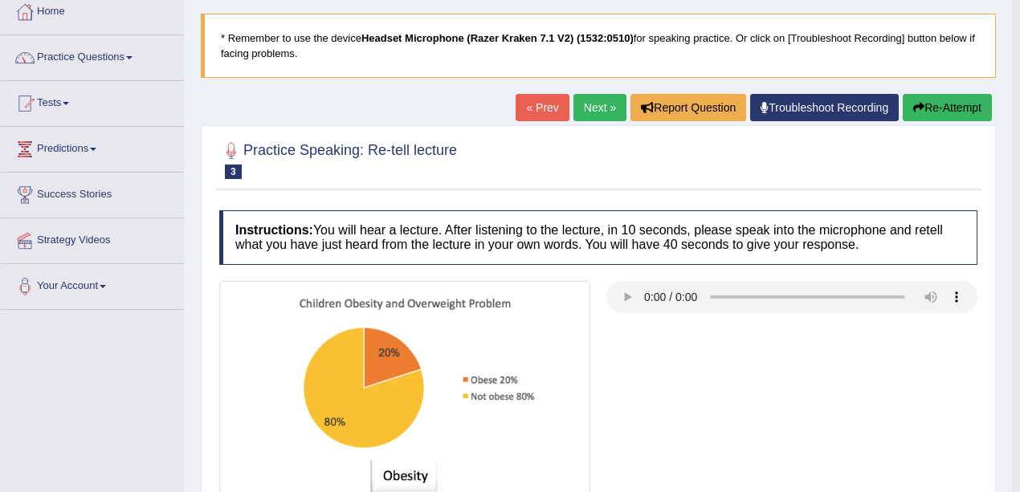
scroll to position [58, 0]
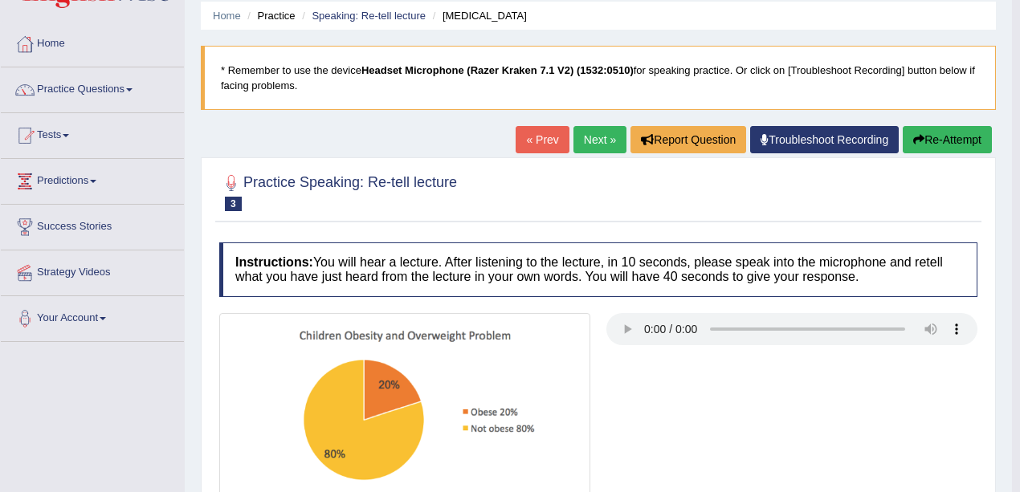
click at [603, 151] on link "Next »" at bounding box center [599, 139] width 53 height 27
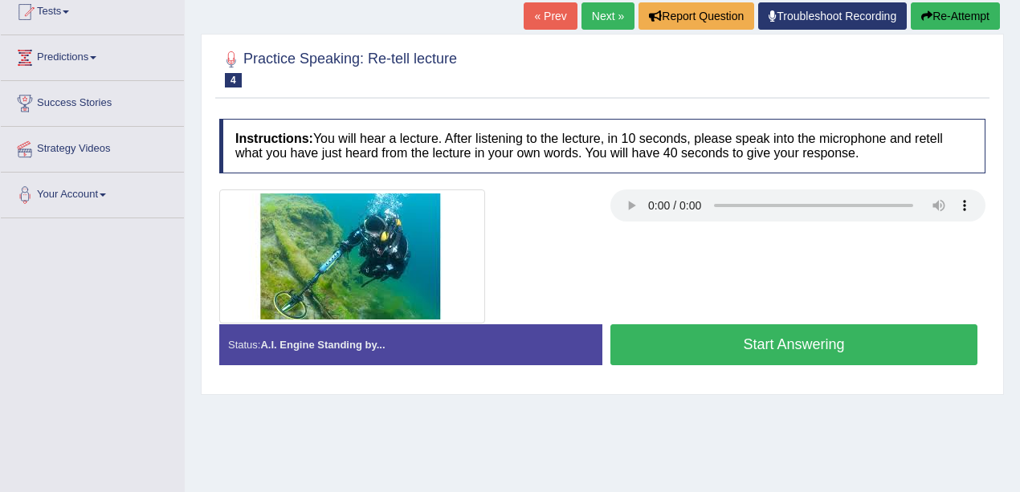
scroll to position [84, 0]
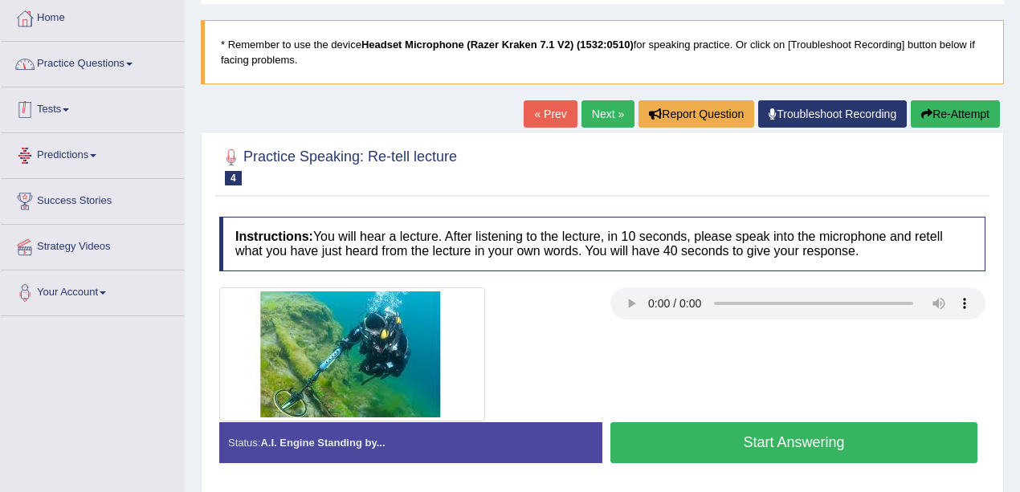
click at [120, 67] on link "Practice Questions" at bounding box center [92, 62] width 183 height 40
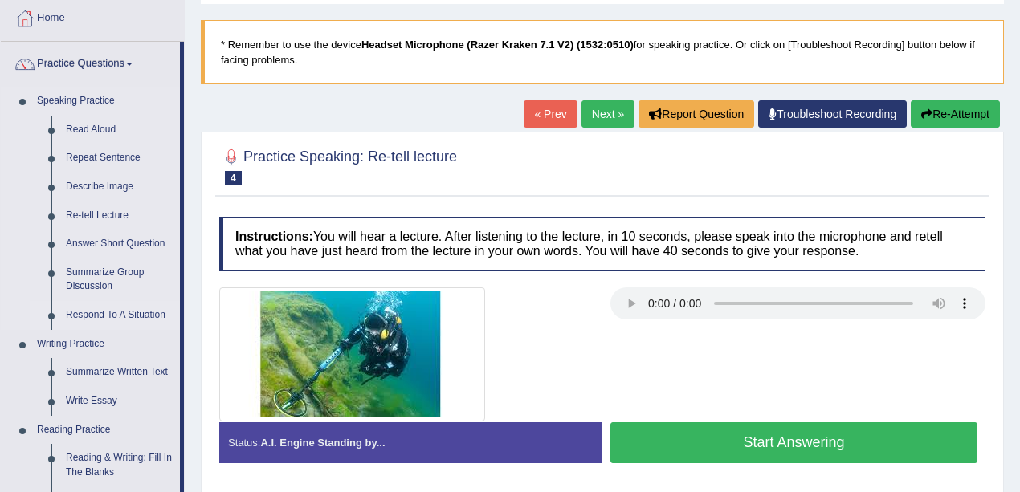
click at [104, 310] on link "Respond To A Situation" at bounding box center [119, 315] width 121 height 29
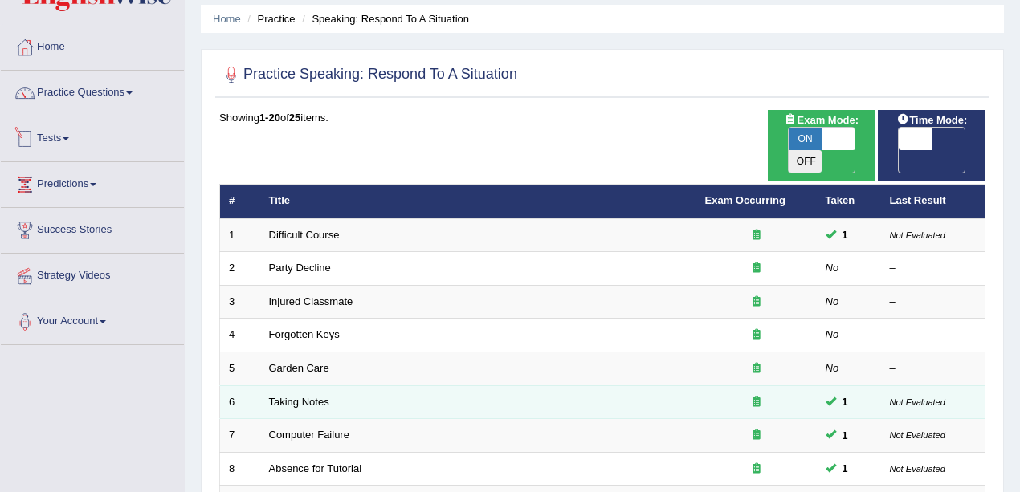
scroll to position [161, 0]
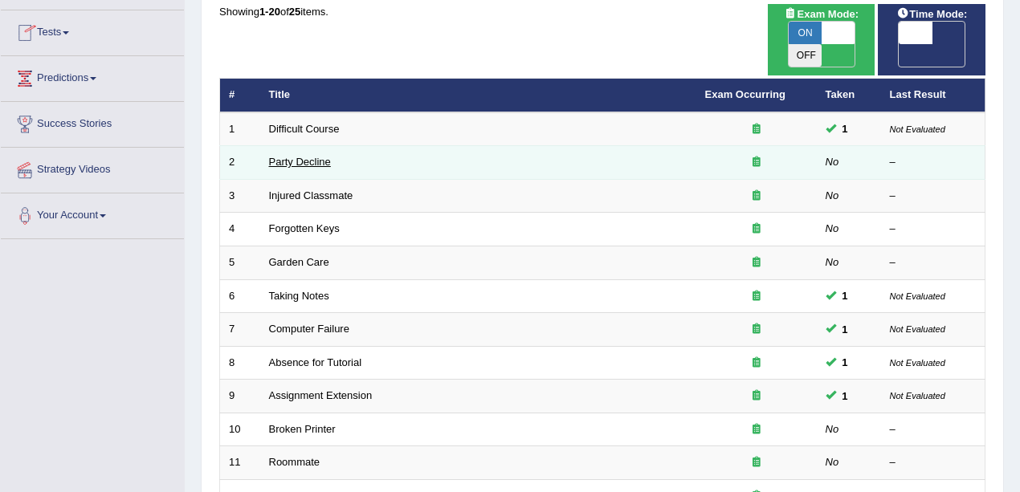
click at [307, 156] on link "Party Decline" at bounding box center [300, 162] width 62 height 12
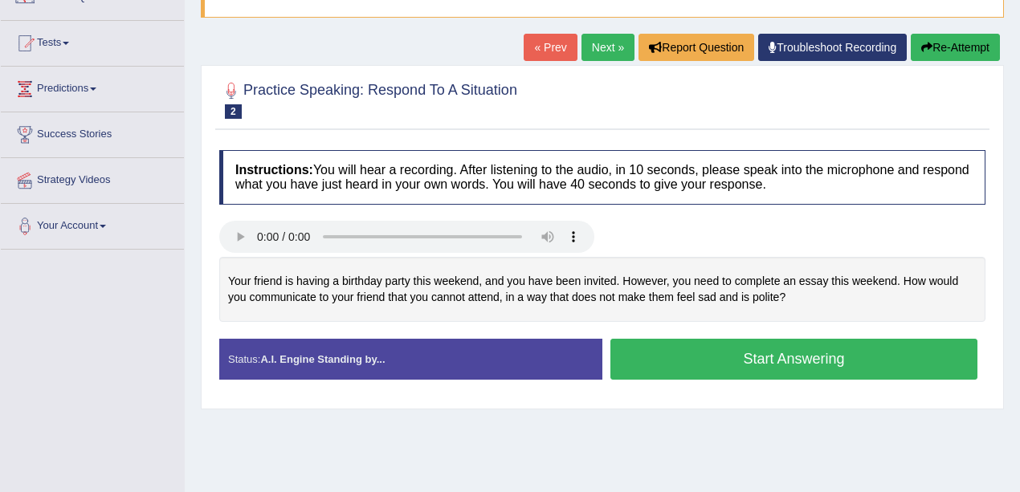
scroll to position [161, 0]
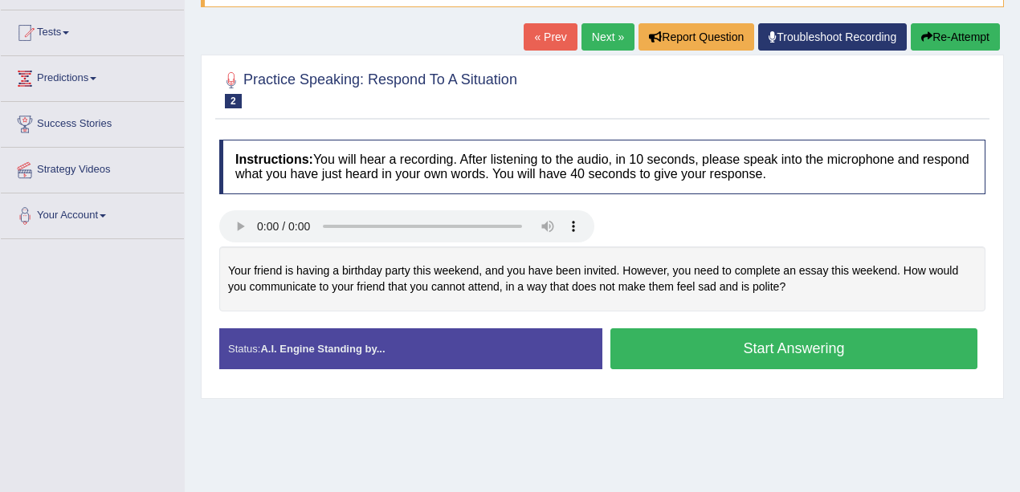
click at [613, 40] on link "Next »" at bounding box center [607, 36] width 53 height 27
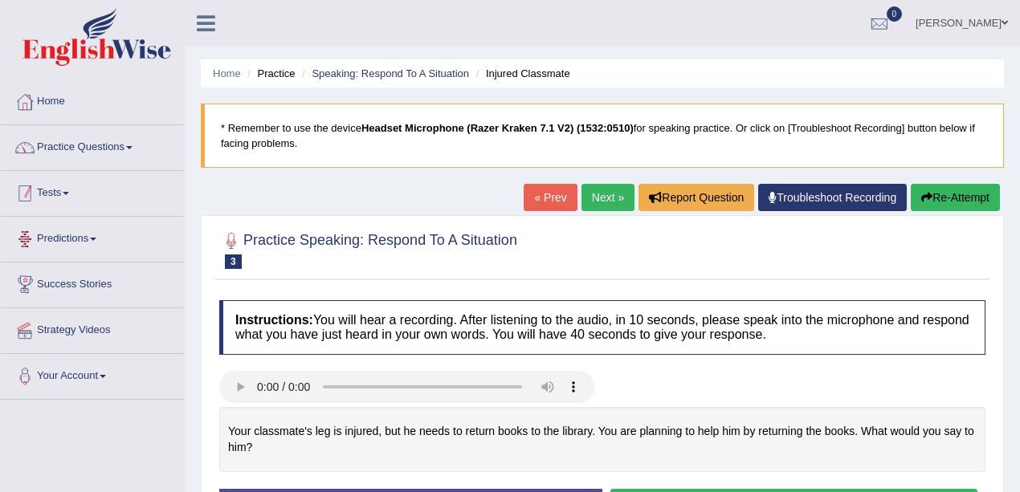
click at [96, 156] on link "Practice Questions" at bounding box center [92, 145] width 183 height 40
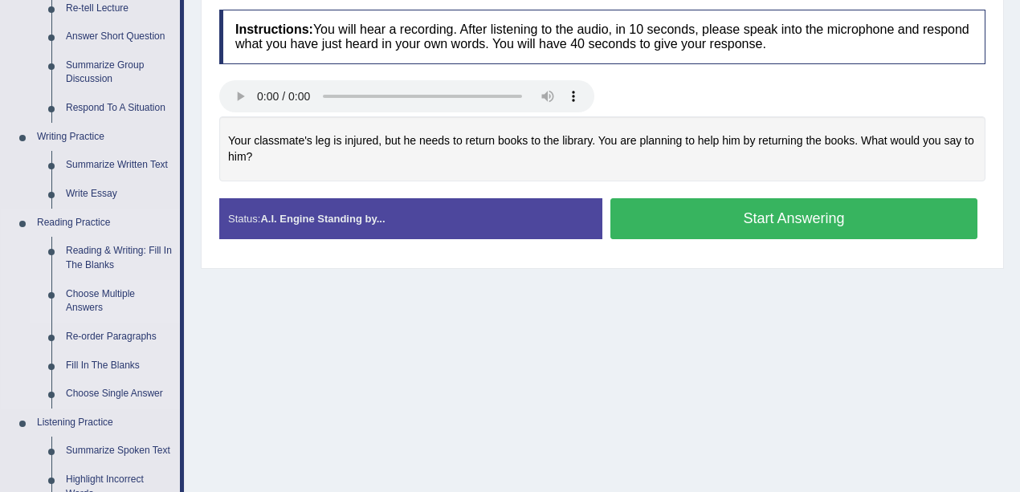
scroll to position [321, 0]
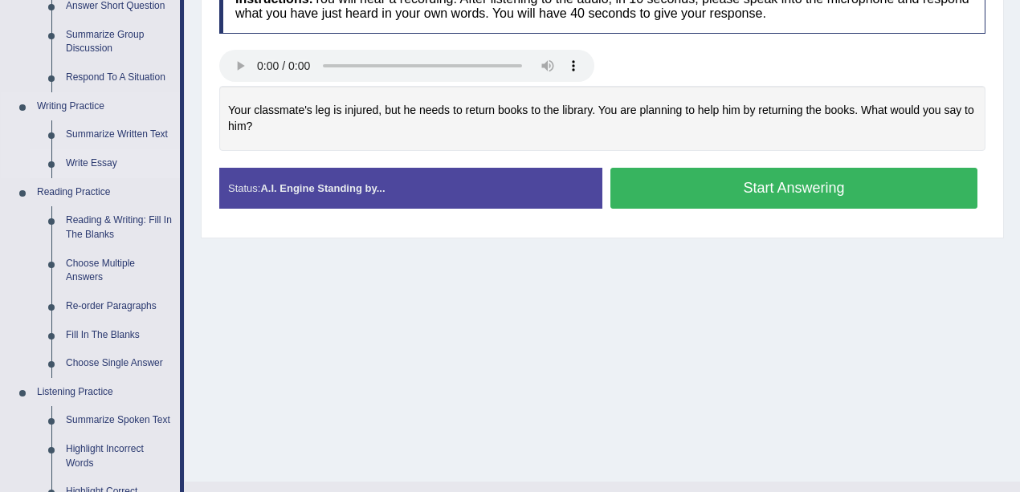
click at [96, 162] on link "Write Essay" at bounding box center [119, 163] width 121 height 29
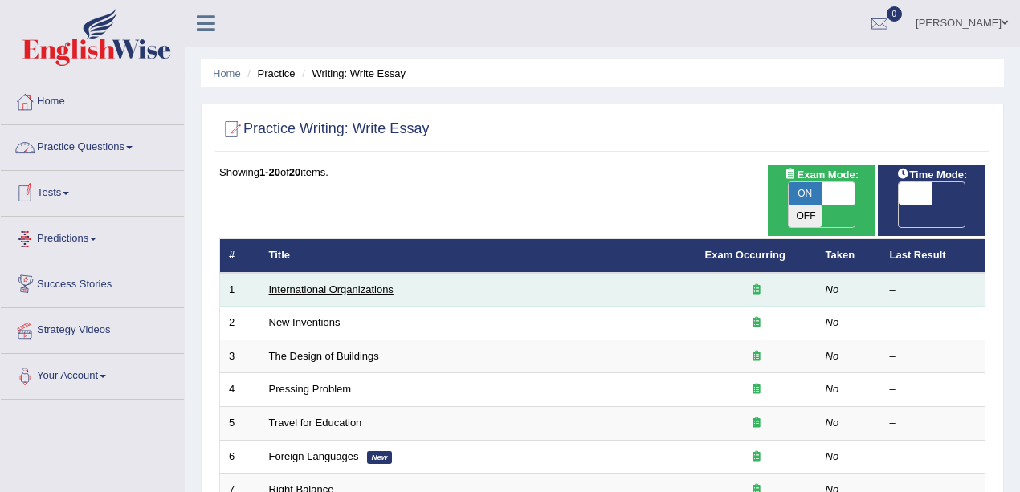
click at [360, 283] on link "International Organizations" at bounding box center [331, 289] width 124 height 12
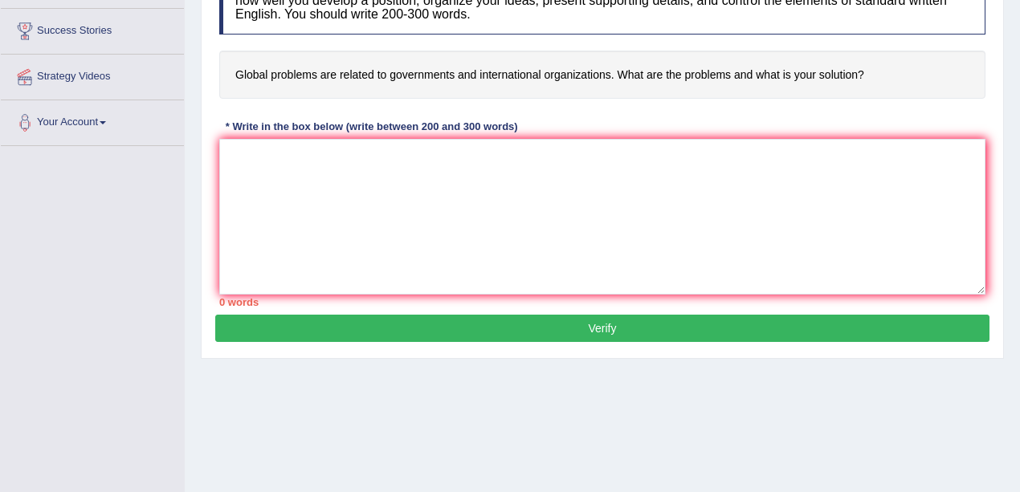
scroll to position [267, 0]
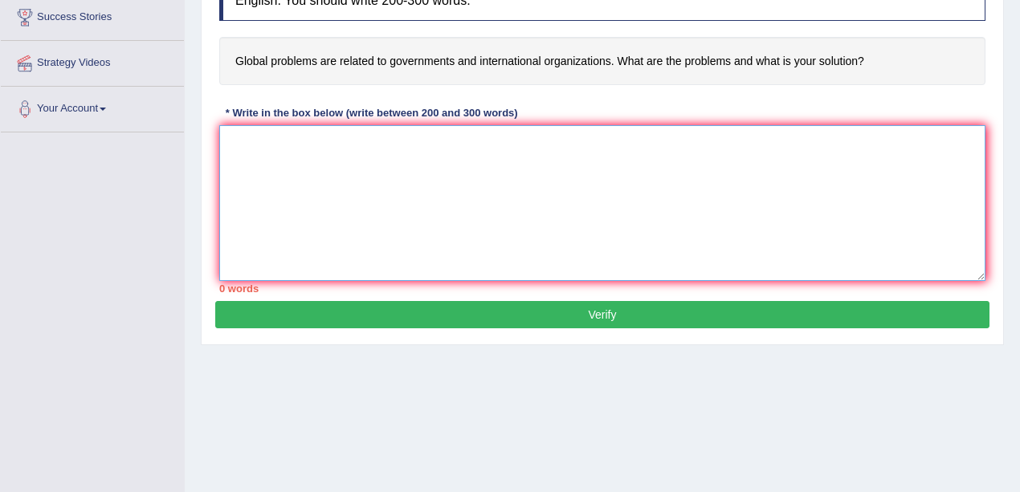
click at [422, 192] on textarea at bounding box center [602, 203] width 766 height 156
type textarea "t"
click at [454, 143] on textarea "The increasing influence of the global issues on our lives" at bounding box center [602, 203] width 766 height 156
click at [528, 141] on textarea "The increasing influence of the global issues on our lives" at bounding box center [602, 203] width 766 height 156
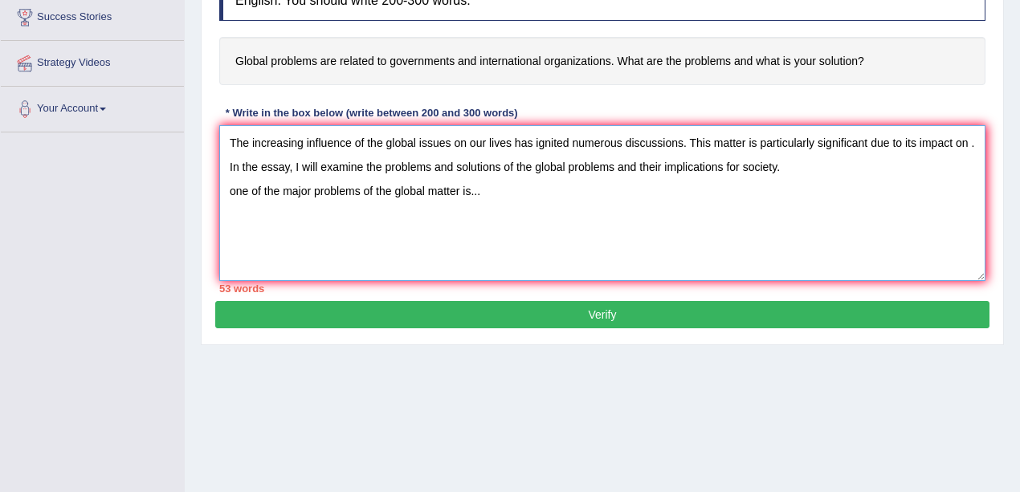
click at [973, 140] on textarea "The increasing influence of the global issues on our lives has ignited numerous…" at bounding box center [602, 203] width 766 height 156
click at [646, 196] on textarea "The increasing influence of the global issues on our lives has ignited numerous…" at bounding box center [602, 203] width 766 height 156
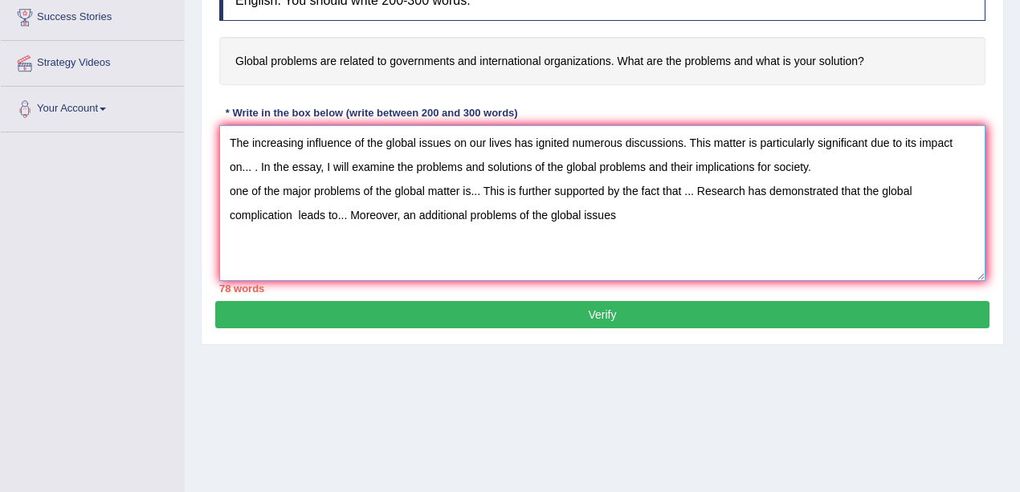
click at [461, 189] on textarea "The increasing influence of the global issues on our lives has ignited numerous…" at bounding box center [602, 203] width 766 height 156
click at [294, 215] on textarea "The increasing influence of the global issues on our lives has ignited numerous…" at bounding box center [602, 203] width 766 height 156
click at [655, 222] on textarea "The increasing influence of the global issues on our lives has ignited numerous…" at bounding box center [602, 203] width 766 height 156
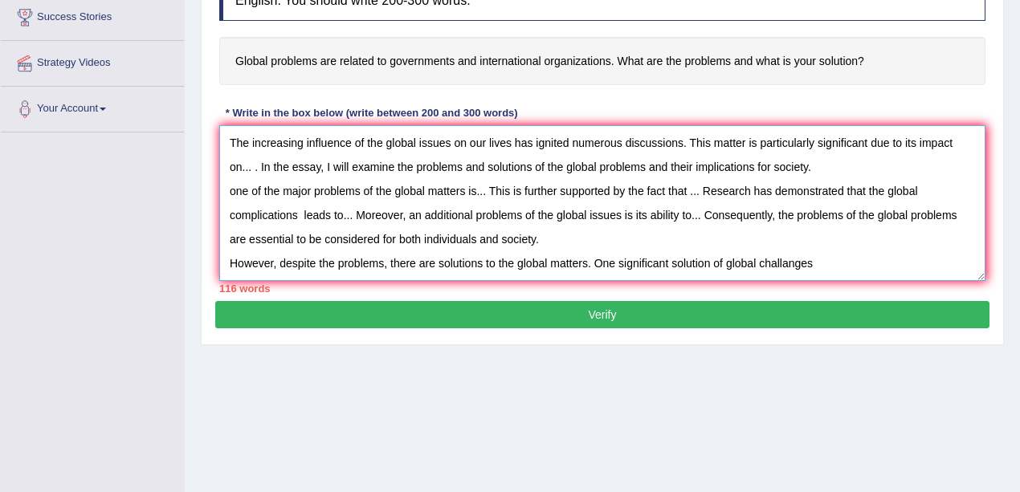
drag, startPoint x: 817, startPoint y: 267, endPoint x: 763, endPoint y: 269, distance: 54.6
click at [763, 269] on textarea "The increasing influence of the global issues on our lives has ignited numerous…" at bounding box center [602, 203] width 766 height 156
click at [817, 259] on textarea "The increasing influence of the global issues on our lives has ignited numerous…" at bounding box center [602, 203] width 766 height 156
click at [816, 260] on textarea "The increasing influence of the global issues on our lives has ignited numerous…" at bounding box center [602, 203] width 766 height 156
paste textarea "e"
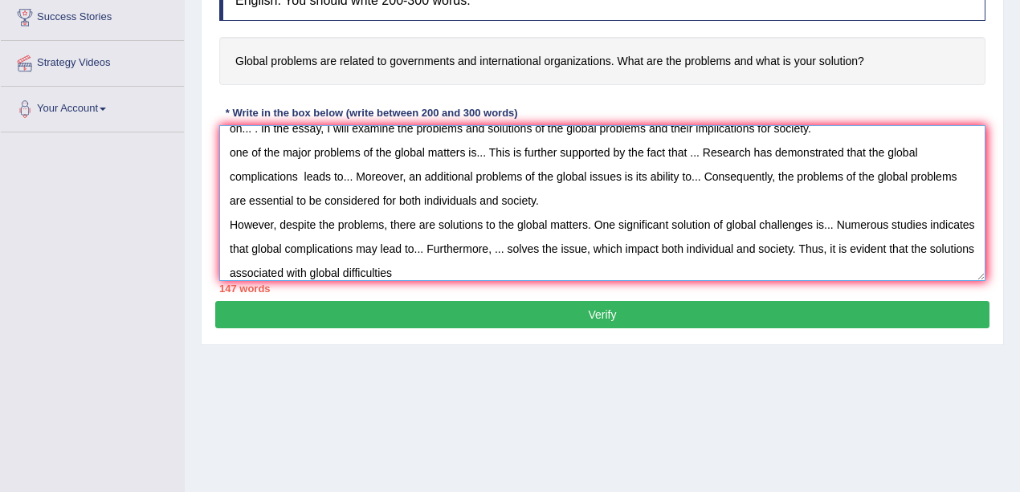
scroll to position [48, 0]
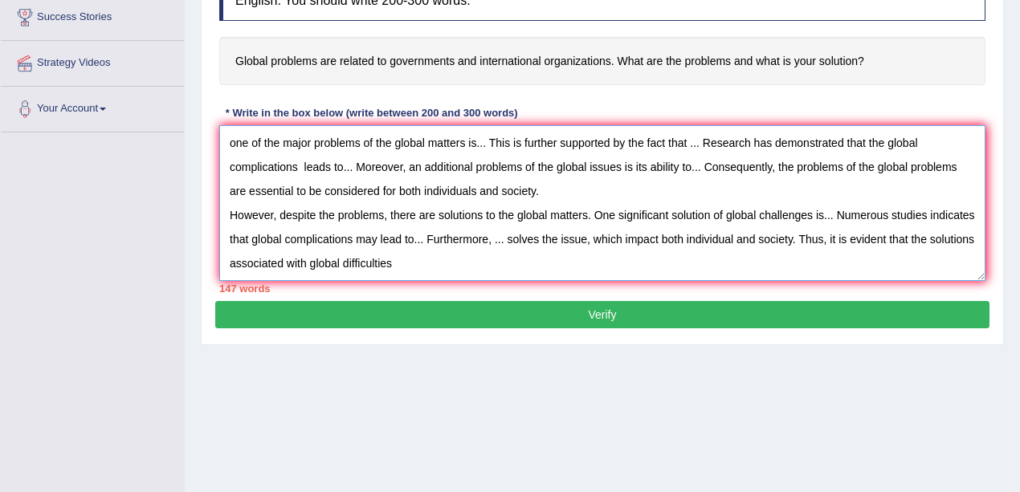
drag, startPoint x: 469, startPoint y: 268, endPoint x: 413, endPoint y: 264, distance: 56.4
click at [413, 264] on textarea "The increasing influence of the global issues on our lives has ignited numerous…" at bounding box center [602, 203] width 766 height 156
drag, startPoint x: 429, startPoint y: 265, endPoint x: 615, endPoint y: 249, distance: 187.0
click at [615, 249] on textarea "The increasing influence of the global issues on our lives has ignited numerous…" at bounding box center [602, 203] width 766 height 156
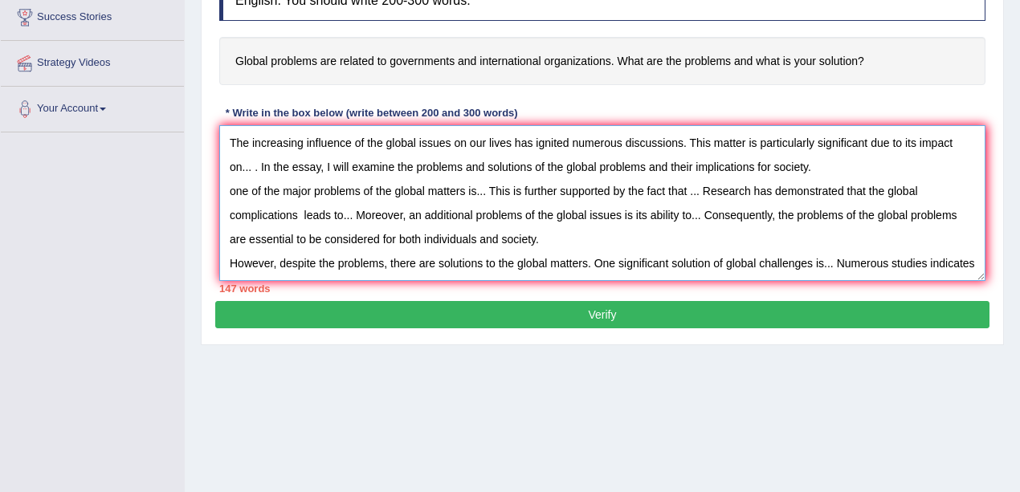
drag, startPoint x: 451, startPoint y: 141, endPoint x: 421, endPoint y: 141, distance: 30.5
click at [419, 141] on textarea "The increasing influence of the global issues on our lives has ignited numerous…" at bounding box center [602, 203] width 766 height 156
paste textarea "difficulti"
click at [421, 140] on textarea "The increasing influence of the global difficulties on our lives has ignited nu…" at bounding box center [602, 203] width 766 height 156
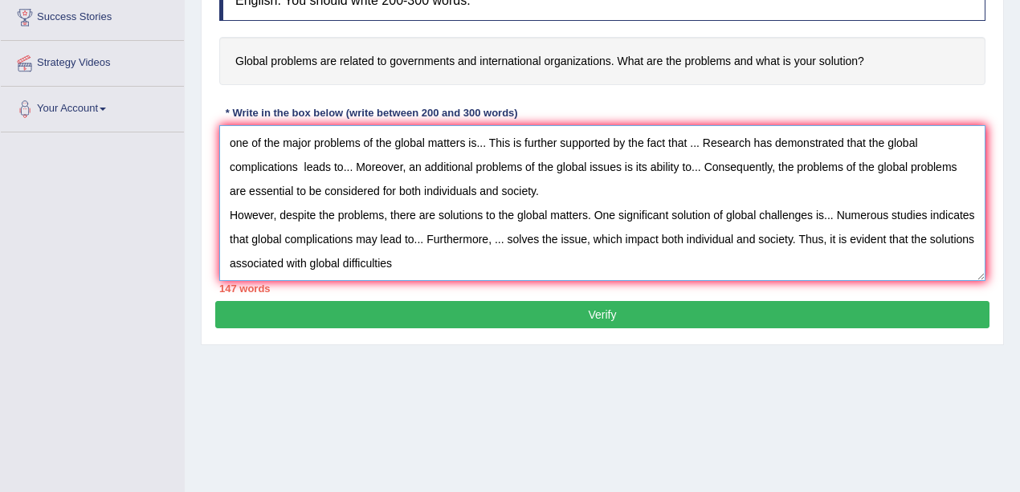
click at [536, 264] on textarea "The increasing influence of the global difficulties on our lives has ignited nu…" at bounding box center [602, 203] width 766 height 156
drag, startPoint x: 485, startPoint y: 259, endPoint x: 448, endPoint y: 259, distance: 36.9
click at [418, 263] on textarea "The increasing influence of the global difficulties on our lives has ignited nu…" at bounding box center [602, 203] width 766 height 156
click at [516, 262] on textarea "The increasing influence of the global difficulties on our lives has ignited nu…" at bounding box center [602, 203] width 766 height 156
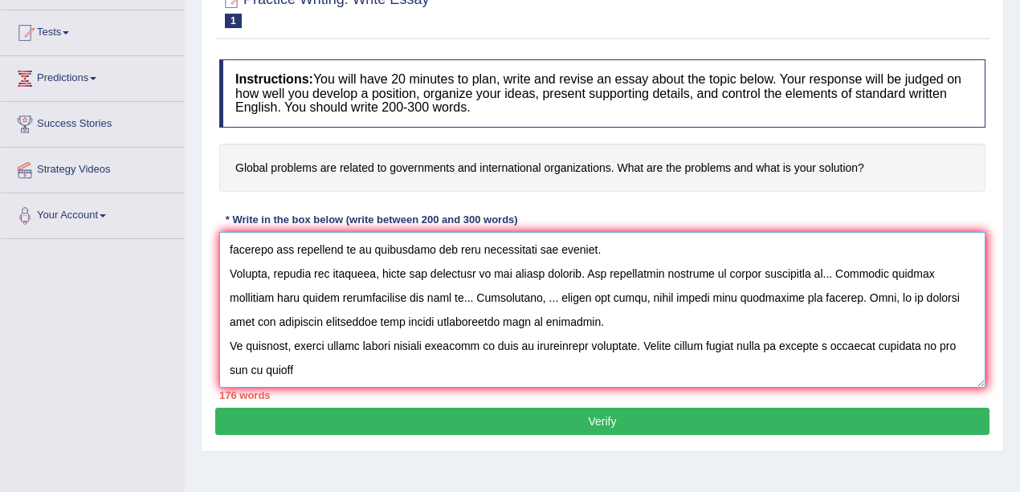
scroll to position [214, 0]
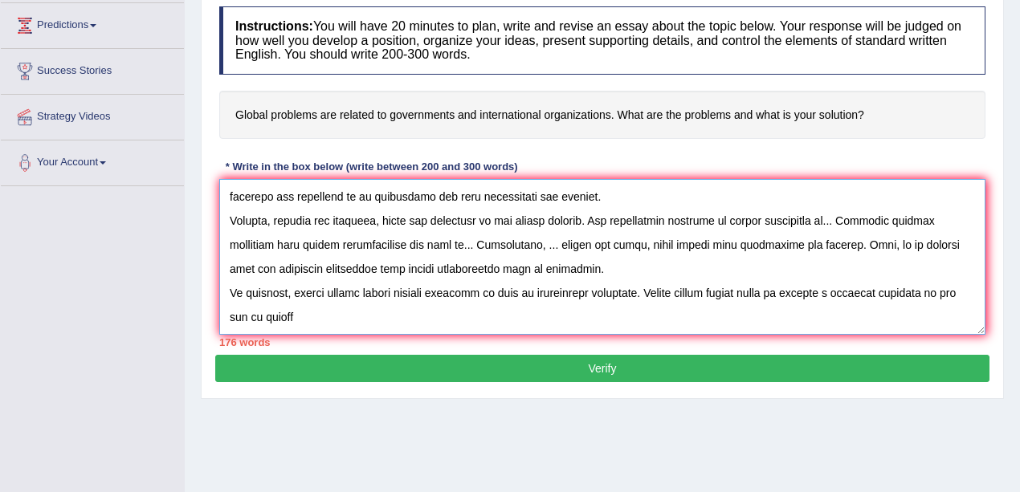
drag, startPoint x: 813, startPoint y: 218, endPoint x: 761, endPoint y: 218, distance: 52.2
click at [761, 218] on textarea at bounding box center [602, 257] width 766 height 156
click at [337, 310] on textarea at bounding box center [602, 257] width 766 height 156
paste textarea "challenges"
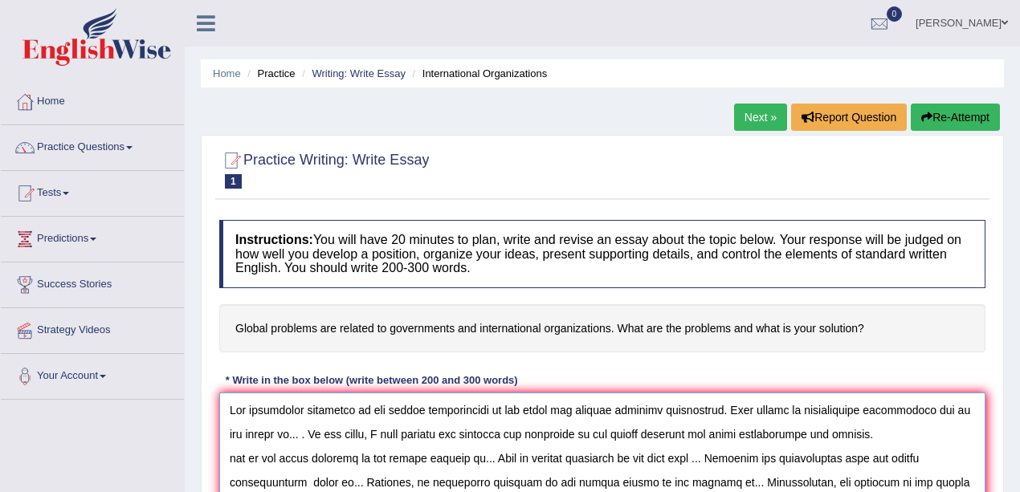
scroll to position [161, 0]
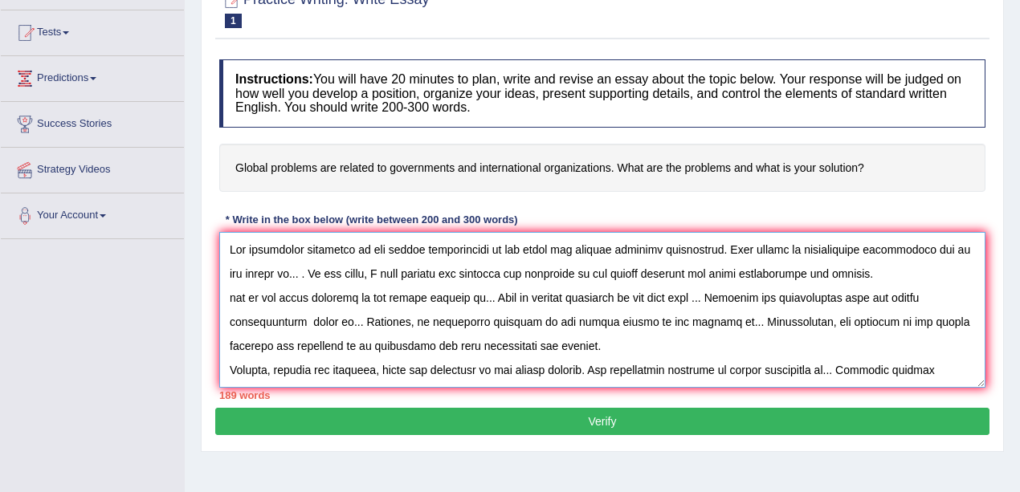
drag, startPoint x: 289, startPoint y: 273, endPoint x: 279, endPoint y: 275, distance: 10.6
click at [279, 275] on textarea at bounding box center [602, 310] width 766 height 156
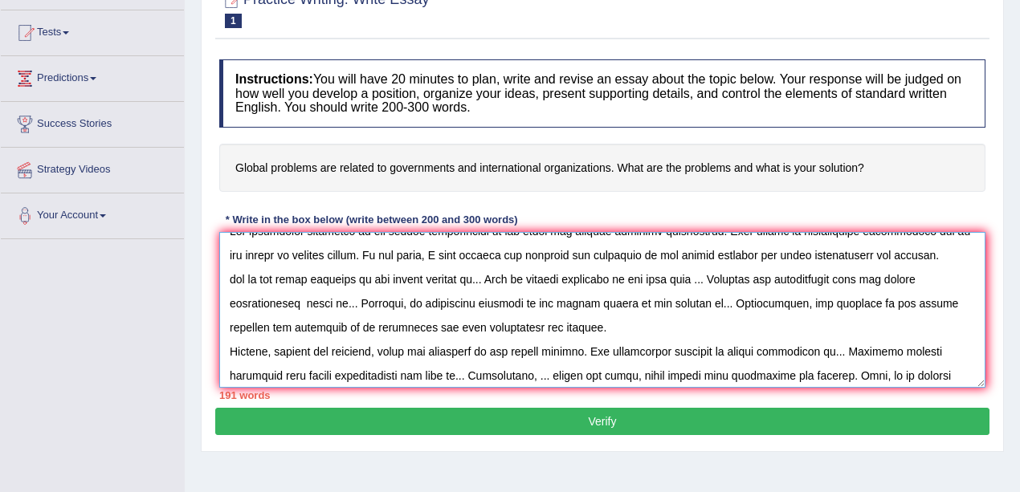
scroll to position [0, 0]
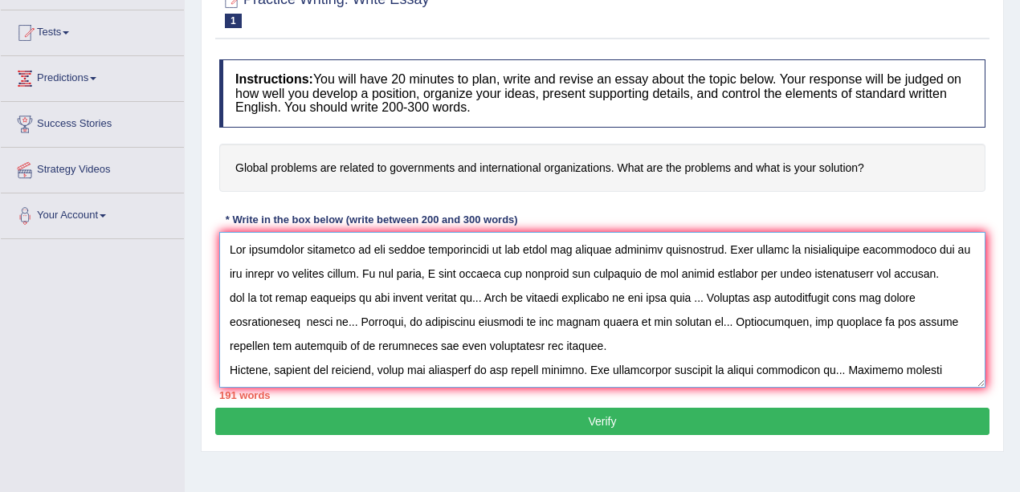
click at [485, 300] on textarea at bounding box center [602, 310] width 766 height 156
click at [491, 303] on textarea at bounding box center [602, 310] width 766 height 156
click at [233, 298] on textarea at bounding box center [602, 310] width 766 height 156
click at [491, 299] on textarea at bounding box center [602, 310] width 766 height 156
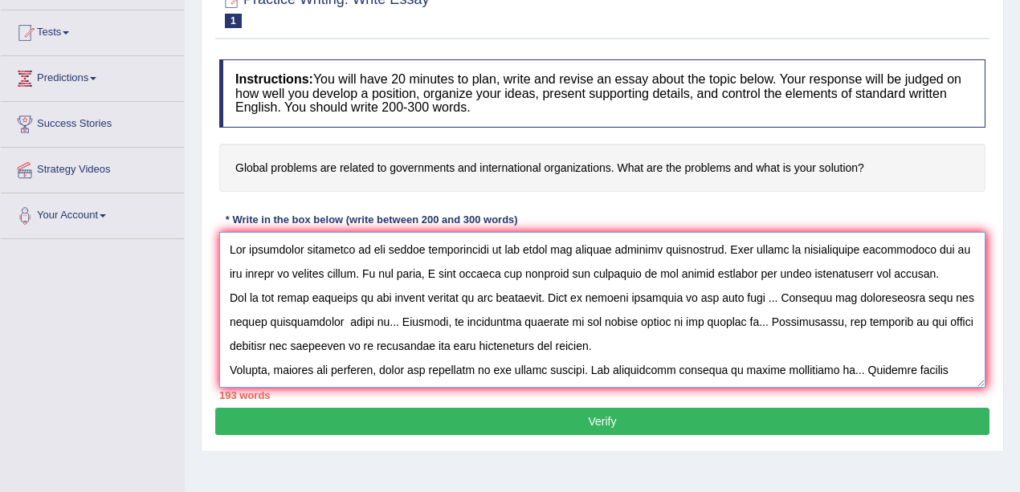
click at [763, 299] on textarea at bounding box center [602, 310] width 766 height 156
click at [542, 303] on textarea at bounding box center [602, 310] width 766 height 156
drag, startPoint x: 356, startPoint y: 273, endPoint x: 283, endPoint y: 276, distance: 73.1
click at [283, 276] on textarea at bounding box center [602, 310] width 766 height 156
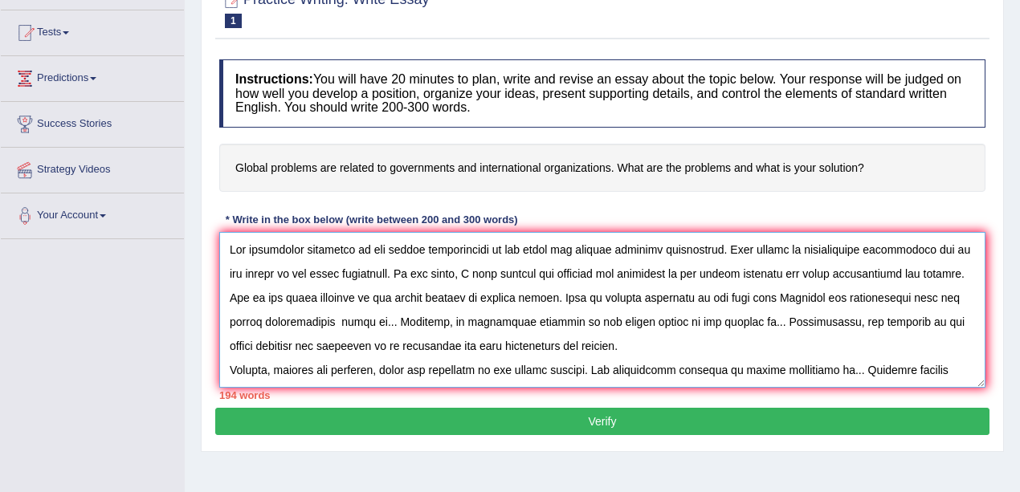
click at [744, 298] on textarea at bounding box center [602, 310] width 766 height 156
click at [766, 298] on textarea at bounding box center [602, 310] width 766 height 156
click at [560, 295] on textarea at bounding box center [602, 310] width 766 height 156
click at [560, 307] on textarea at bounding box center [602, 310] width 766 height 156
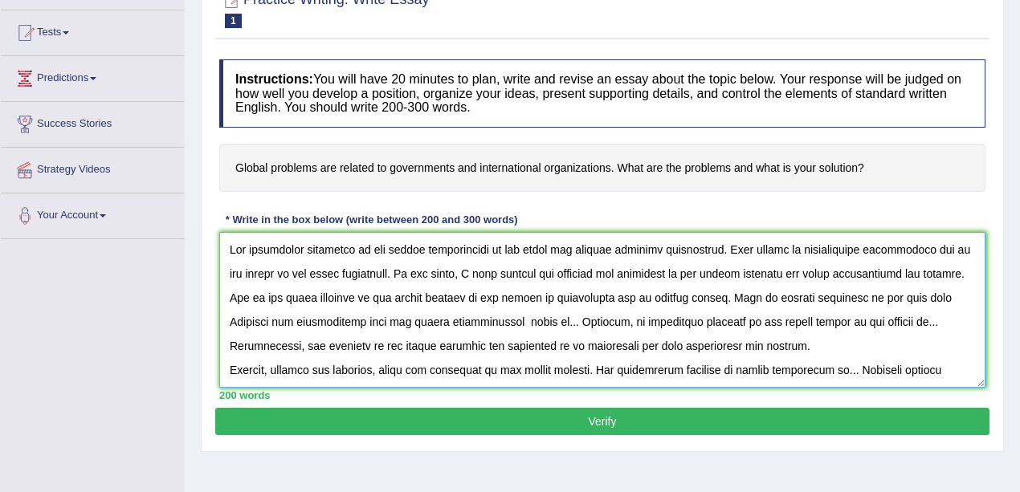
click at [947, 296] on textarea at bounding box center [602, 310] width 766 height 156
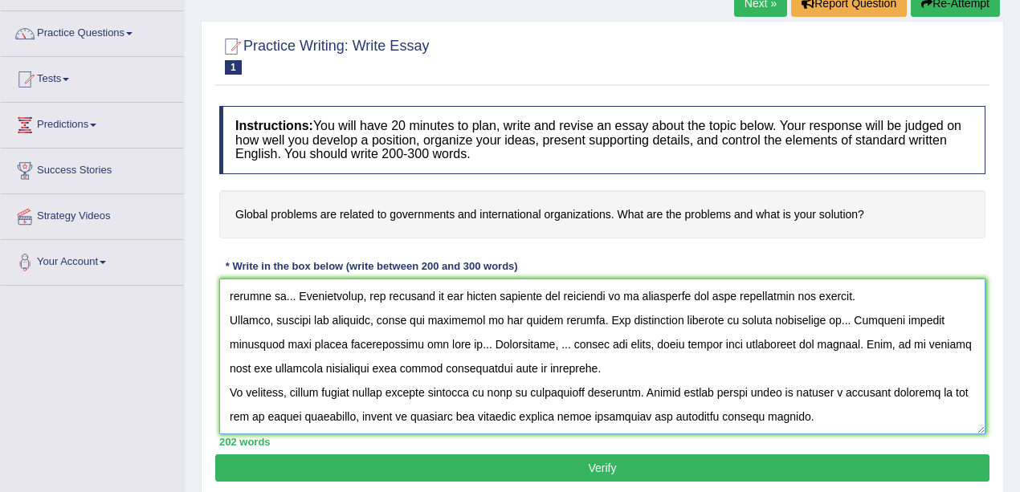
scroll to position [117, 0]
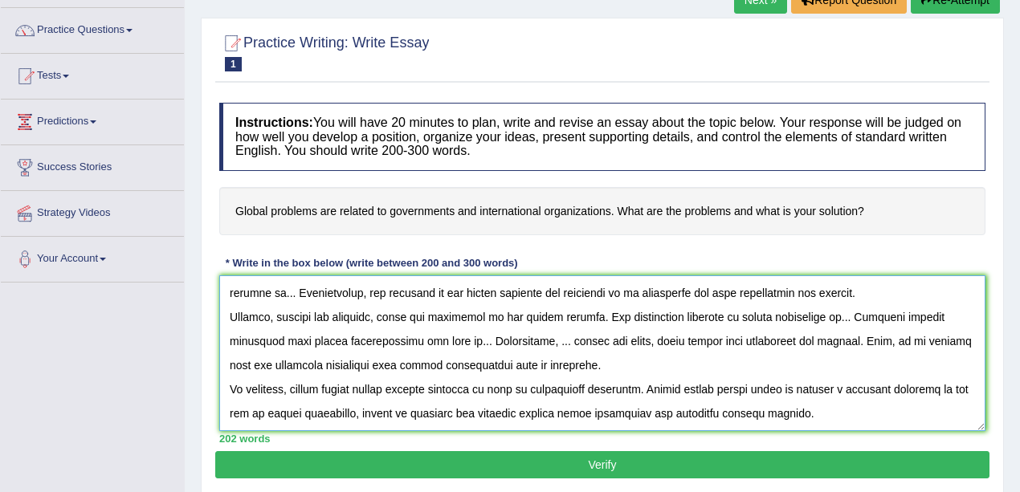
drag, startPoint x: 230, startPoint y: 302, endPoint x: 692, endPoint y: 373, distance: 467.9
click at [827, 421] on textarea at bounding box center [602, 353] width 766 height 156
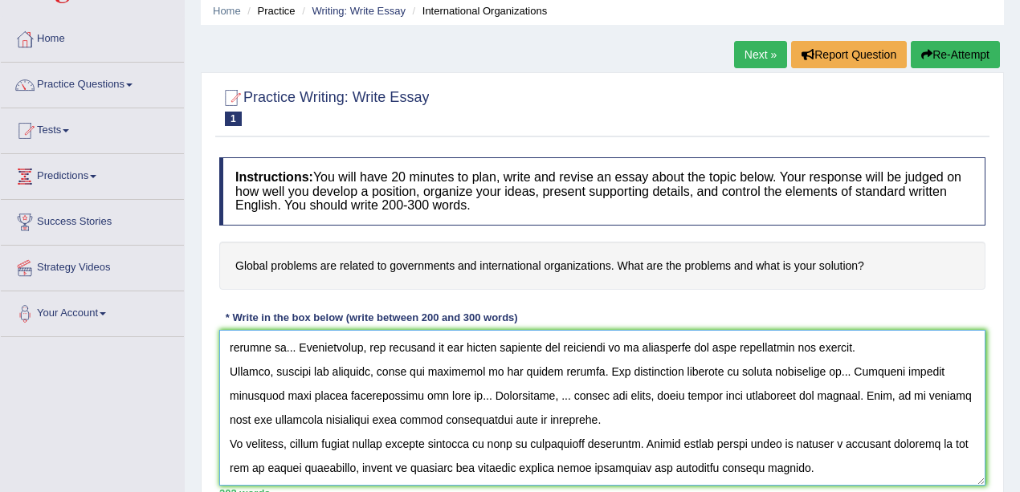
scroll to position [0, 0]
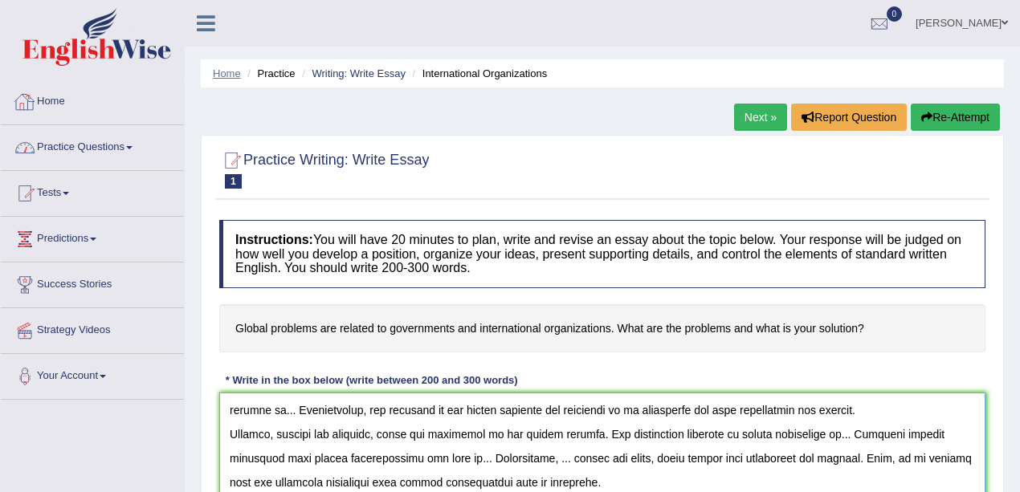
type textarea "The increasing influence of the global difficulties on our lives has ignited nu…"
click at [233, 72] on link "Home" at bounding box center [227, 73] width 28 height 12
